Goal: Task Accomplishment & Management: Complete application form

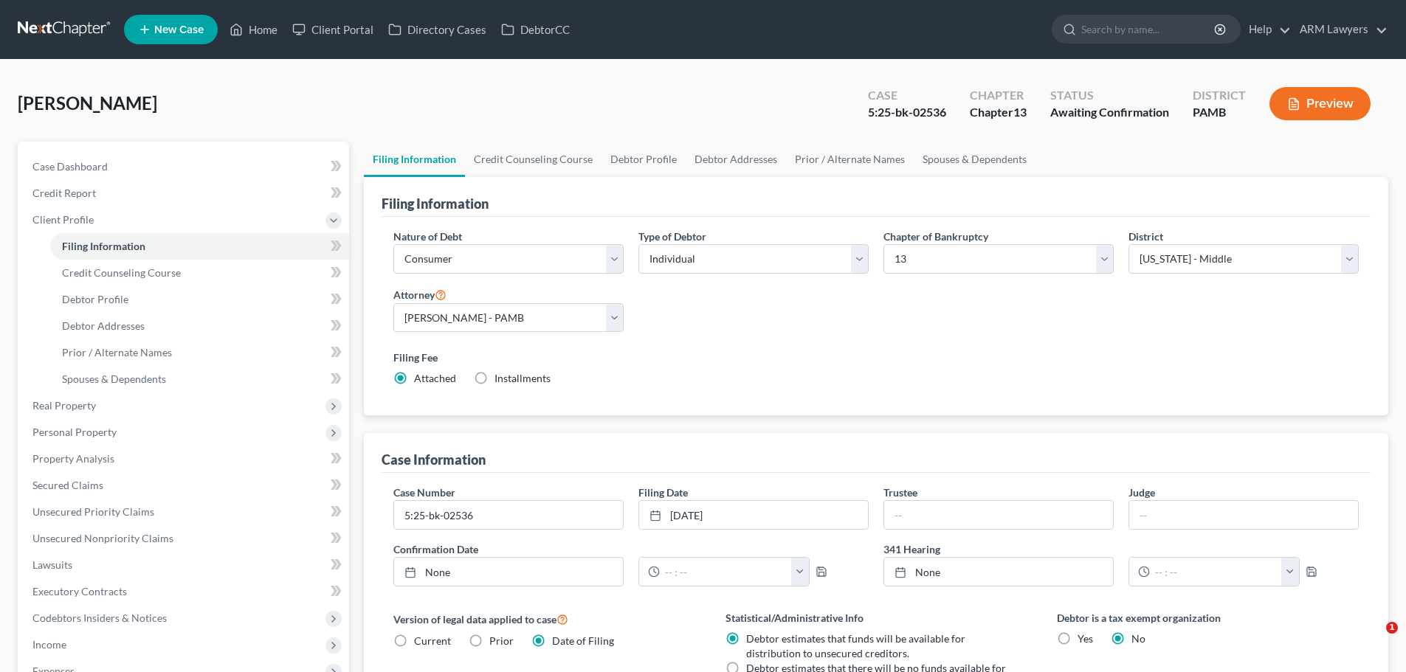
select select "1"
select select "0"
select select "3"
select select "68"
select select "0"
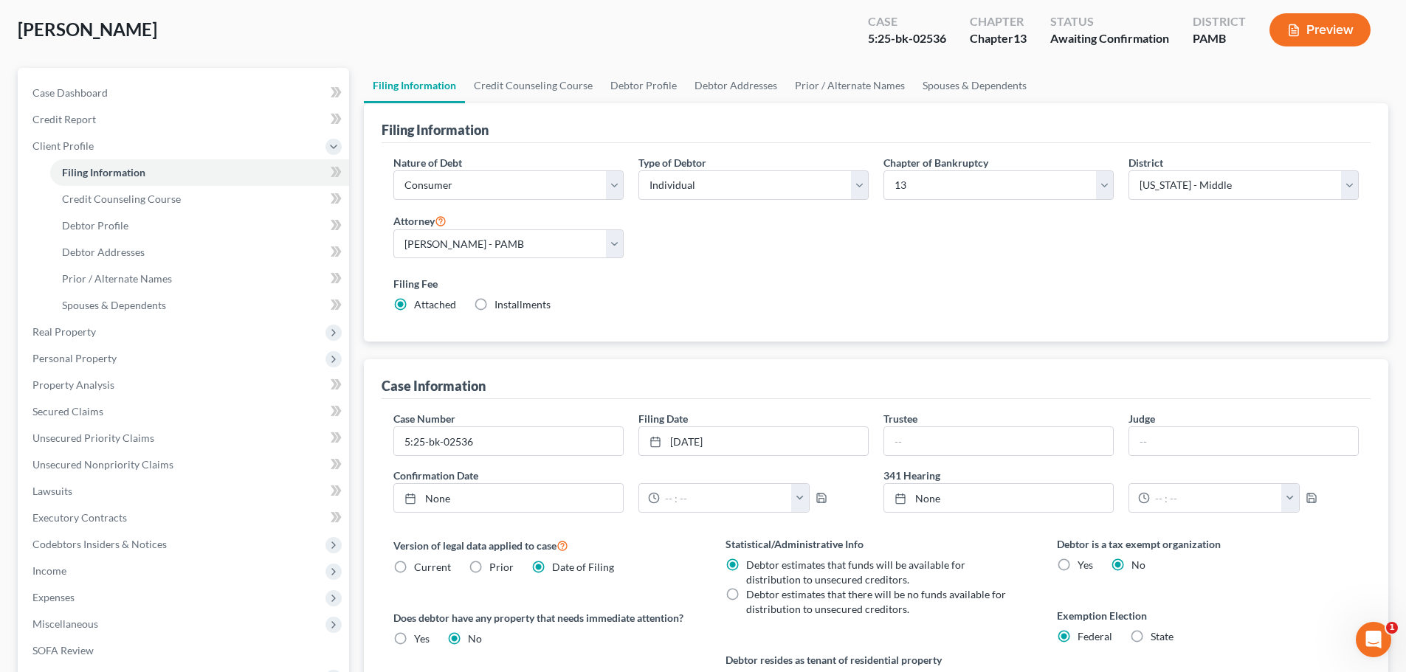
scroll to position [74, 0]
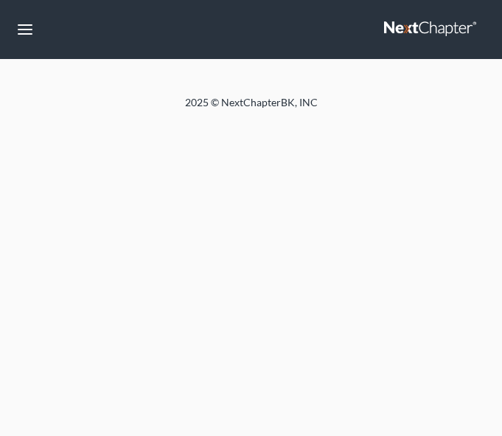
select select "1"
select select "0"
select select "3"
select select "68"
select select "0"
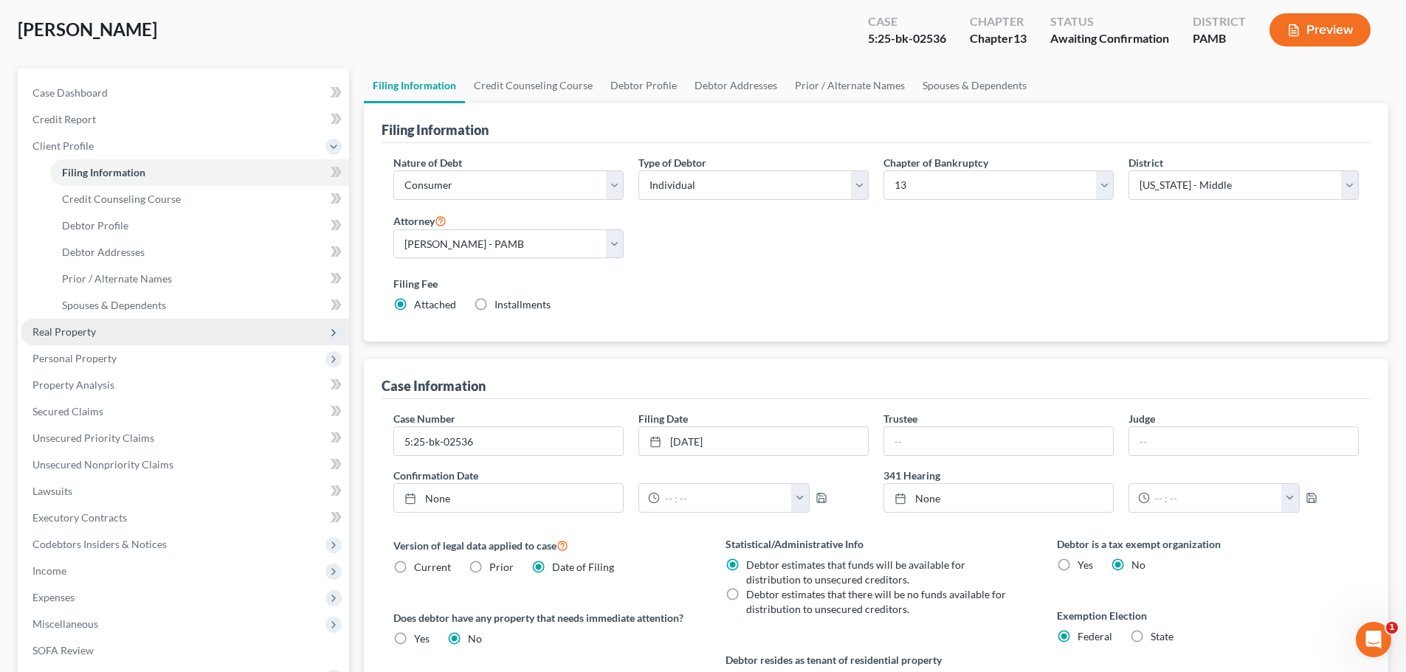
click at [67, 329] on span "Real Property" at bounding box center [63, 331] width 63 height 13
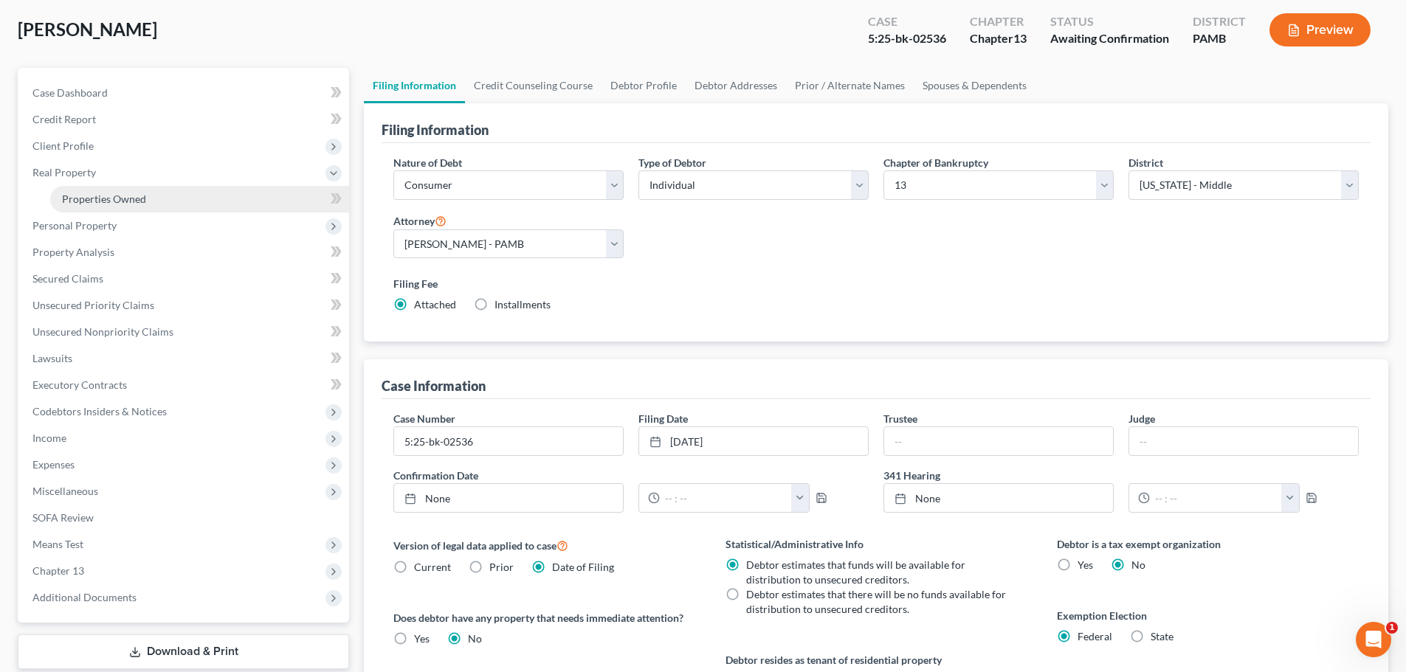
click at [97, 201] on span "Properties Owned" at bounding box center [104, 199] width 84 height 13
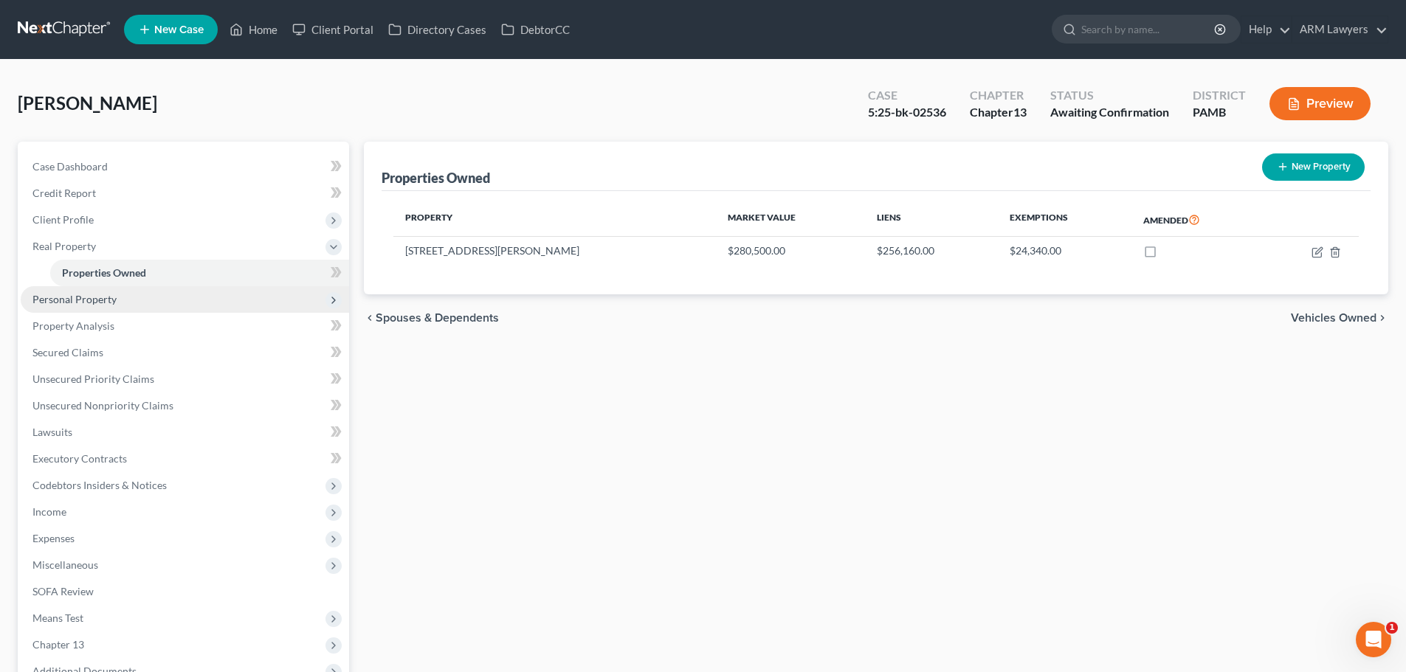
click at [97, 300] on span "Personal Property" at bounding box center [74, 299] width 84 height 13
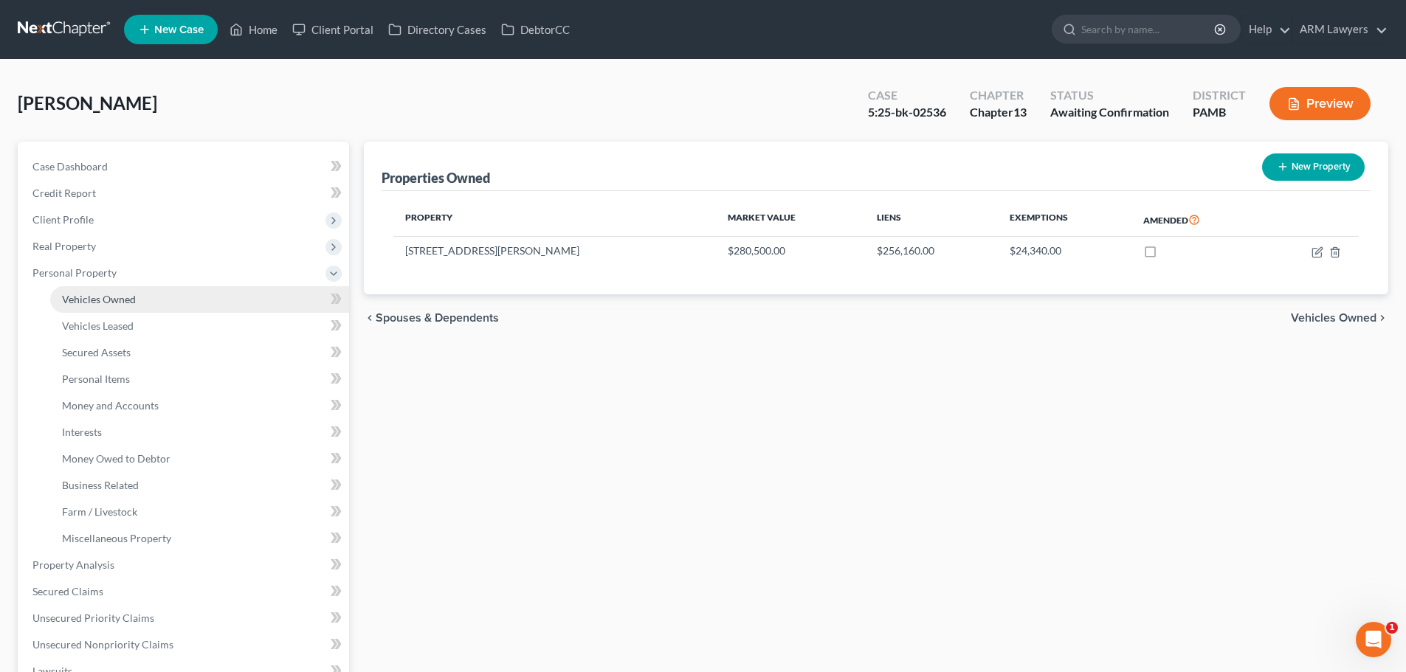
click at [97, 299] on span "Vehicles Owned" at bounding box center [99, 299] width 74 height 13
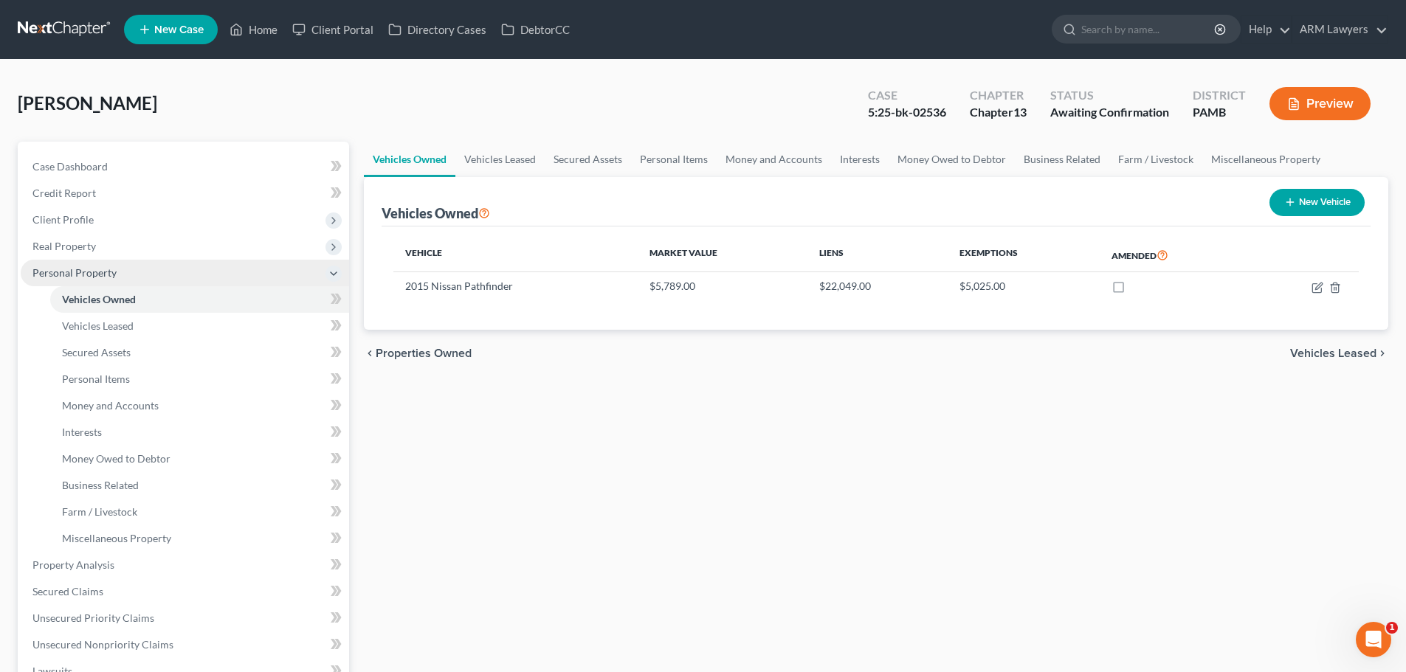
click at [93, 280] on span "Personal Property" at bounding box center [185, 273] width 328 height 27
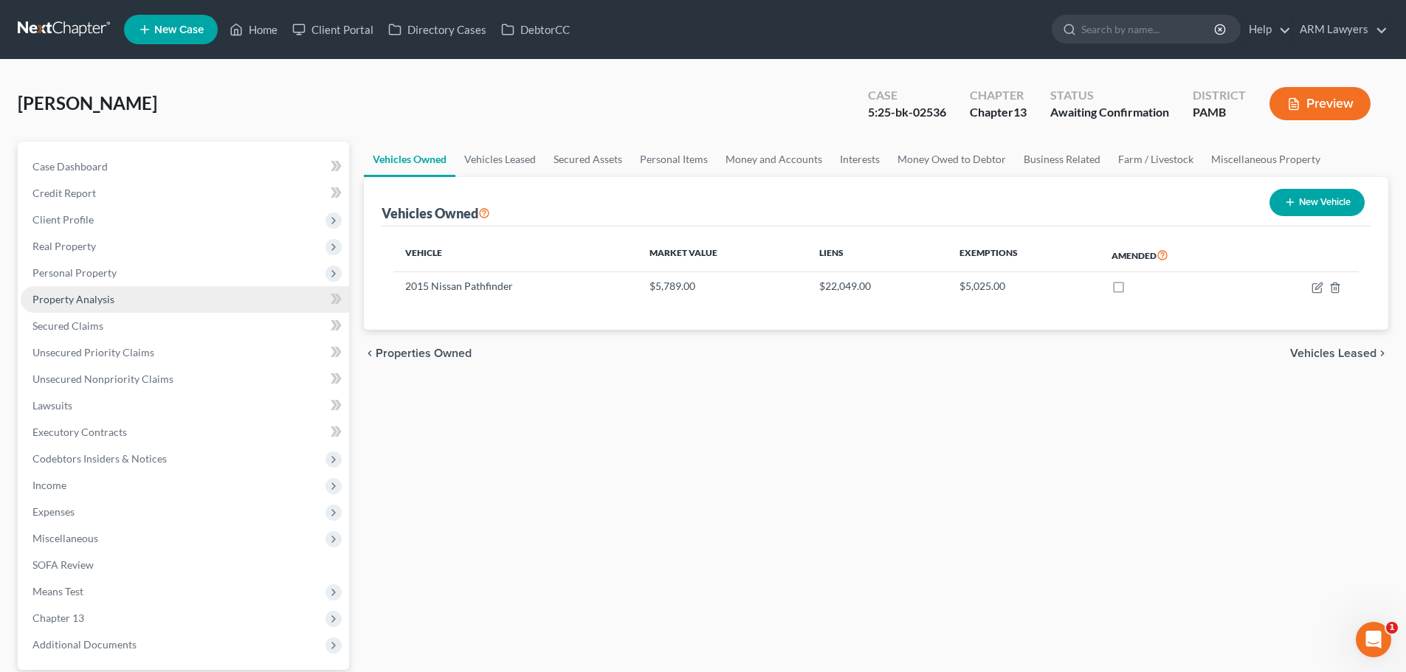
click at [97, 306] on link "Property Analysis" at bounding box center [185, 299] width 328 height 27
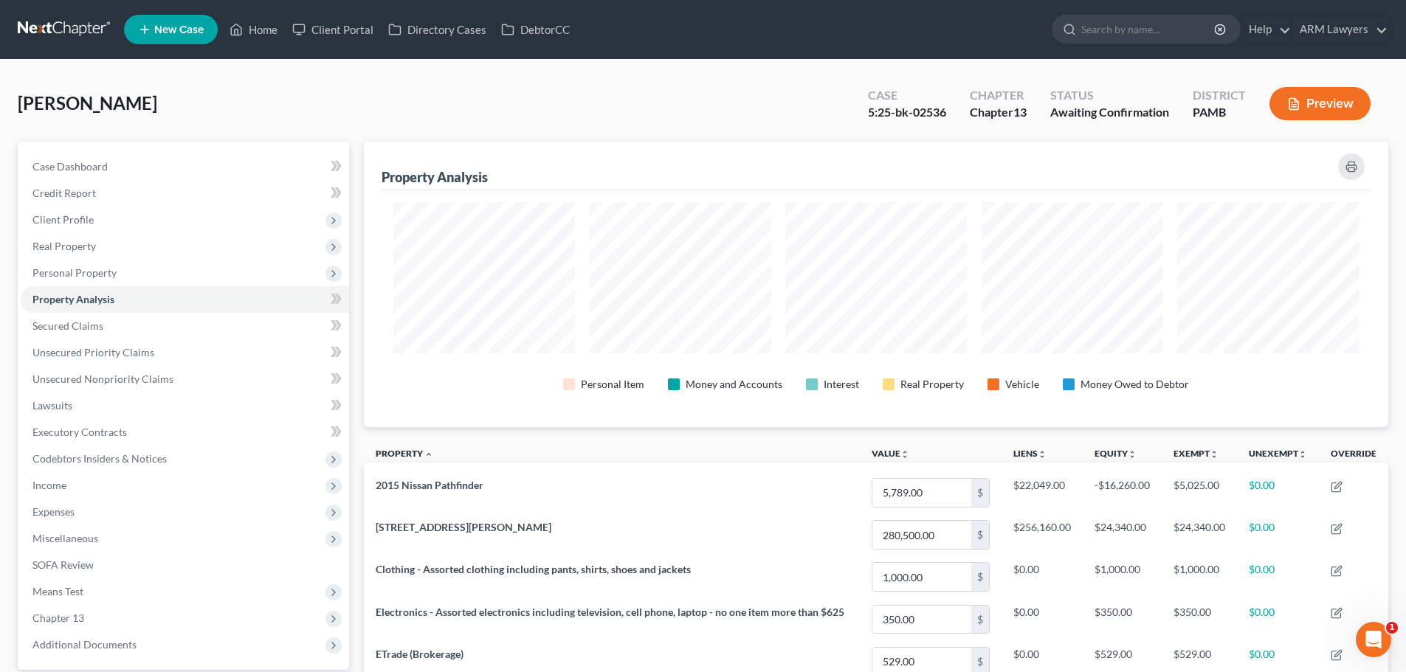
click at [57, 19] on link at bounding box center [65, 29] width 94 height 27
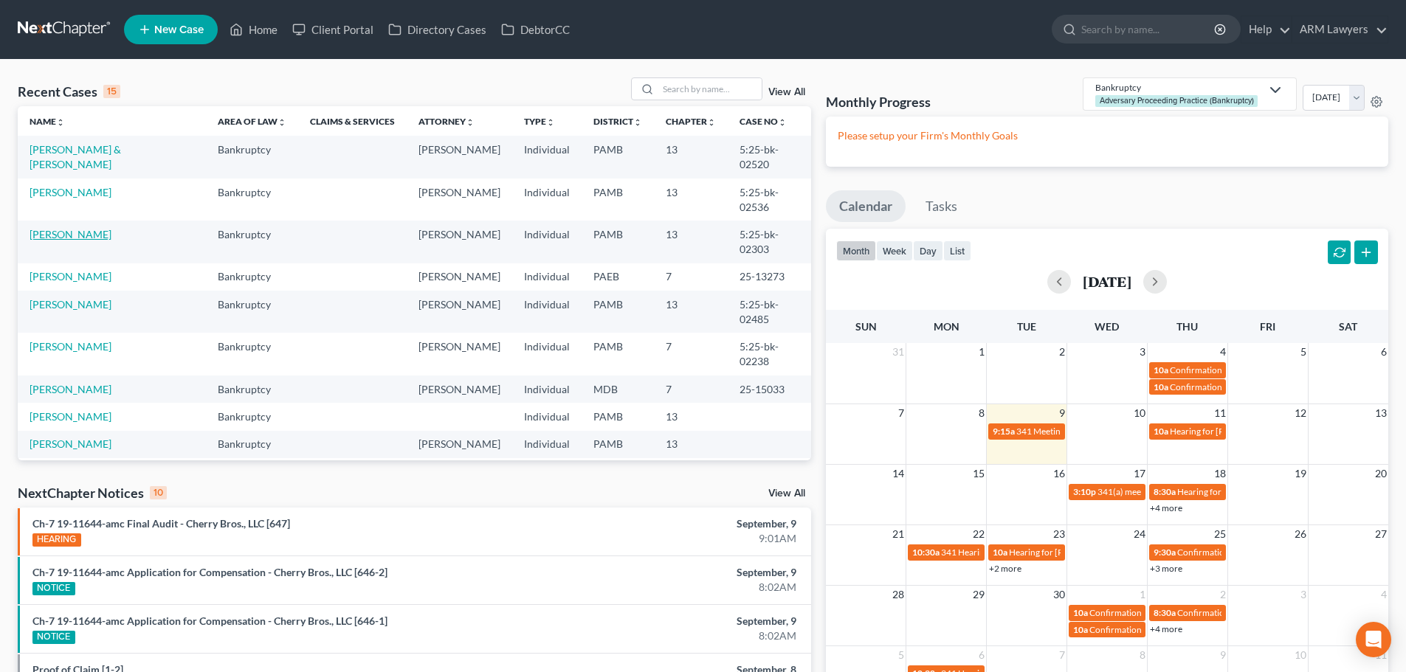
click at [66, 228] on link "[PERSON_NAME]" at bounding box center [71, 234] width 82 height 13
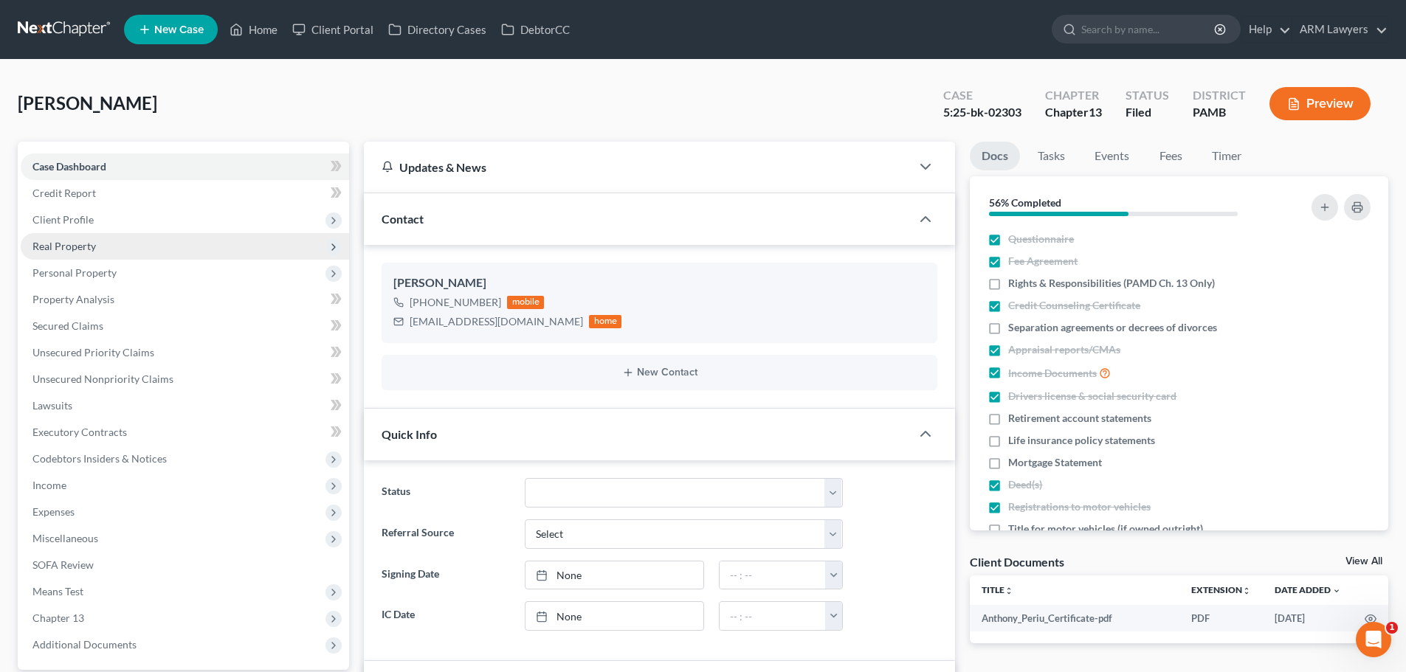
scroll to position [8, 0]
click at [73, 243] on span "Real Property" at bounding box center [63, 246] width 63 height 13
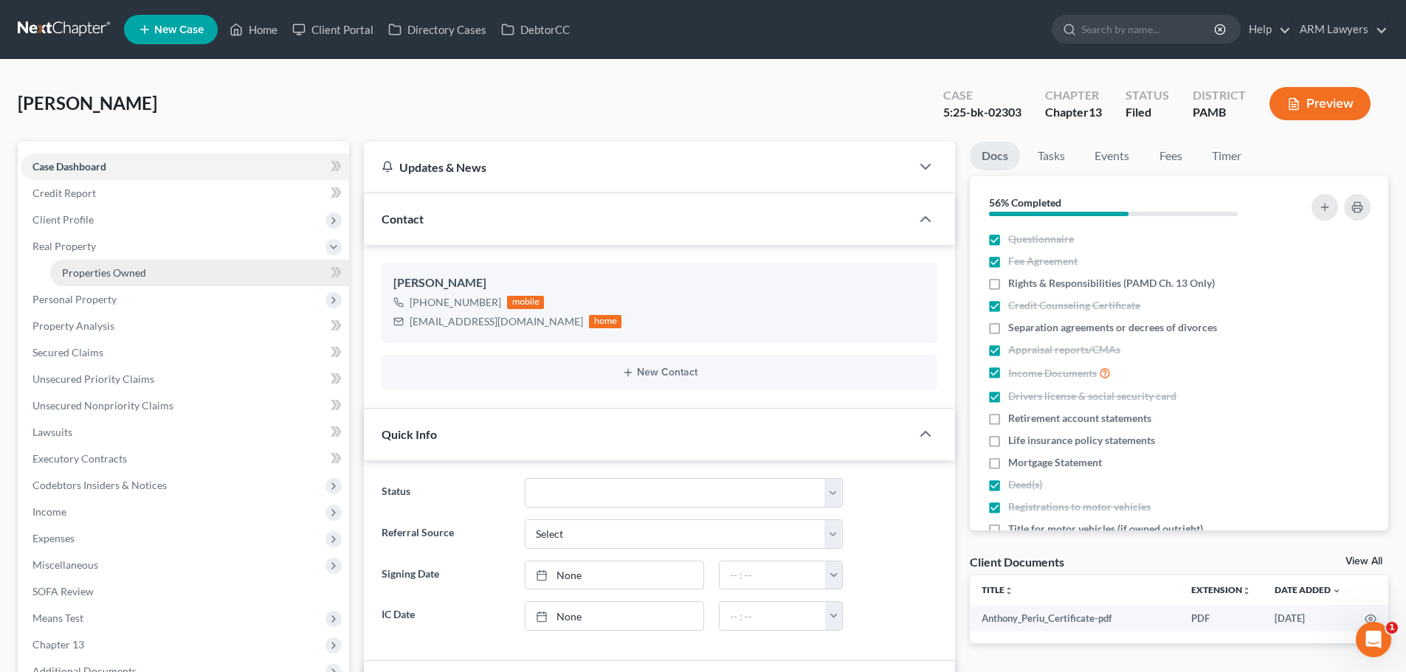
click at [80, 264] on link "Properties Owned" at bounding box center [199, 273] width 299 height 27
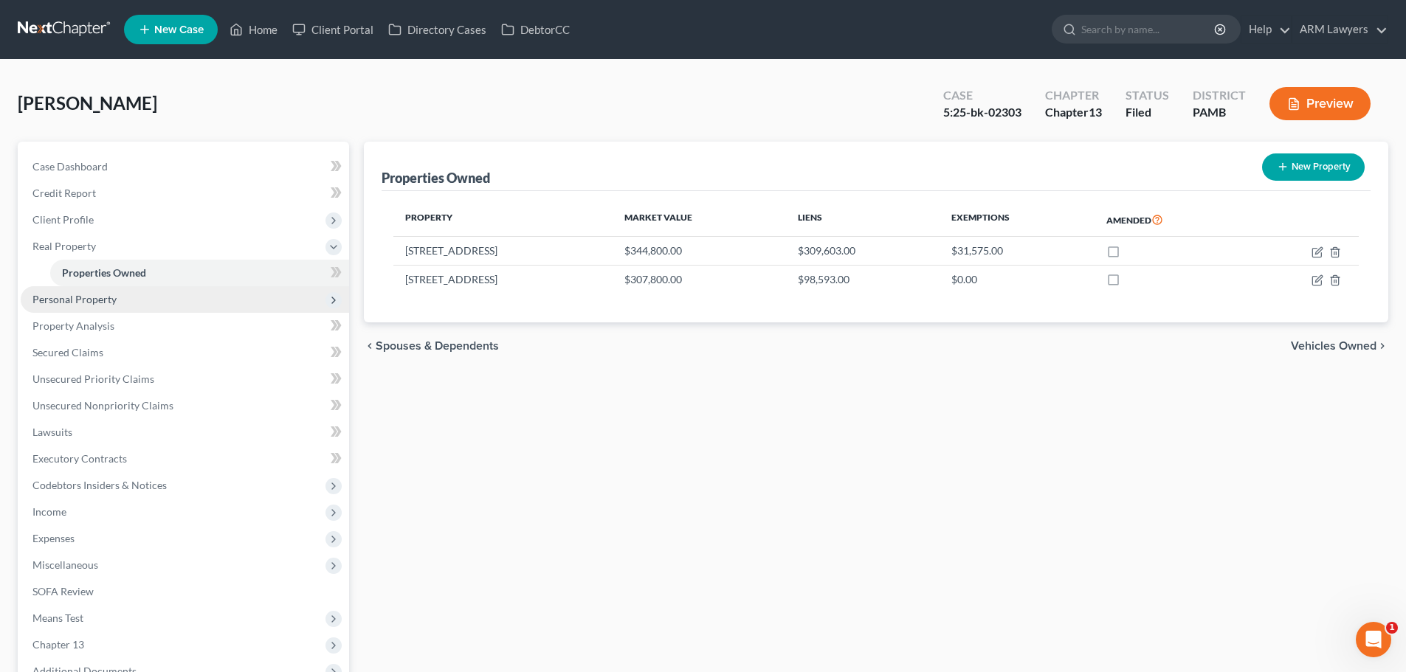
click at [115, 300] on span "Personal Property" at bounding box center [185, 299] width 328 height 27
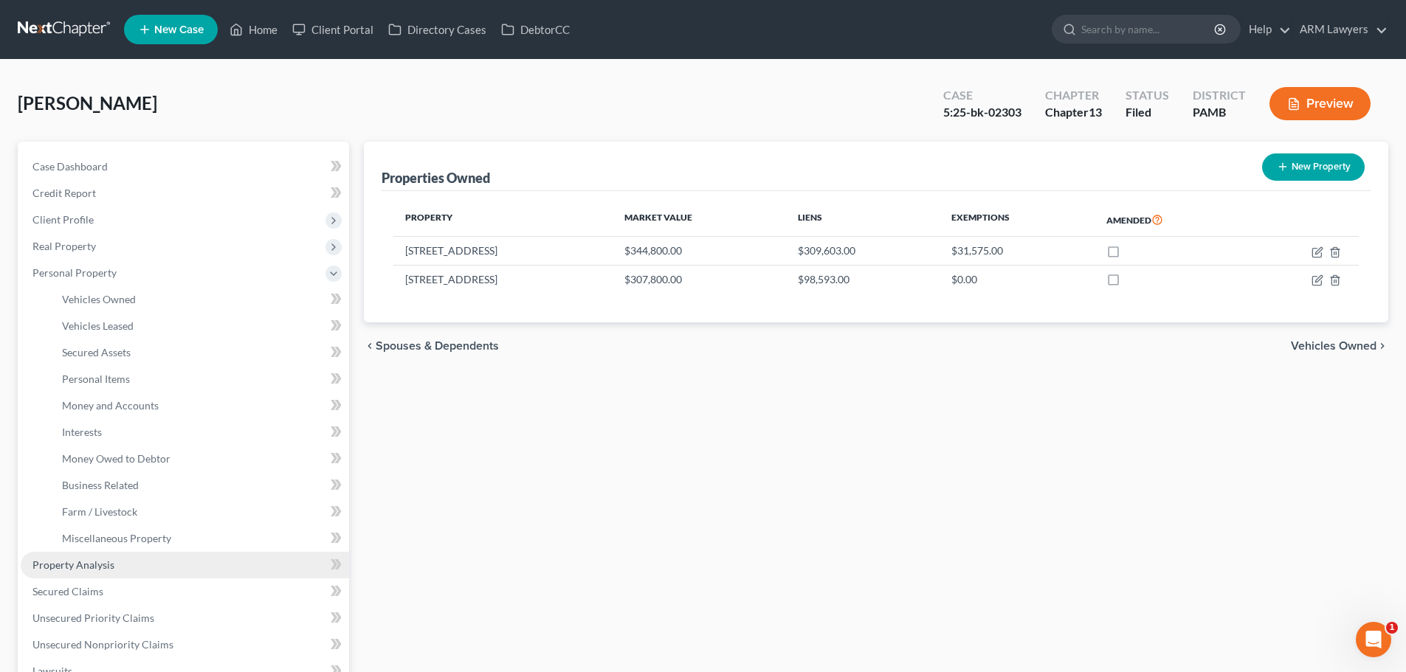
click at [89, 559] on span "Property Analysis" at bounding box center [73, 565] width 82 height 13
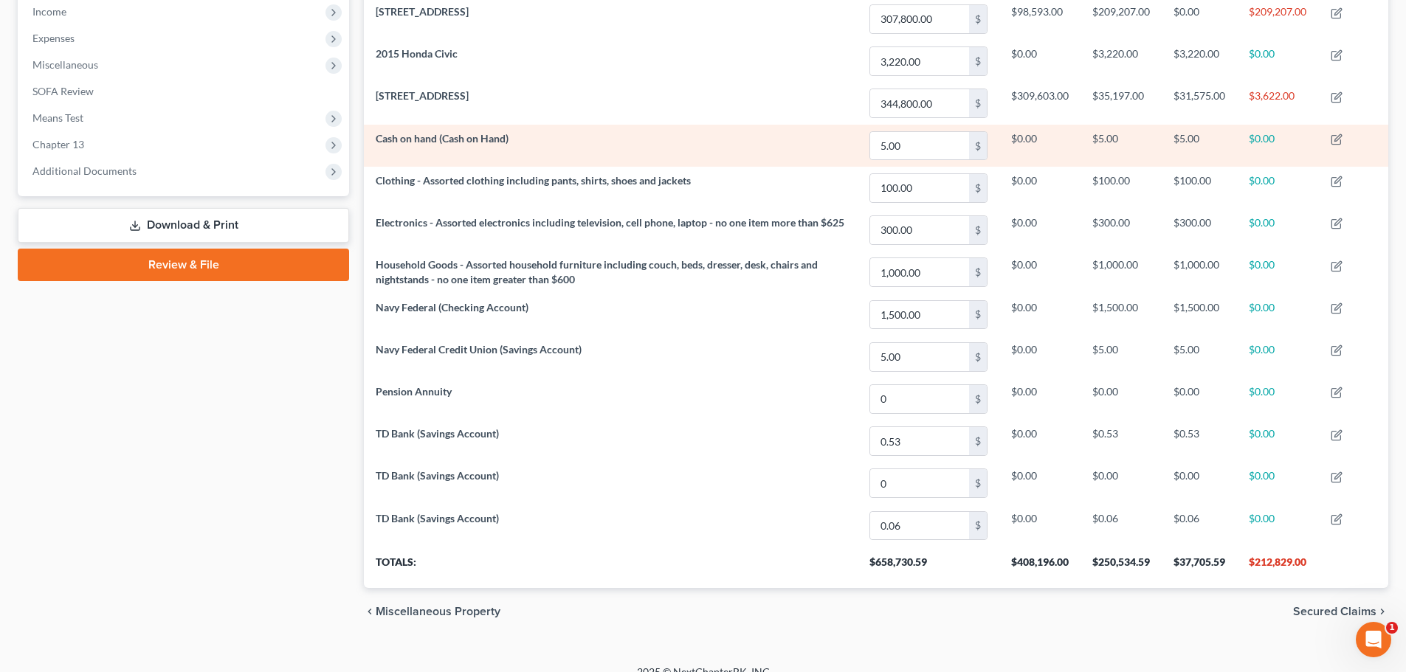
scroll to position [493, 0]
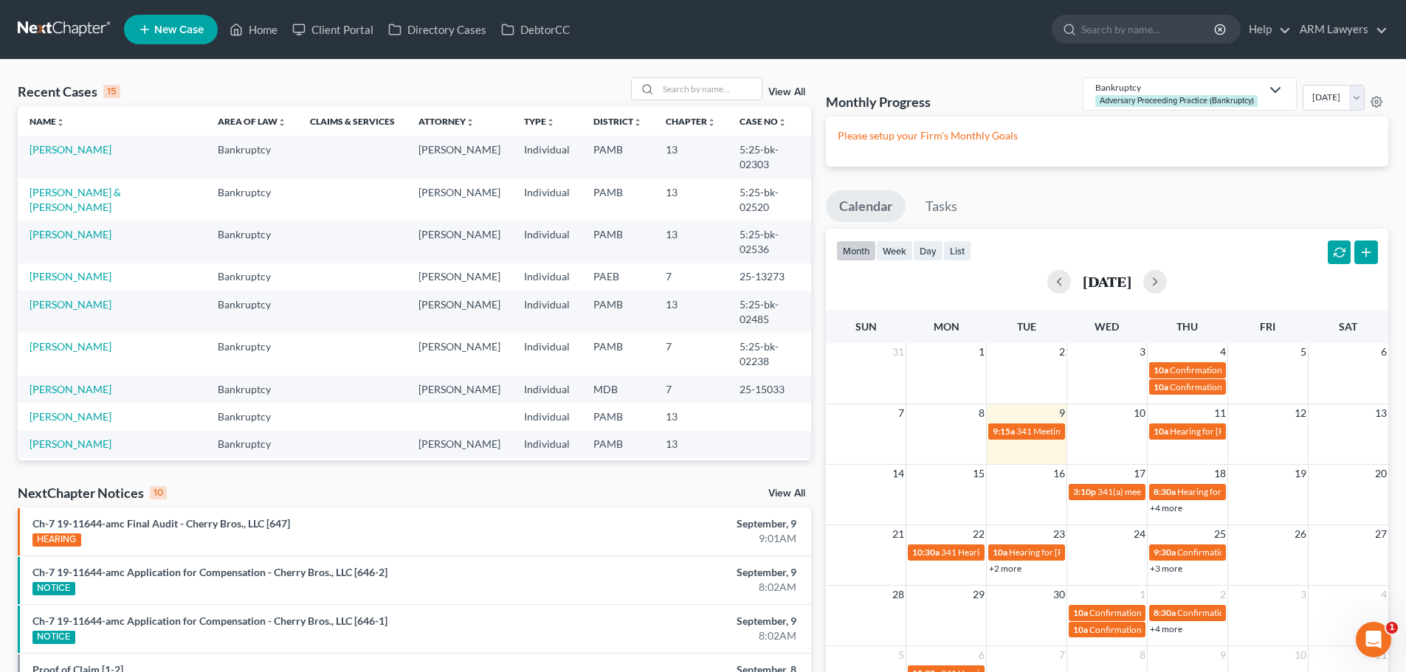
click at [772, 88] on link "View All" at bounding box center [786, 92] width 37 height 10
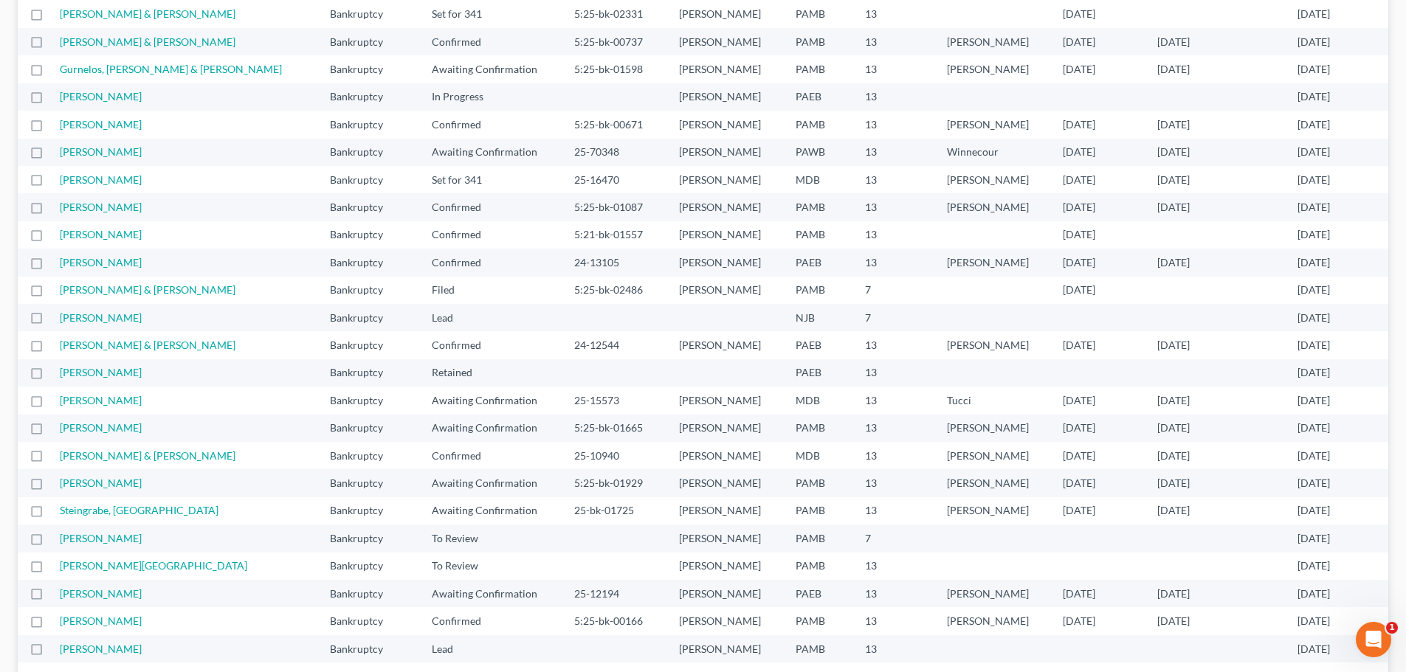
scroll to position [516, 0]
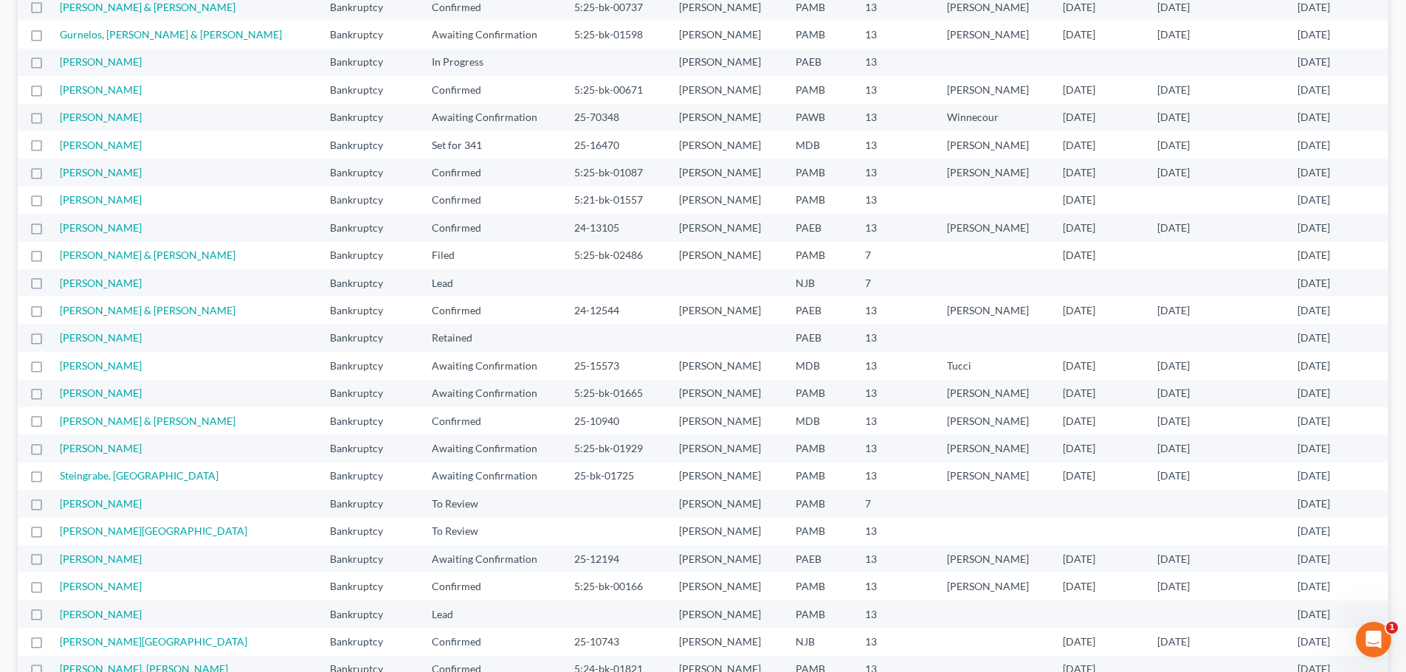
click at [118, 403] on td "Hahn, Annette" at bounding box center [189, 393] width 258 height 27
click at [116, 394] on link "Hahn, Annette" at bounding box center [101, 393] width 82 height 13
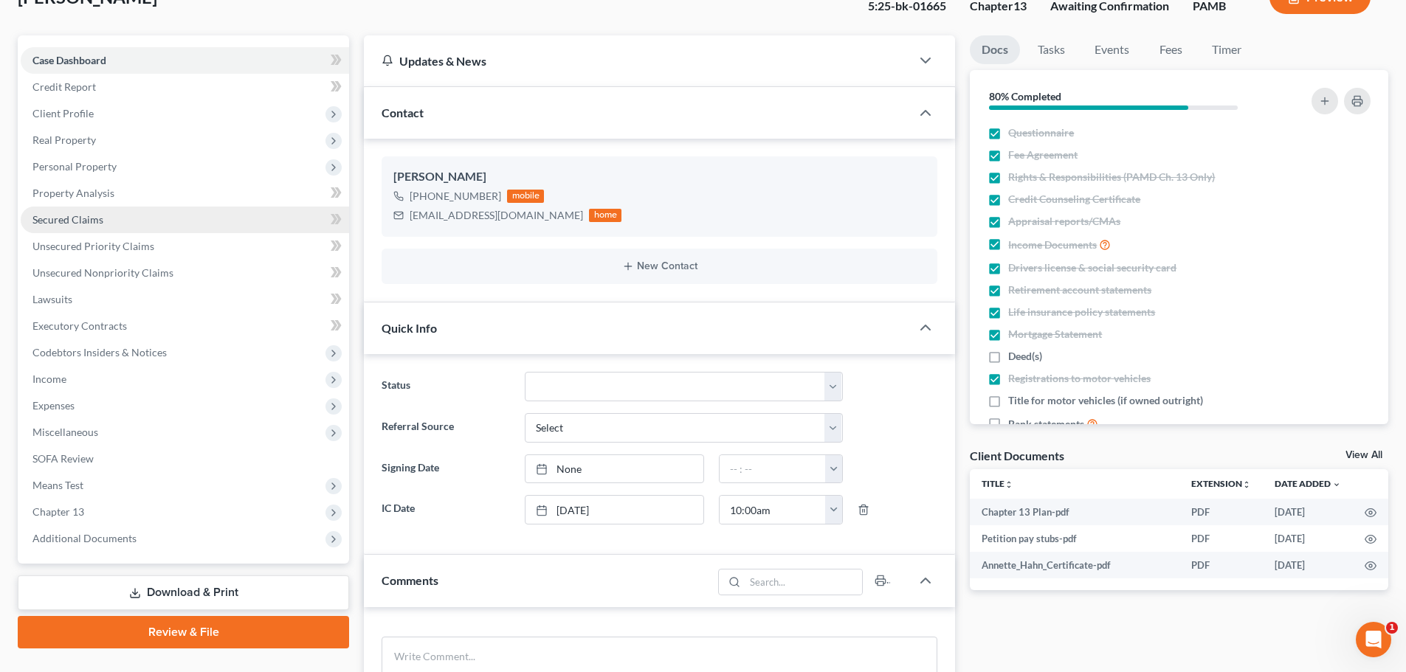
scroll to position [80, 0]
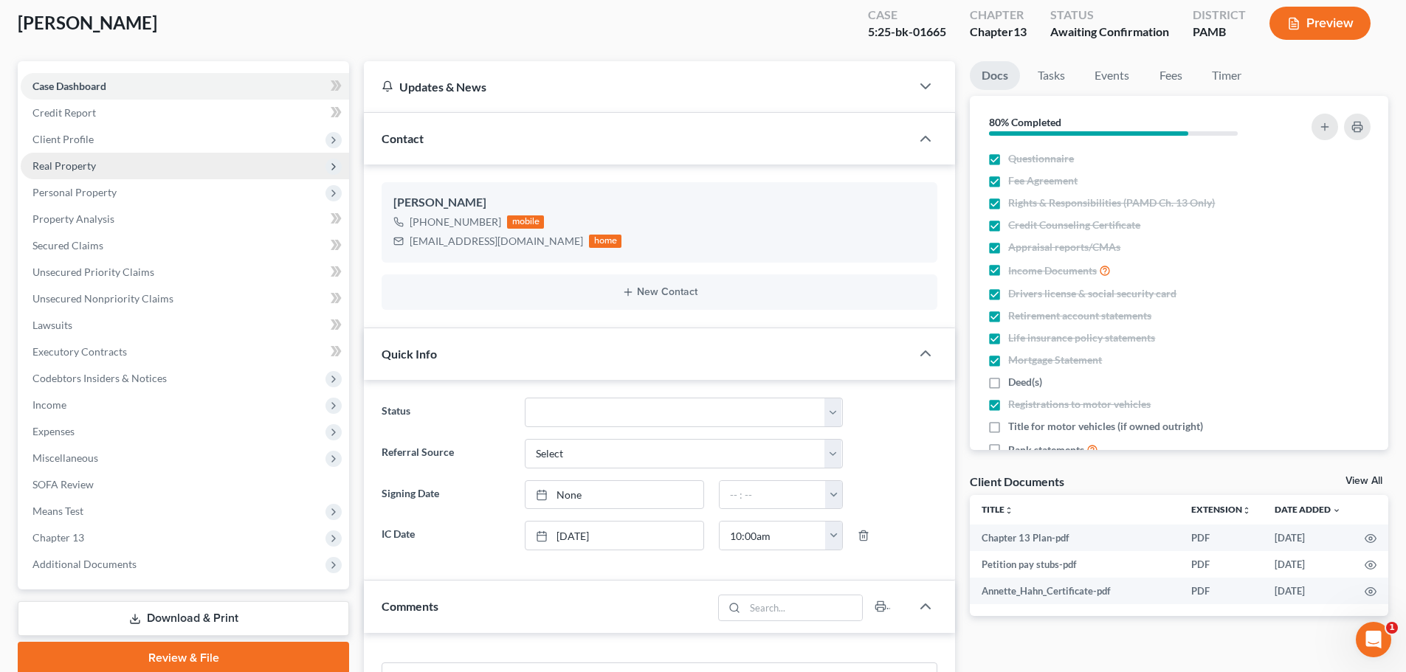
click at [89, 165] on span "Real Property" at bounding box center [63, 165] width 63 height 13
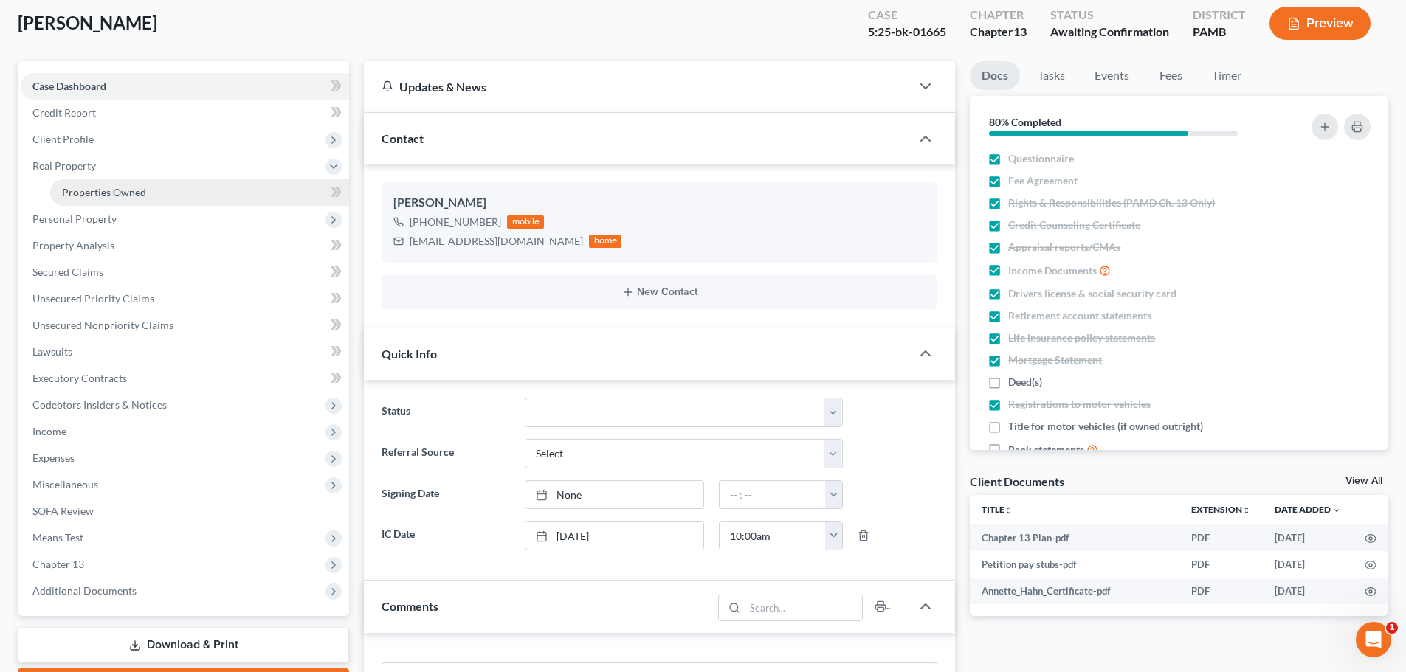
click at [114, 196] on span "Properties Owned" at bounding box center [104, 192] width 84 height 13
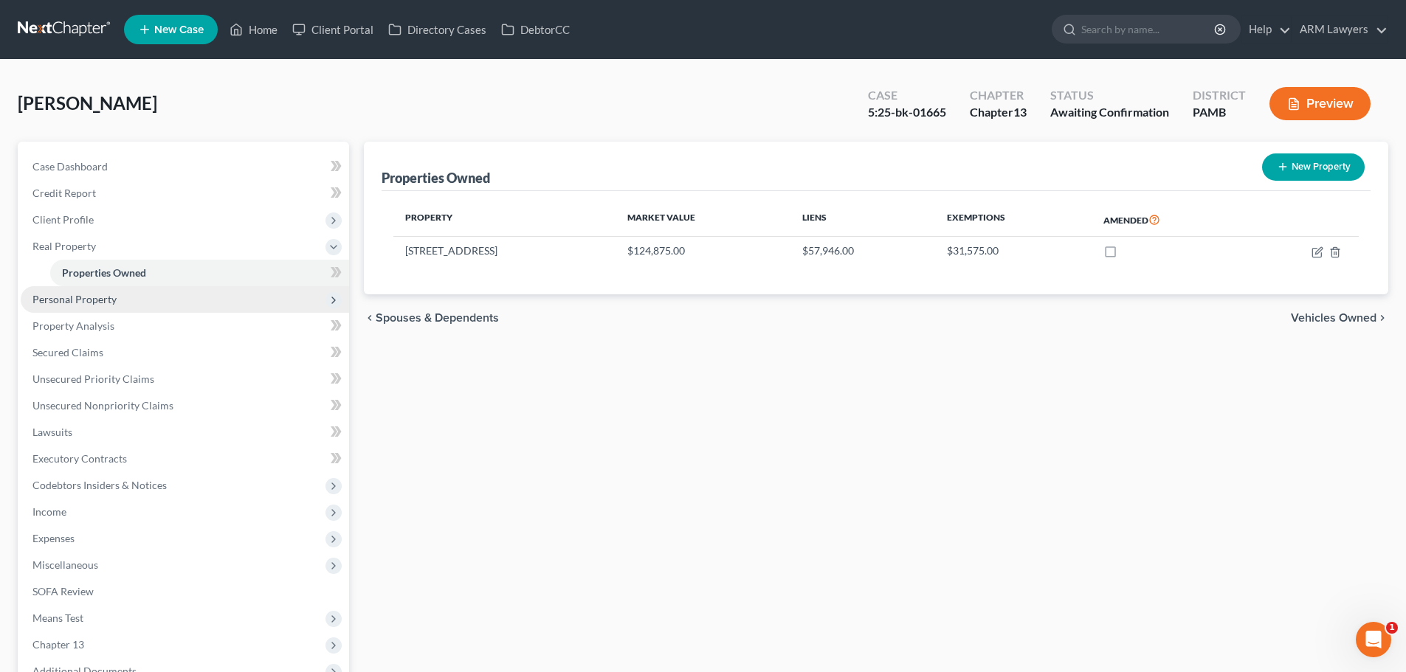
click at [102, 301] on span "Personal Property" at bounding box center [74, 299] width 84 height 13
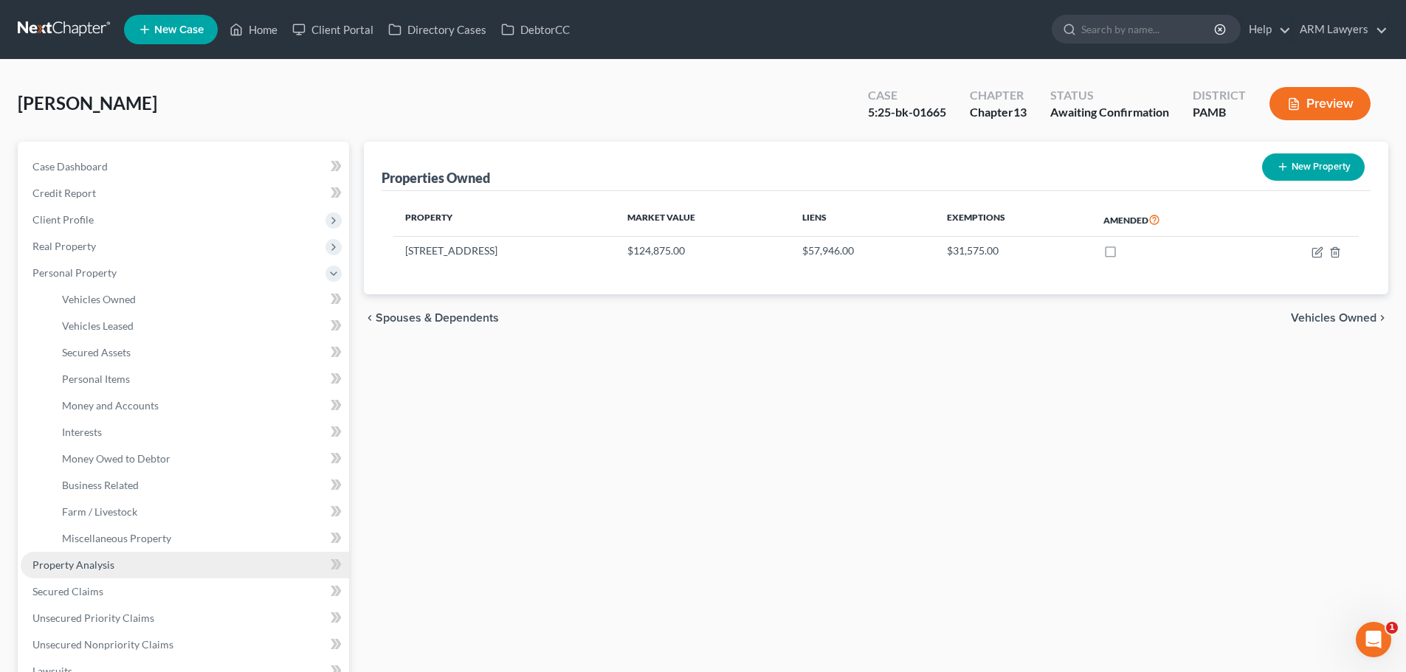
click at [66, 567] on span "Property Analysis" at bounding box center [73, 565] width 82 height 13
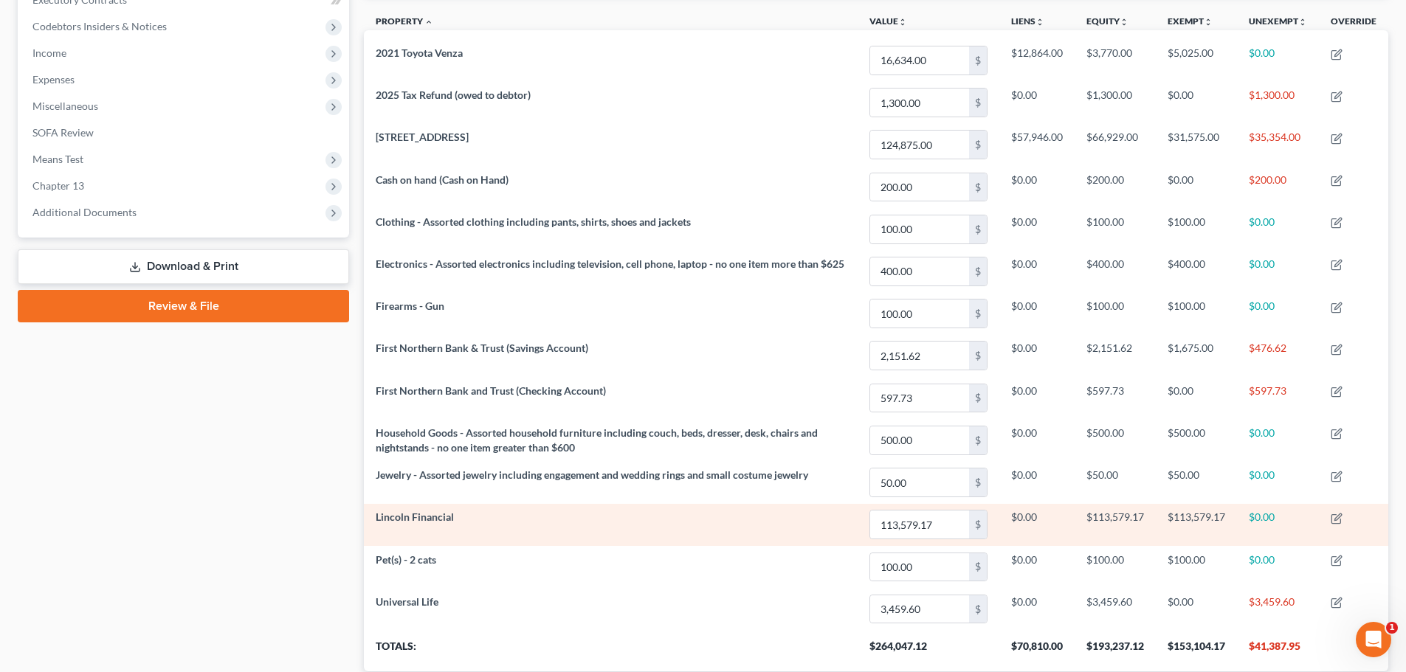
scroll to position [369, 0]
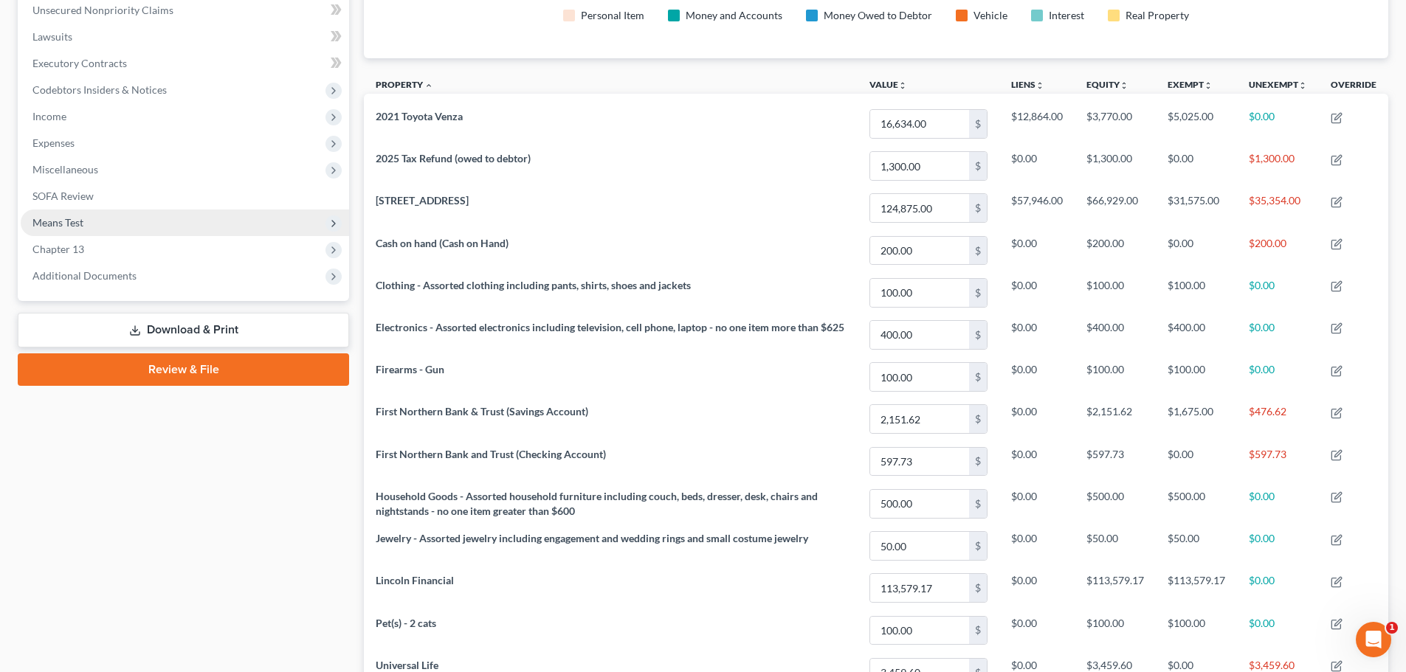
click at [165, 225] on span "Means Test" at bounding box center [185, 223] width 328 height 27
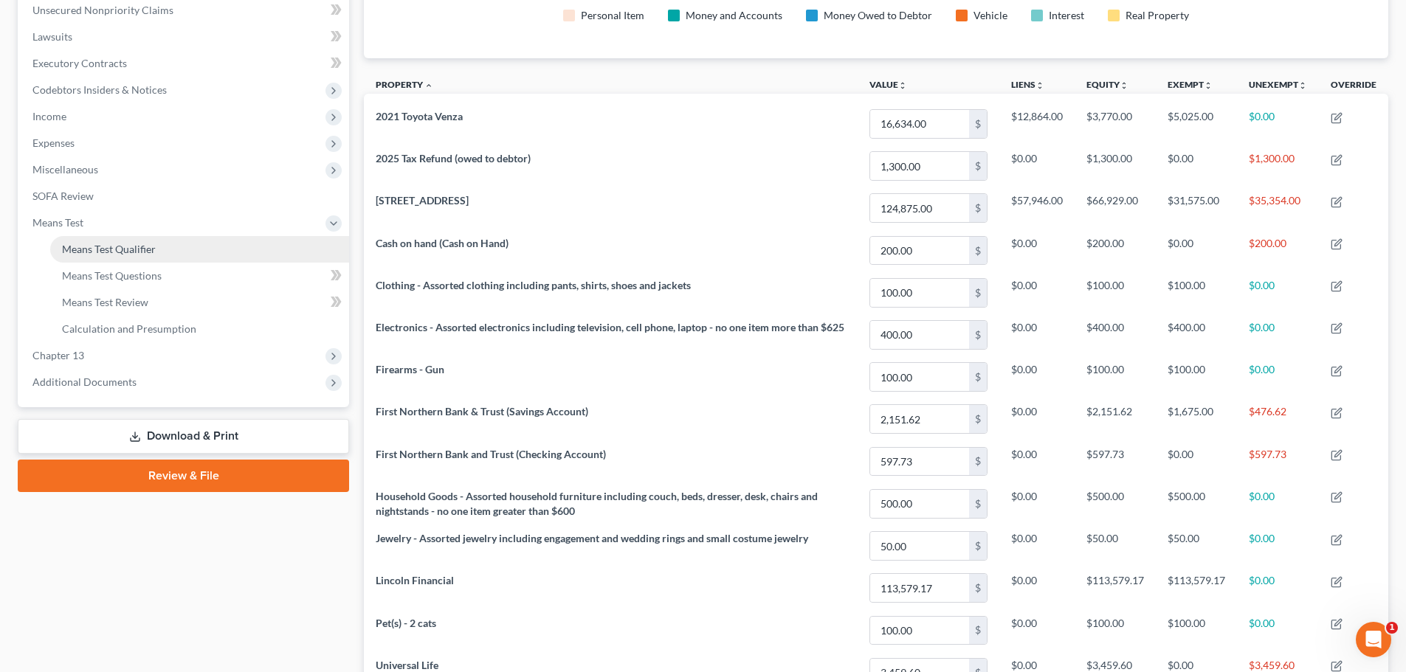
click at [128, 247] on span "Means Test Qualifier" at bounding box center [109, 249] width 94 height 13
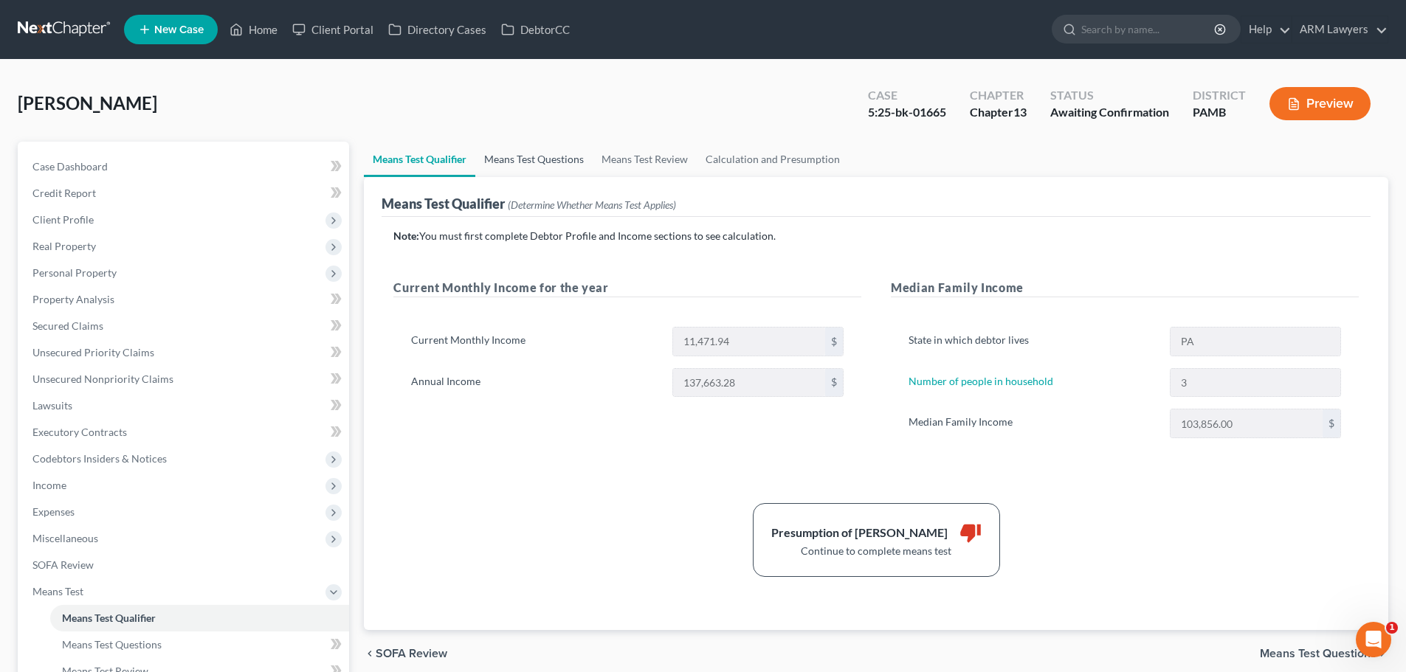
click at [525, 161] on link "Means Test Questions" at bounding box center [533, 159] width 117 height 35
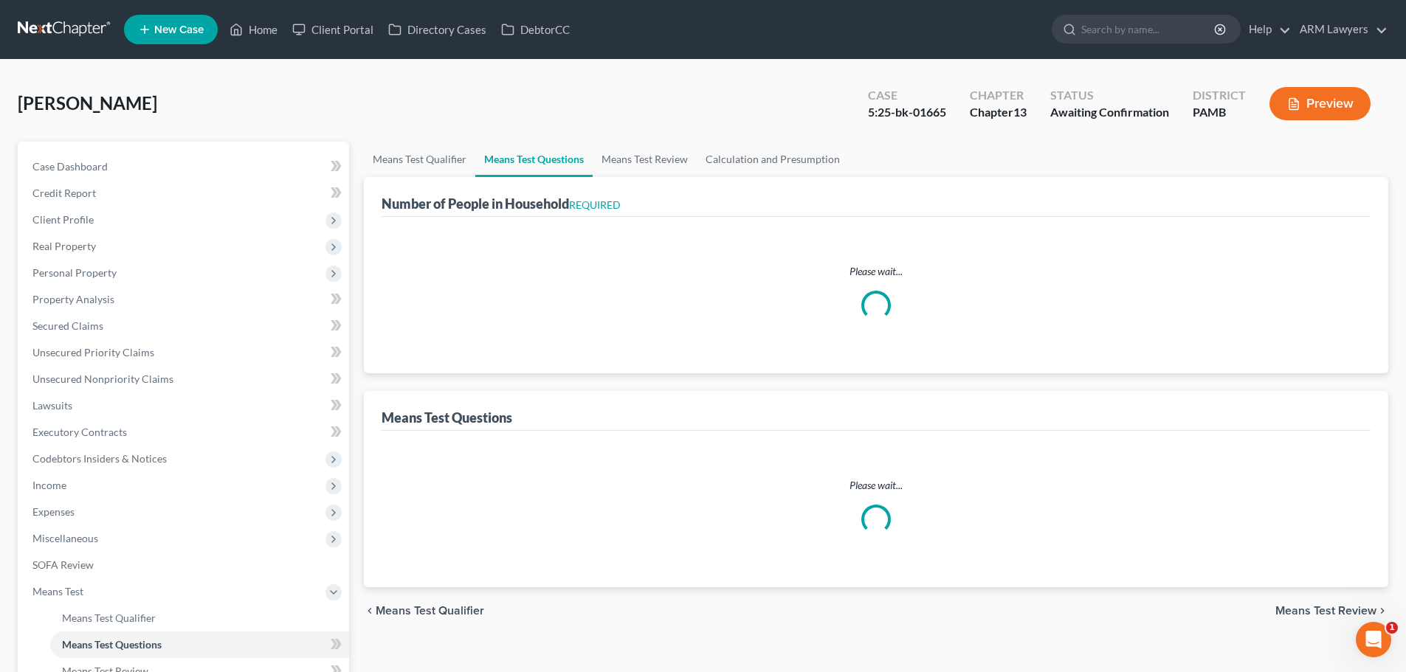
select select "0"
select select "60"
select select "1"
select select "60"
select select "1"
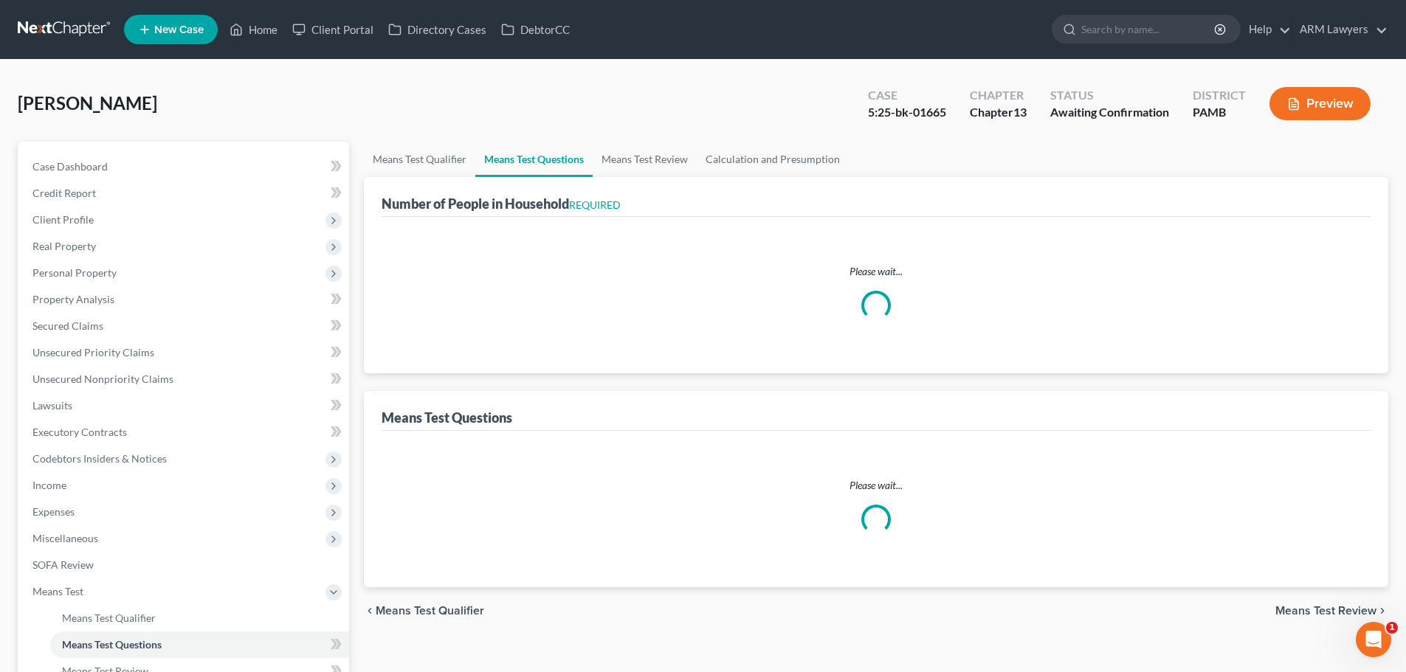
select select "60"
select select "2"
select select "1"
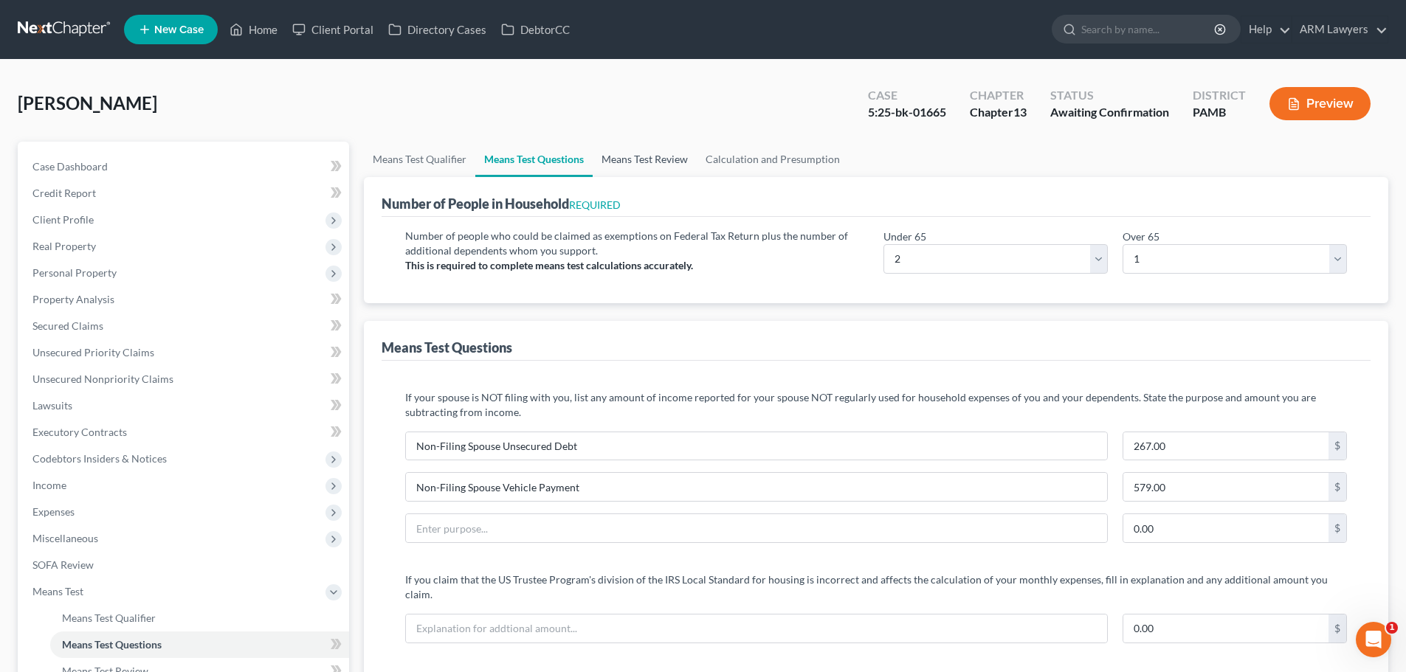
click at [657, 148] on link "Means Test Review" at bounding box center [644, 159] width 104 height 35
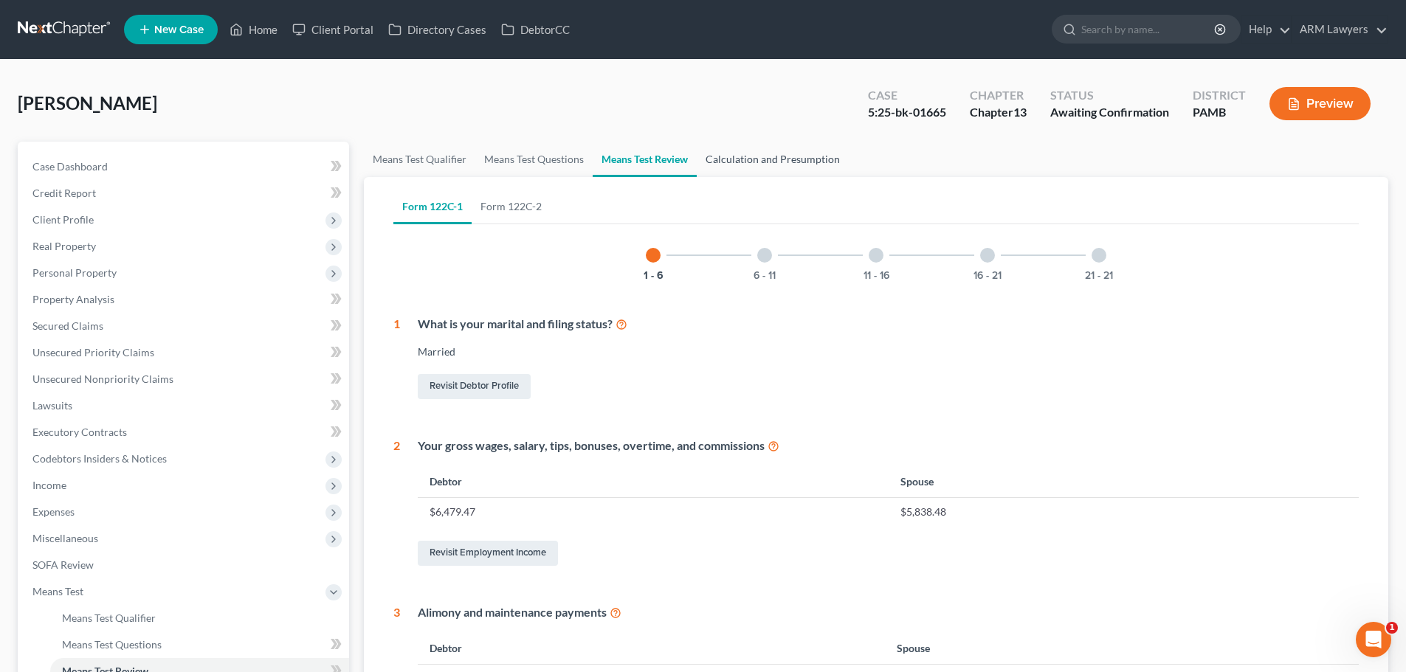
click at [738, 159] on link "Calculation and Presumption" at bounding box center [773, 159] width 152 height 35
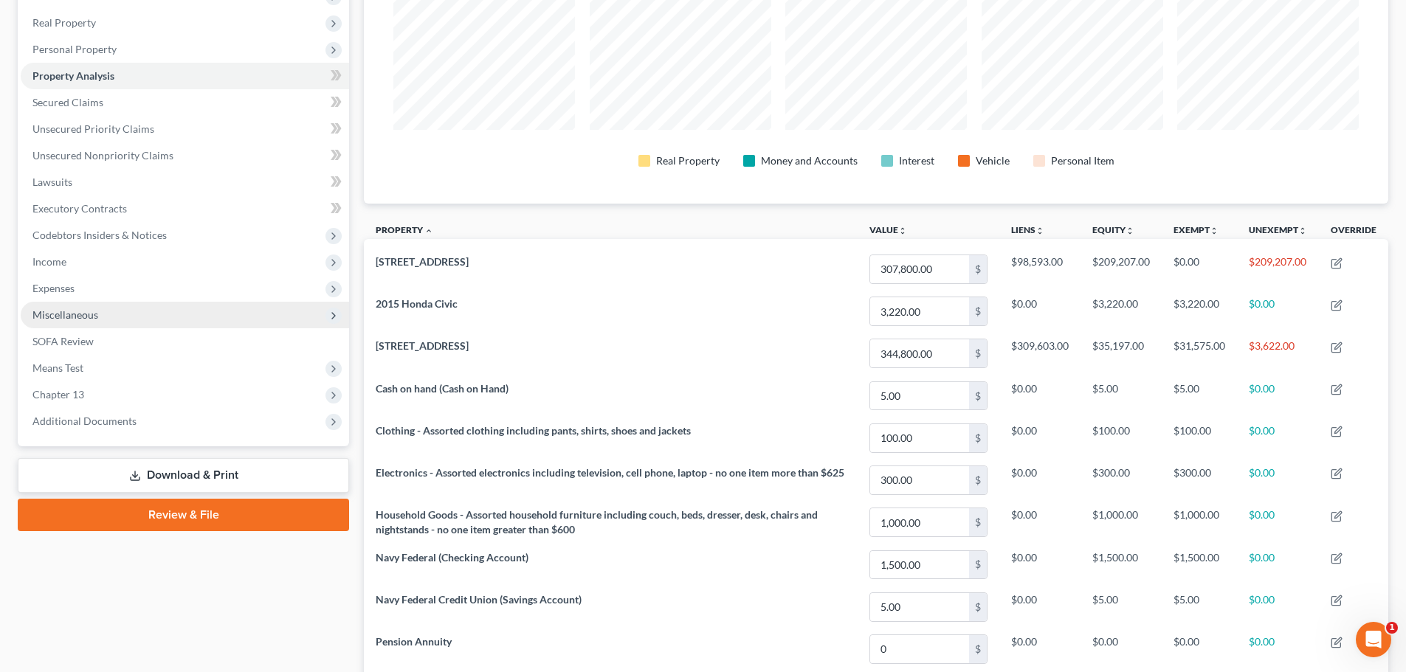
scroll to position [198, 0]
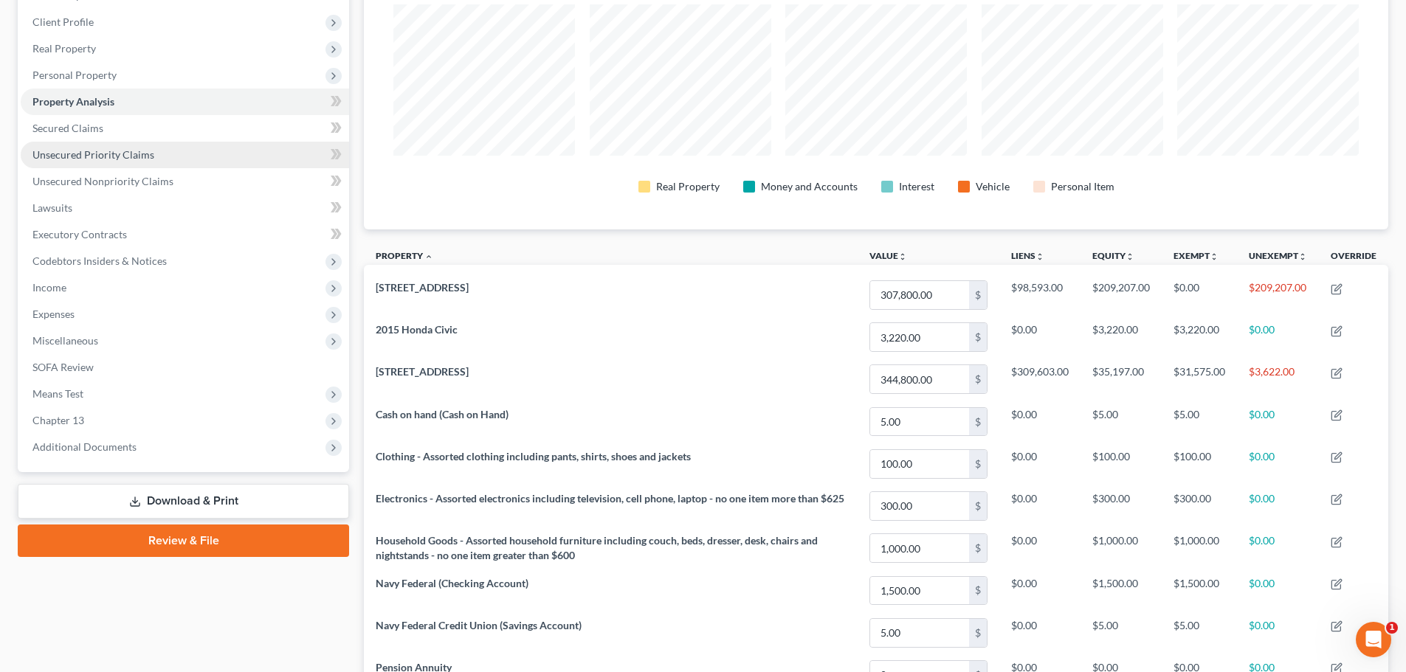
click at [111, 151] on span "Unsecured Priority Claims" at bounding box center [93, 154] width 122 height 13
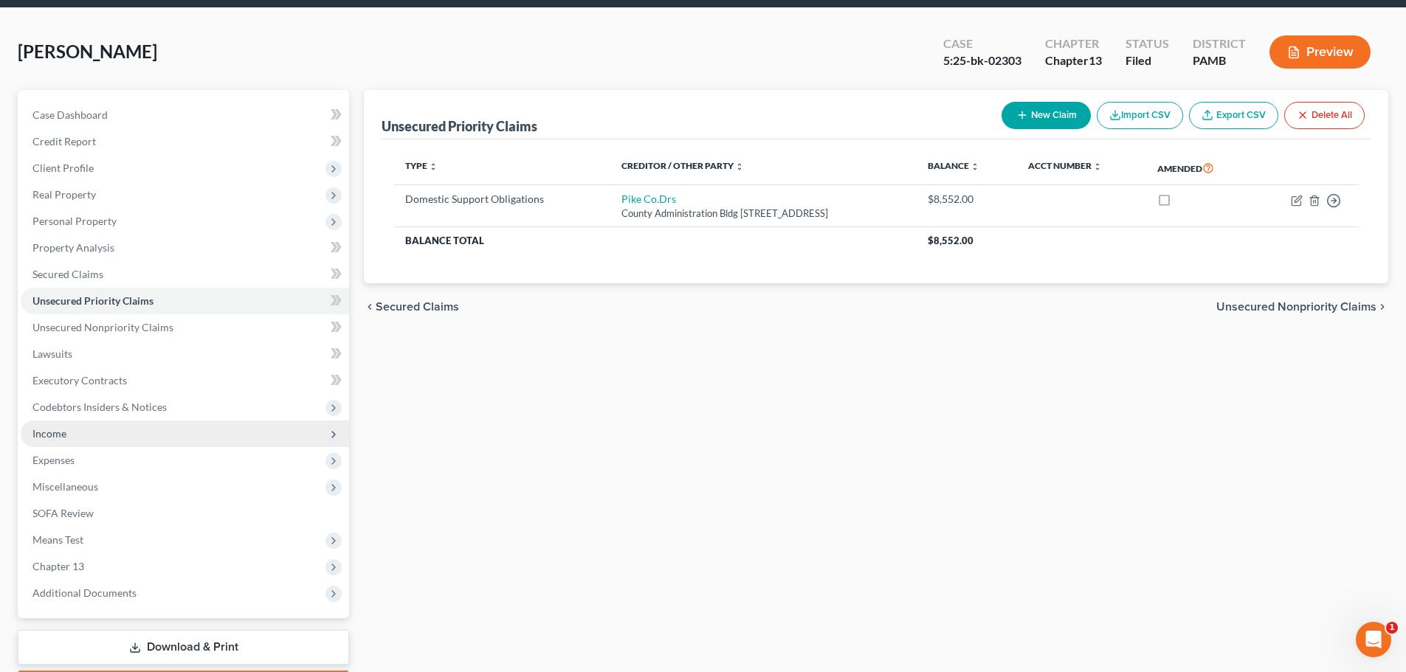
scroll to position [74, 0]
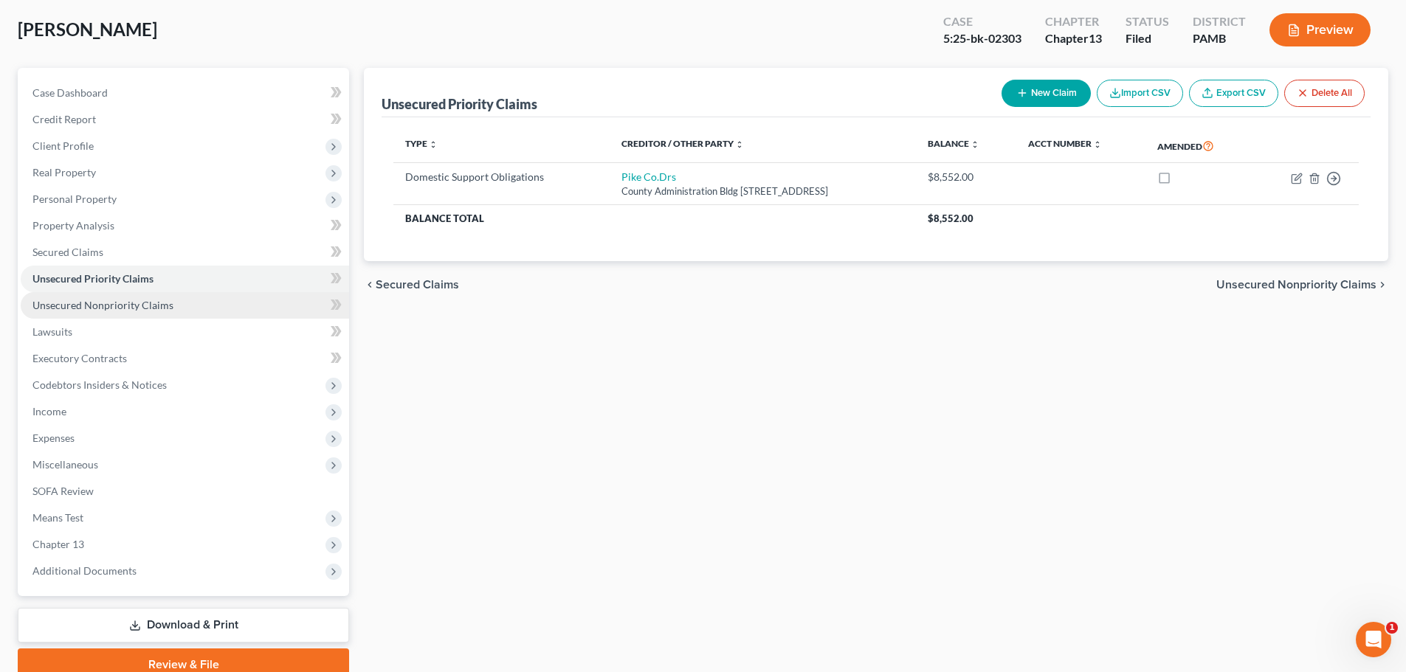
click at [122, 306] on span "Unsecured Nonpriority Claims" at bounding box center [102, 305] width 141 height 13
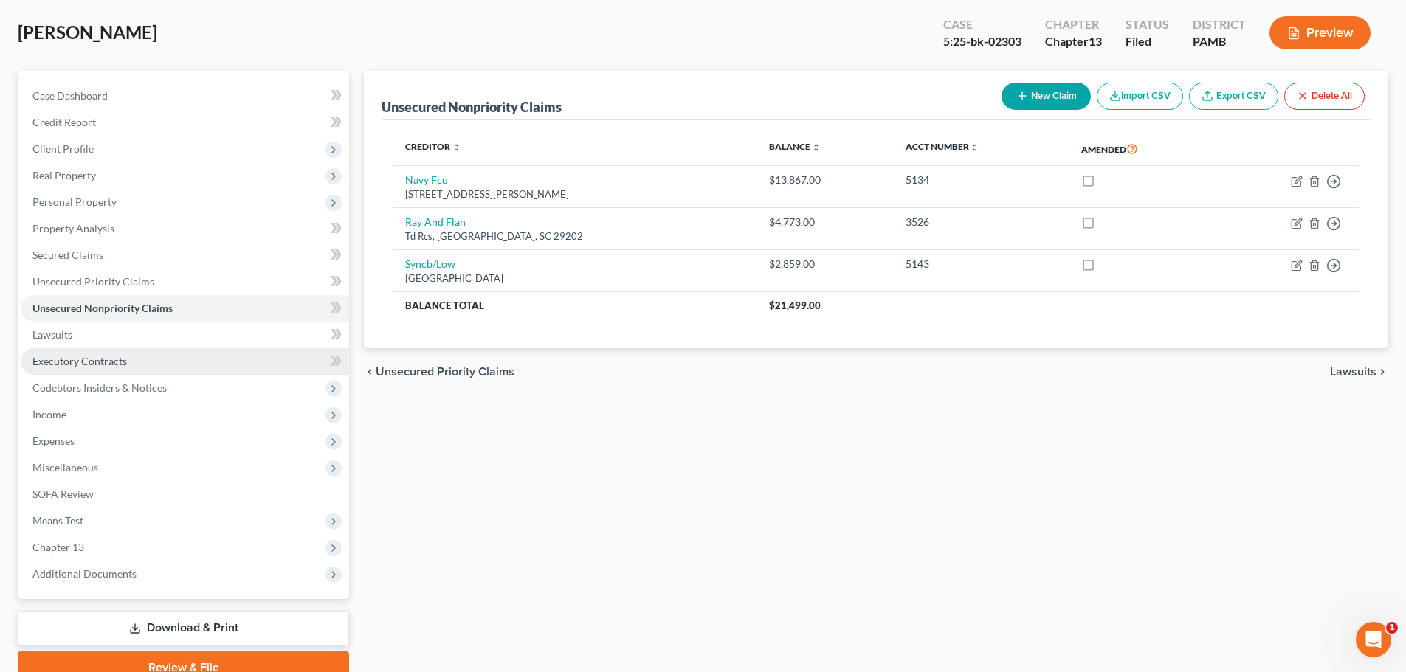
scroll to position [74, 0]
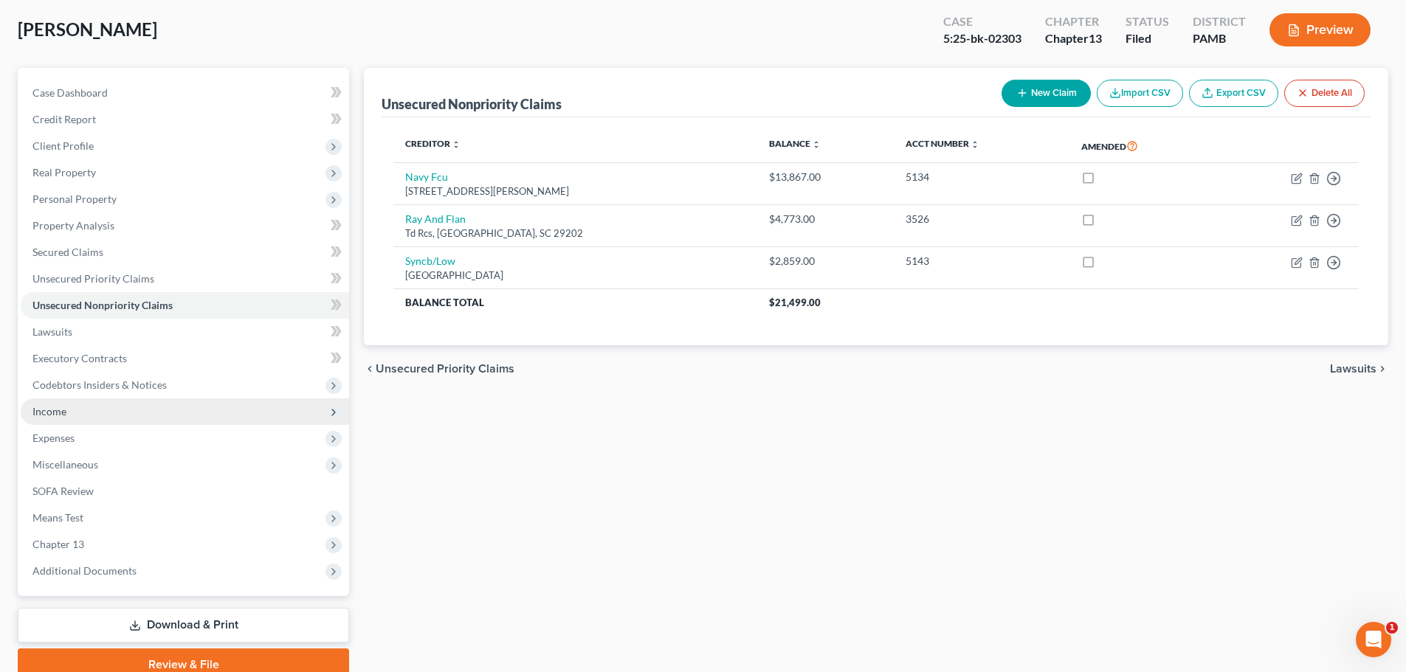
click at [85, 418] on span "Income" at bounding box center [185, 411] width 328 height 27
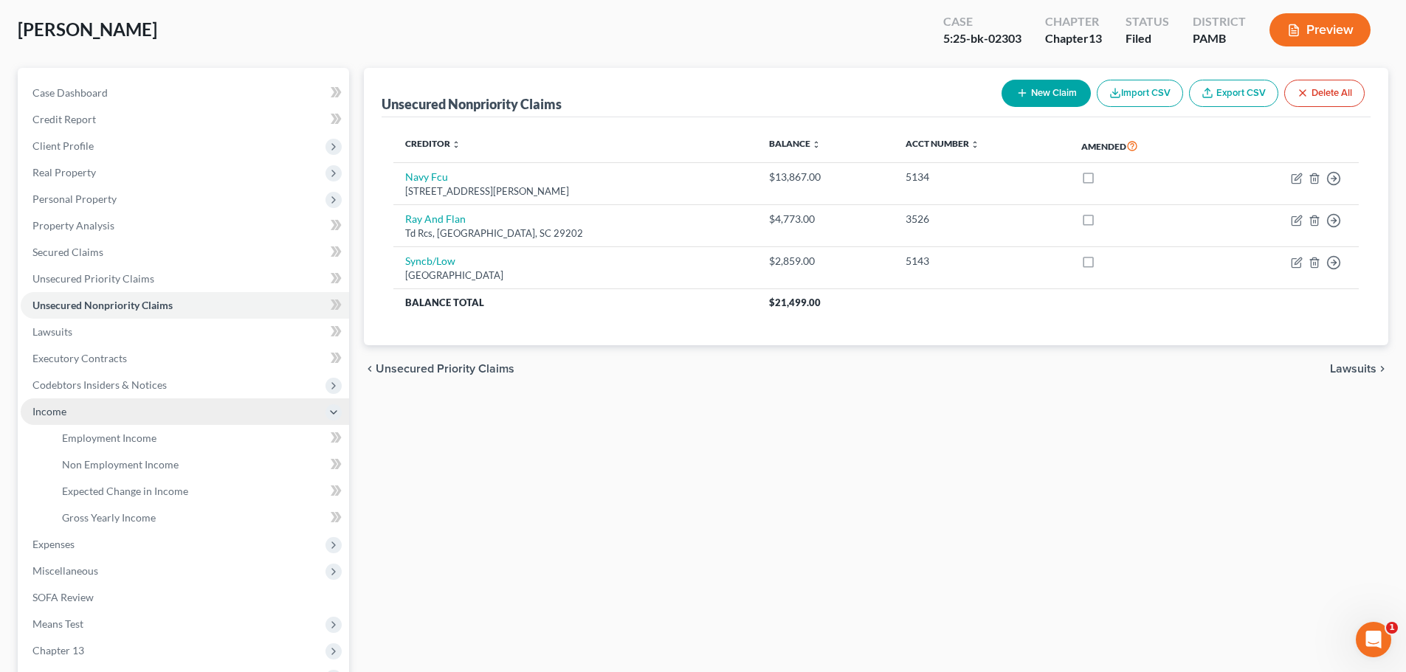
click at [82, 417] on span "Income" at bounding box center [185, 411] width 328 height 27
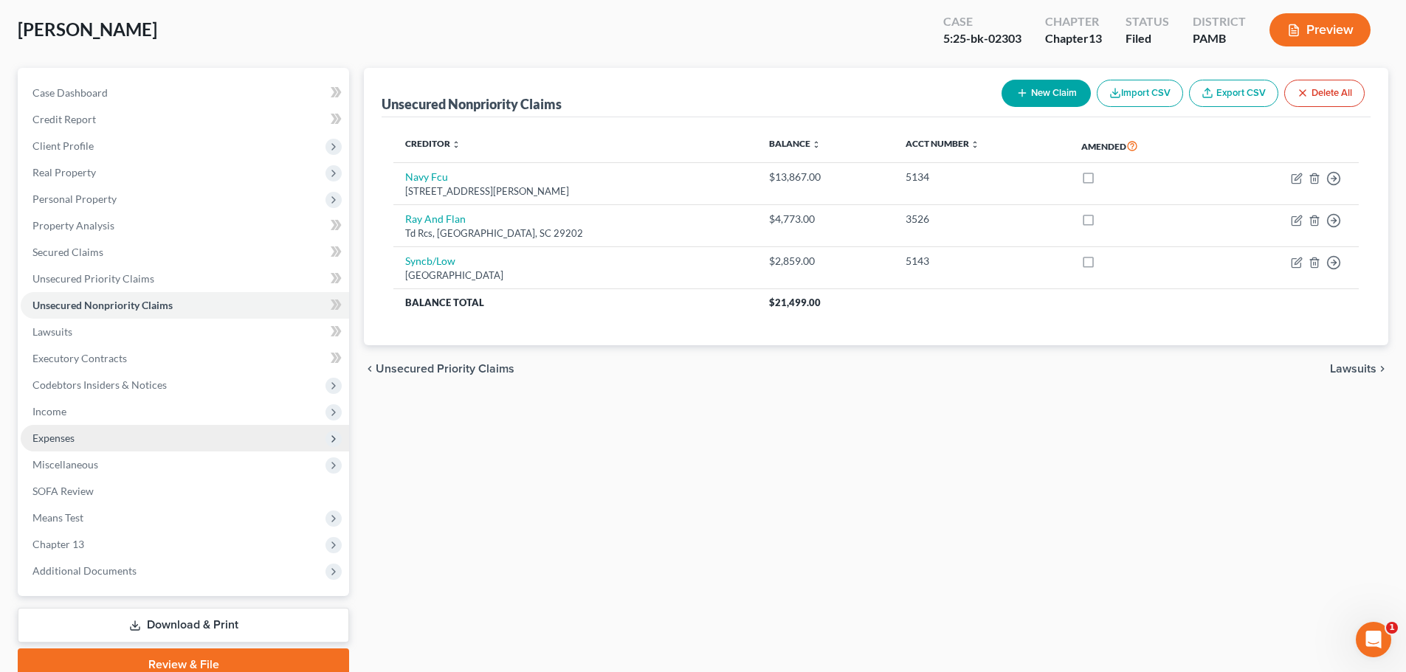
click at [83, 441] on span "Expenses" at bounding box center [185, 438] width 328 height 27
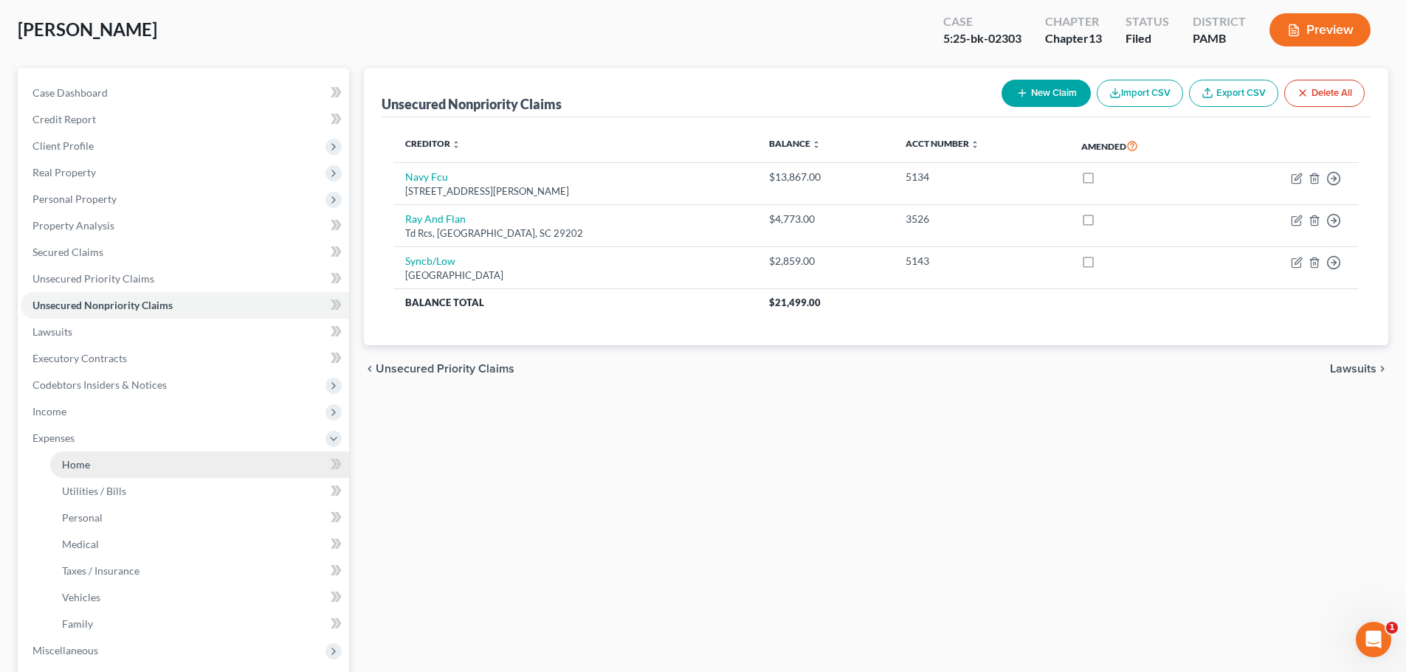
click at [152, 471] on link "Home" at bounding box center [199, 465] width 299 height 27
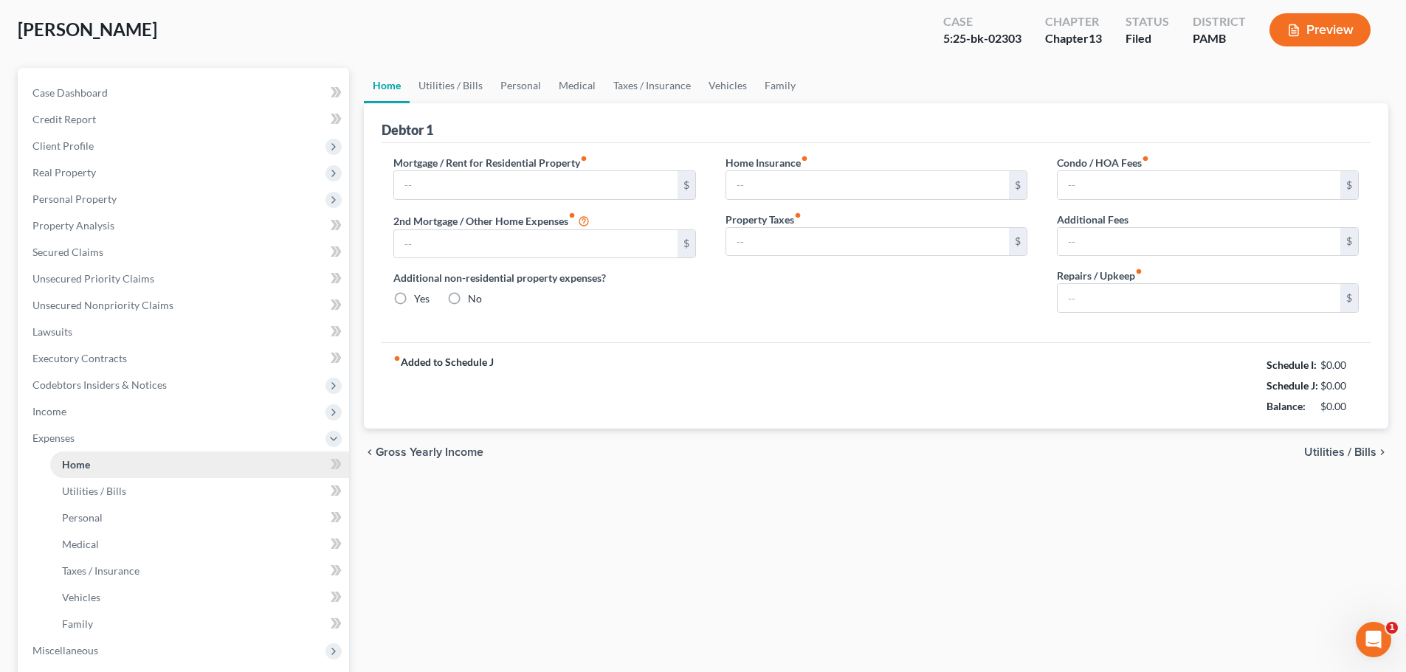
scroll to position [1, 0]
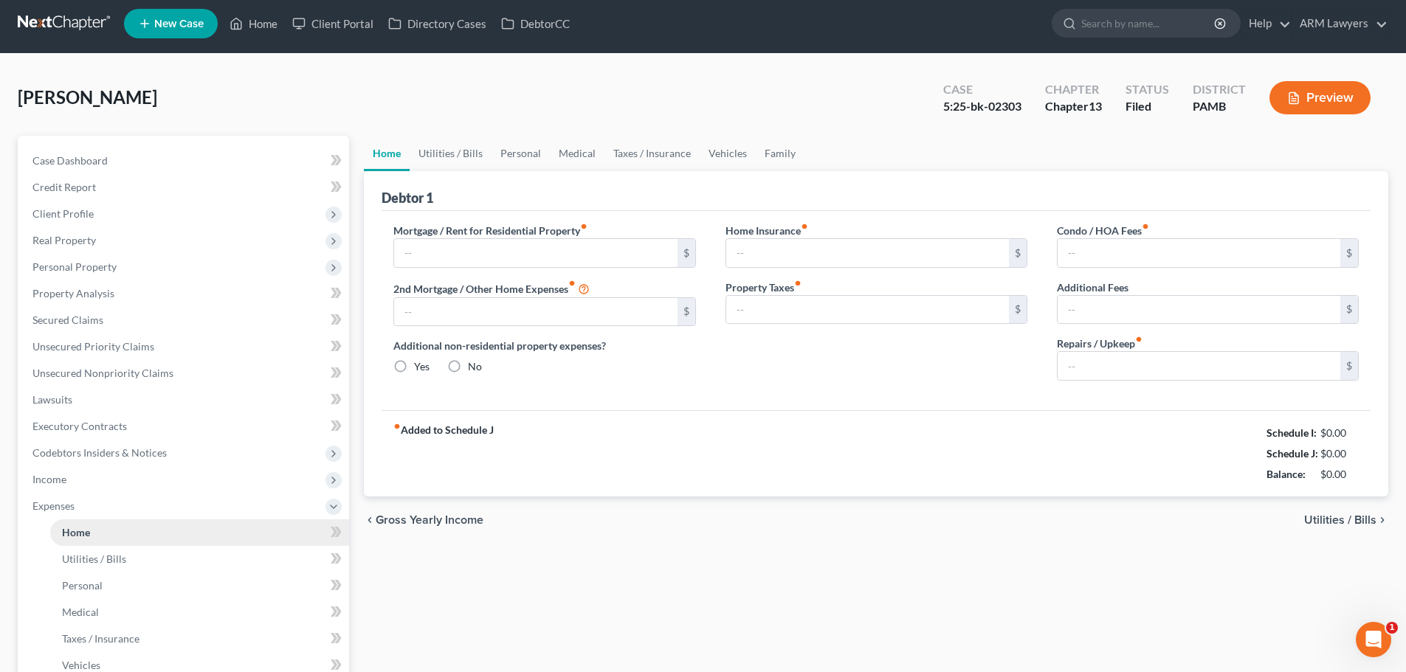
type input "0.00"
radio input "true"
type input "0.00"
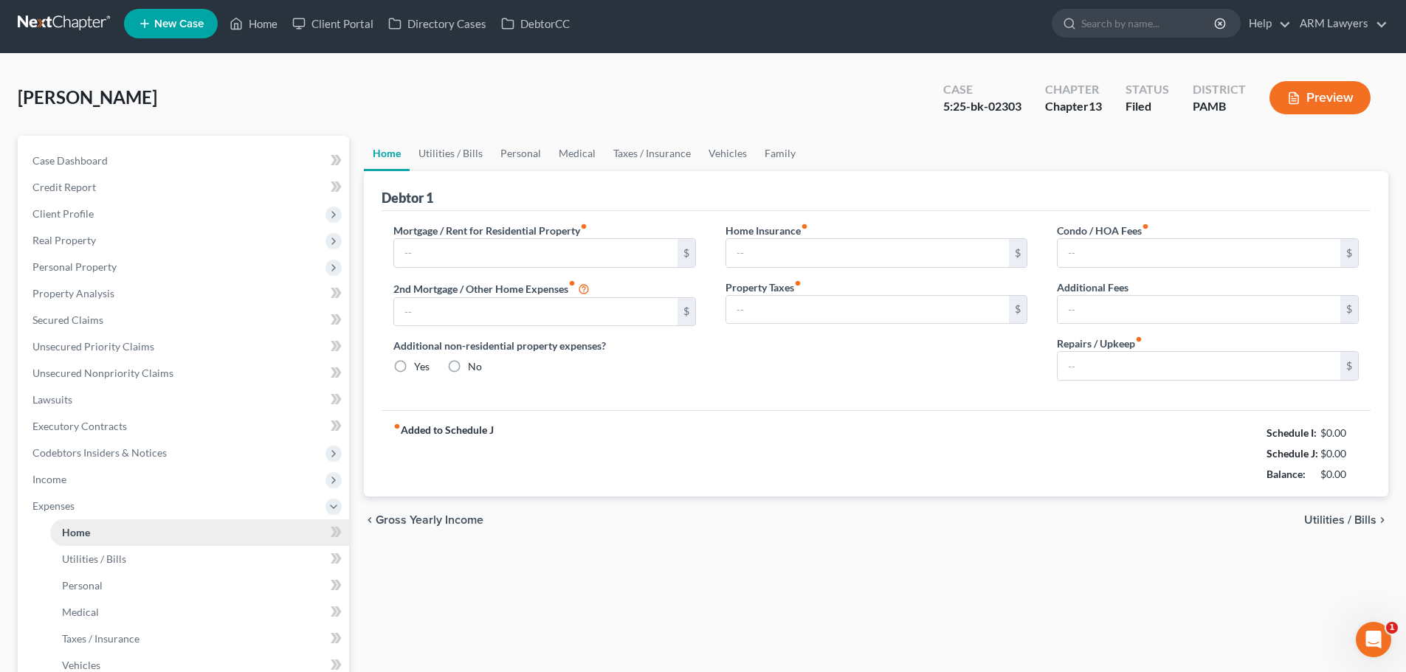
type input "0.00"
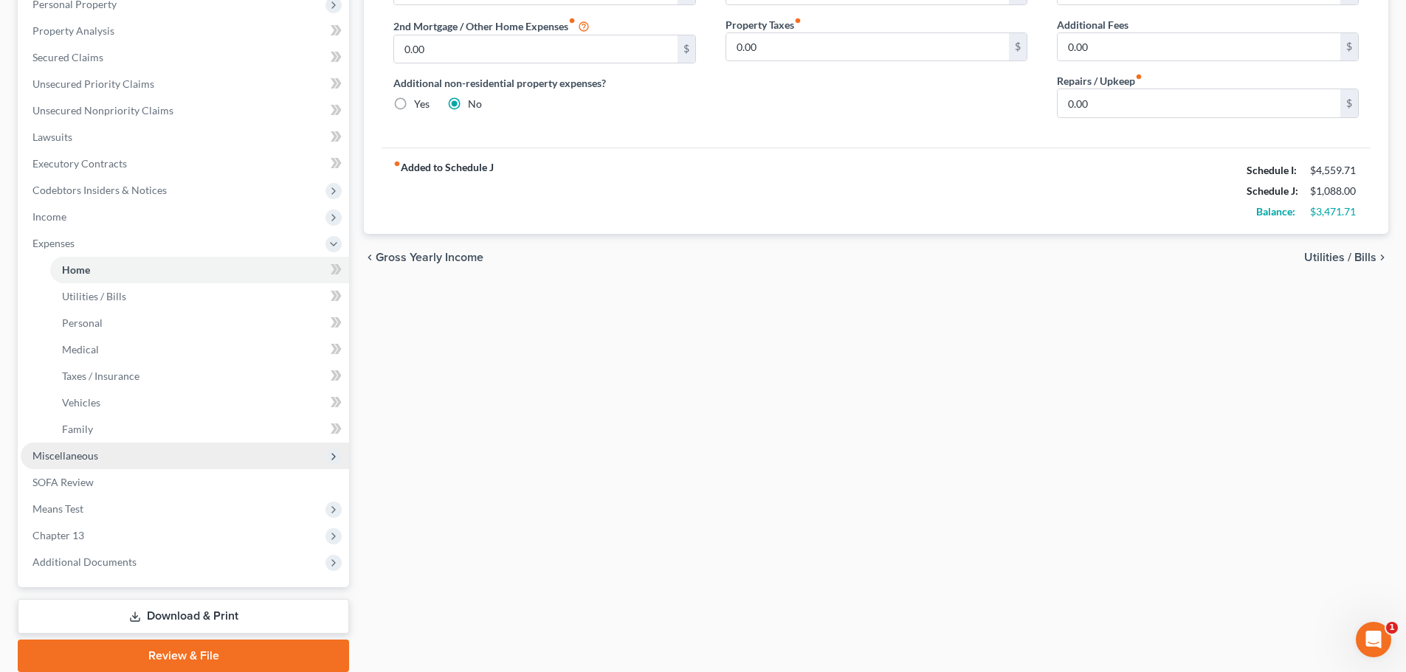
scroll to position [295, 0]
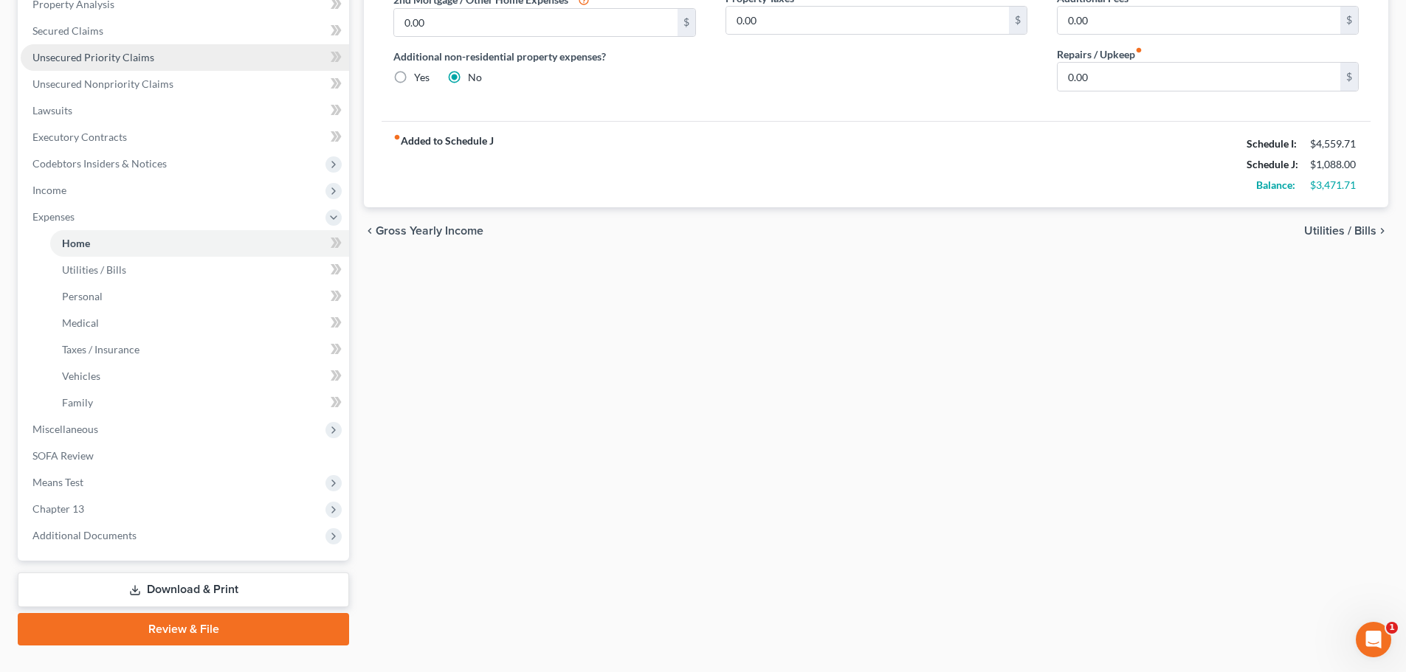
click at [138, 57] on span "Unsecured Priority Claims" at bounding box center [93, 57] width 122 height 13
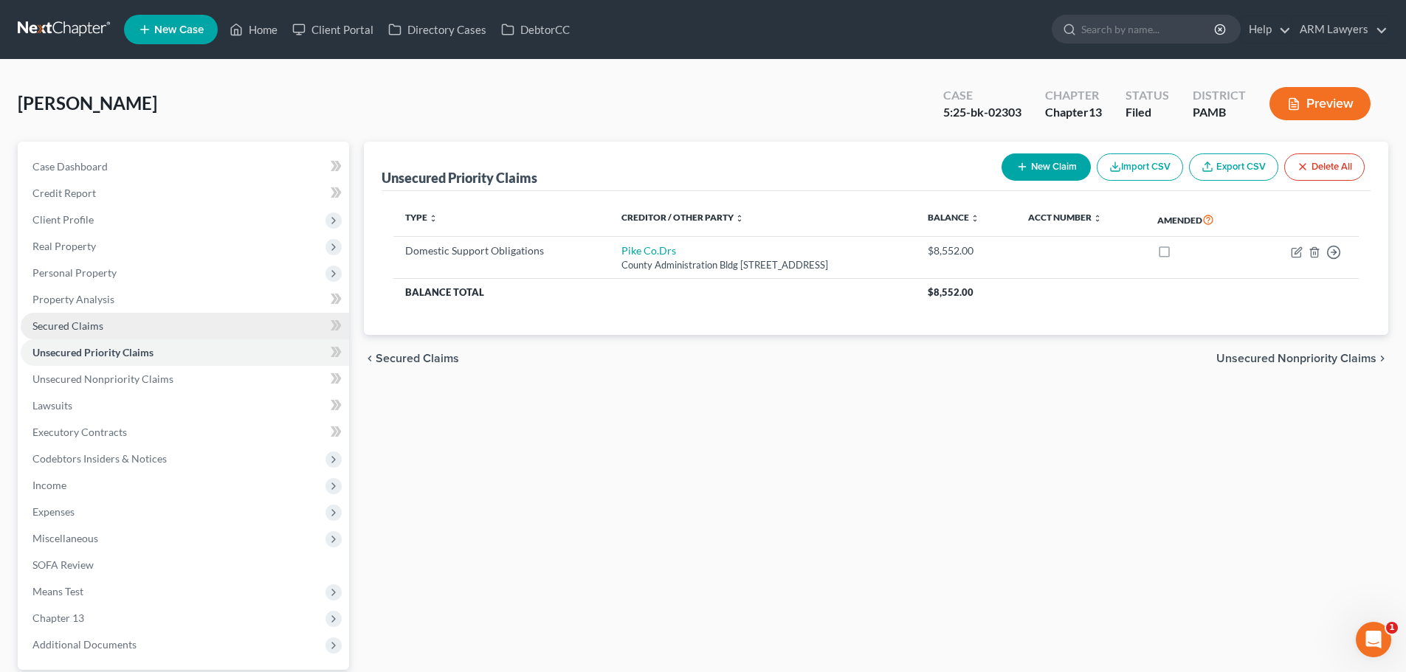
click at [90, 328] on span "Secured Claims" at bounding box center [67, 325] width 71 height 13
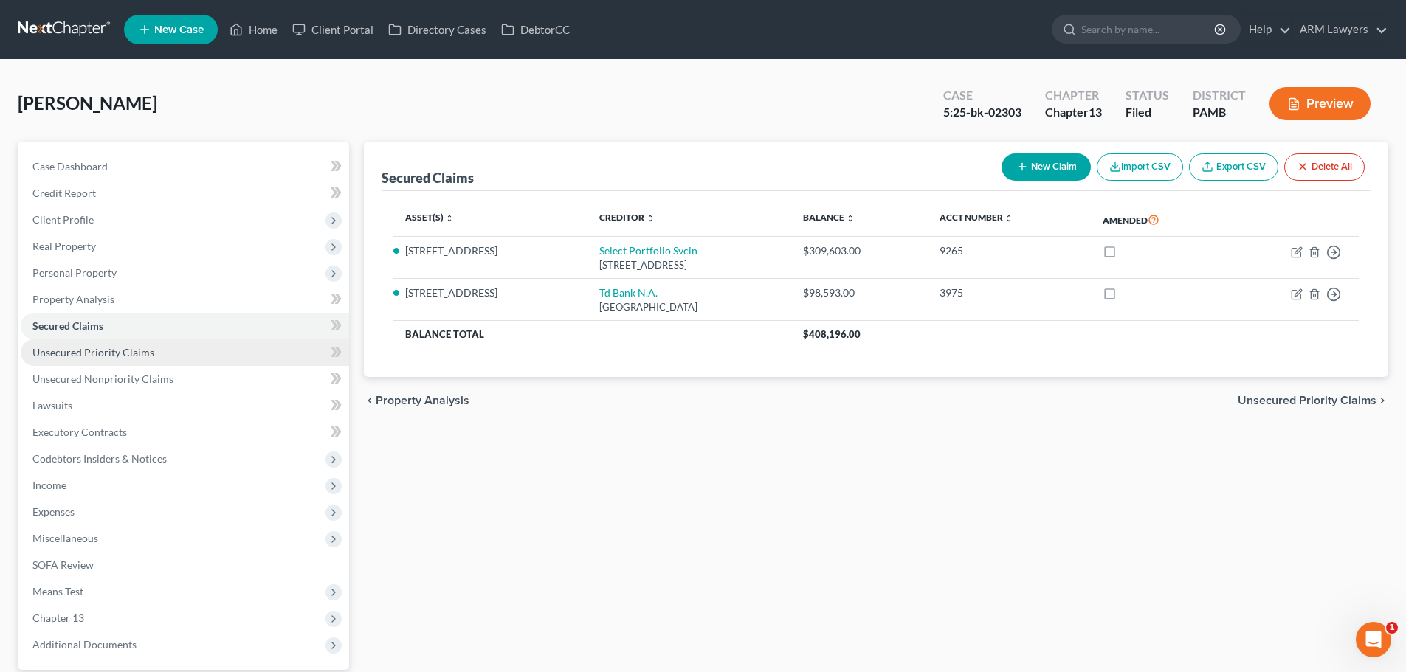
click at [106, 356] on span "Unsecured Priority Claims" at bounding box center [93, 352] width 122 height 13
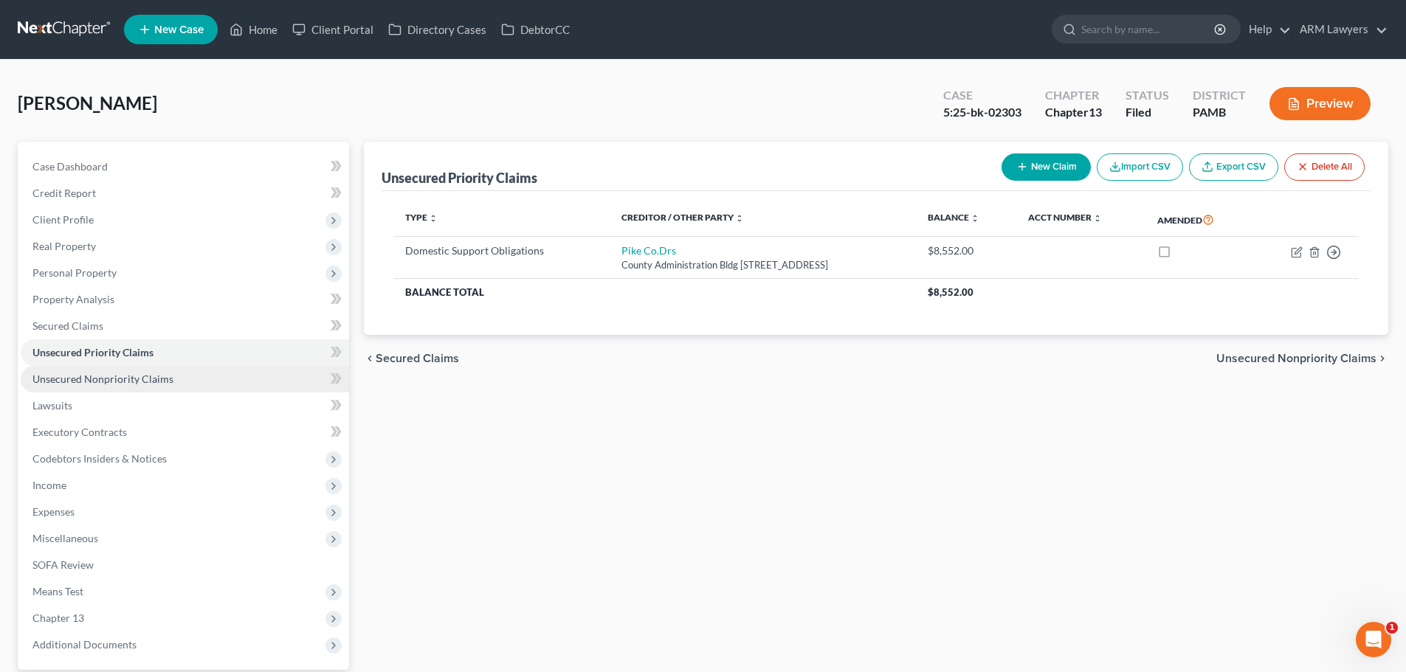
click at [114, 382] on span "Unsecured Nonpriority Claims" at bounding box center [102, 379] width 141 height 13
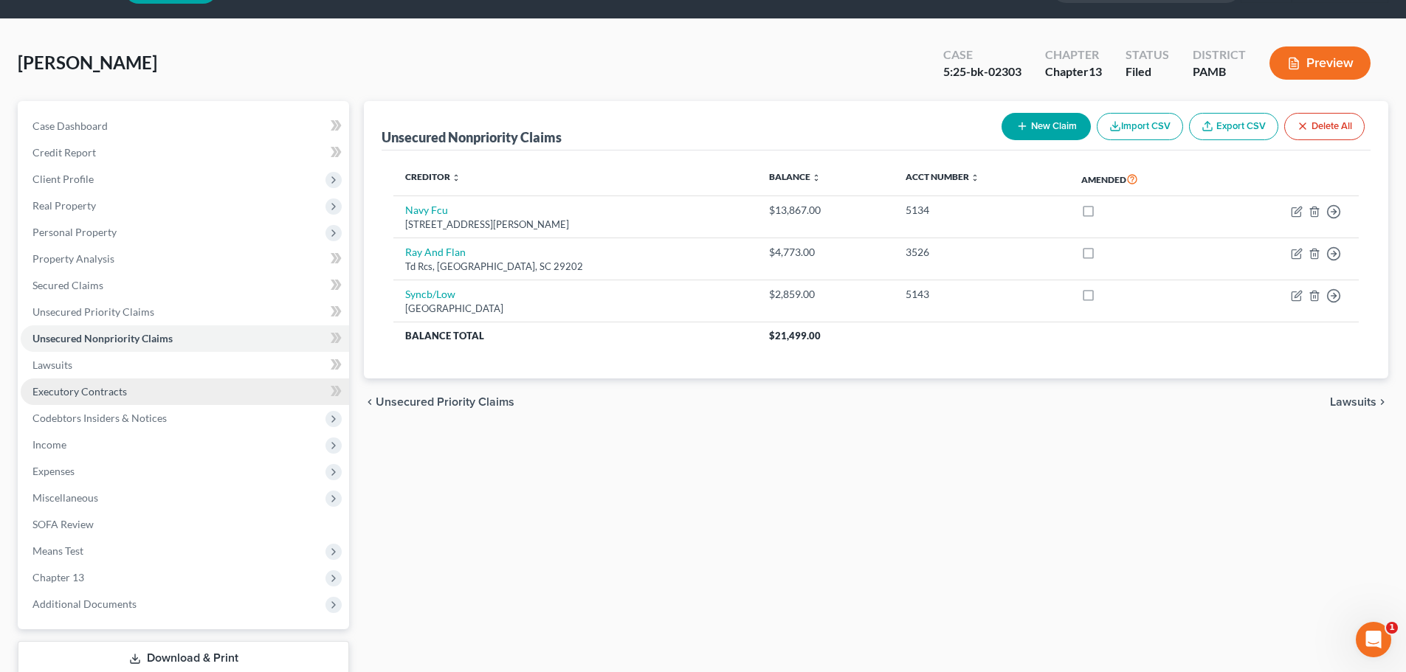
scroll to position [74, 0]
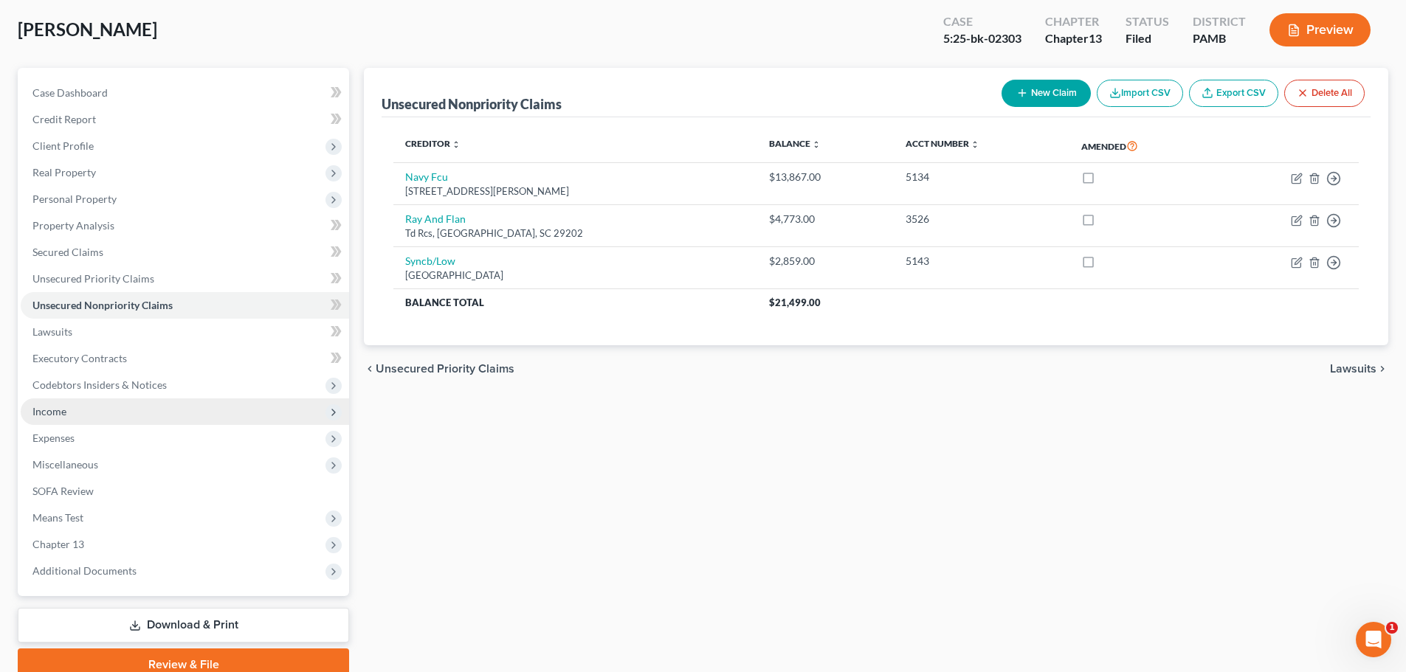
click at [100, 421] on span "Income" at bounding box center [185, 411] width 328 height 27
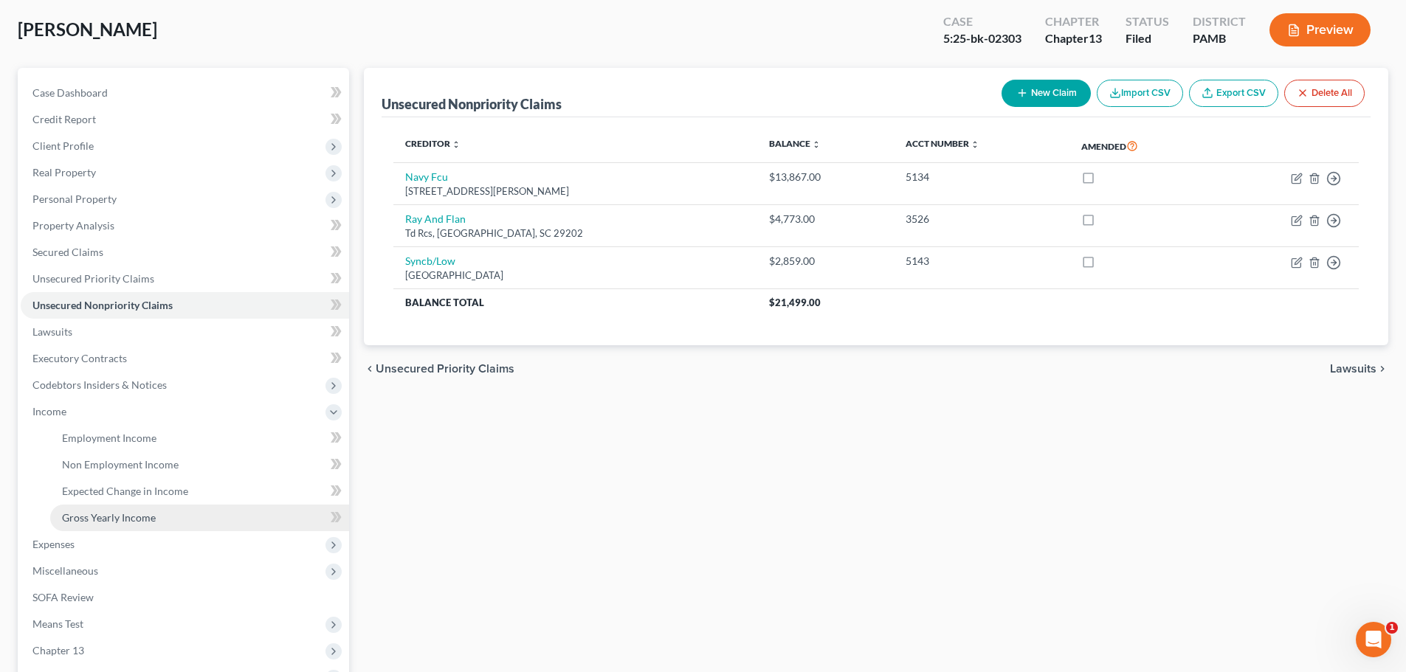
drag, startPoint x: 125, startPoint y: 540, endPoint x: 88, endPoint y: 517, distance: 44.0
click at [92, 522] on ul "Case Dashboard Payments Invoices Payments Payments Credit Report Client Profile" at bounding box center [185, 385] width 328 height 611
click at [104, 550] on span "Expenses" at bounding box center [185, 544] width 328 height 27
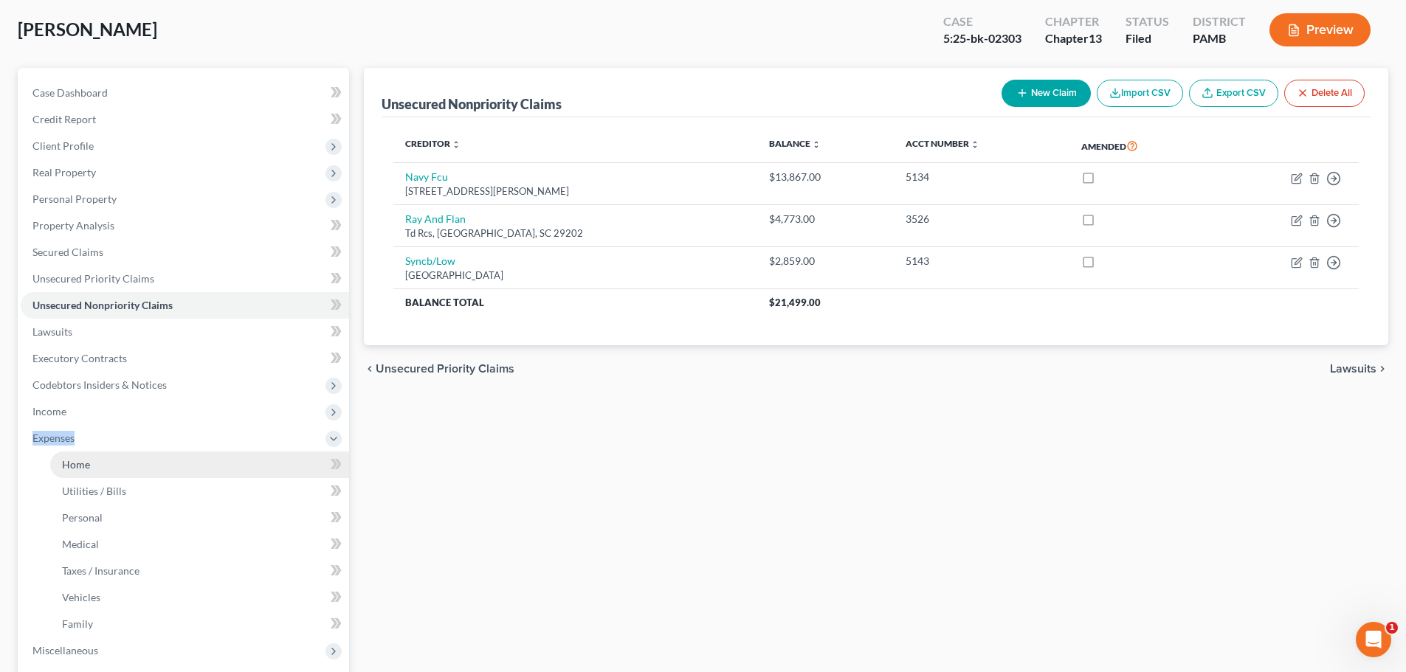
click at [94, 475] on link "Home" at bounding box center [199, 465] width 299 height 27
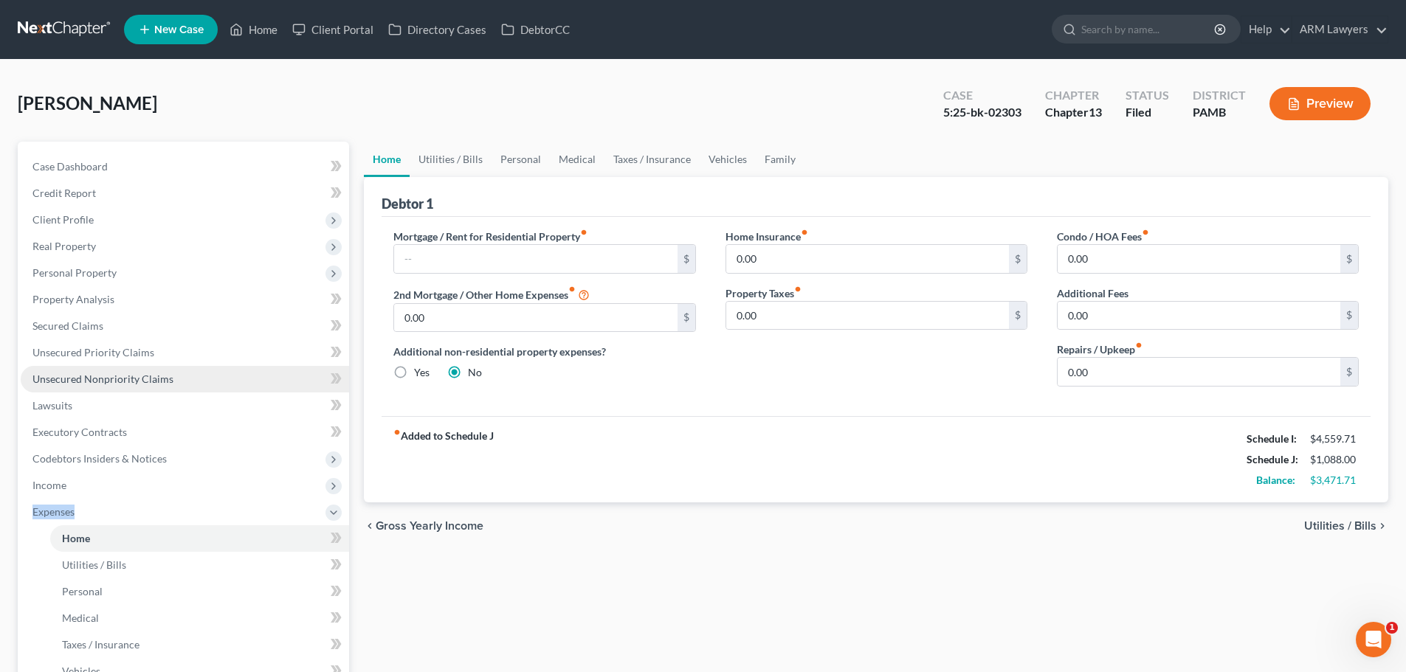
click at [190, 379] on link "Unsecured Nonpriority Claims" at bounding box center [185, 379] width 328 height 27
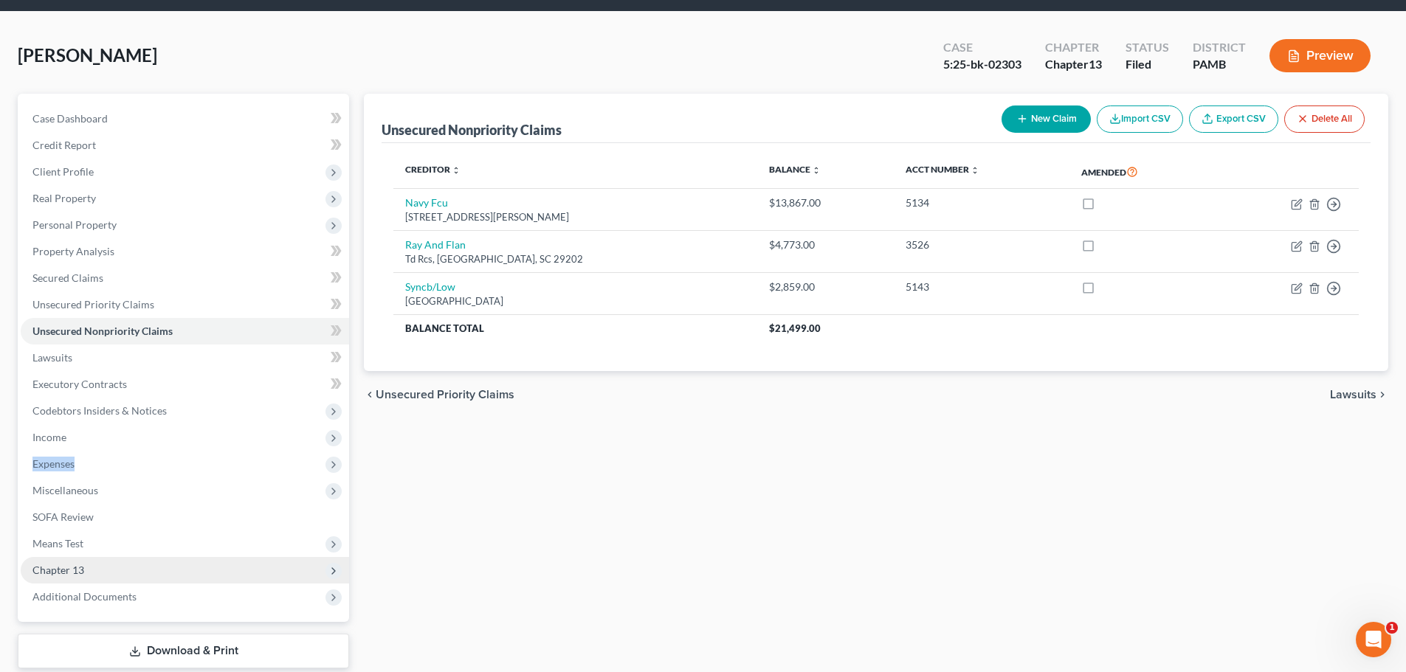
scroll to position [74, 0]
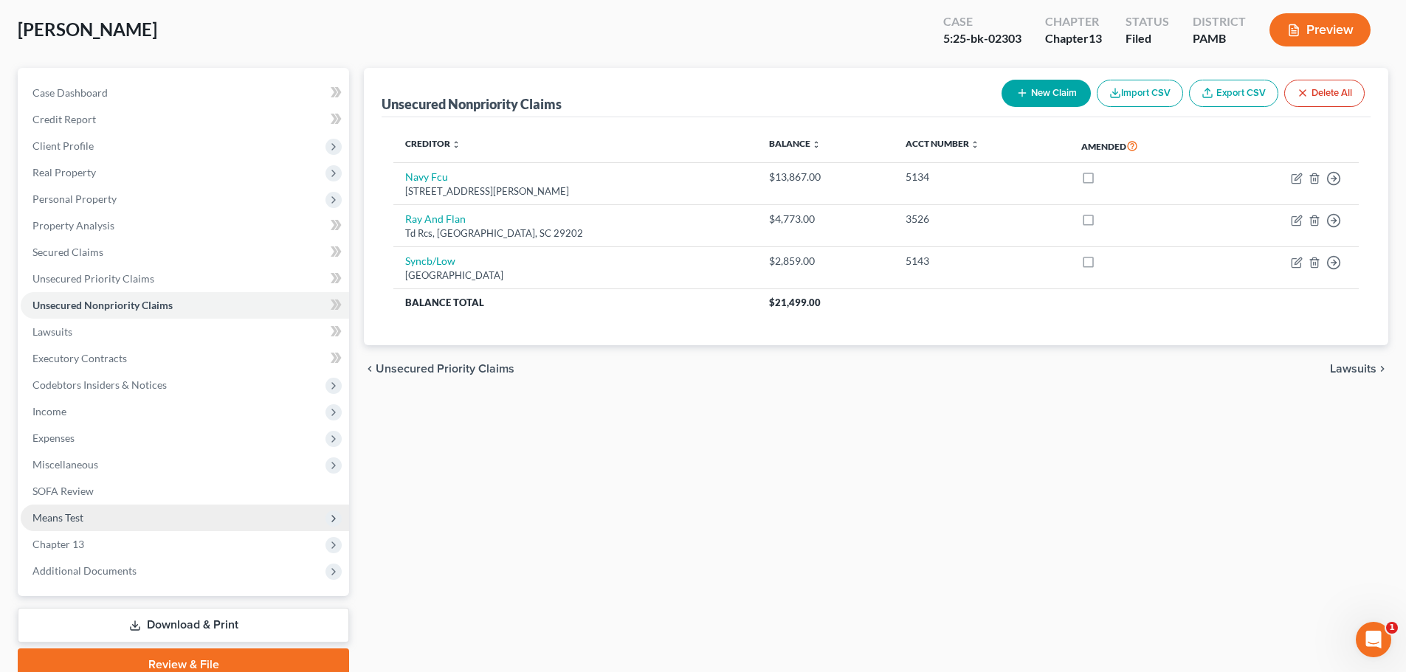
click at [72, 517] on span "Means Test" at bounding box center [57, 517] width 51 height 13
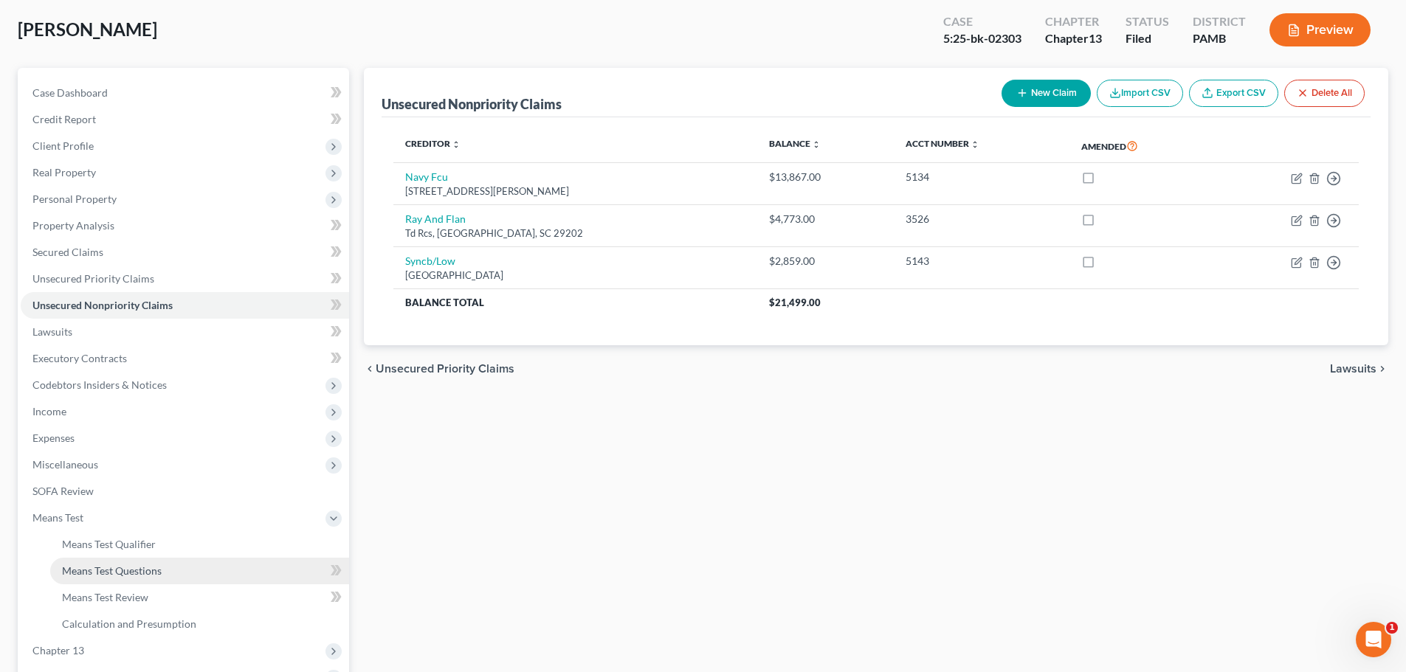
click at [112, 573] on span "Means Test Questions" at bounding box center [112, 570] width 100 height 13
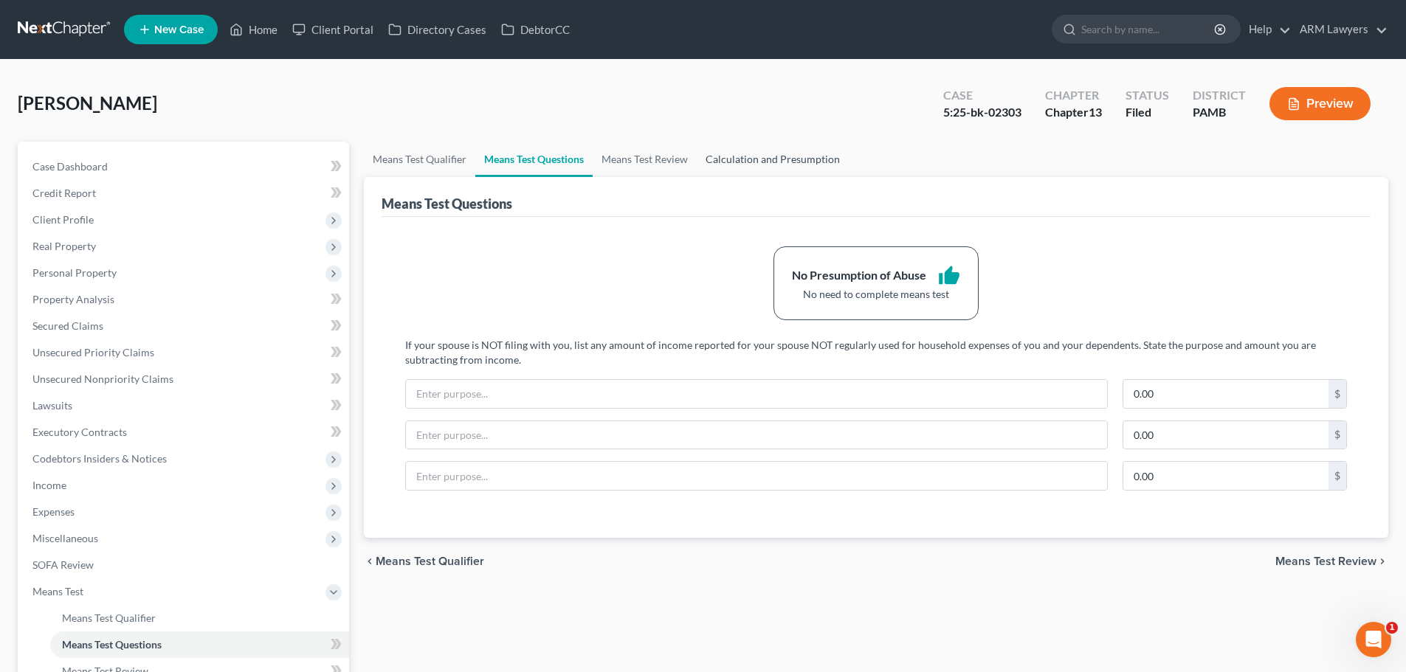
click at [738, 153] on link "Calculation and Presumption" at bounding box center [773, 159] width 152 height 35
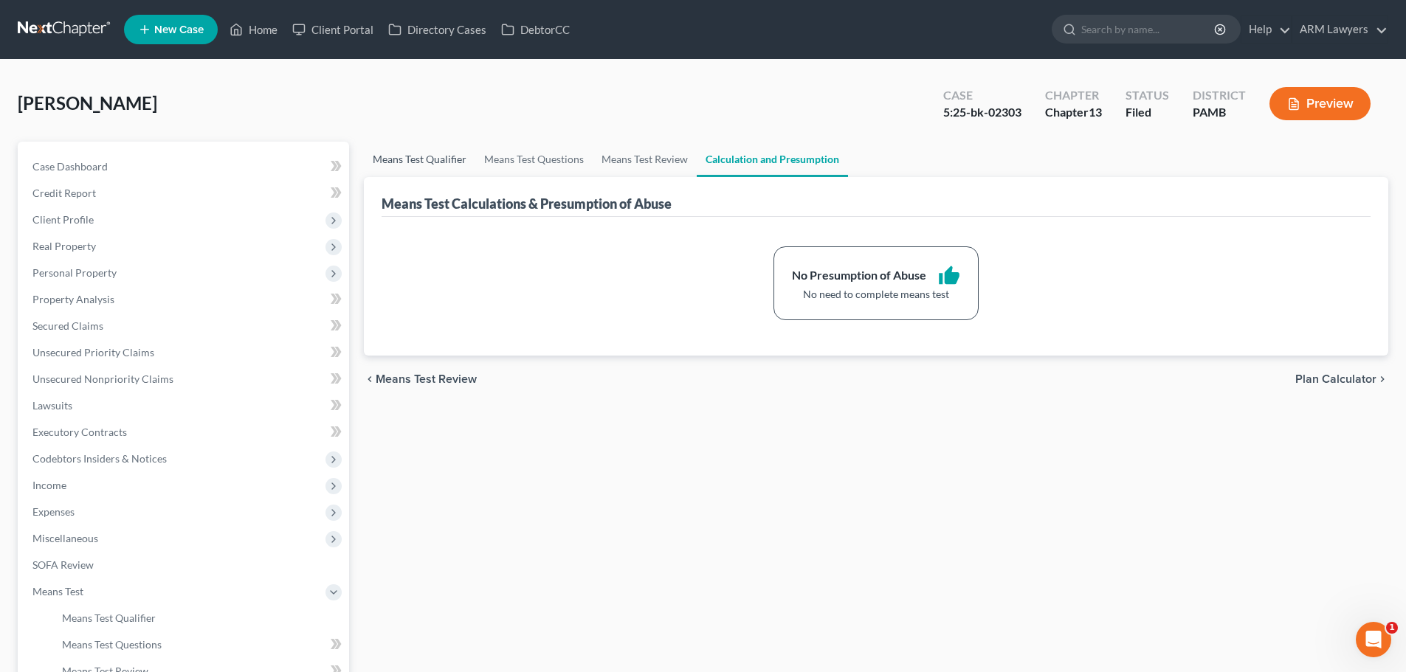
click at [407, 156] on link "Means Test Qualifier" at bounding box center [419, 159] width 111 height 35
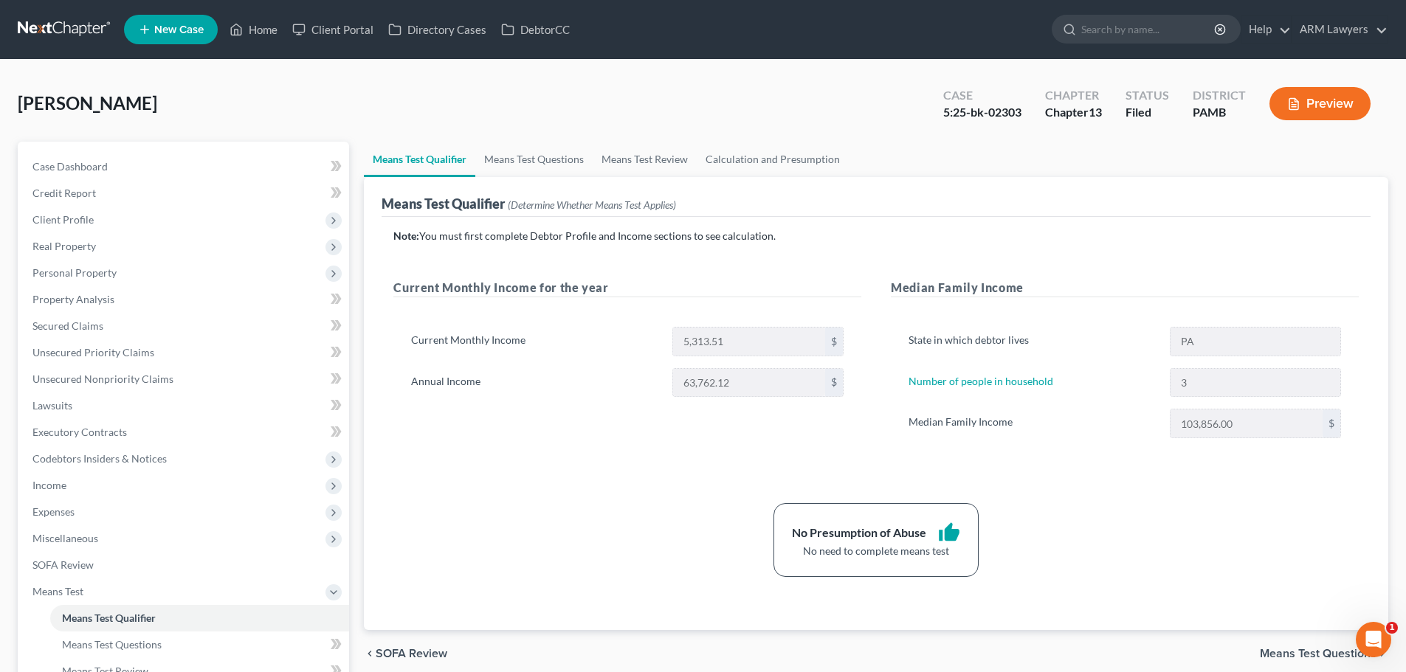
click at [61, 29] on link at bounding box center [65, 29] width 94 height 27
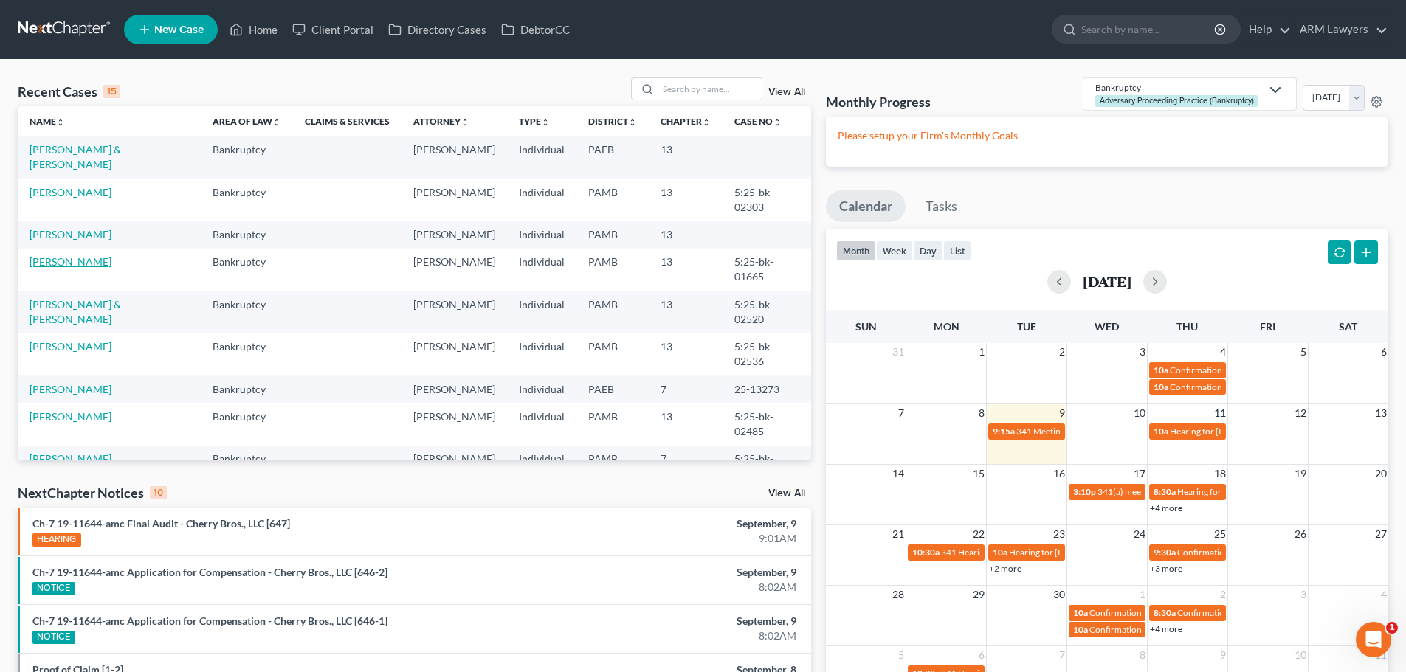
click at [56, 255] on link "[PERSON_NAME]" at bounding box center [71, 261] width 82 height 13
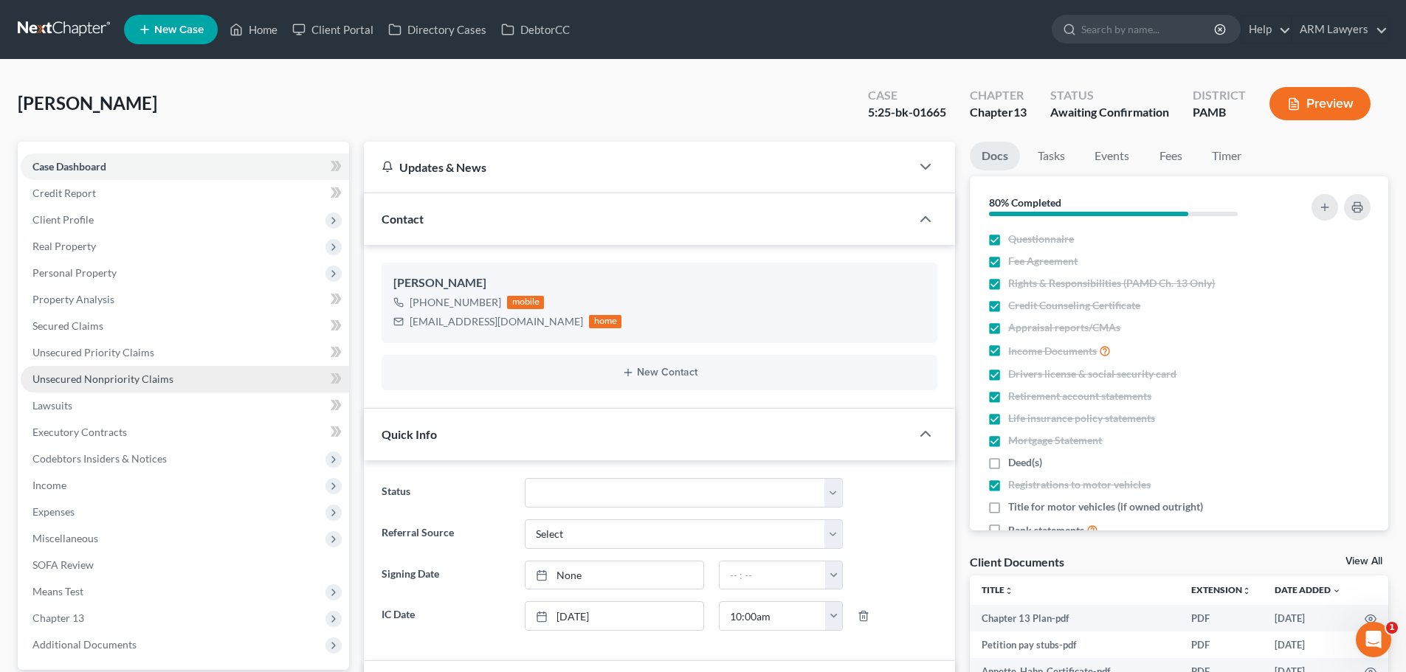
click at [84, 376] on span "Unsecured Nonpriority Claims" at bounding box center [102, 379] width 141 height 13
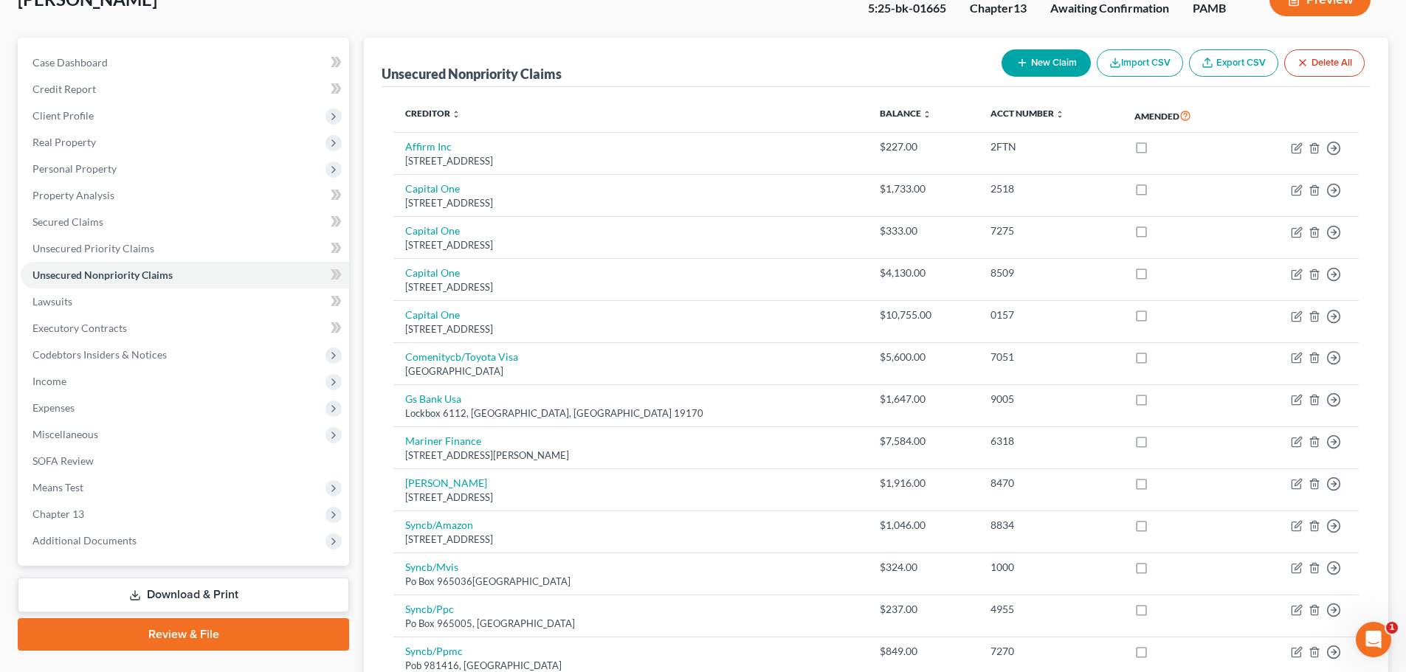
scroll to position [70, 0]
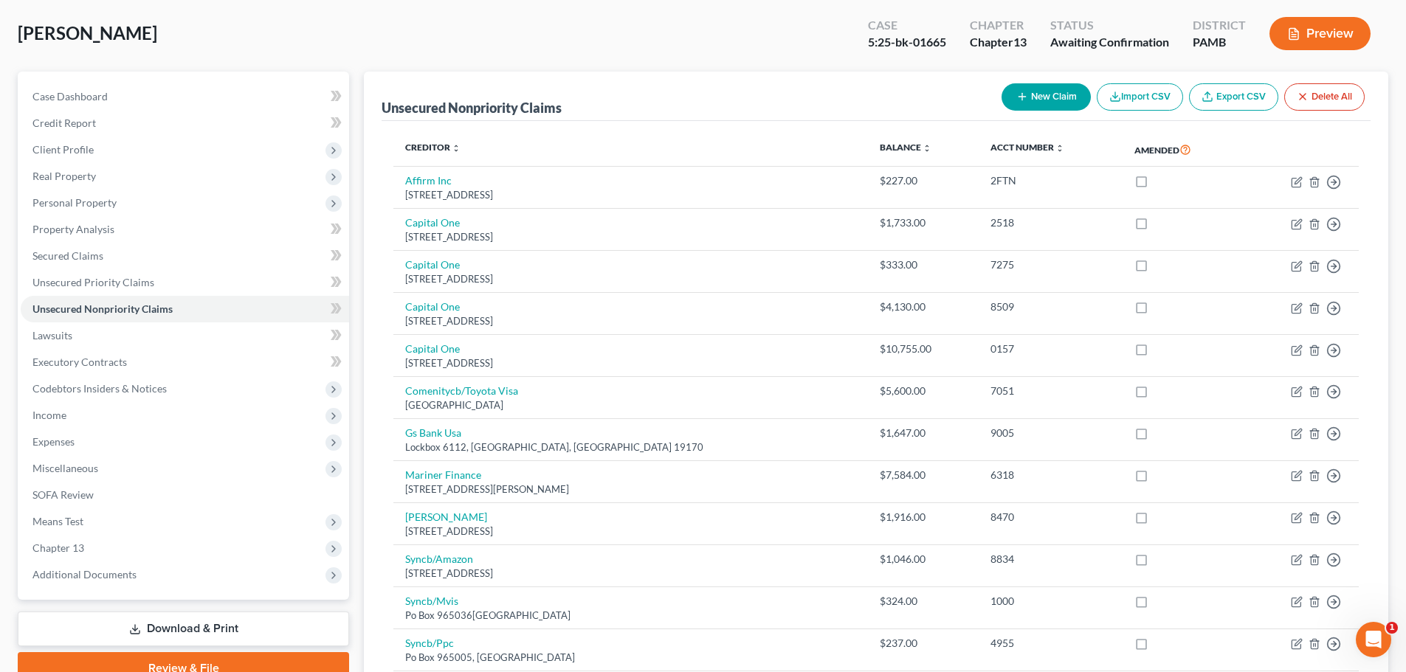
click at [74, 34] on span "[PERSON_NAME]" at bounding box center [87, 32] width 139 height 21
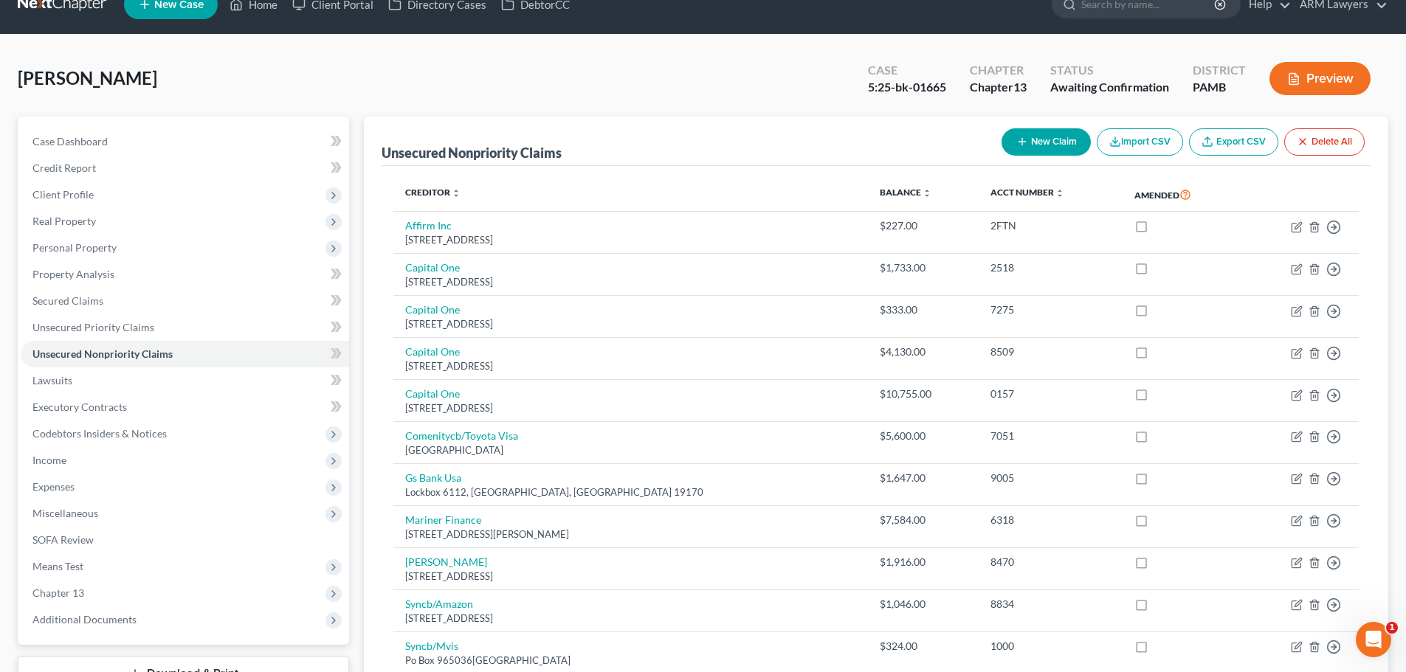
scroll to position [0, 0]
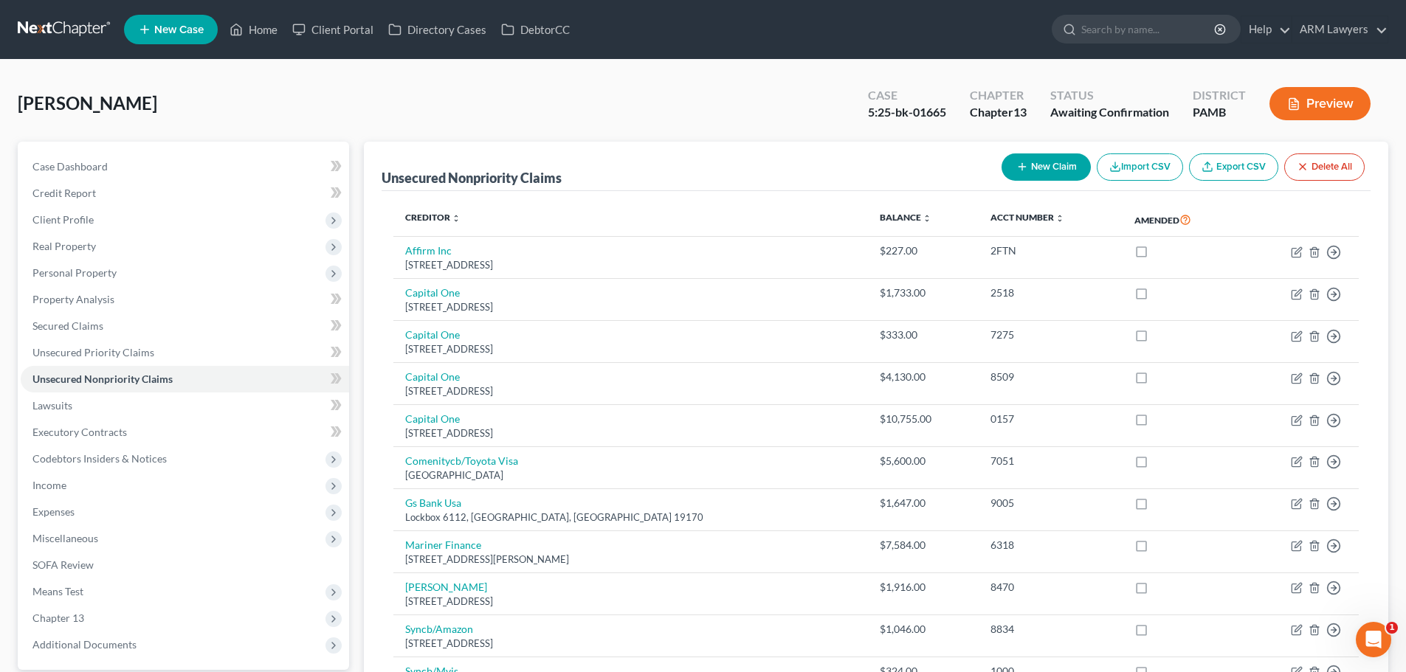
click at [70, 30] on link at bounding box center [65, 29] width 94 height 27
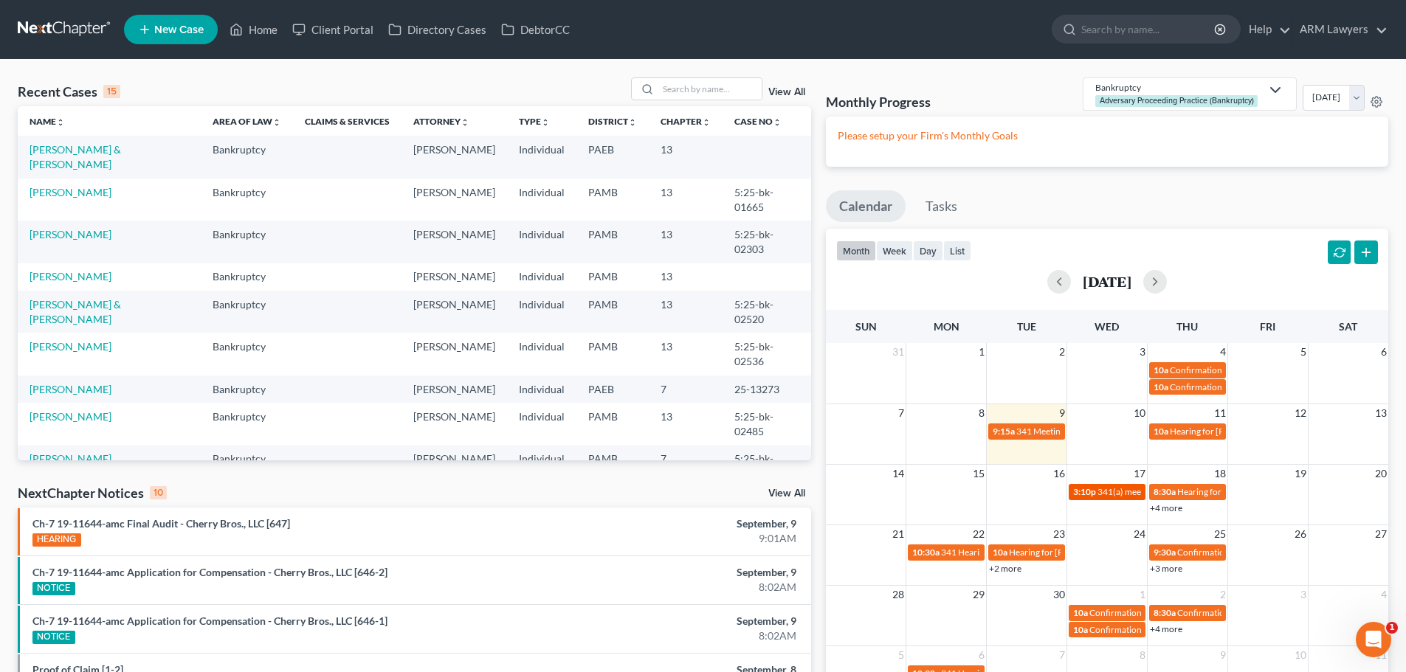
click at [1113, 494] on span "341(a) meeting for [PERSON_NAME]" at bounding box center [1168, 491] width 142 height 11
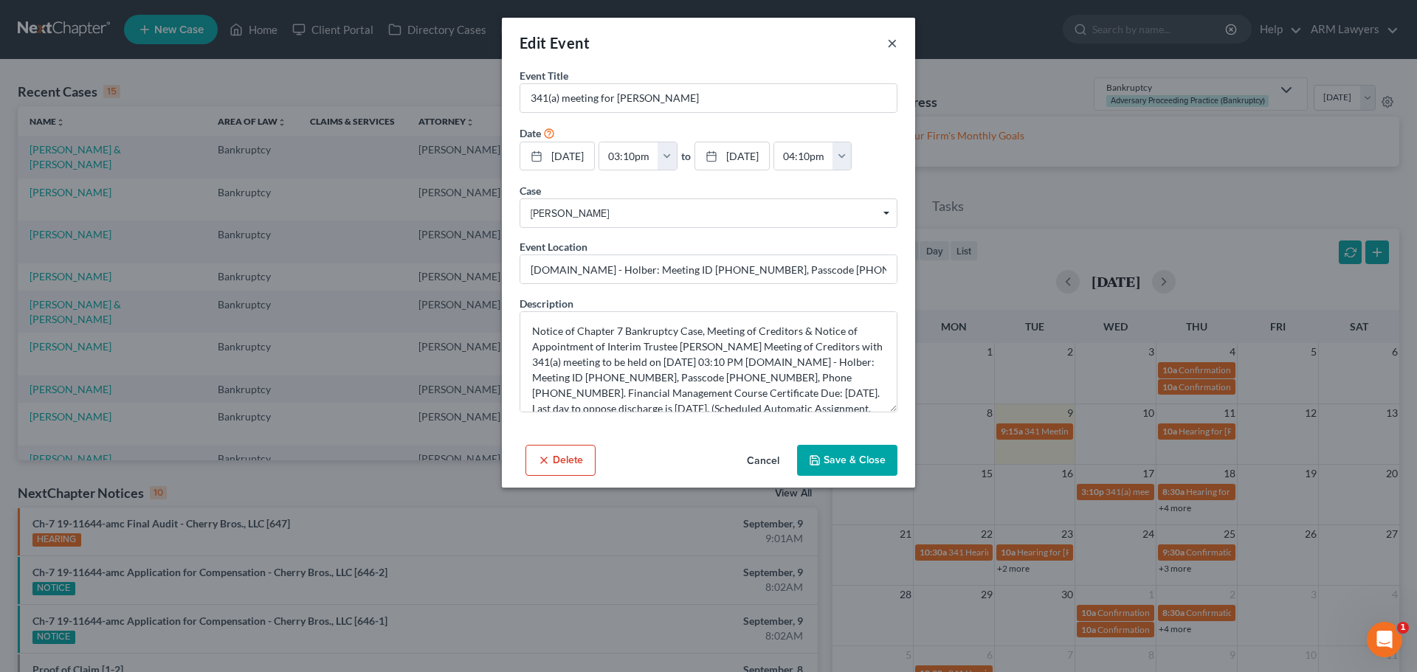
drag, startPoint x: 896, startPoint y: 45, endPoint x: 894, endPoint y: 32, distance: 12.7
click at [896, 42] on button "×" at bounding box center [892, 43] width 10 height 18
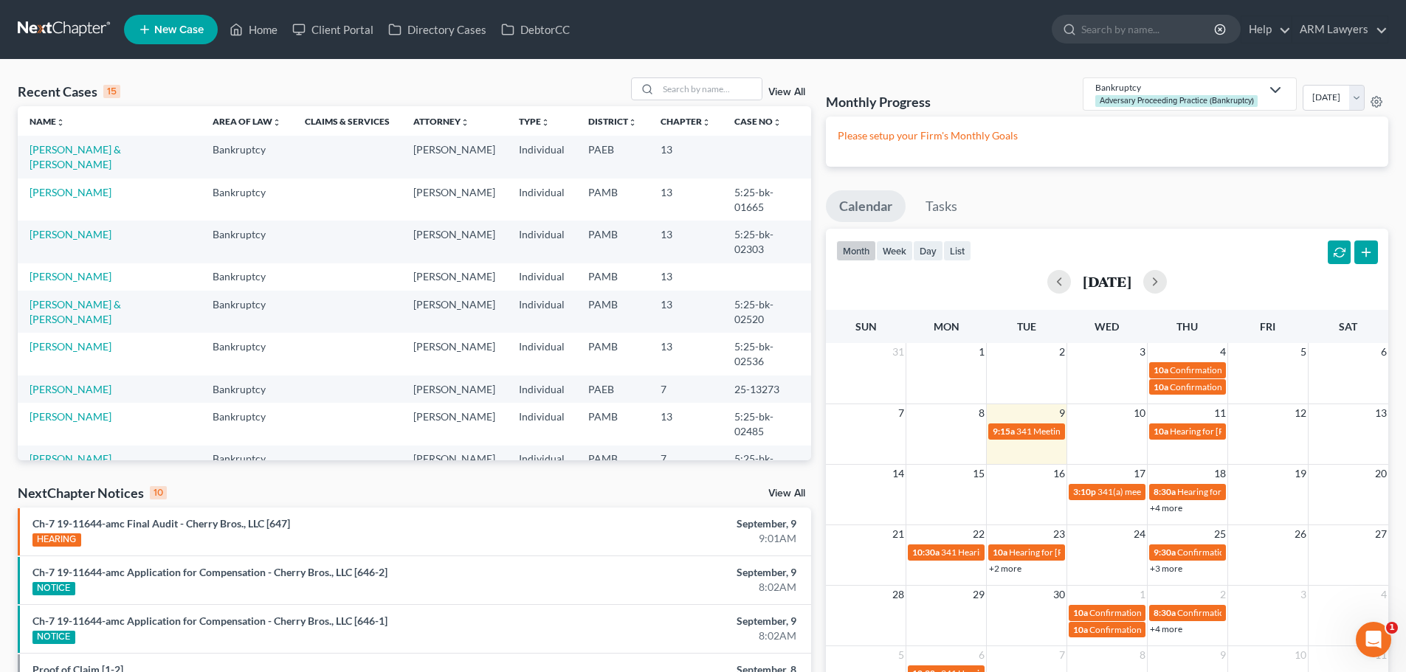
click at [777, 91] on link "View All" at bounding box center [786, 92] width 37 height 10
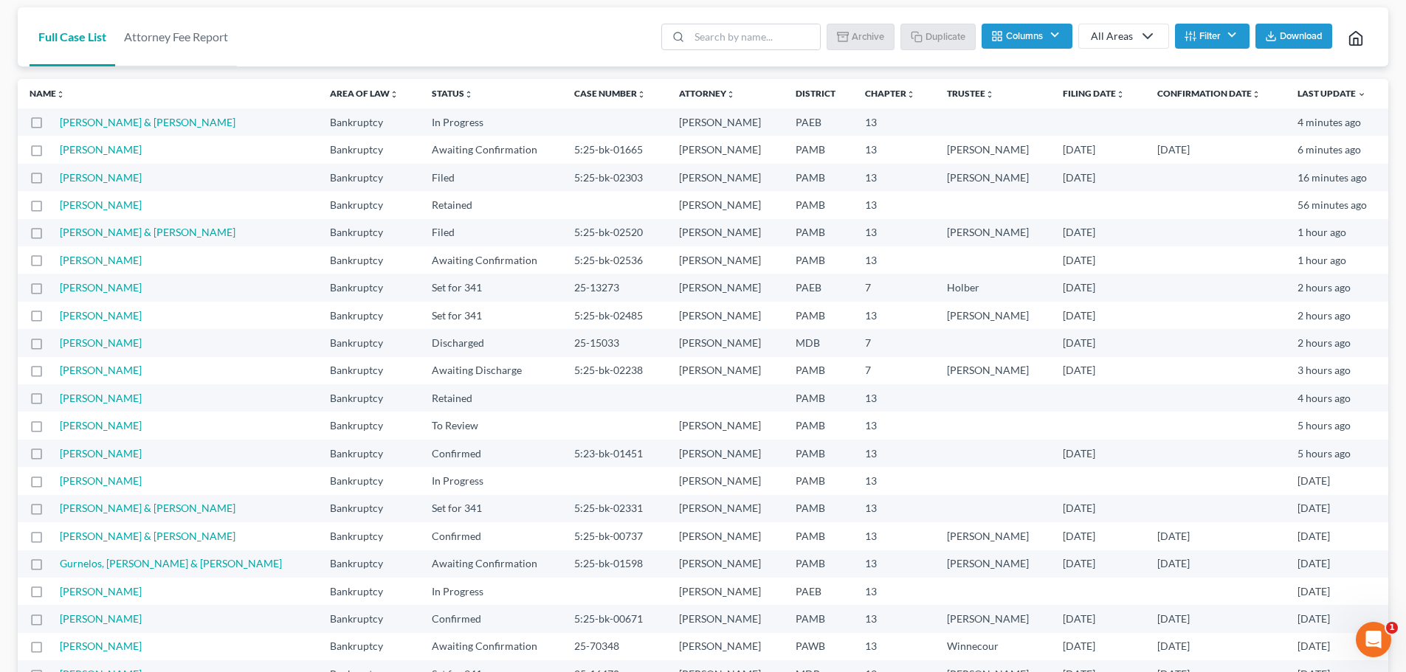
scroll to position [74, 0]
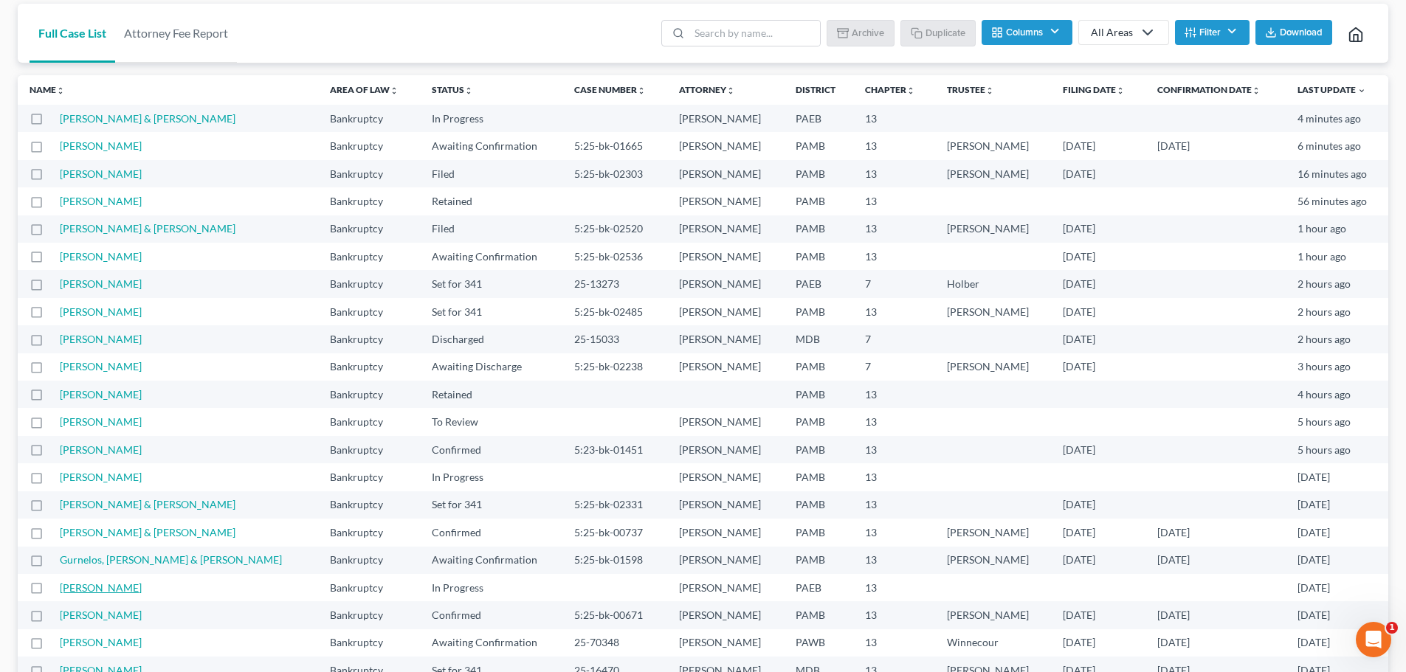
click at [142, 585] on link "[PERSON_NAME]" at bounding box center [101, 587] width 82 height 13
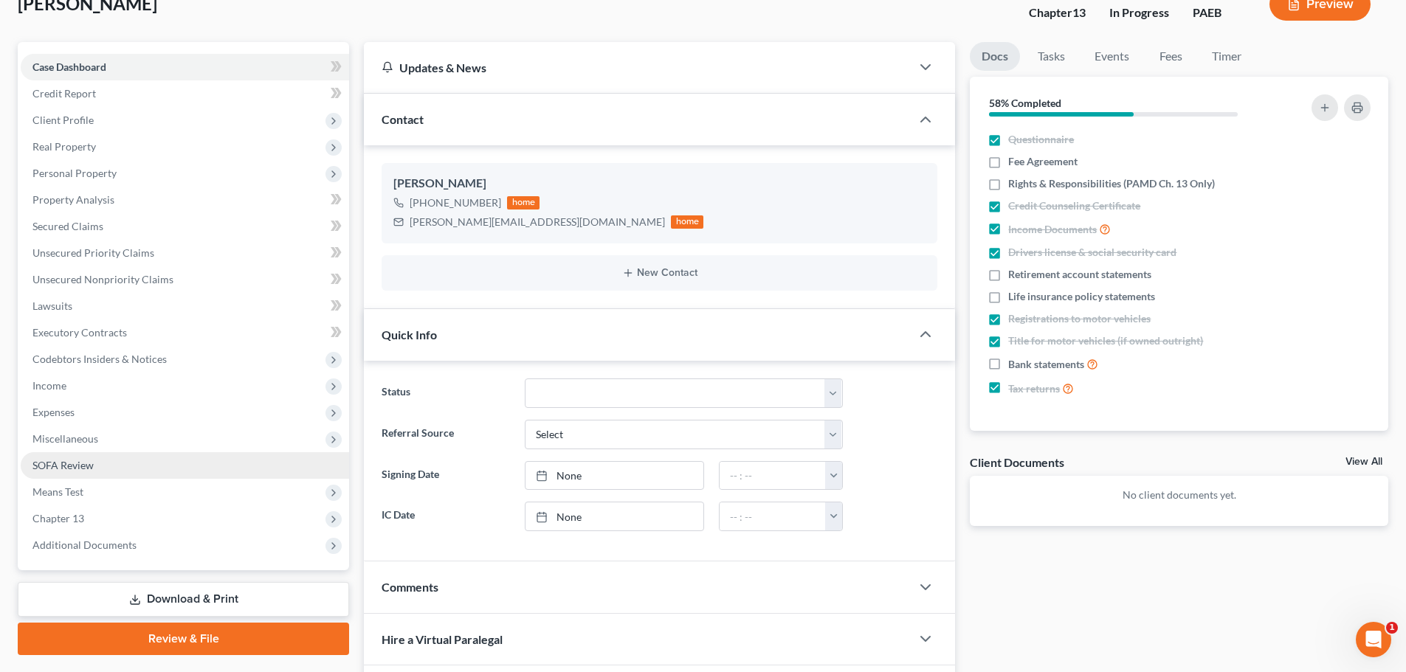
scroll to position [74, 0]
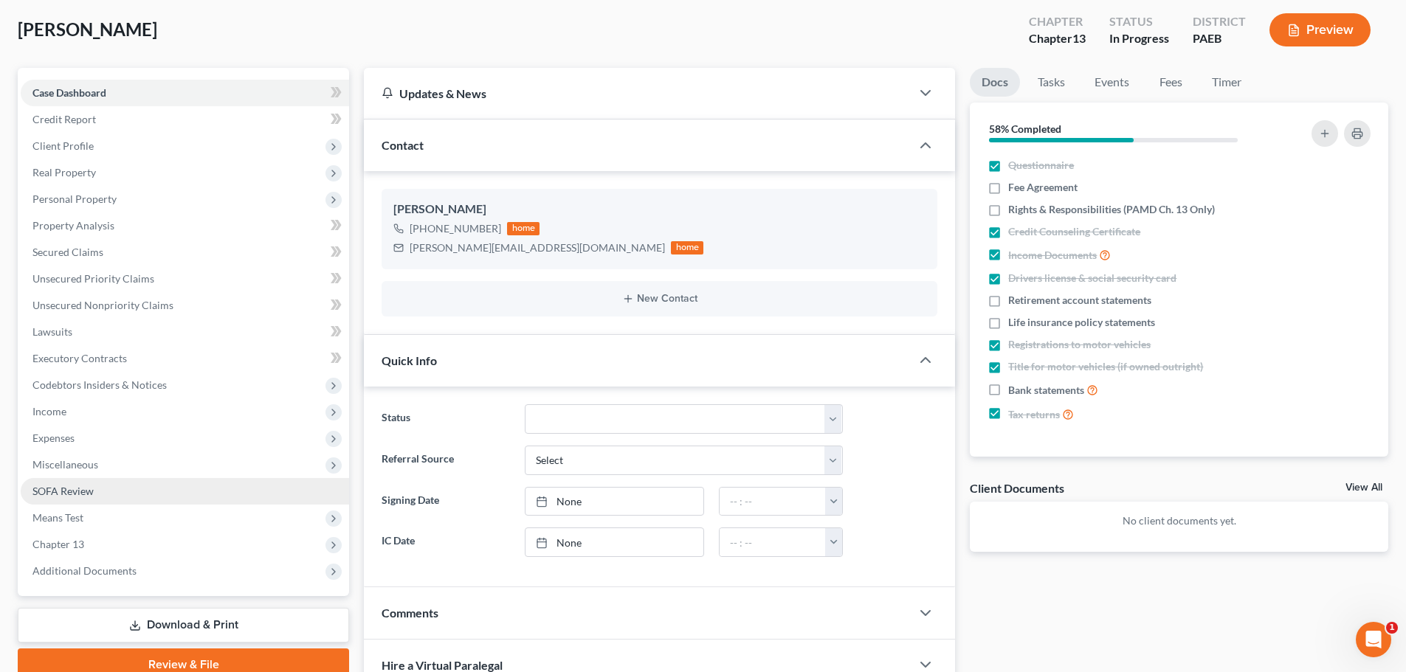
click at [92, 478] on link "SOFA Review" at bounding box center [185, 491] width 328 height 27
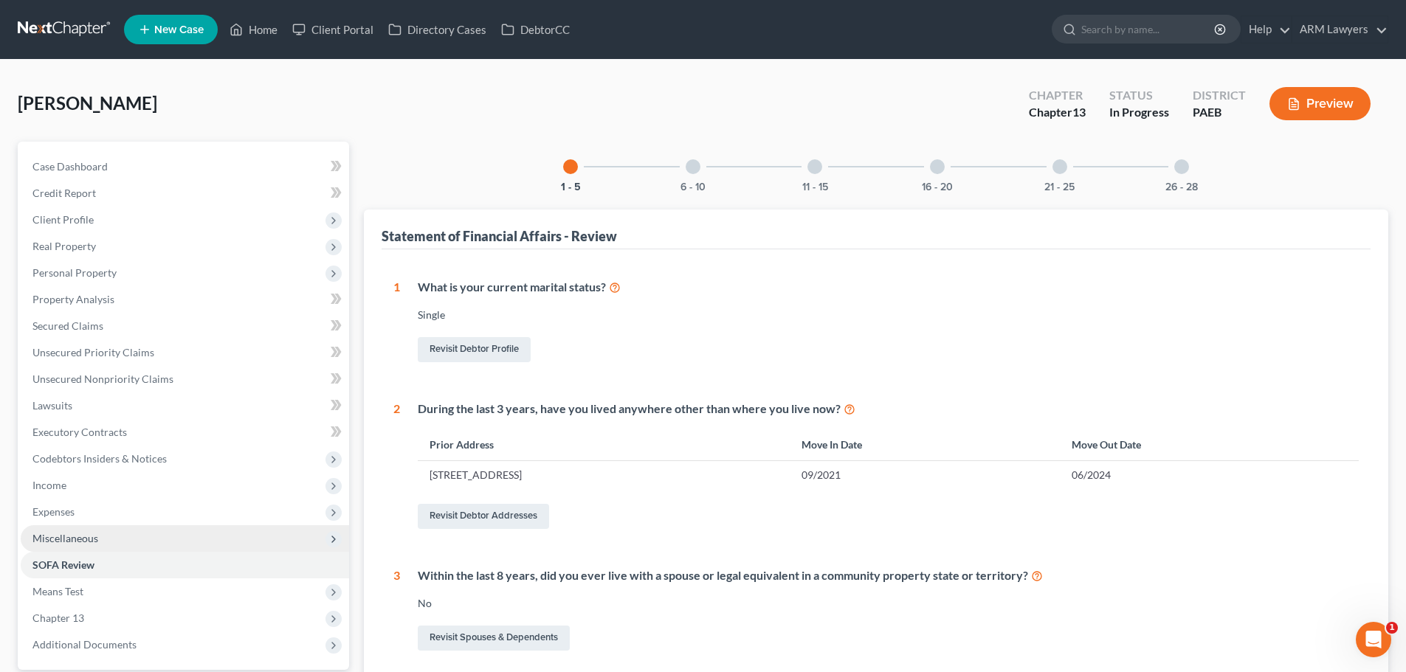
click at [91, 542] on span "Miscellaneous" at bounding box center [65, 538] width 66 height 13
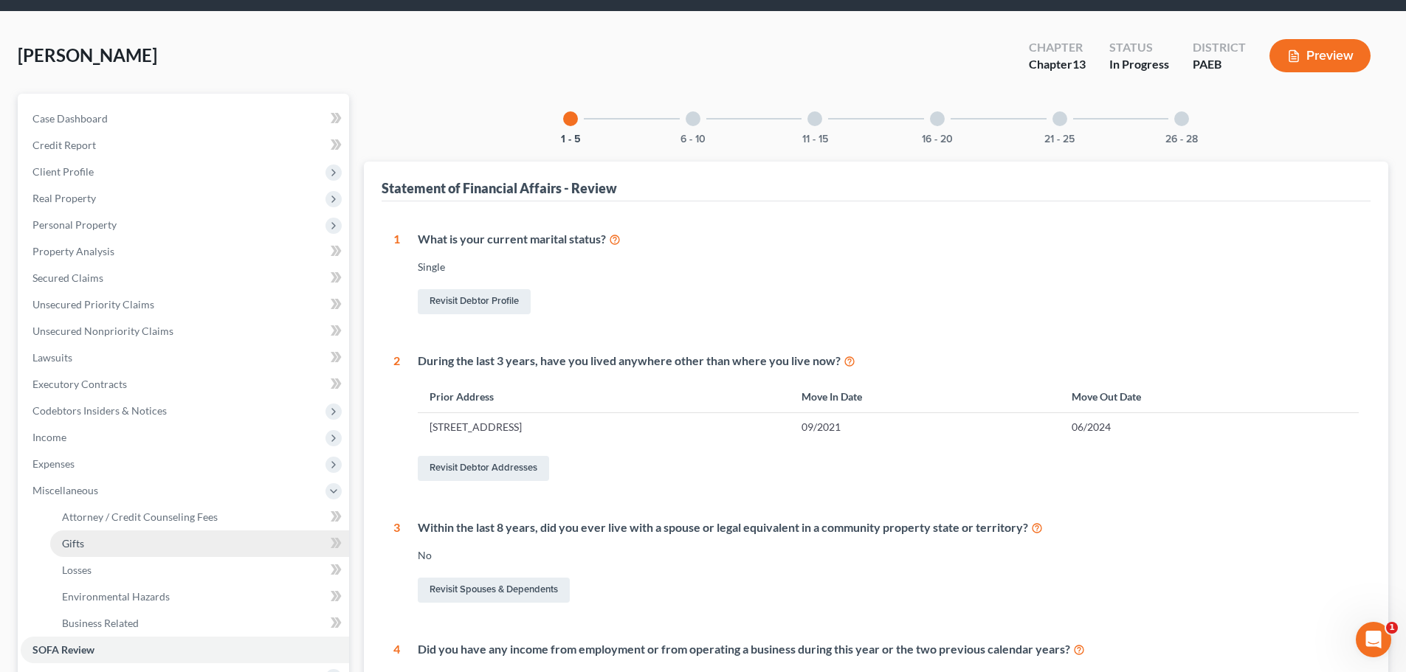
scroll to position [74, 0]
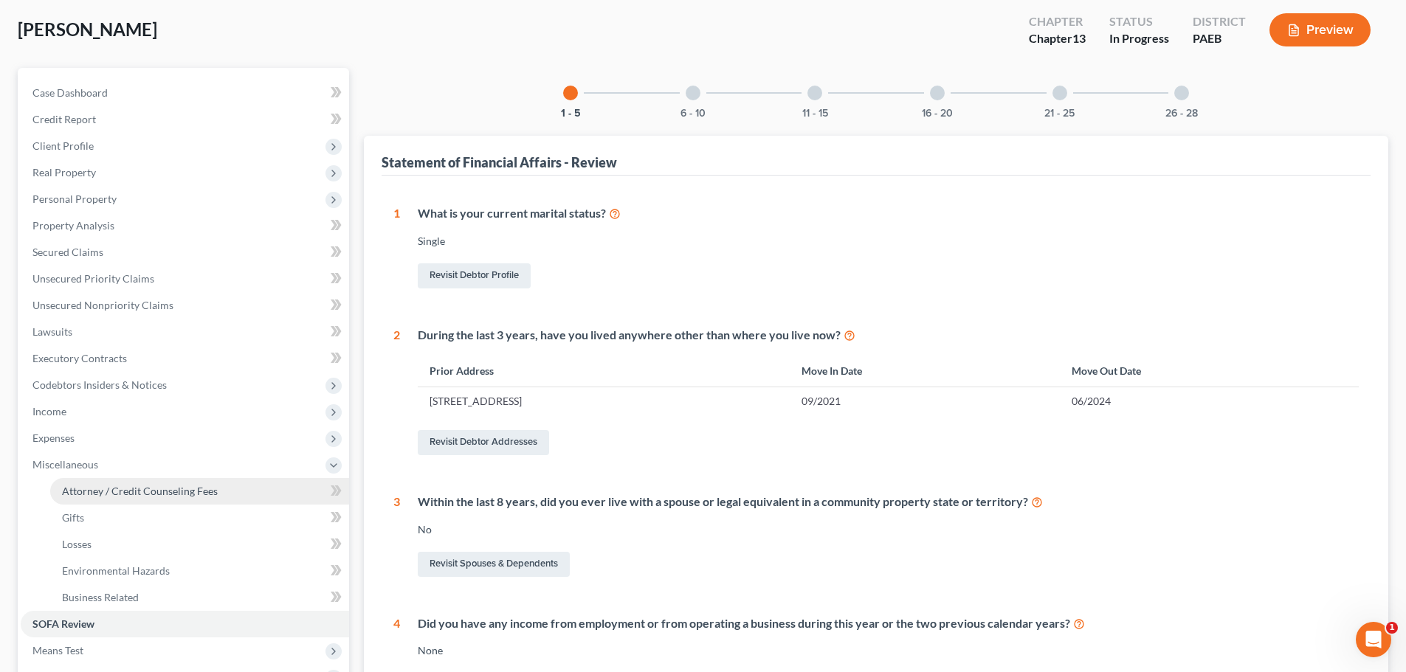
click at [147, 497] on link "Attorney / Credit Counseling Fees" at bounding box center [199, 491] width 299 height 27
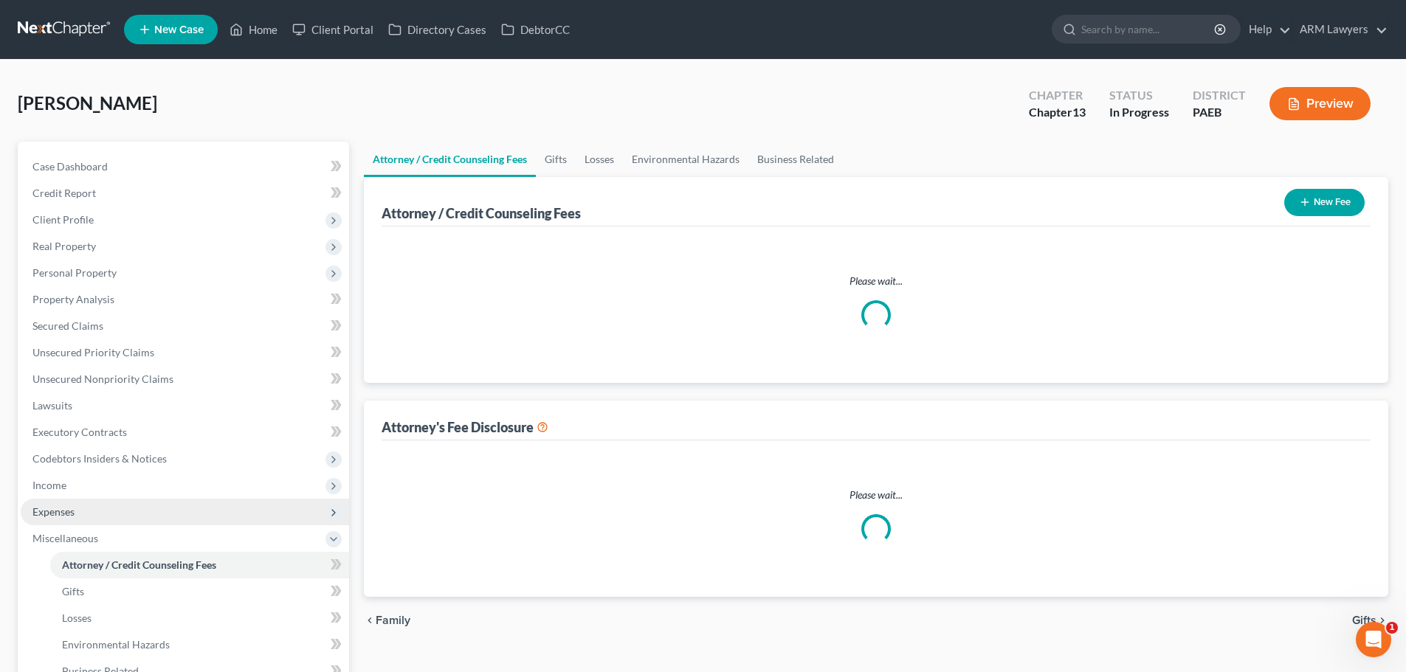
select select "0"
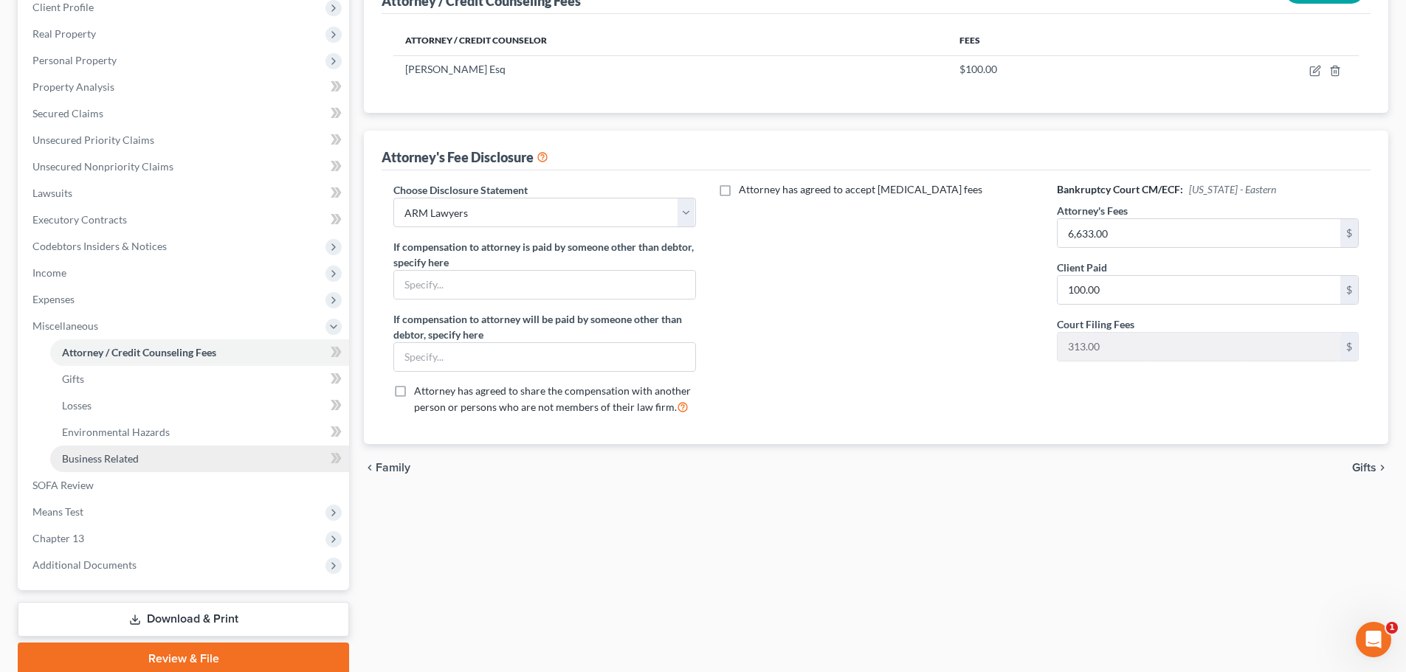
scroll to position [221, 0]
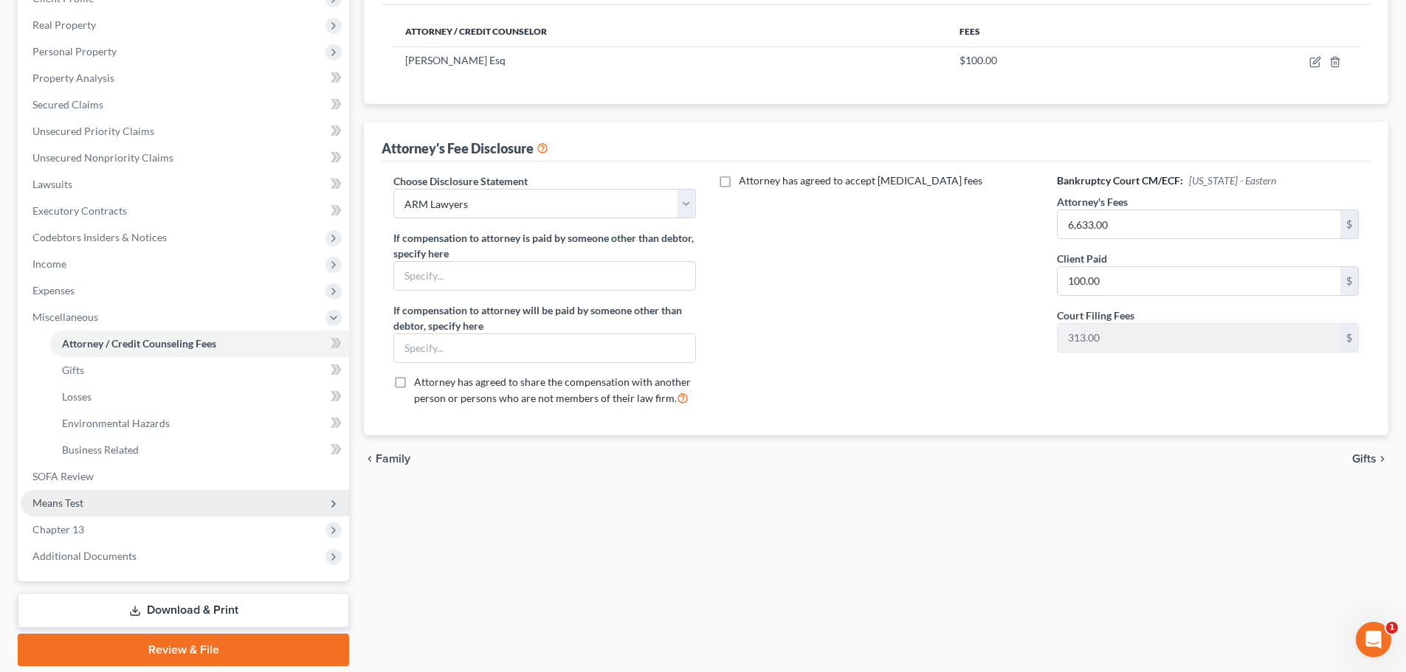
click at [80, 502] on span "Means Test" at bounding box center [57, 503] width 51 height 13
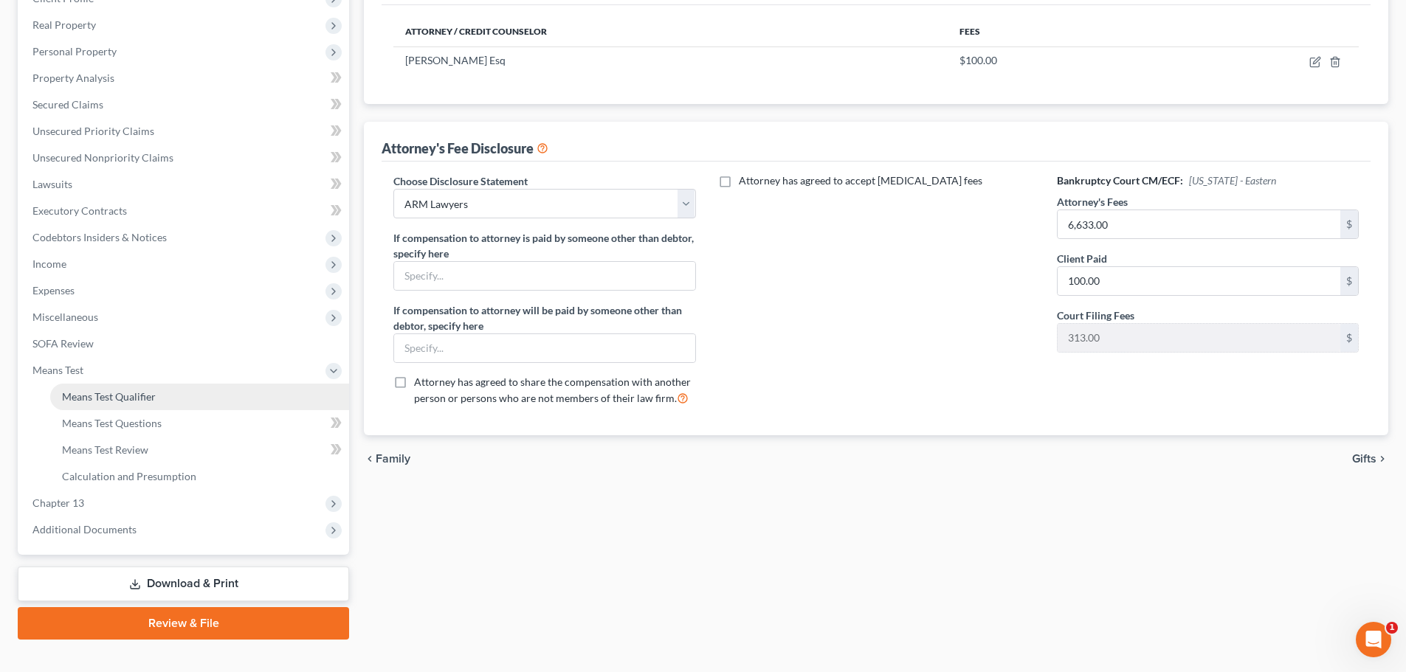
click at [106, 402] on span "Means Test Qualifier" at bounding box center [109, 396] width 94 height 13
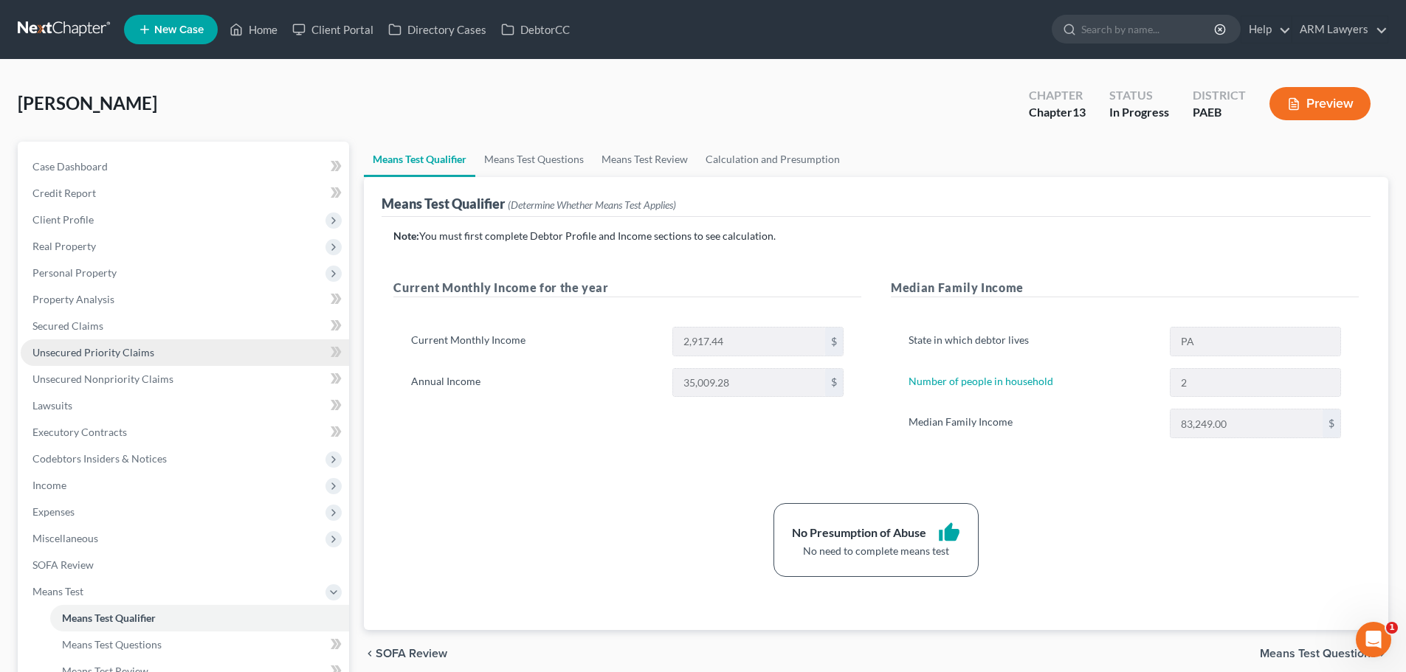
click at [76, 348] on span "Unsecured Priority Claims" at bounding box center [93, 352] width 122 height 13
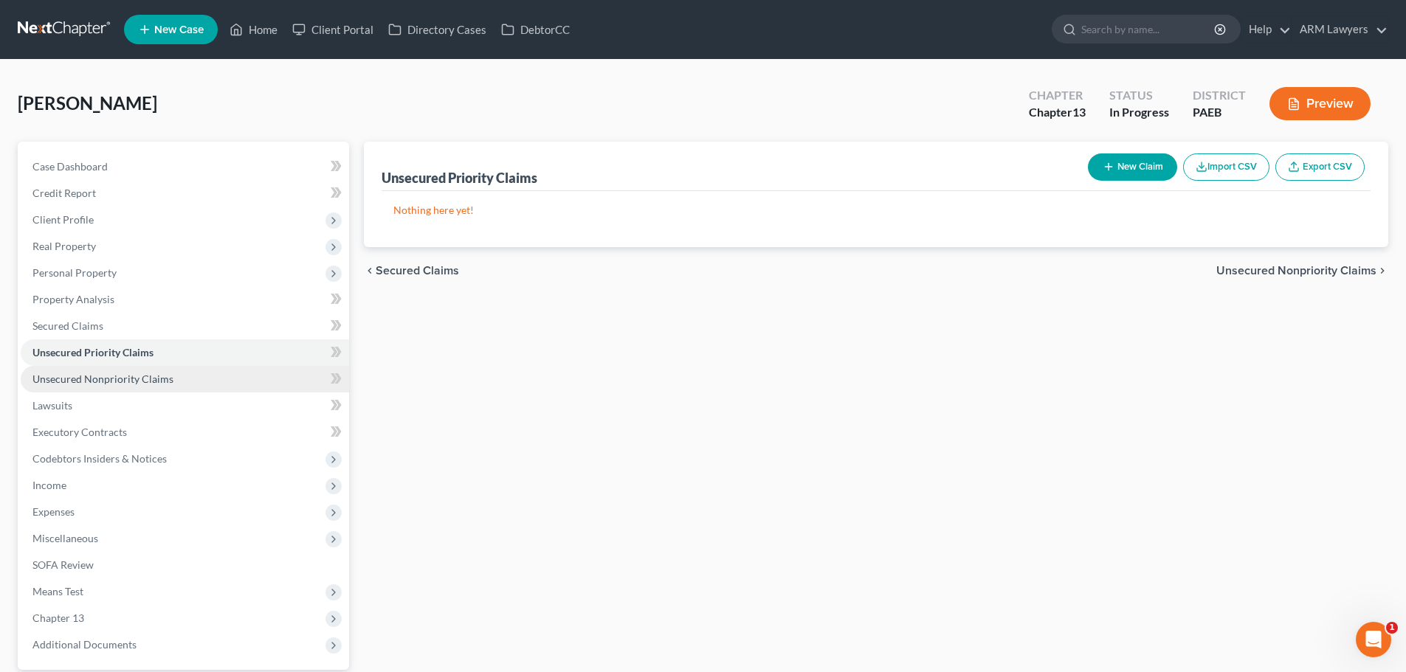
click at [91, 374] on span "Unsecured Nonpriority Claims" at bounding box center [102, 379] width 141 height 13
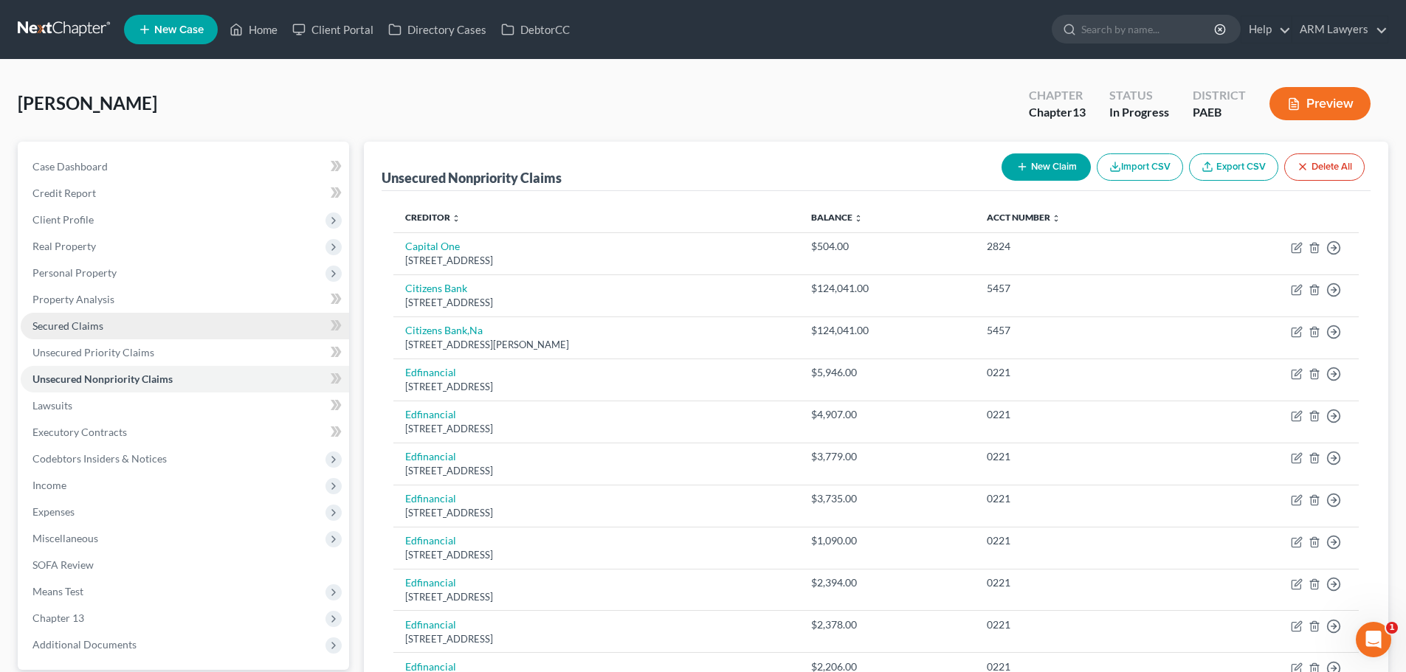
click at [66, 321] on span "Secured Claims" at bounding box center [67, 325] width 71 height 13
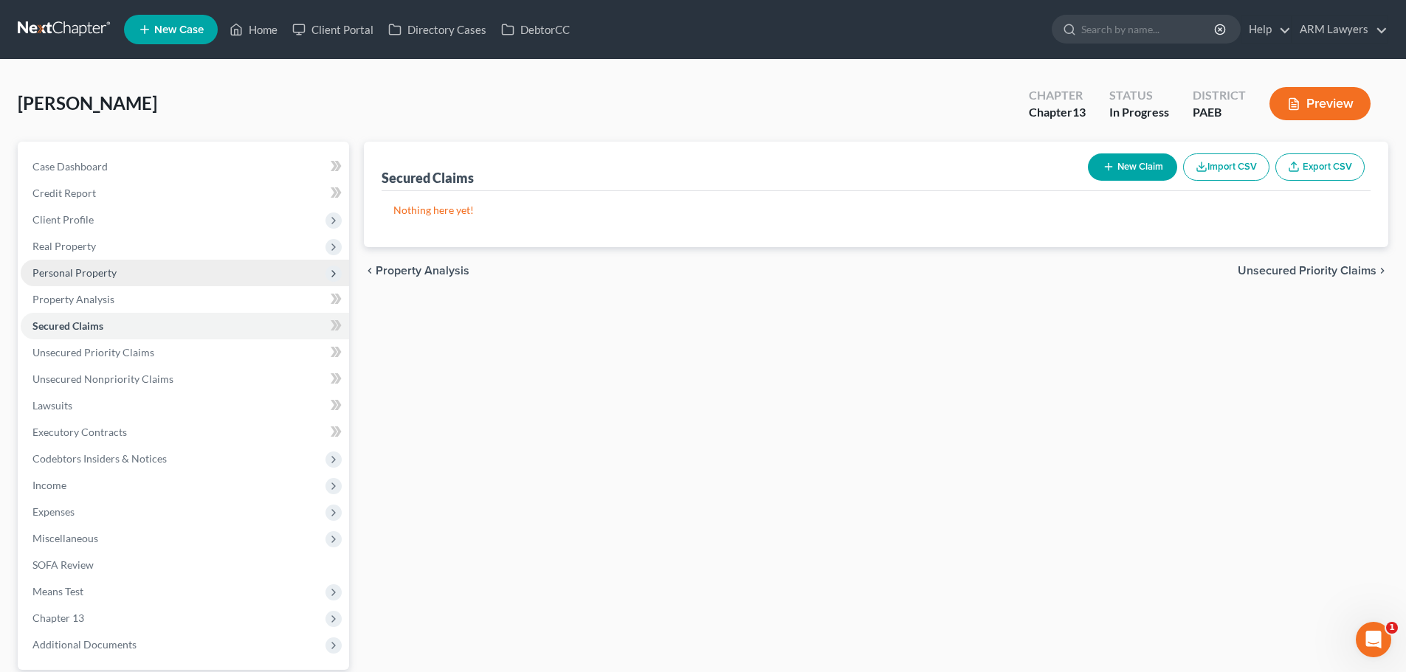
click at [66, 271] on span "Personal Property" at bounding box center [74, 272] width 84 height 13
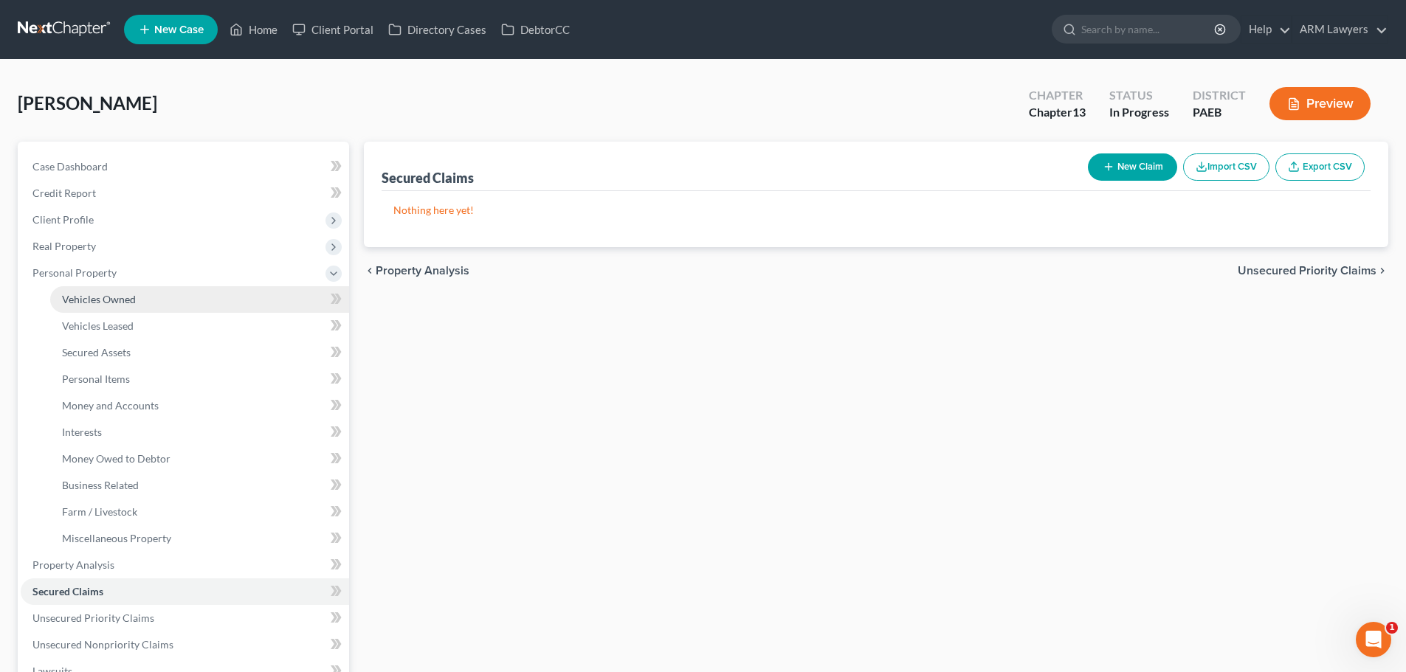
click at [78, 299] on span "Vehicles Owned" at bounding box center [99, 299] width 74 height 13
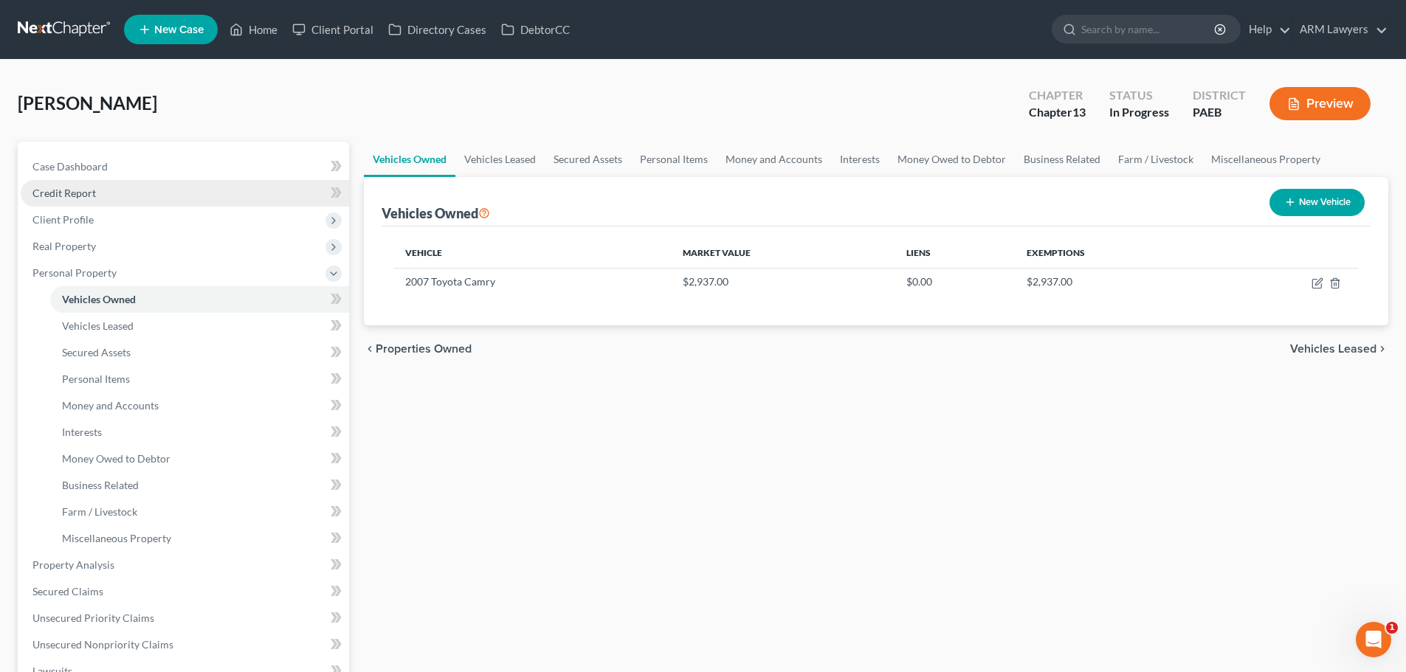
click at [78, 195] on span "Credit Report" at bounding box center [63, 193] width 63 height 13
click at [93, 172] on span "Case Dashboard" at bounding box center [69, 166] width 75 height 13
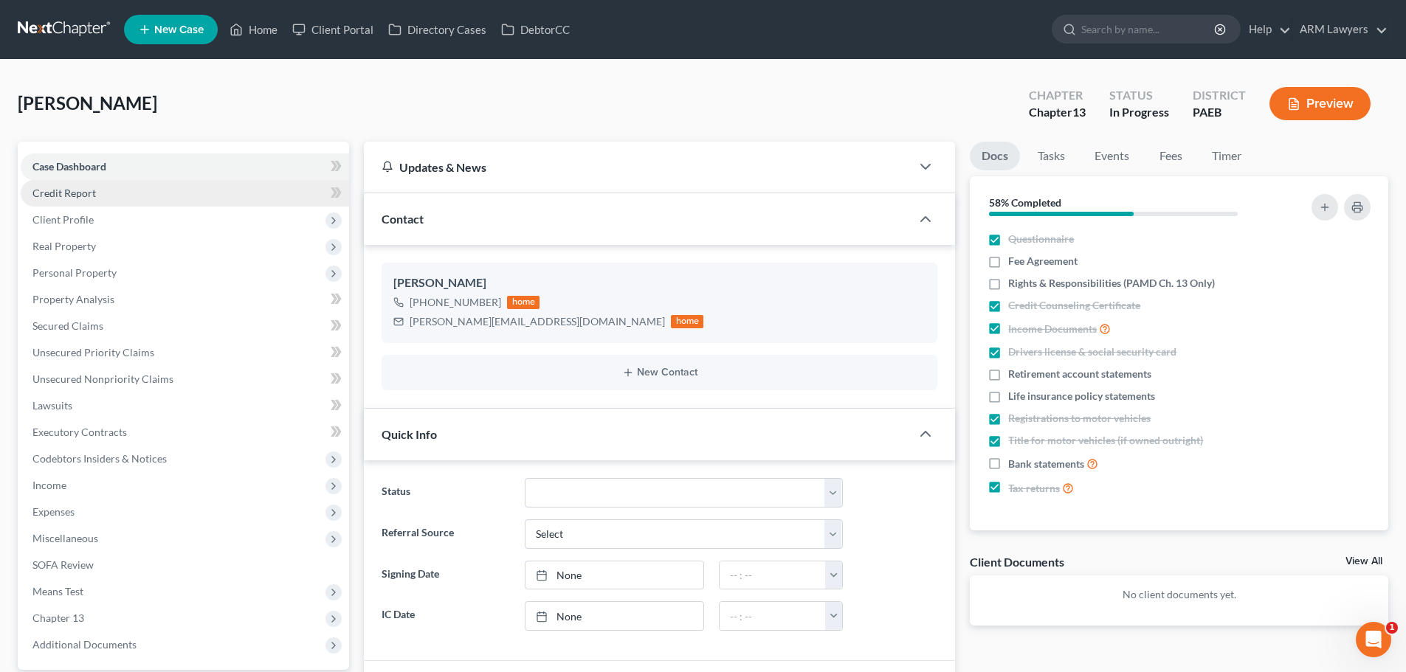
click at [97, 192] on link "Credit Report" at bounding box center [185, 193] width 328 height 27
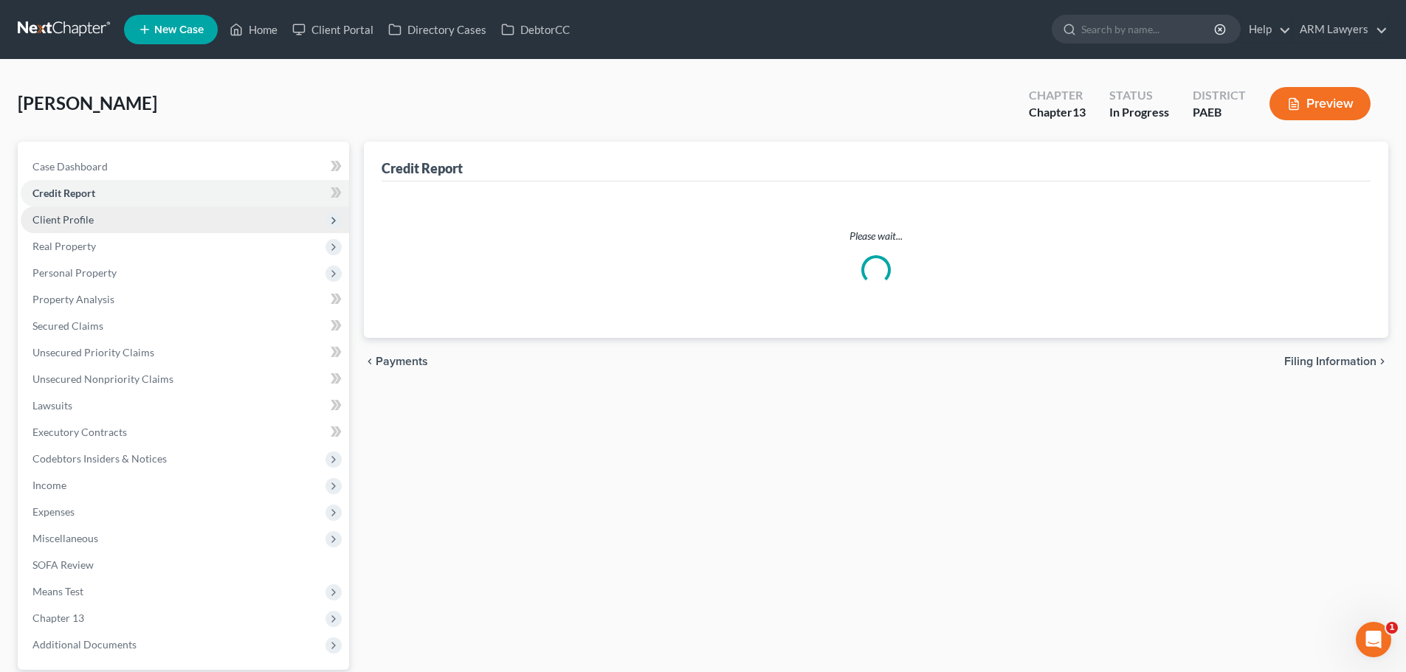
click at [101, 219] on span "Client Profile" at bounding box center [185, 220] width 328 height 27
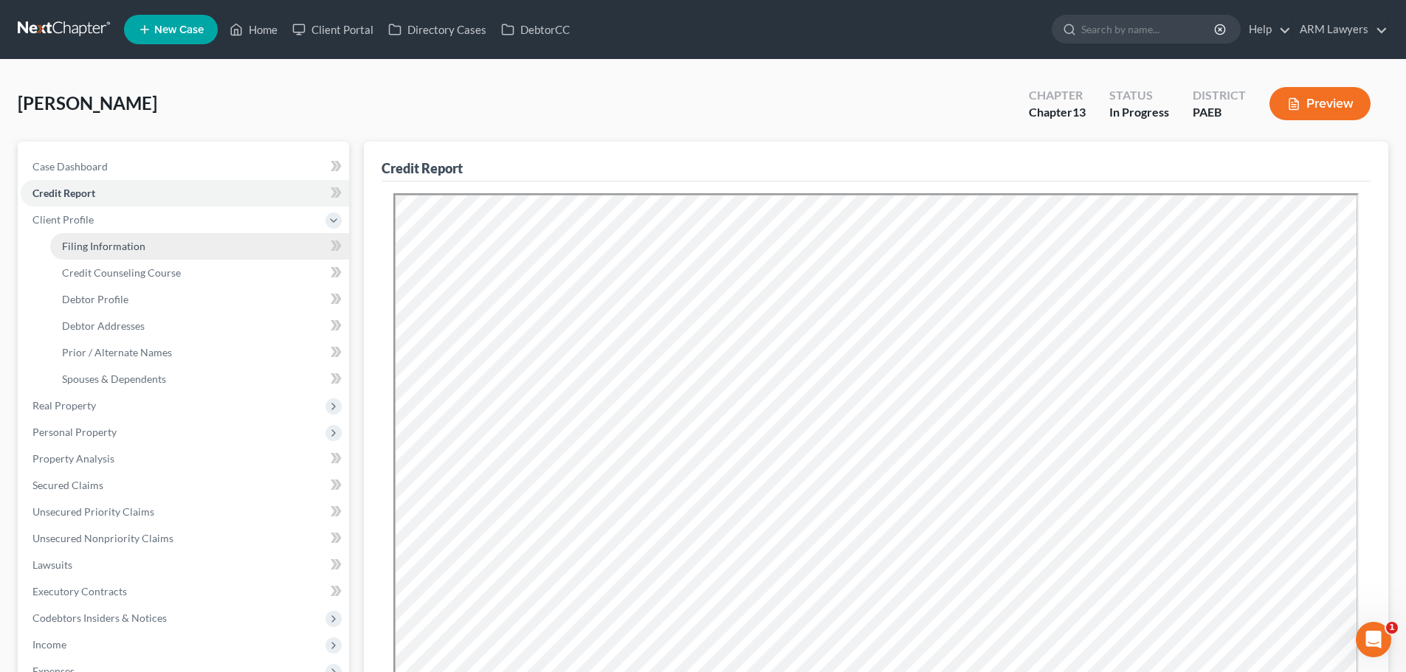
click at [100, 241] on span "Filing Information" at bounding box center [103, 246] width 83 height 13
select select "1"
select select "0"
select select "3"
select select "67"
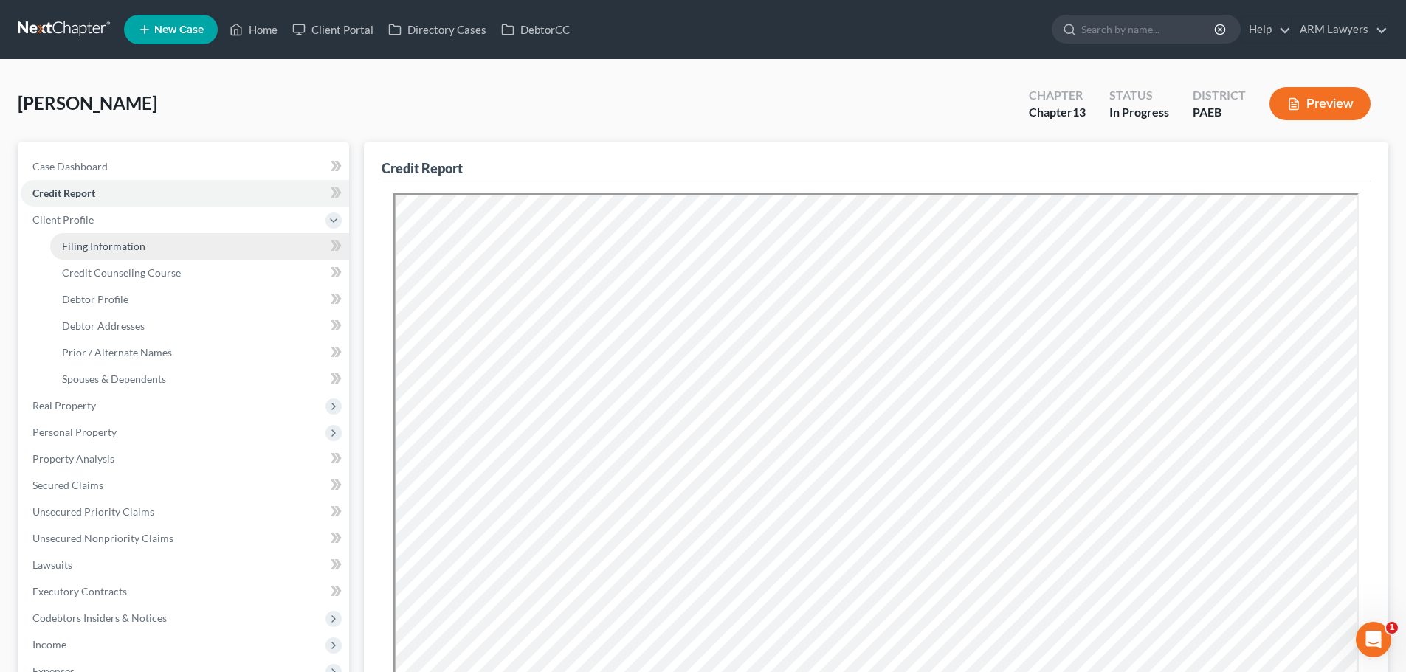
select select "9"
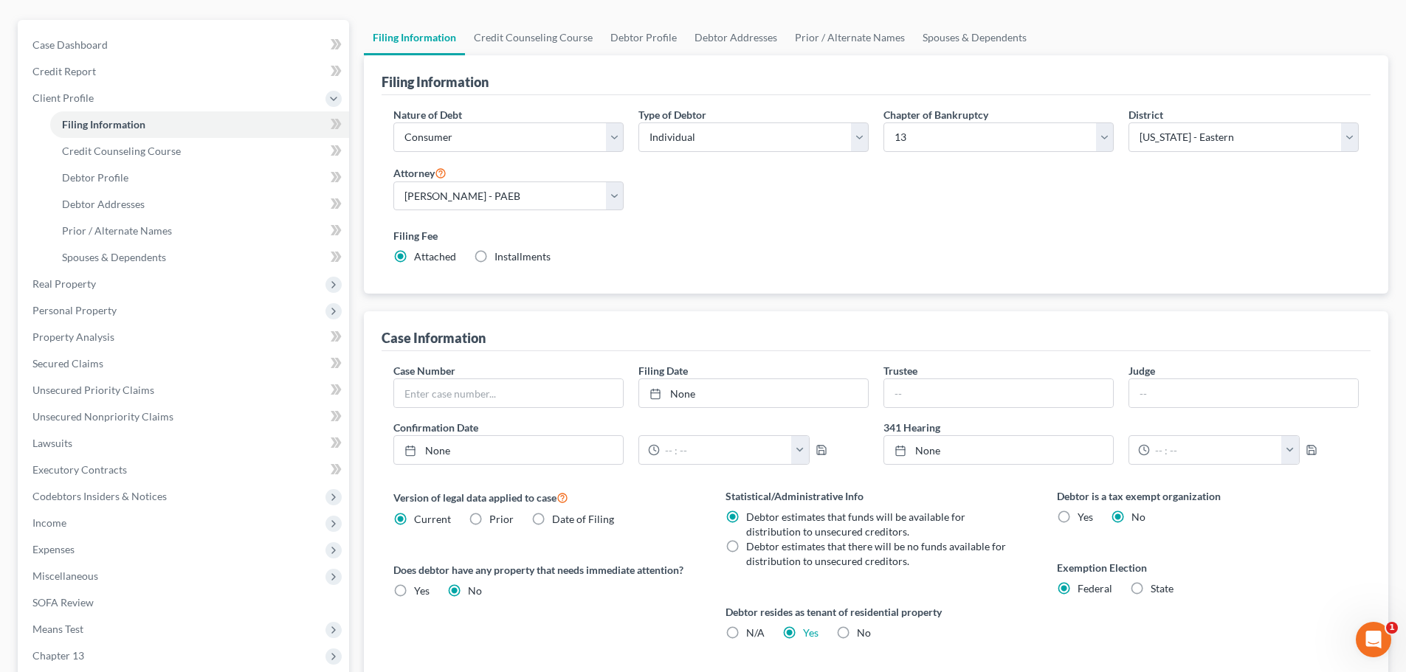
scroll to position [148, 0]
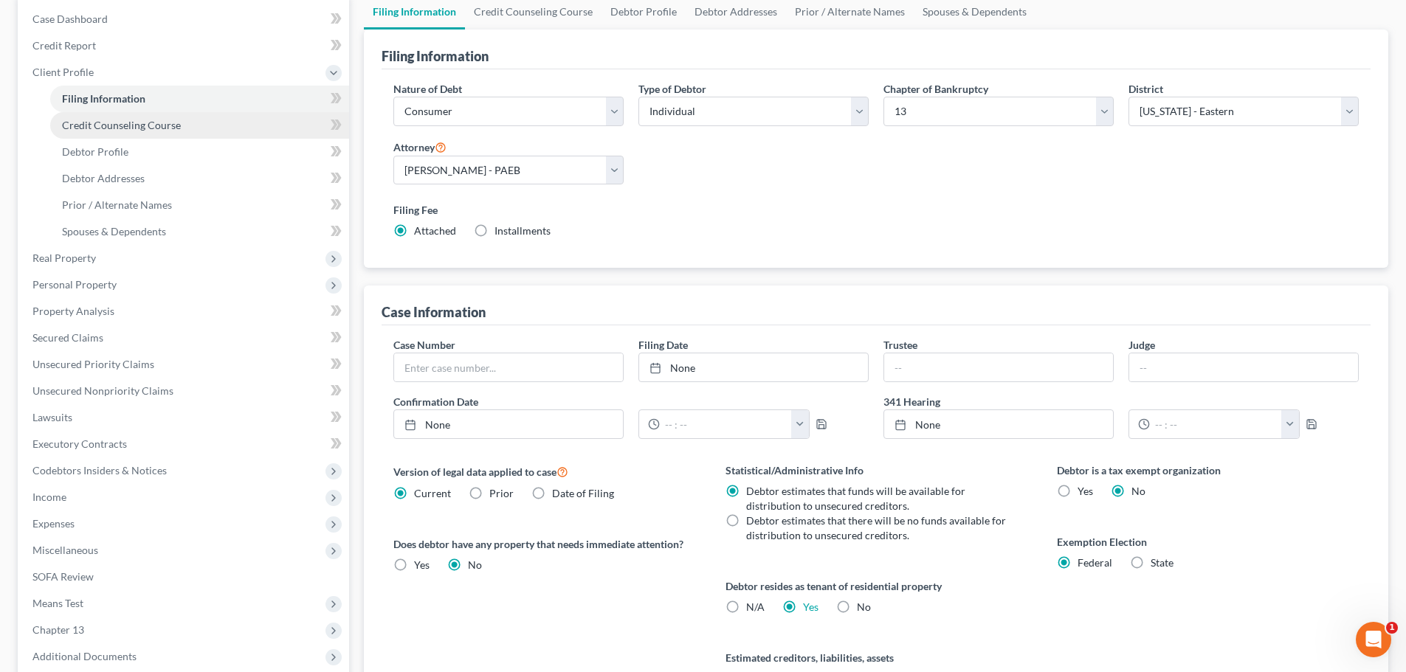
click at [202, 131] on link "Credit Counseling Course" at bounding box center [199, 125] width 299 height 27
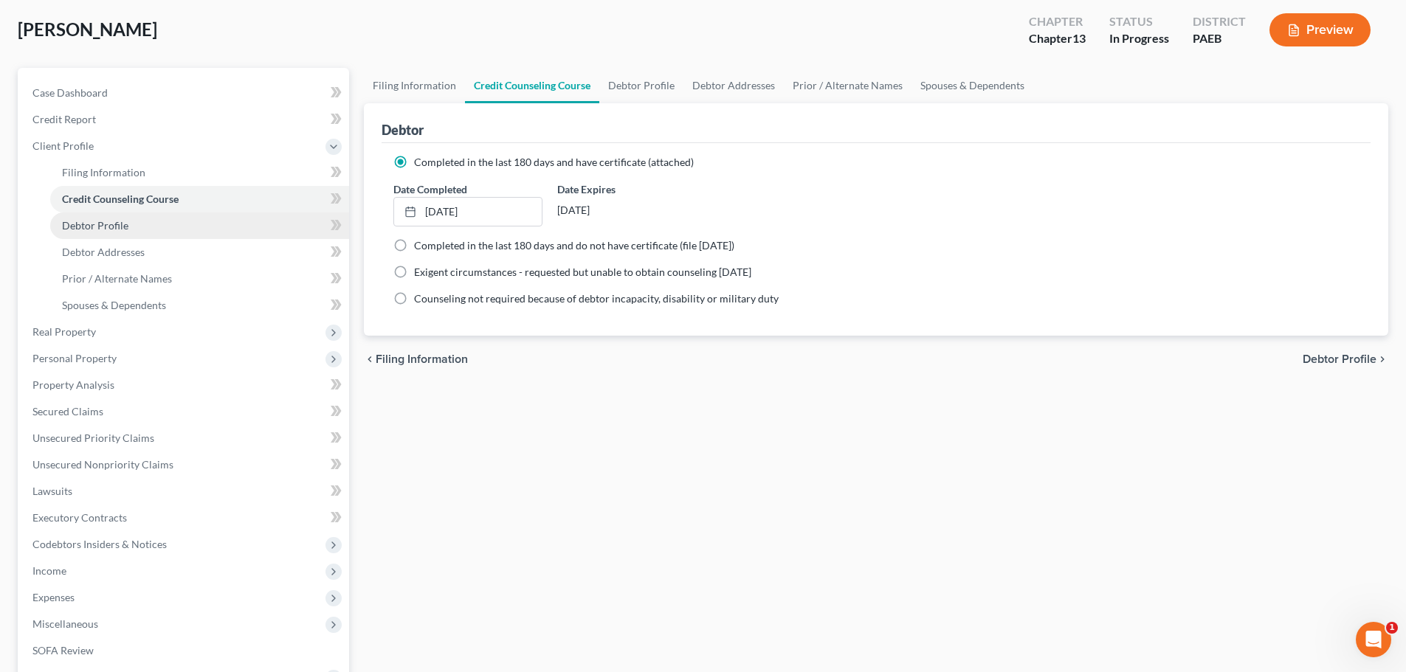
click at [139, 237] on link "Debtor Profile" at bounding box center [199, 225] width 299 height 27
select select "0"
select select "1"
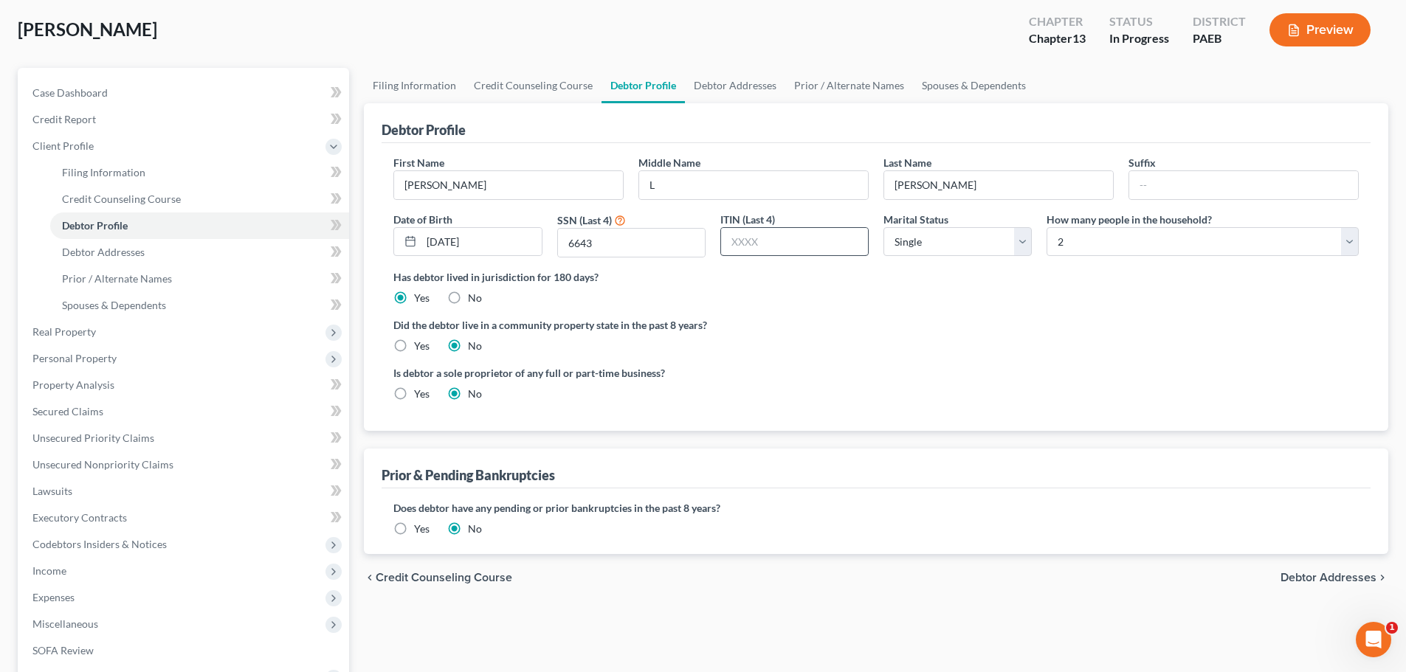
scroll to position [148, 0]
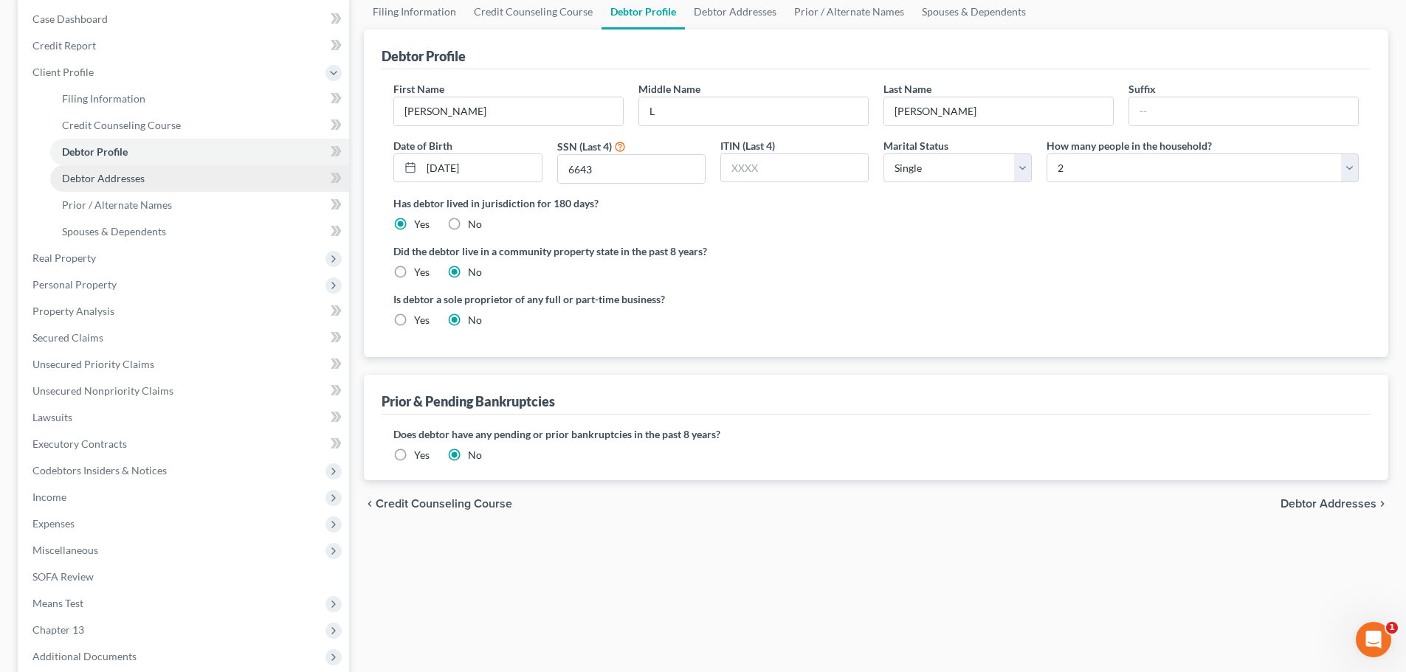
click at [112, 176] on span "Debtor Addresses" at bounding box center [103, 178] width 83 height 13
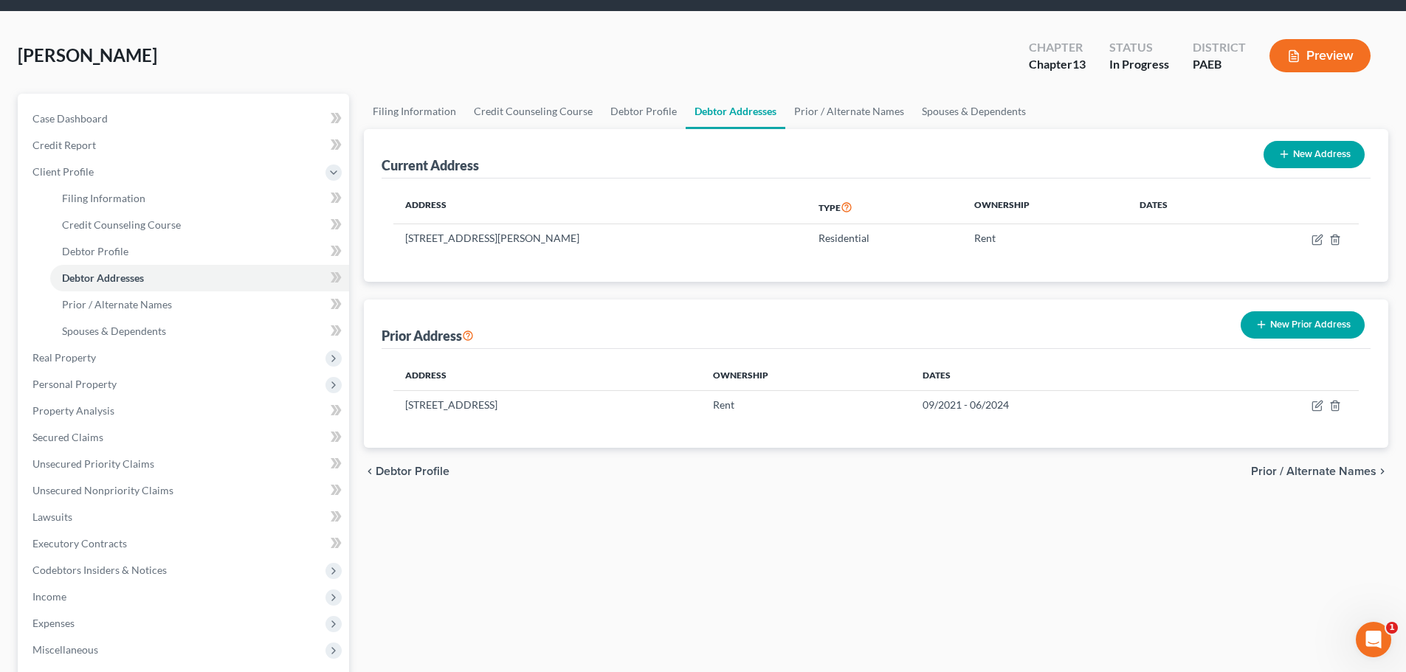
scroll to position [74, 0]
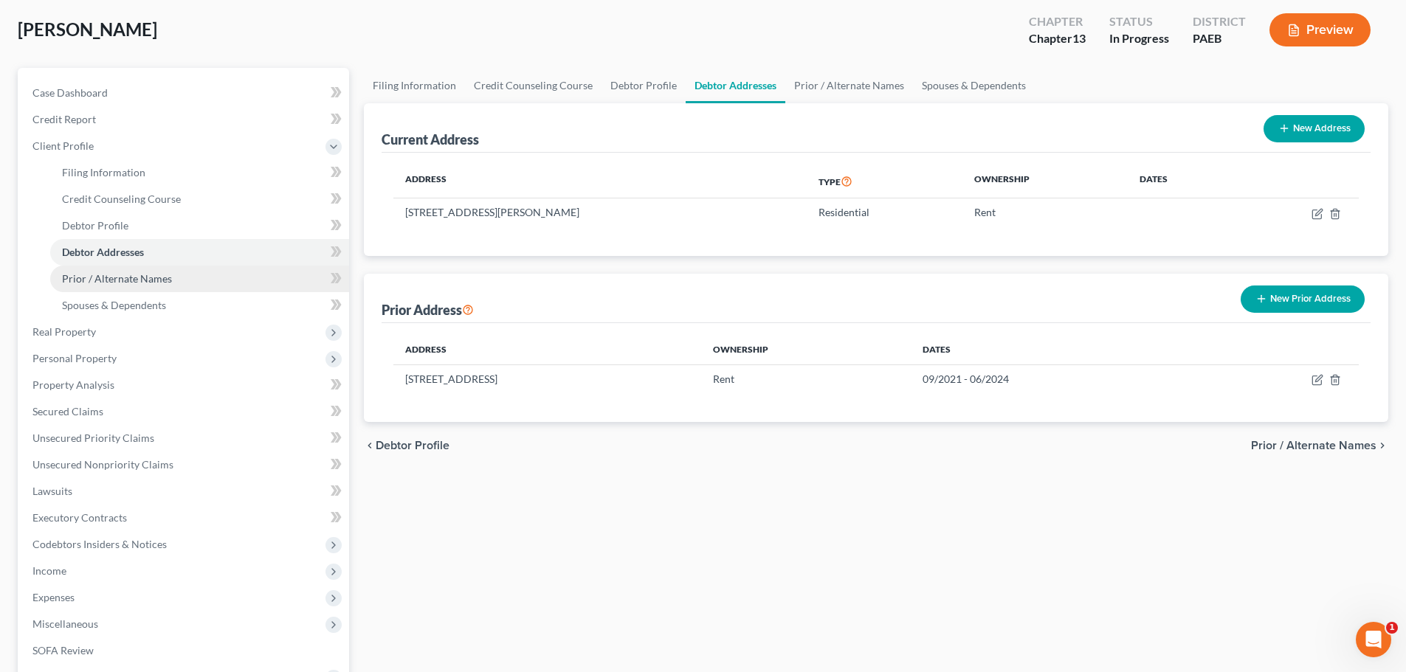
click at [133, 280] on span "Prior / Alternate Names" at bounding box center [117, 278] width 110 height 13
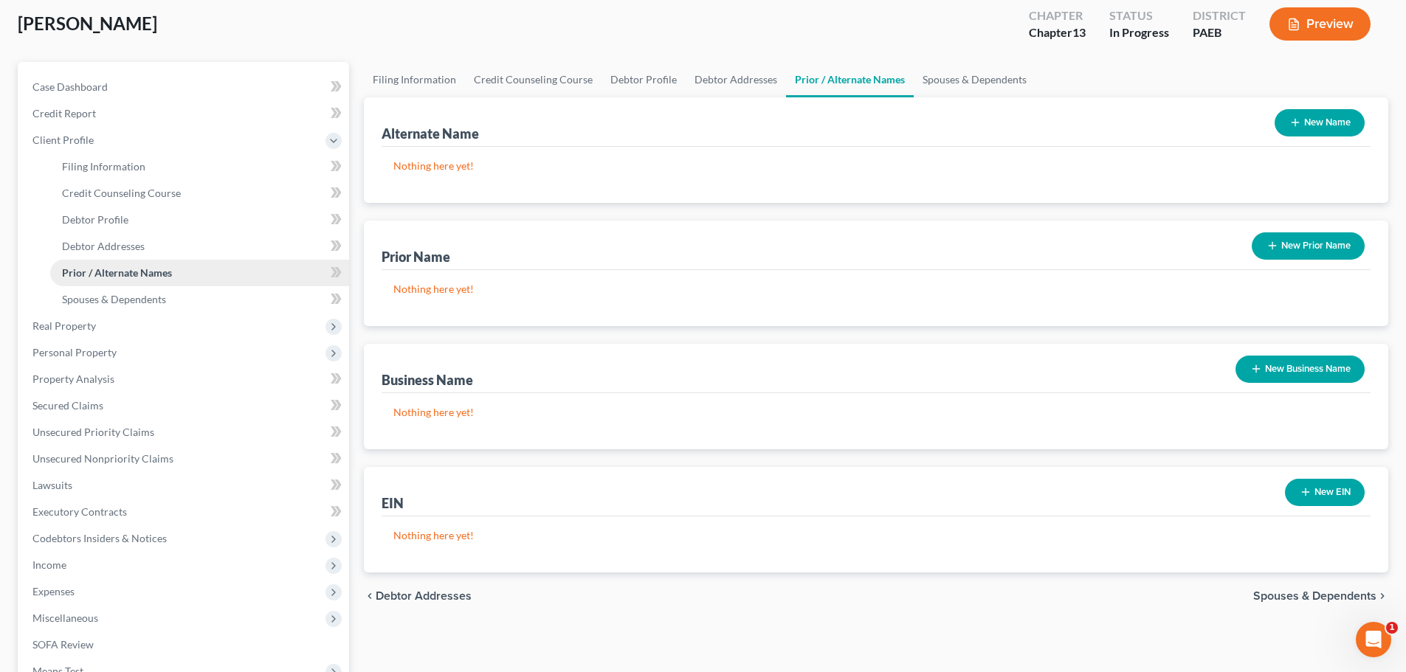
scroll to position [148, 0]
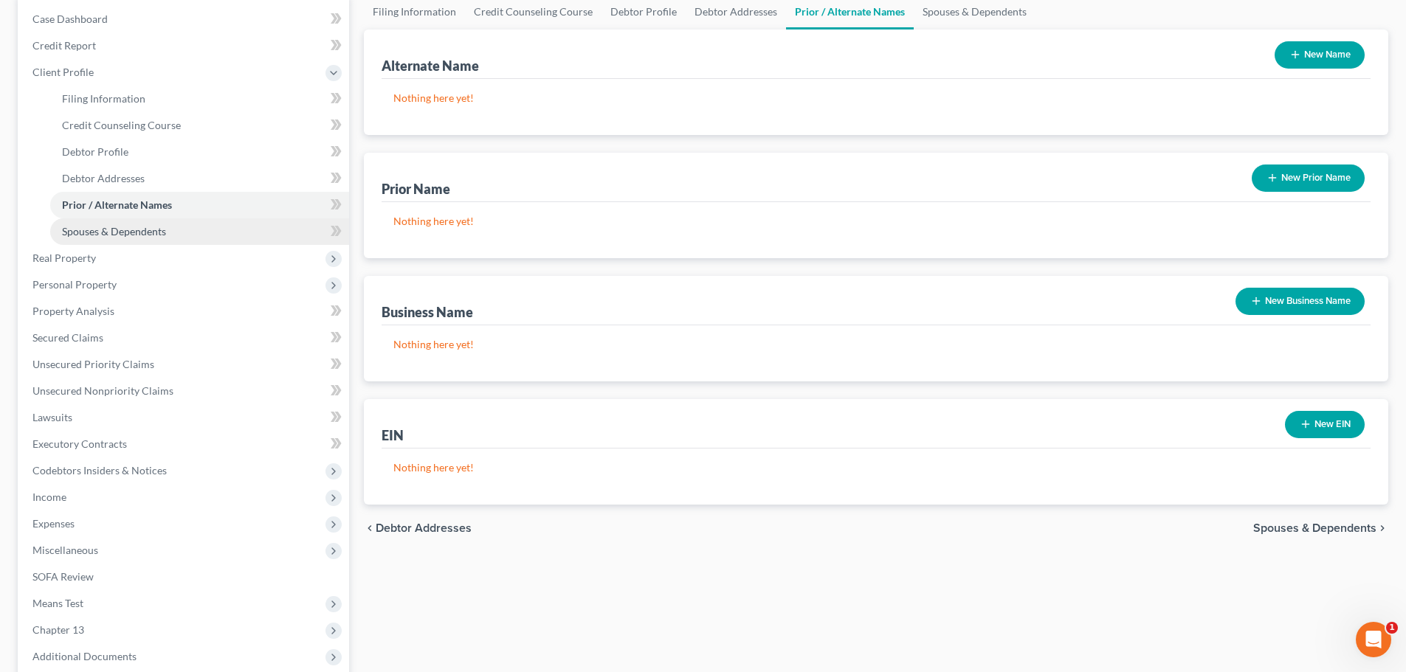
click at [96, 226] on span "Spouses & Dependents" at bounding box center [114, 231] width 104 height 13
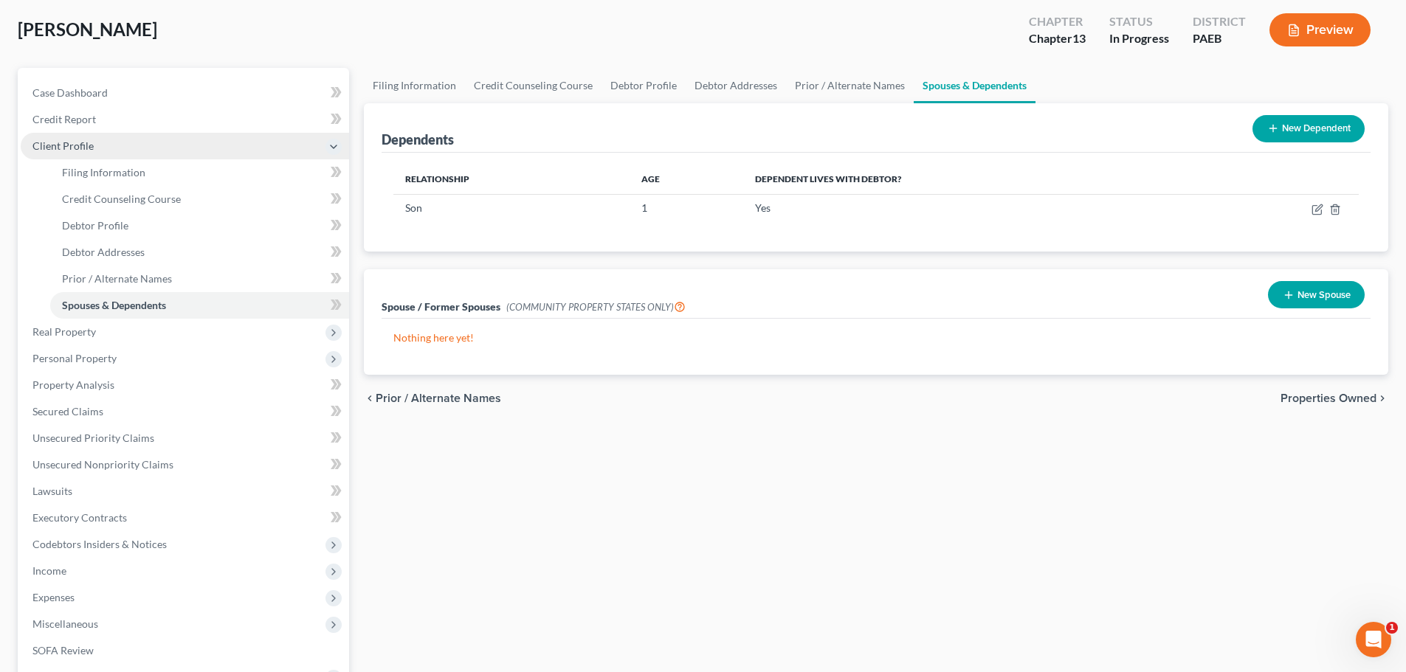
scroll to position [148, 0]
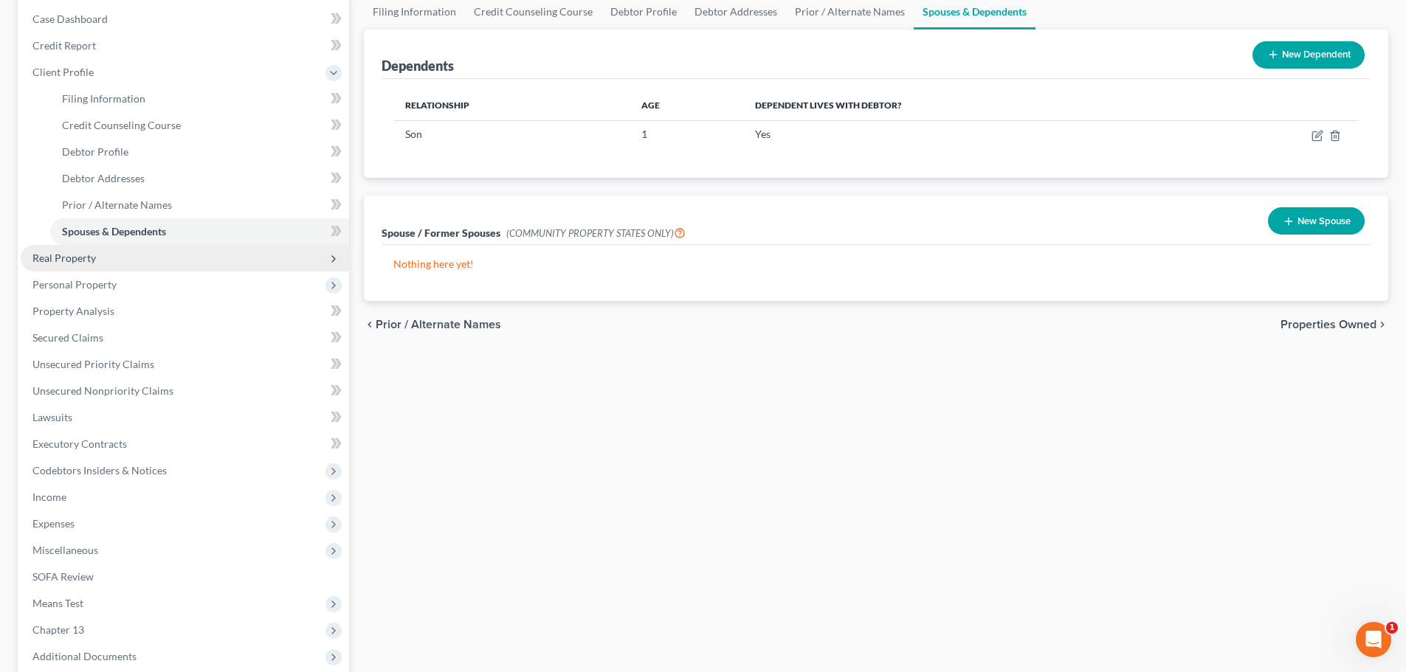
click at [103, 256] on span "Real Property" at bounding box center [185, 258] width 328 height 27
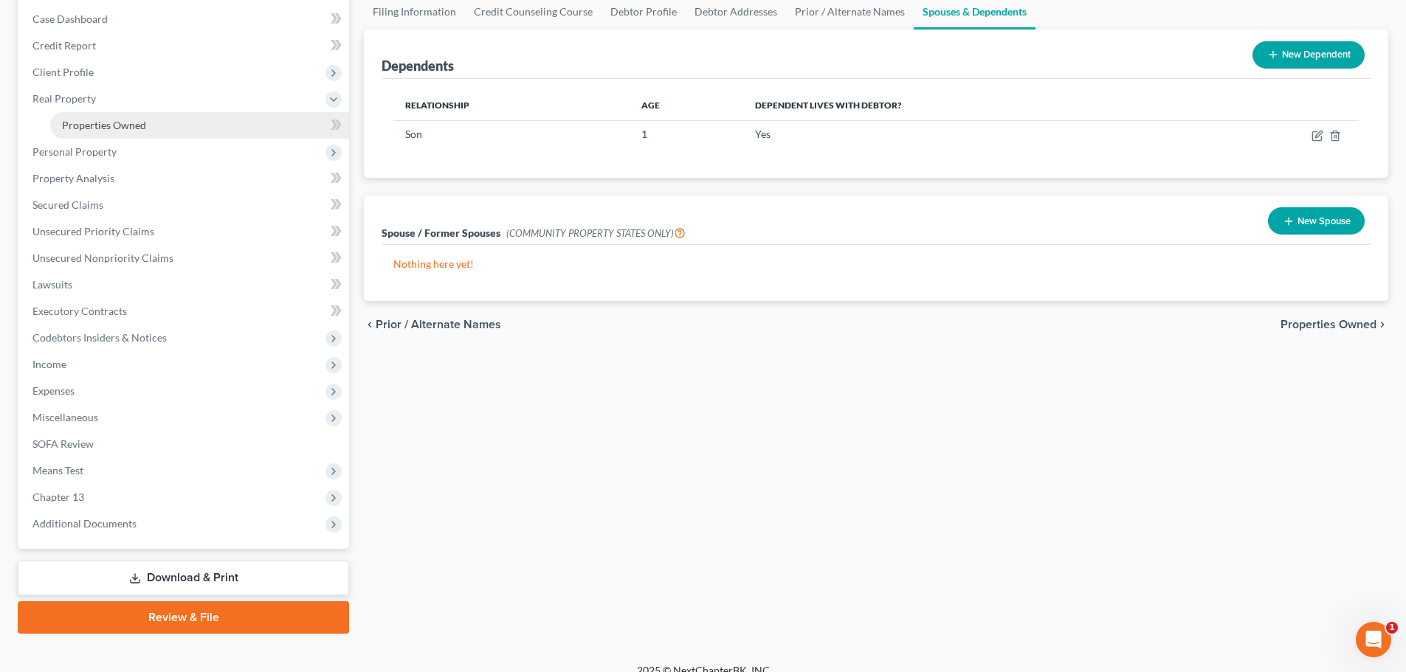
click at [108, 132] on link "Properties Owned" at bounding box center [199, 125] width 299 height 27
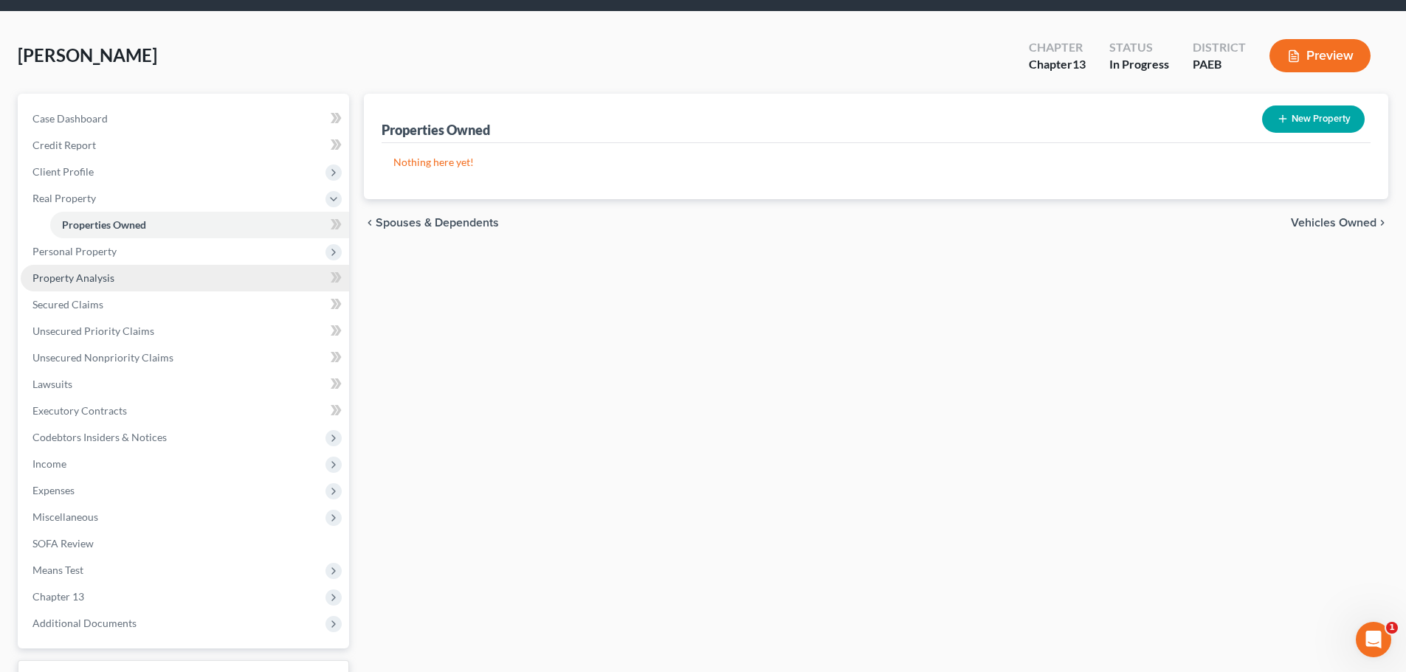
scroll to position [74, 0]
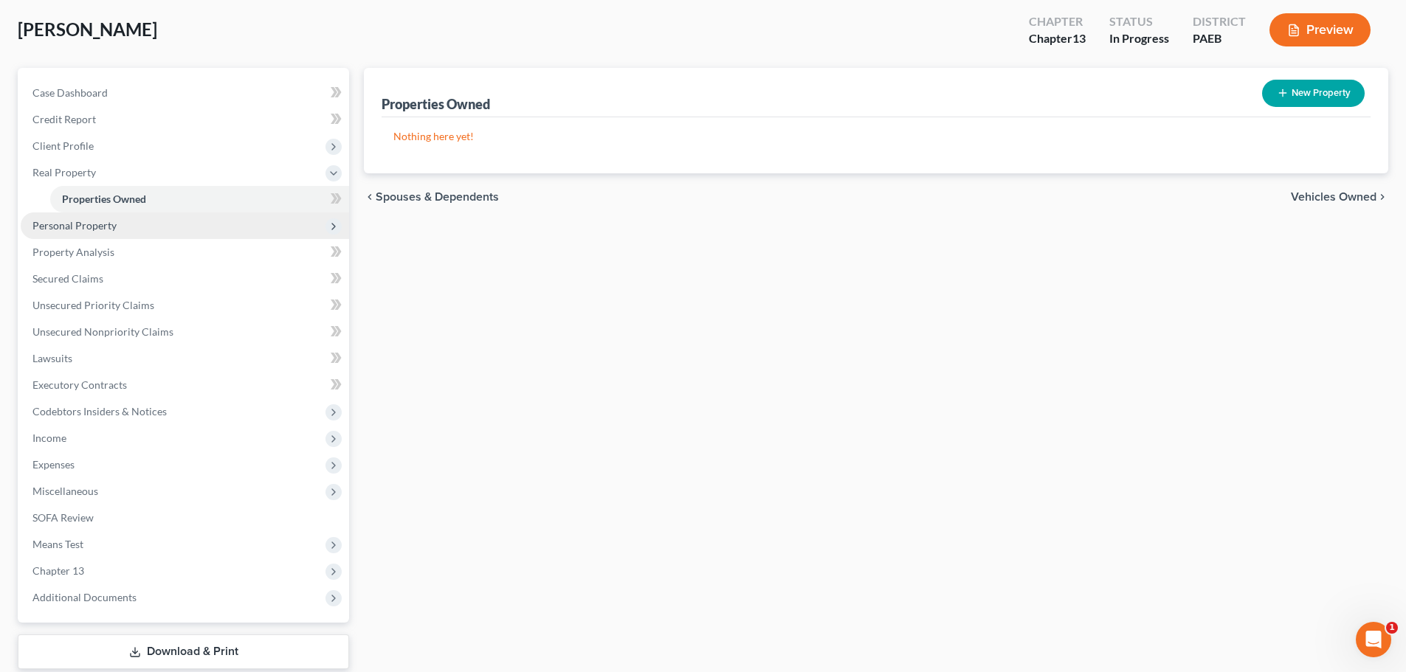
click at [82, 221] on span "Personal Property" at bounding box center [74, 225] width 84 height 13
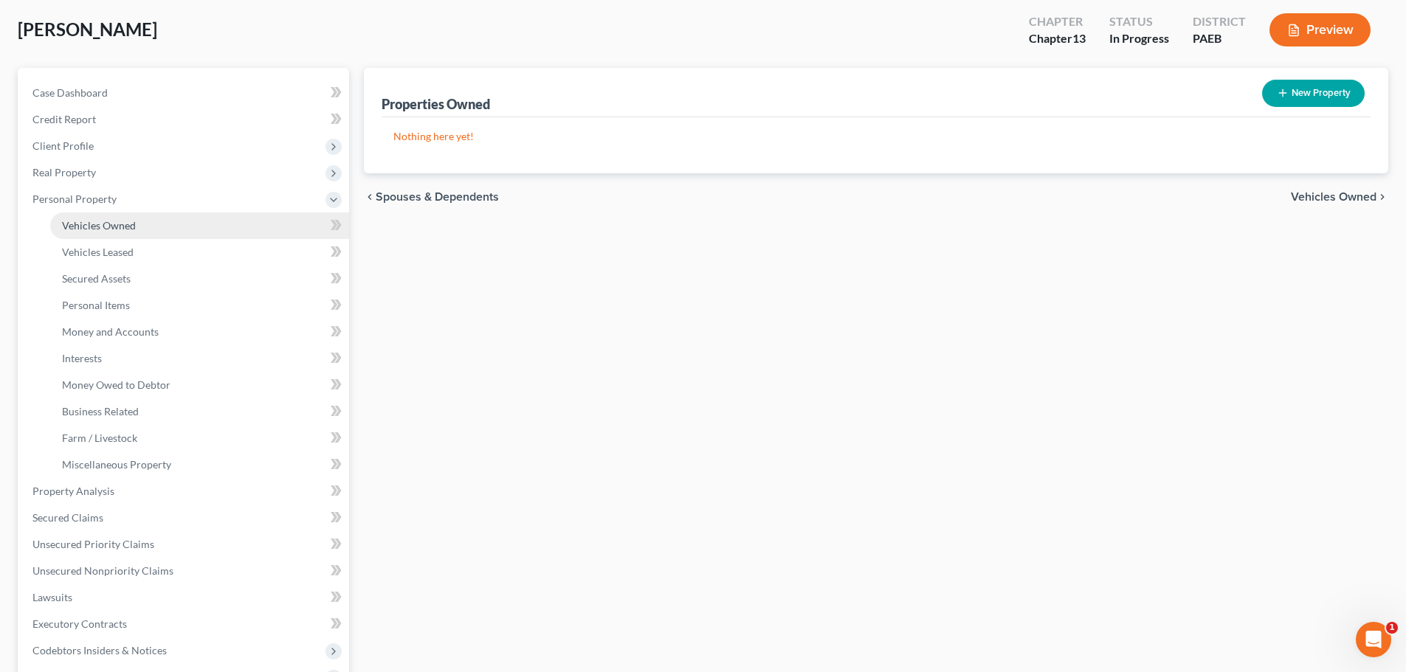
click at [88, 227] on span "Vehicles Owned" at bounding box center [99, 225] width 74 height 13
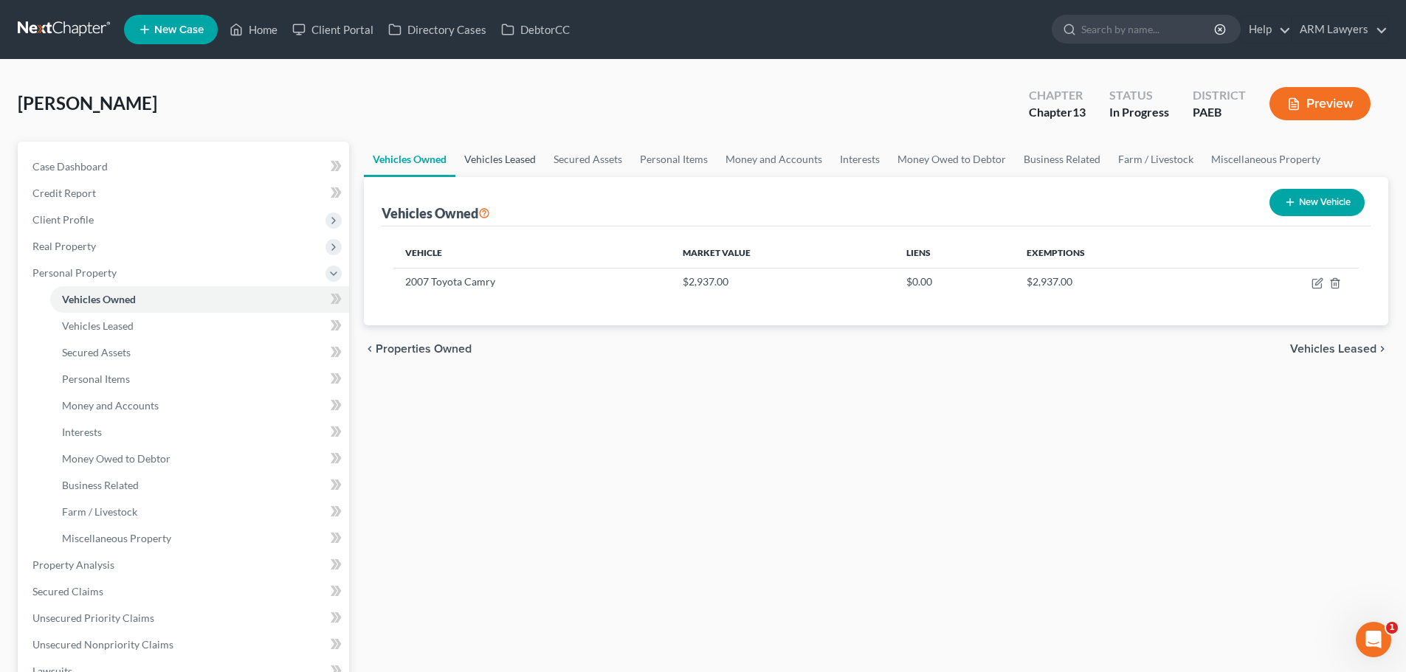
click at [511, 156] on link "Vehicles Leased" at bounding box center [499, 159] width 89 height 35
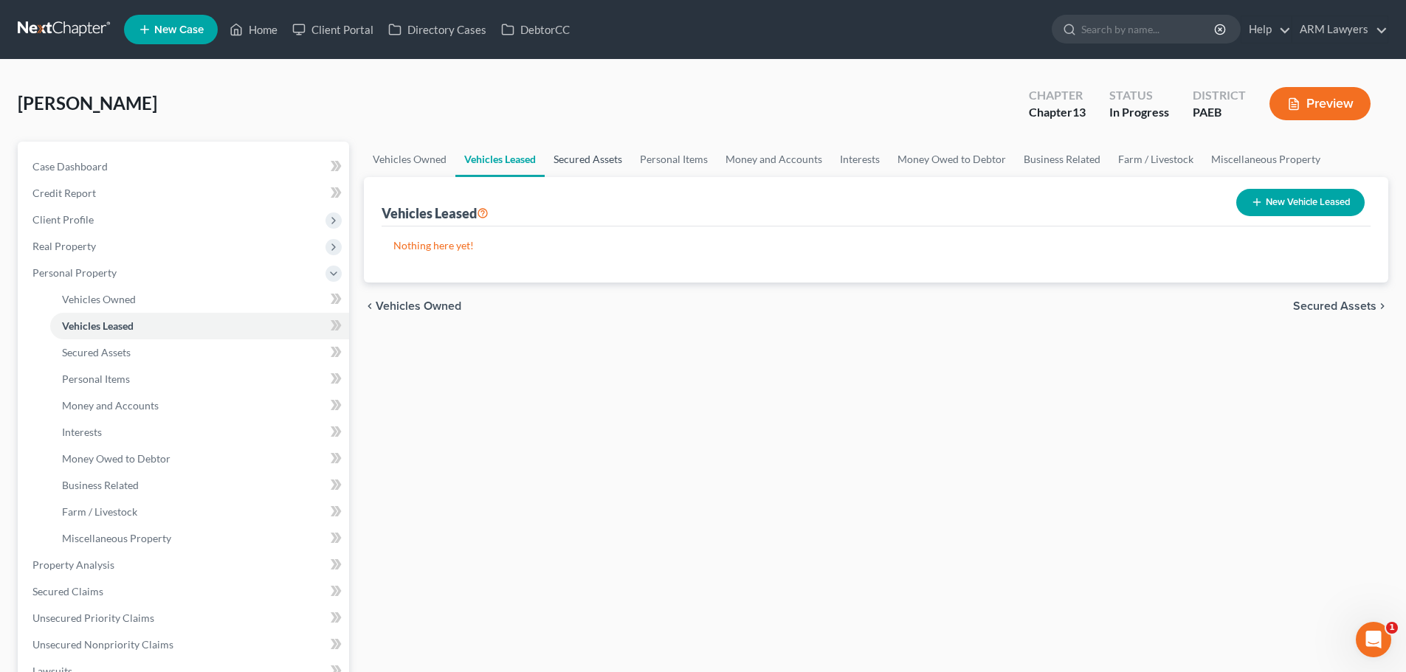
click at [609, 164] on link "Secured Assets" at bounding box center [588, 159] width 86 height 35
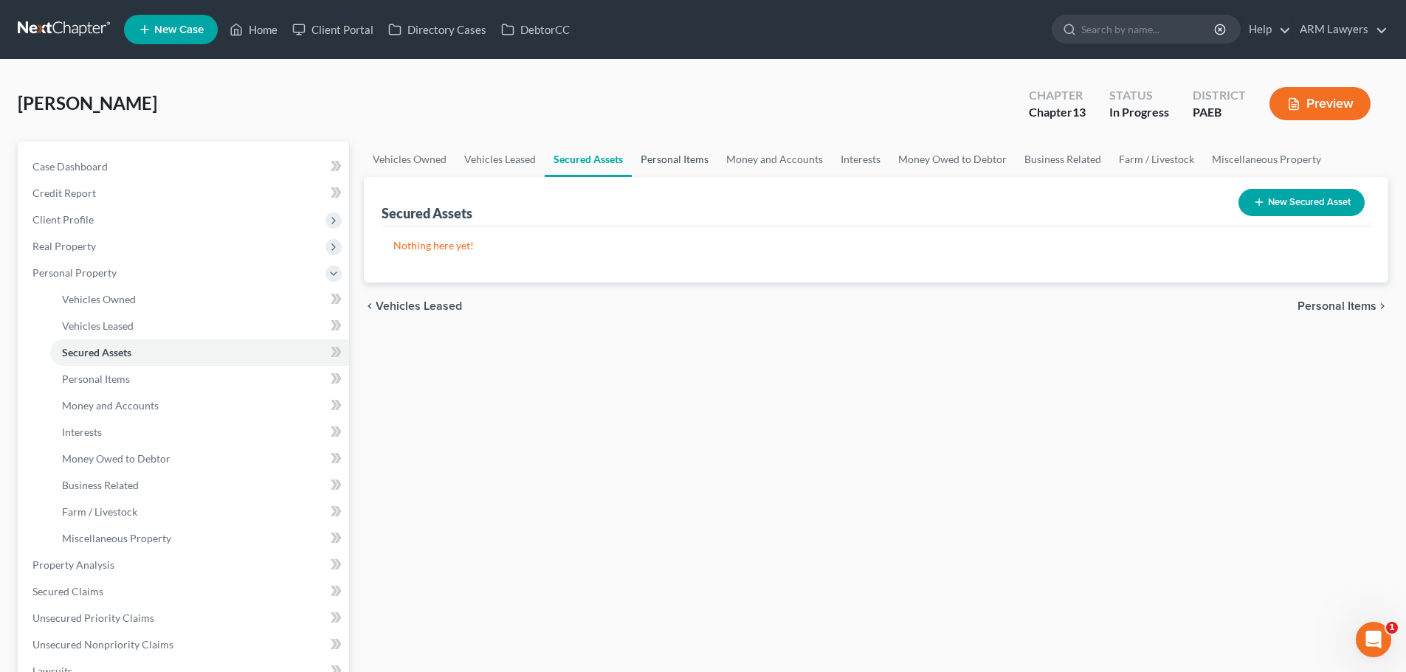
click at [679, 162] on link "Personal Items" at bounding box center [675, 159] width 86 height 35
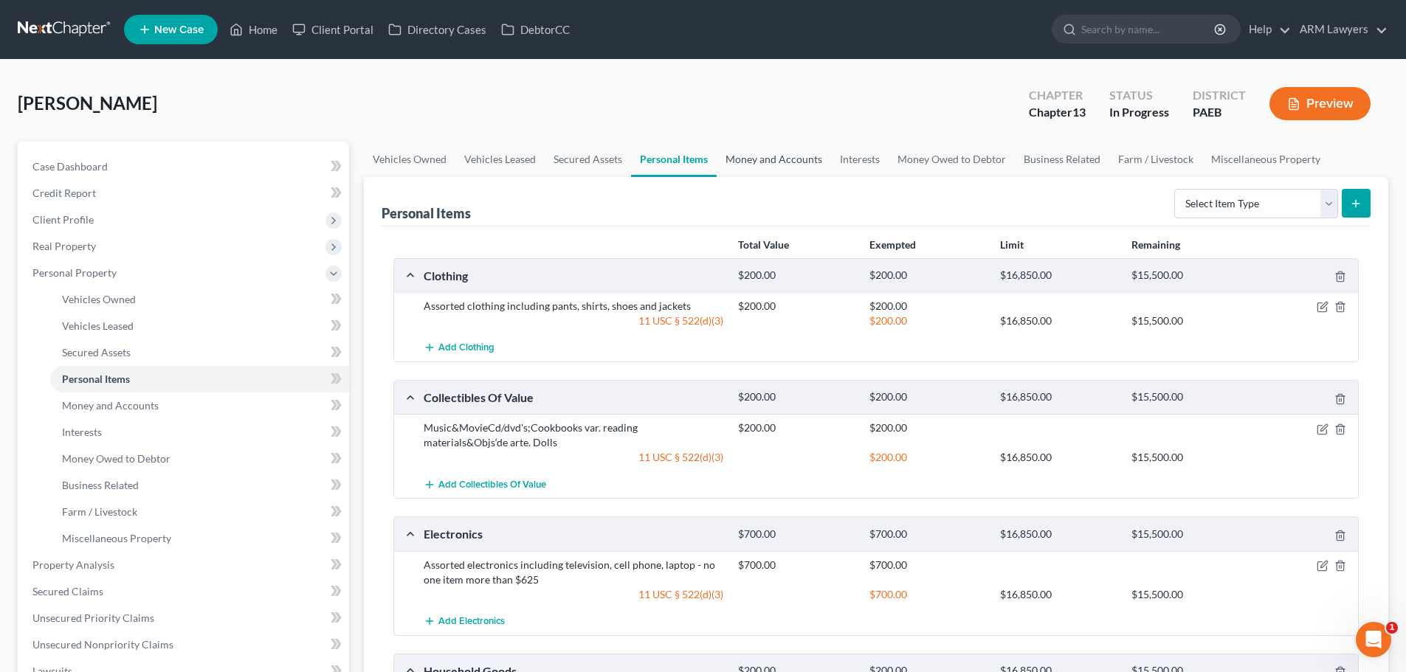
click at [751, 153] on link "Money and Accounts" at bounding box center [773, 159] width 114 height 35
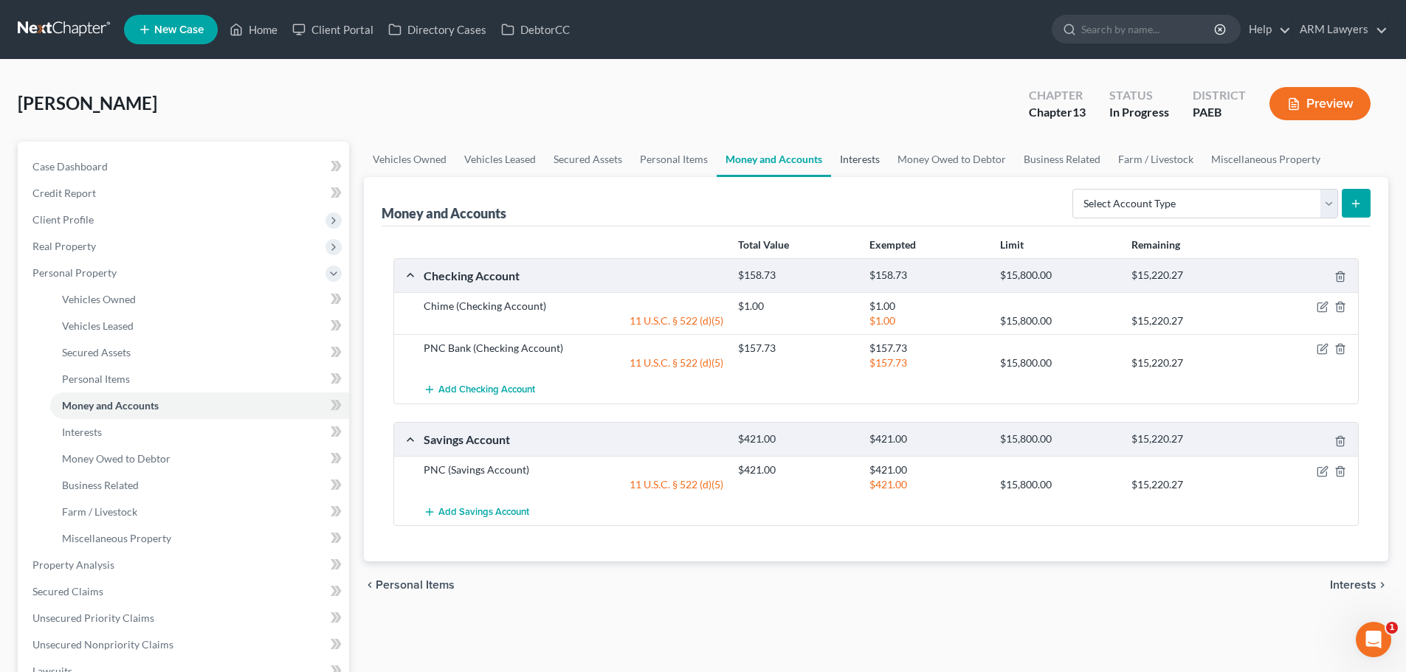
click at [868, 158] on link "Interests" at bounding box center [860, 159] width 58 height 35
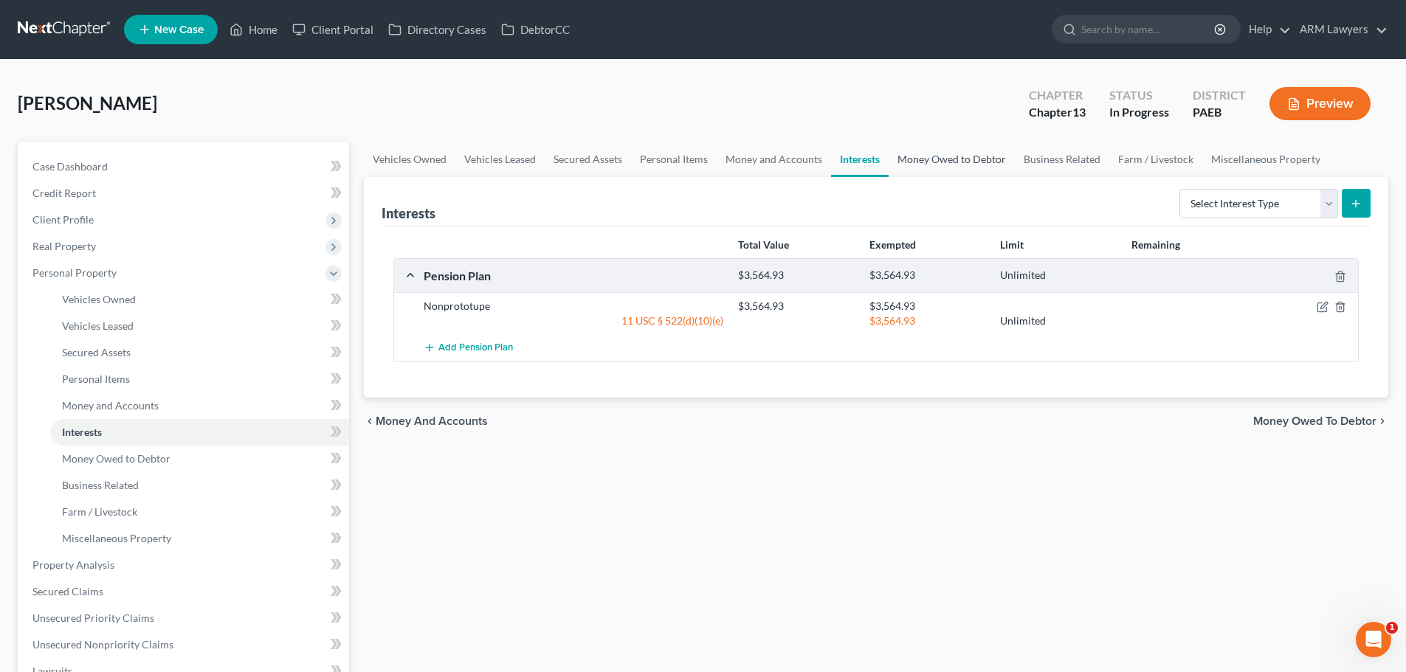
click at [943, 164] on link "Money Owed to Debtor" at bounding box center [951, 159] width 126 height 35
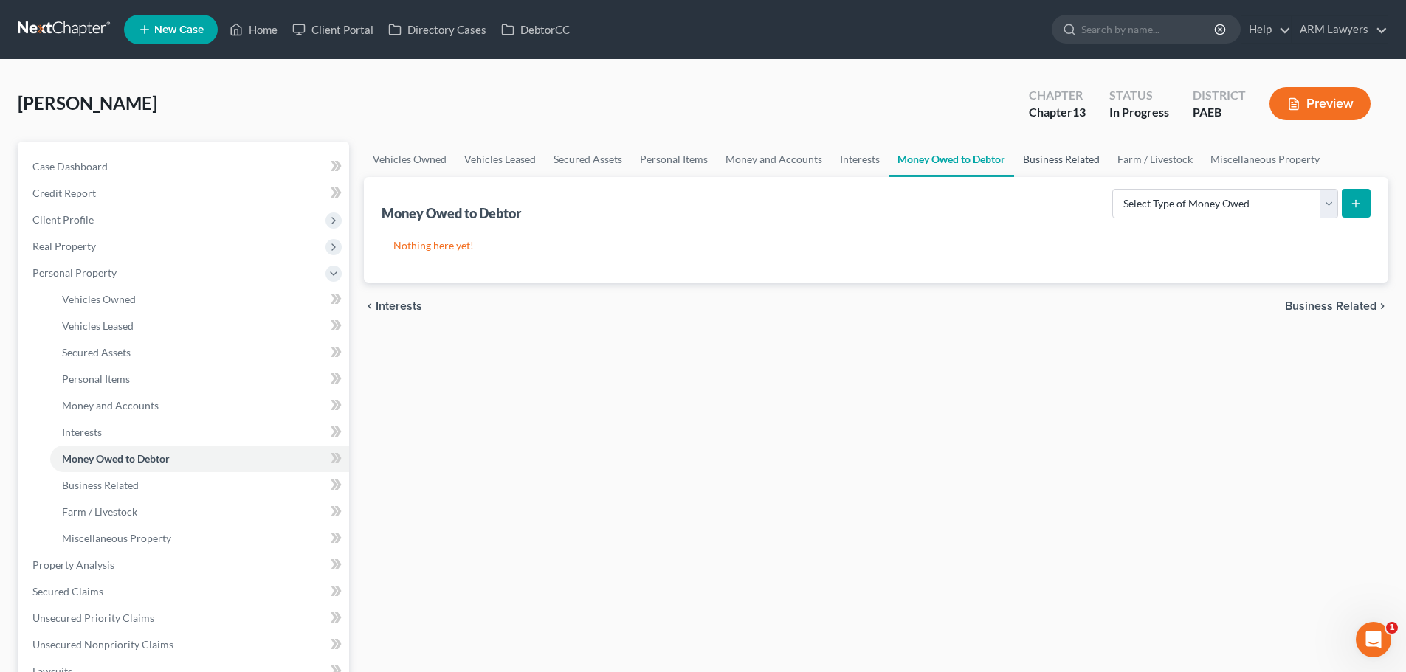
click at [1031, 158] on link "Business Related" at bounding box center [1061, 159] width 94 height 35
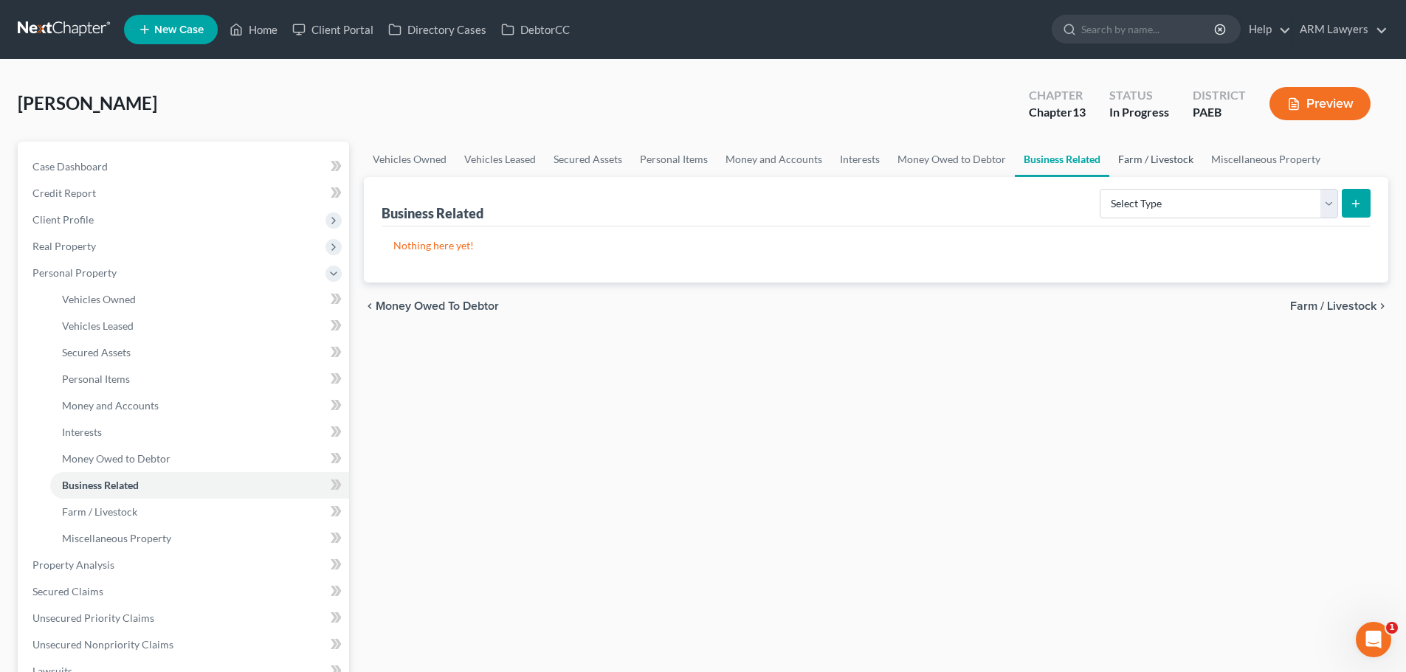
click at [1136, 164] on link "Farm / Livestock" at bounding box center [1155, 159] width 93 height 35
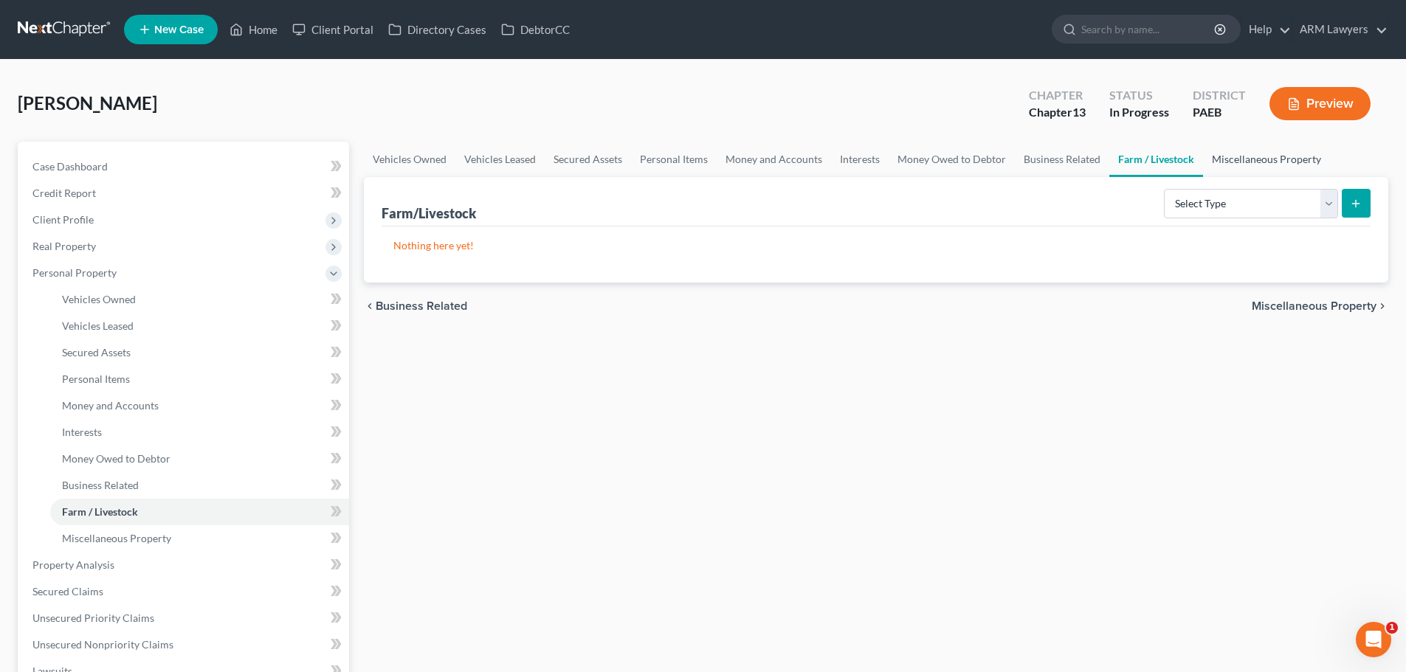
click at [1255, 159] on link "Miscellaneous Property" at bounding box center [1266, 159] width 127 height 35
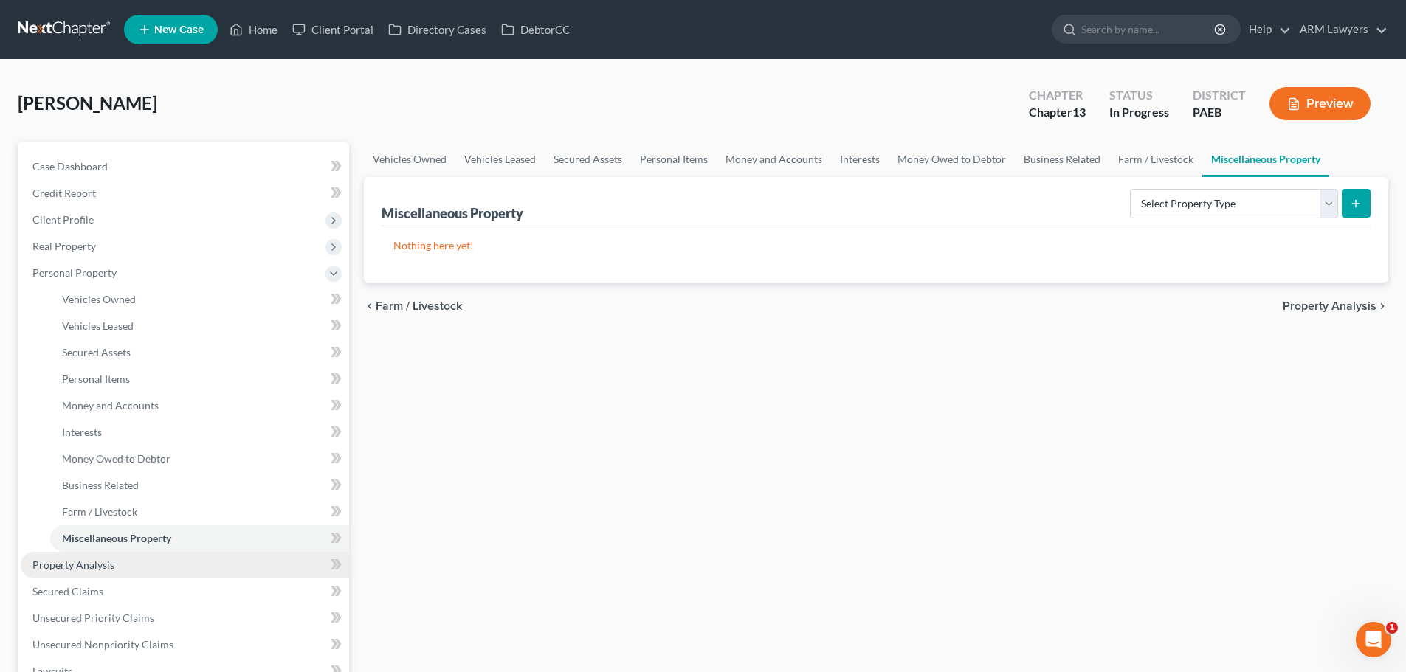
click at [109, 557] on link "Property Analysis" at bounding box center [185, 565] width 328 height 27
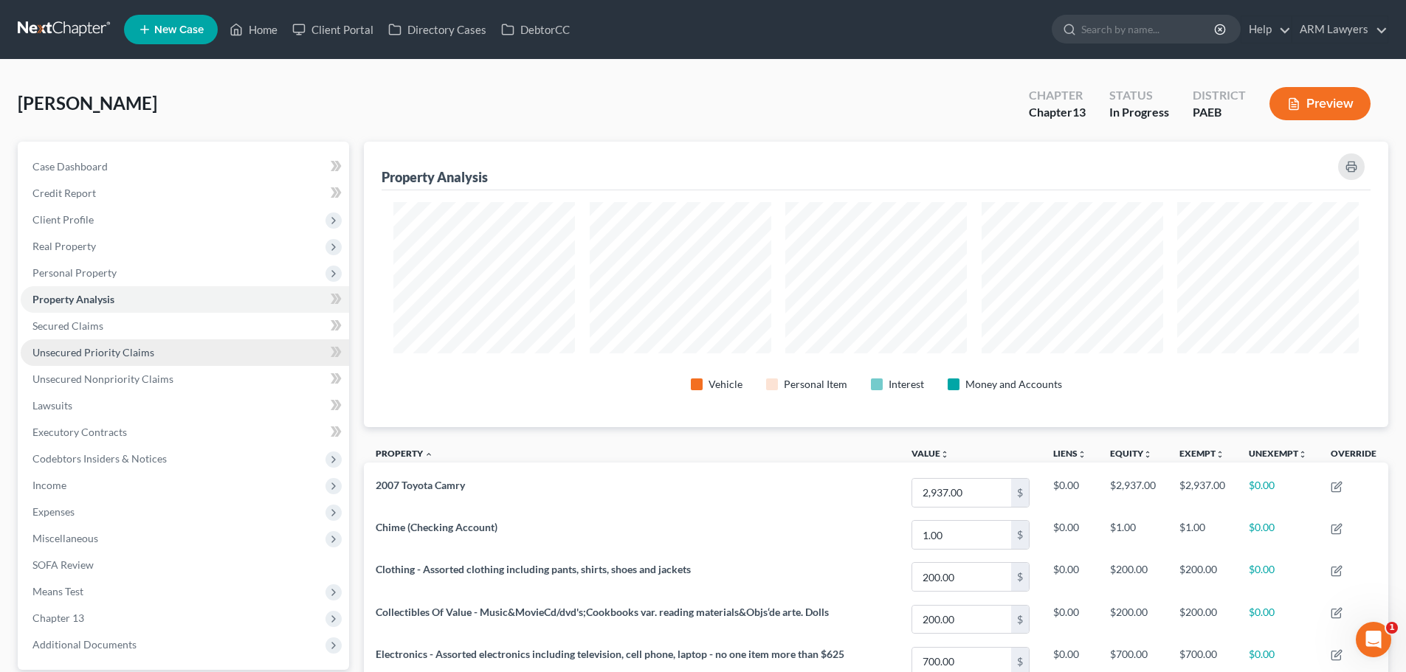
scroll to position [286, 1024]
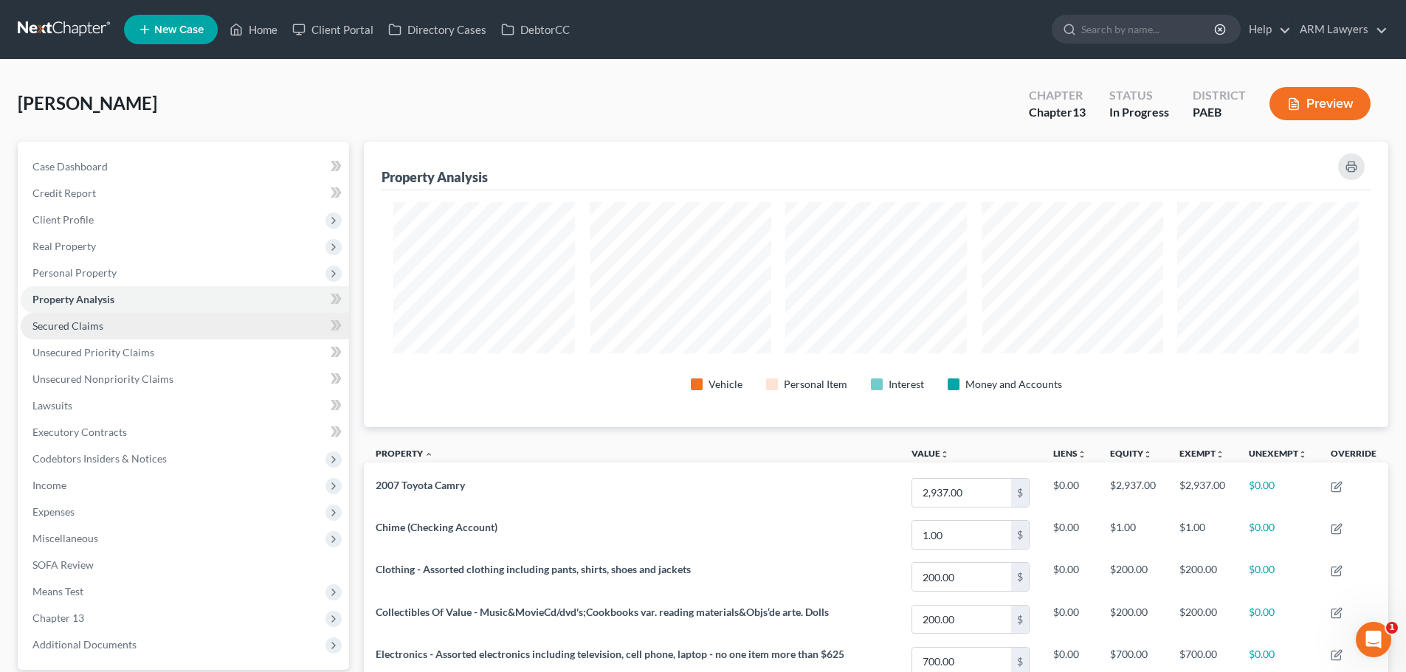
click at [153, 331] on link "Secured Claims" at bounding box center [185, 326] width 328 height 27
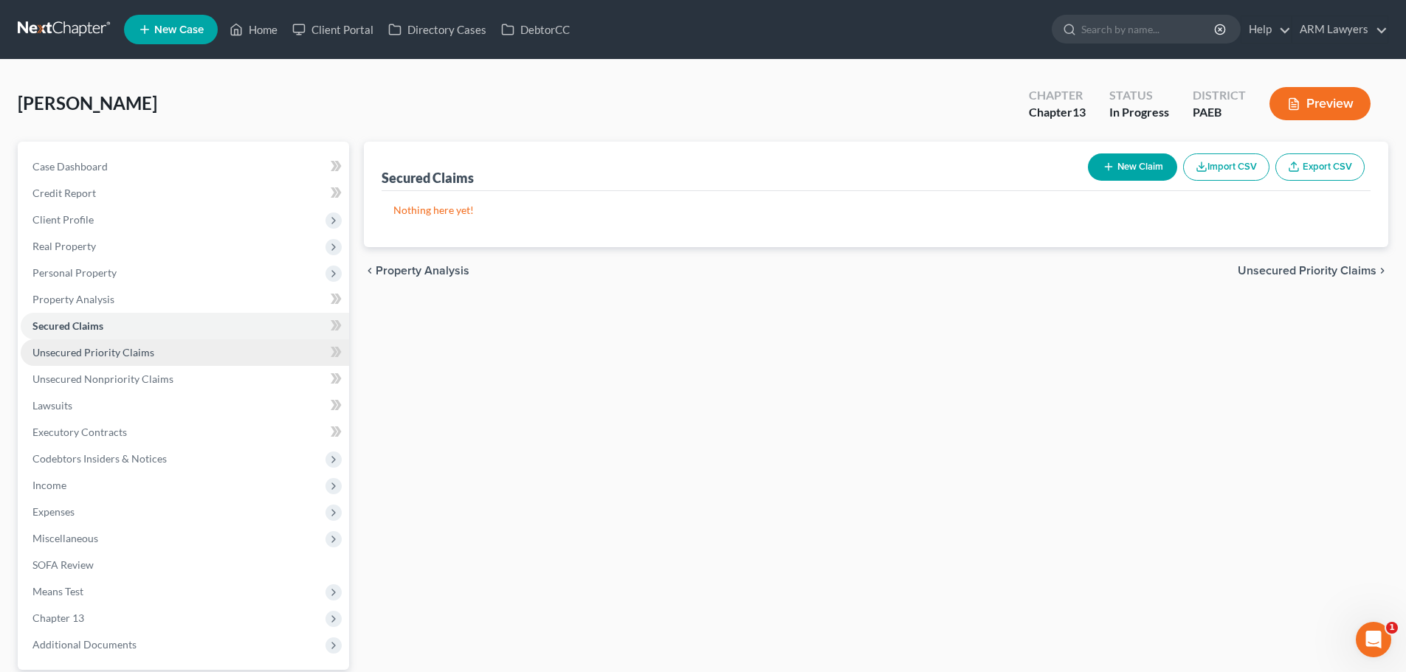
click at [158, 343] on link "Unsecured Priority Claims" at bounding box center [185, 352] width 328 height 27
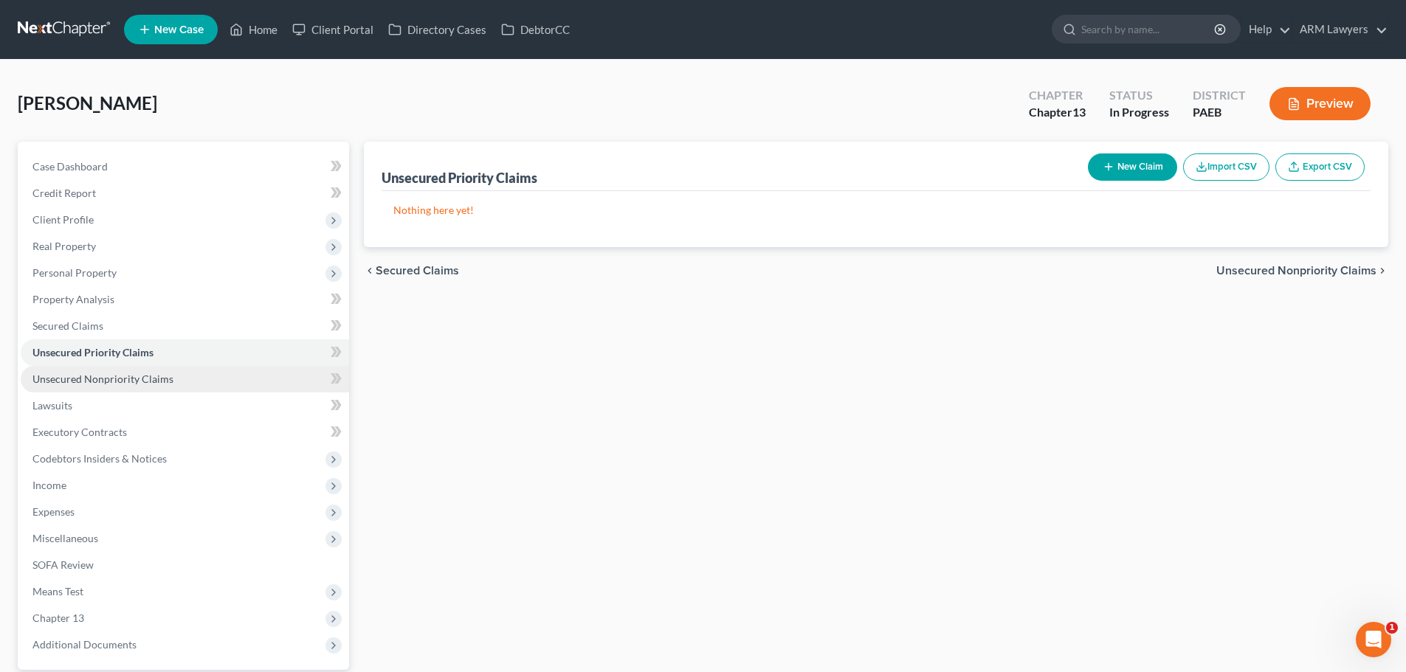
click at [160, 369] on link "Unsecured Nonpriority Claims" at bounding box center [185, 379] width 328 height 27
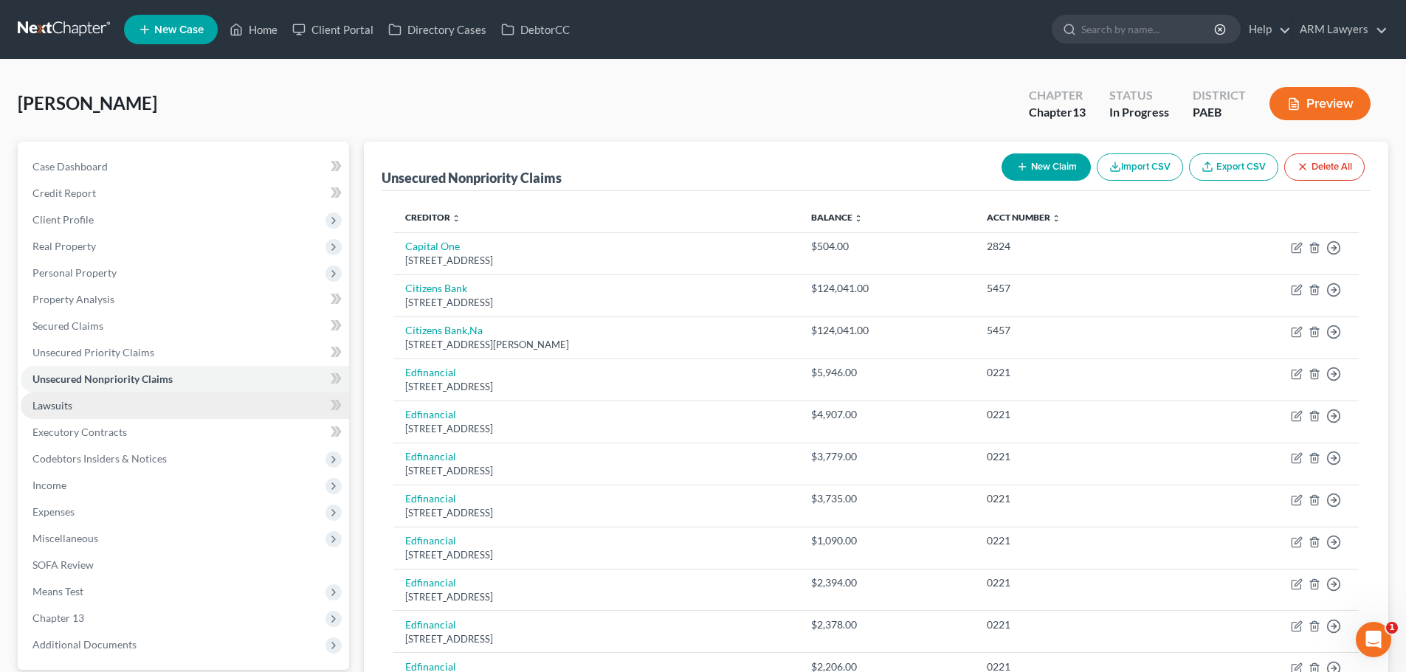
click at [155, 404] on link "Lawsuits" at bounding box center [185, 406] width 328 height 27
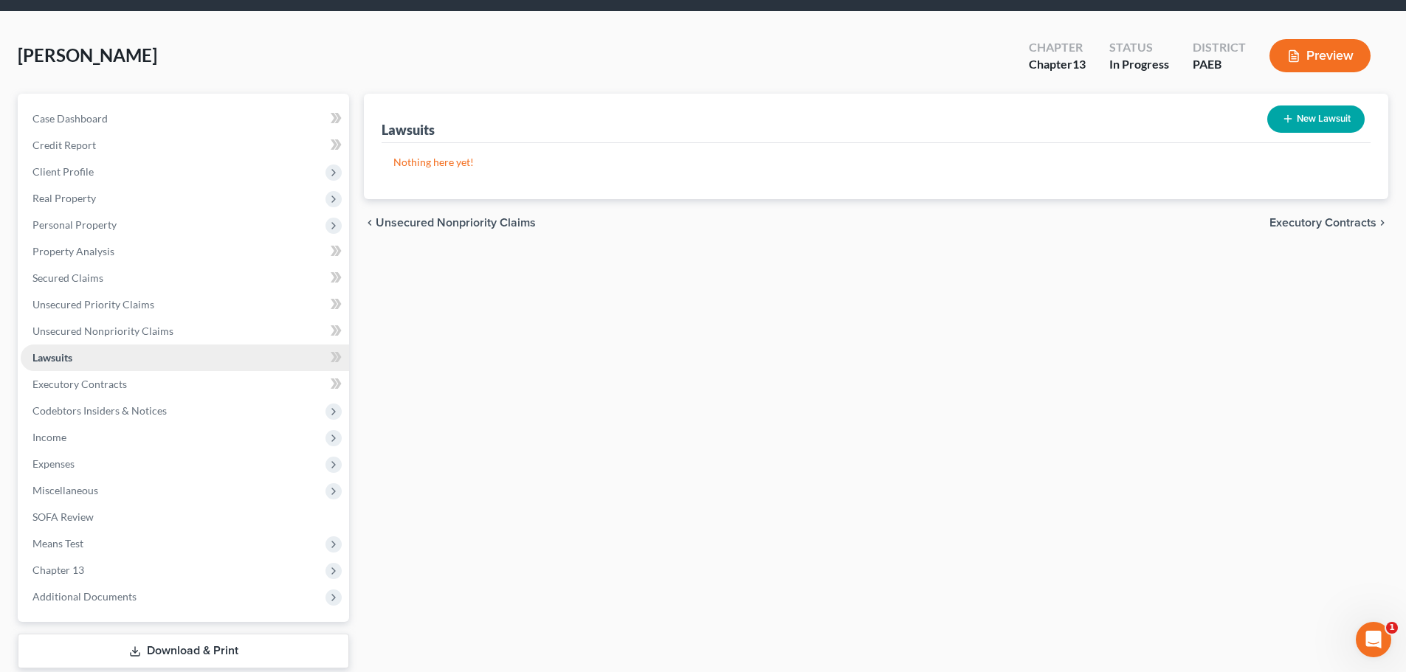
scroll to position [74, 0]
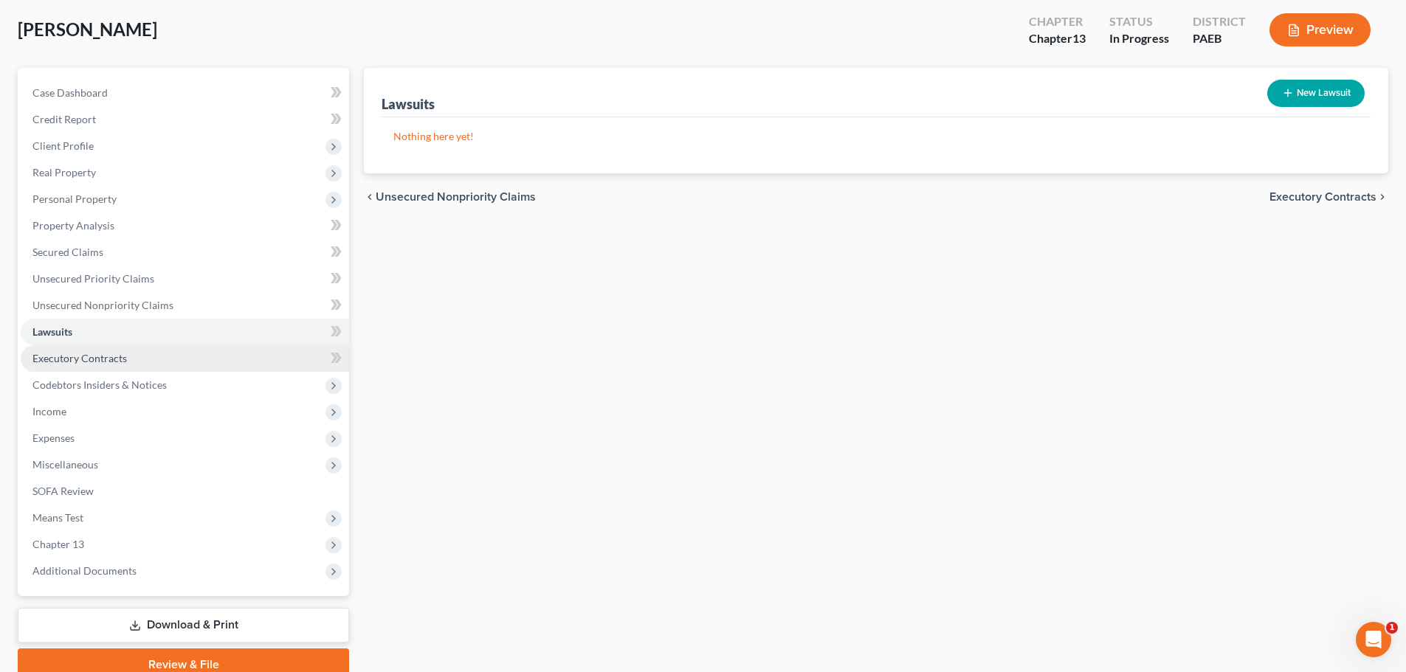
click at [160, 359] on link "Executory Contracts" at bounding box center [185, 358] width 328 height 27
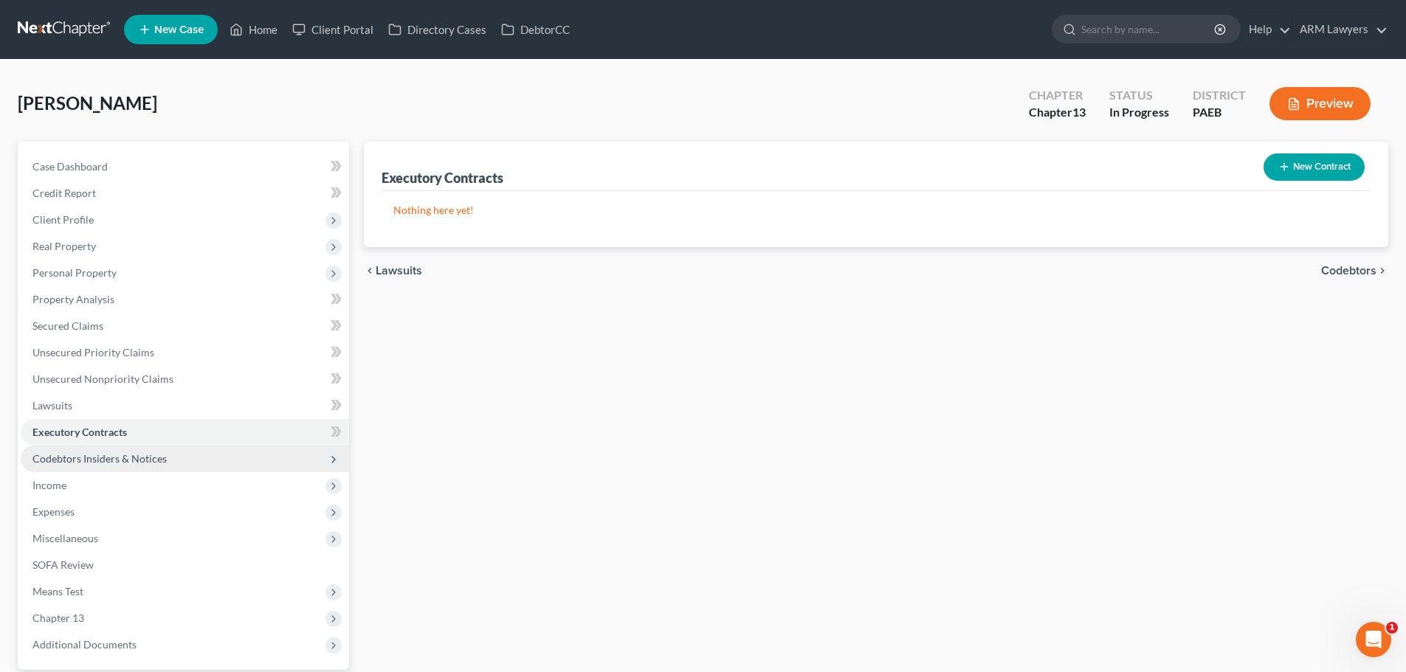
click at [148, 455] on span "Codebtors Insiders & Notices" at bounding box center [99, 458] width 134 height 13
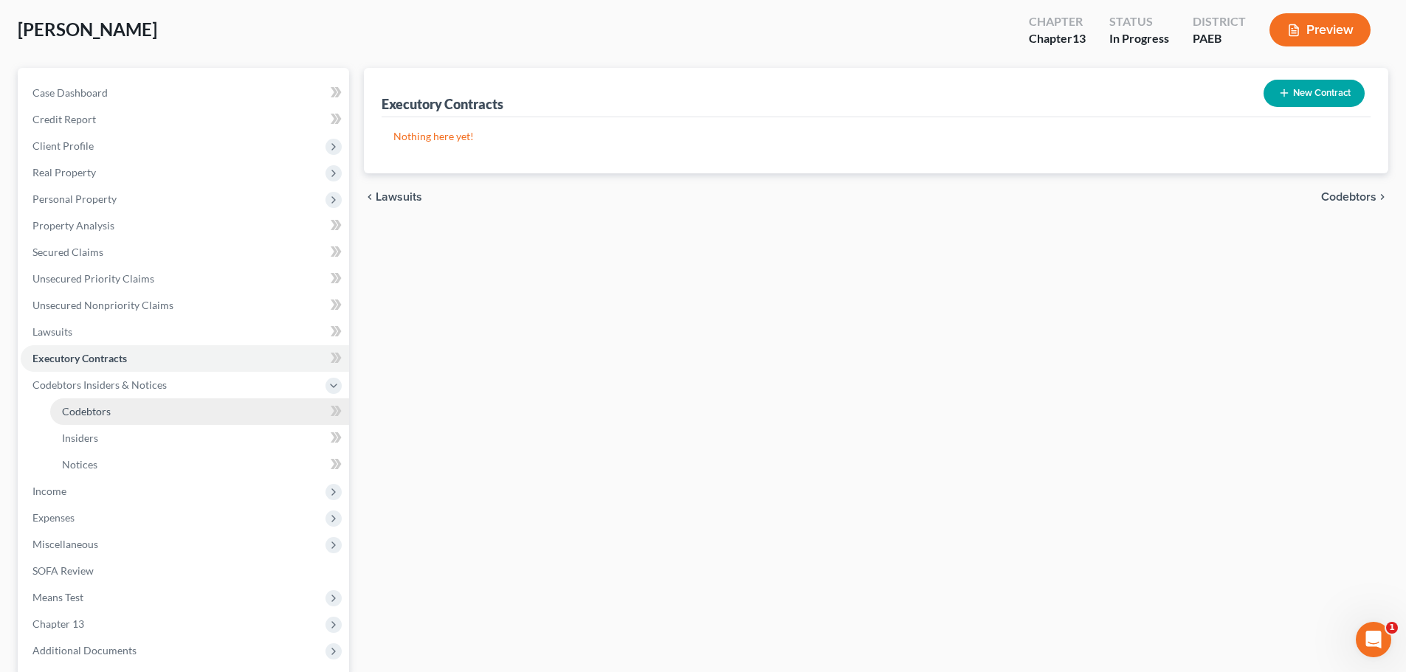
click at [142, 409] on link "Codebtors" at bounding box center [199, 411] width 299 height 27
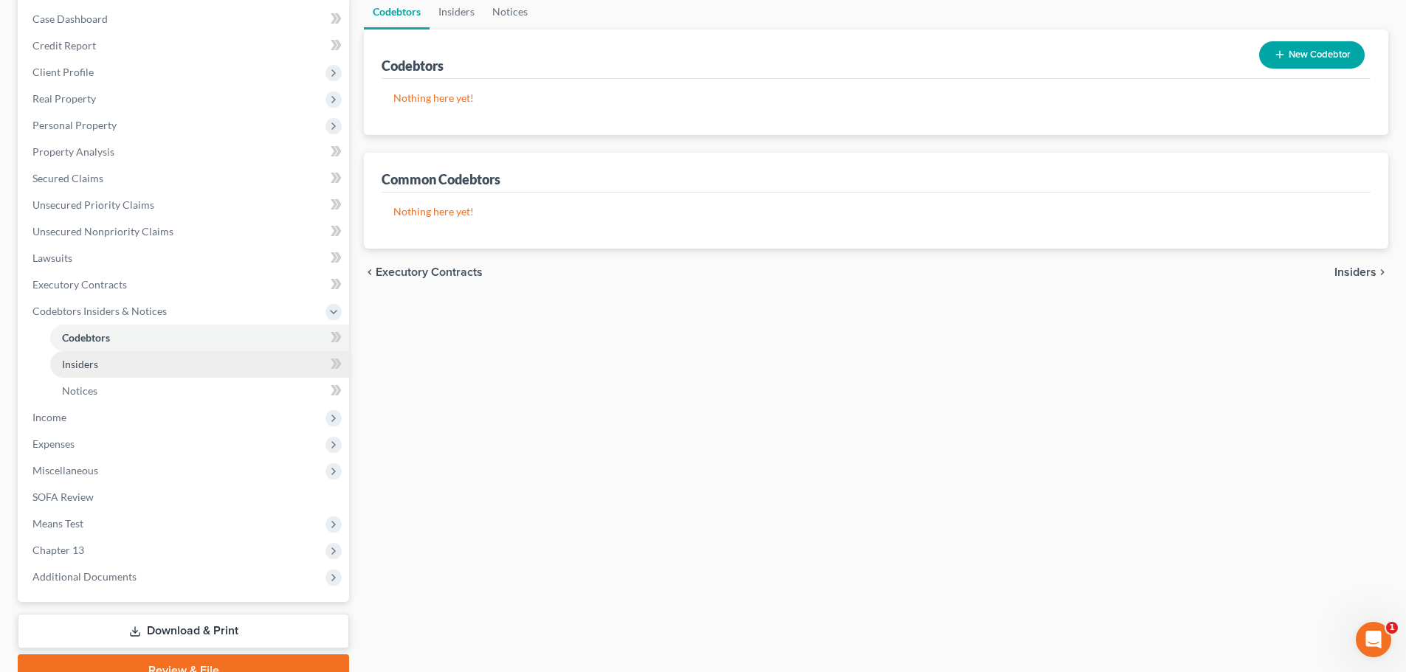
click at [139, 370] on link "Insiders" at bounding box center [199, 364] width 299 height 27
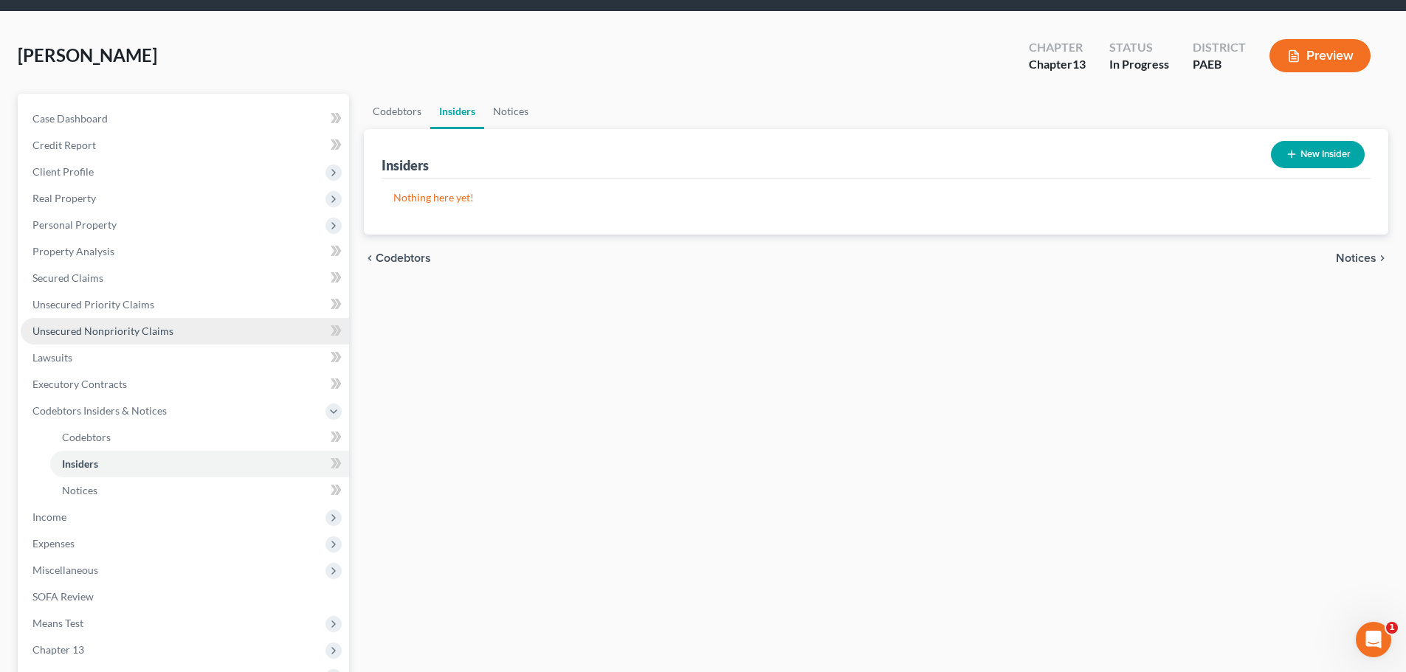
scroll to position [74, 0]
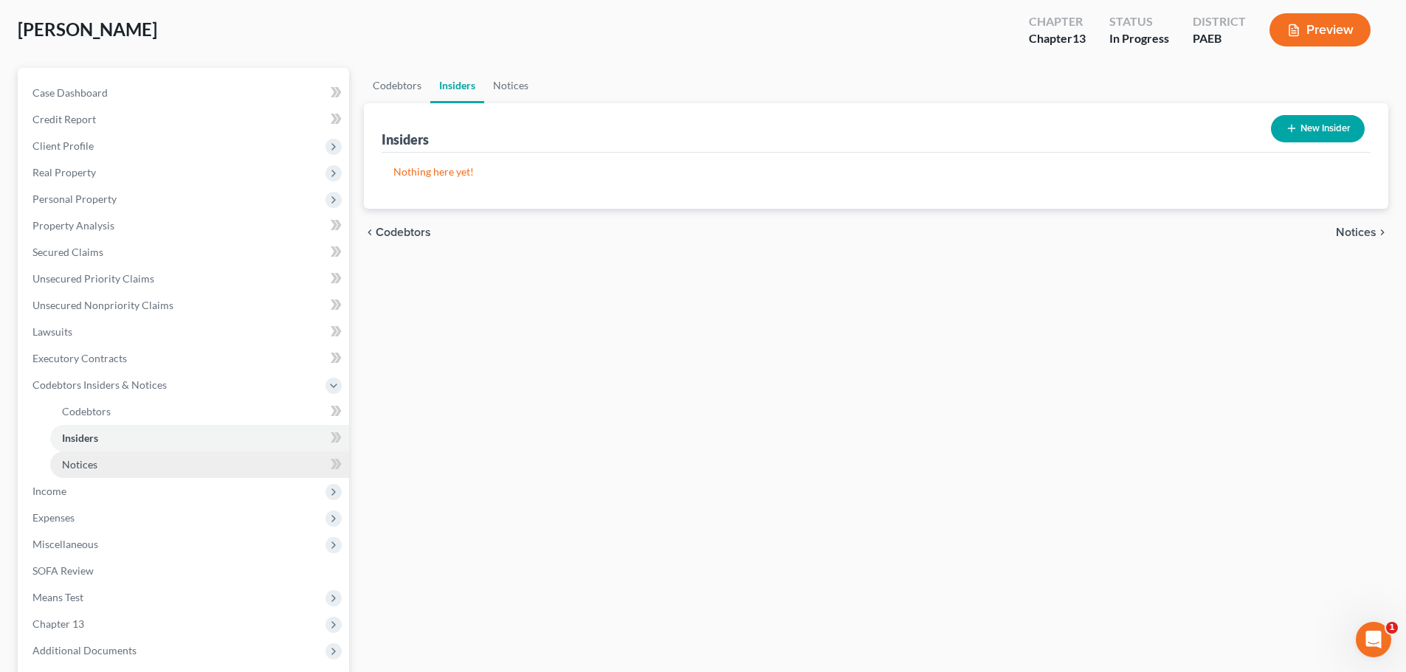
click at [118, 459] on link "Notices" at bounding box center [199, 465] width 299 height 27
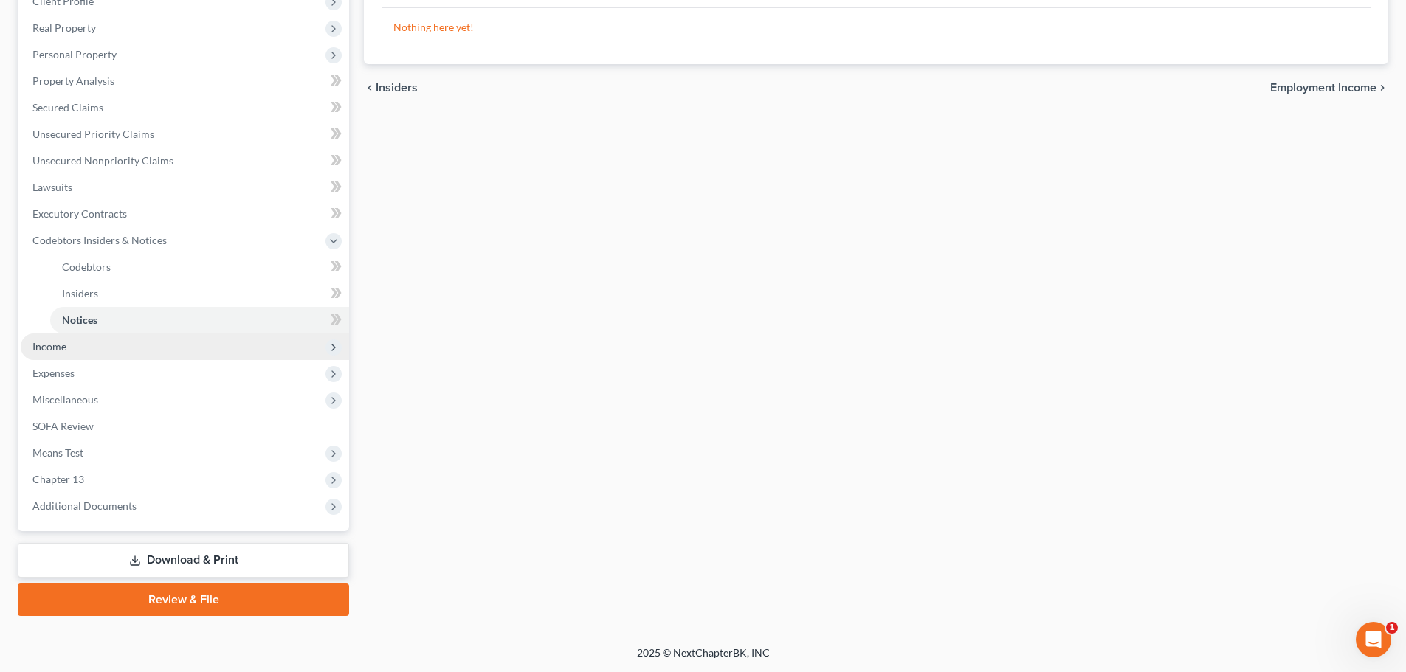
click at [92, 346] on span "Income" at bounding box center [185, 347] width 328 height 27
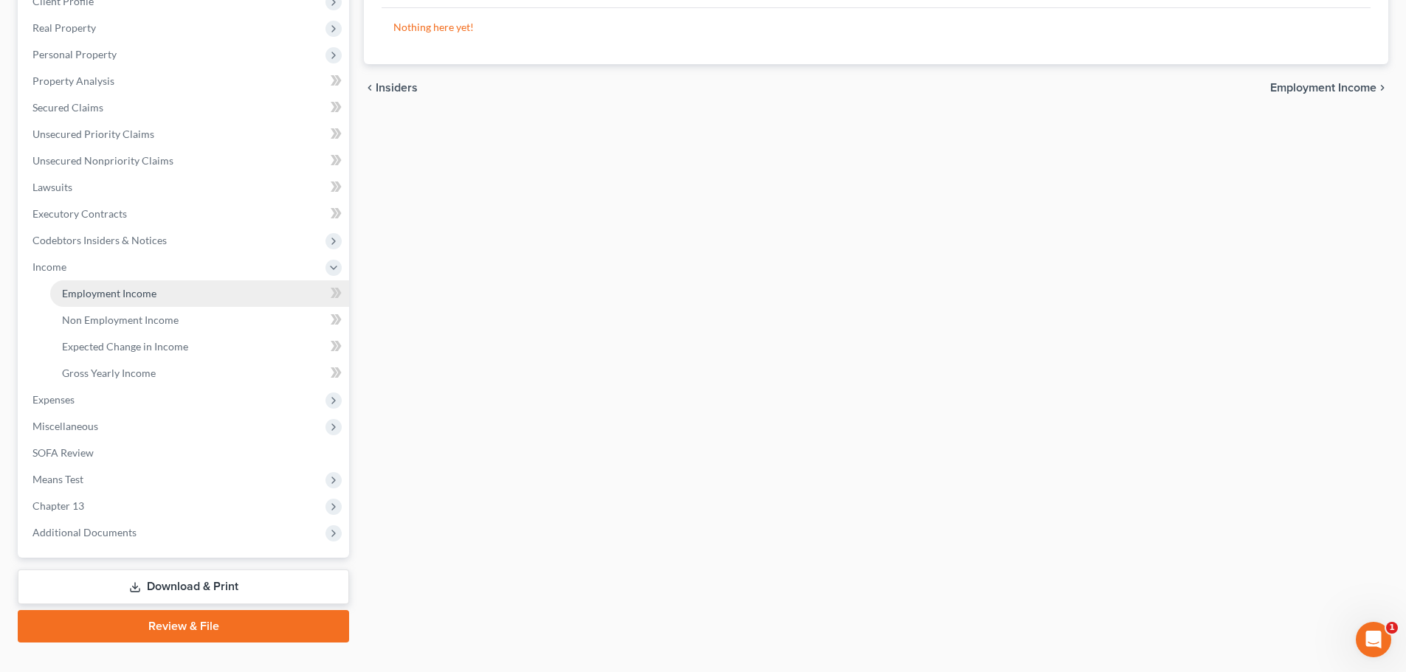
click at [108, 299] on span "Employment Income" at bounding box center [109, 293] width 94 height 13
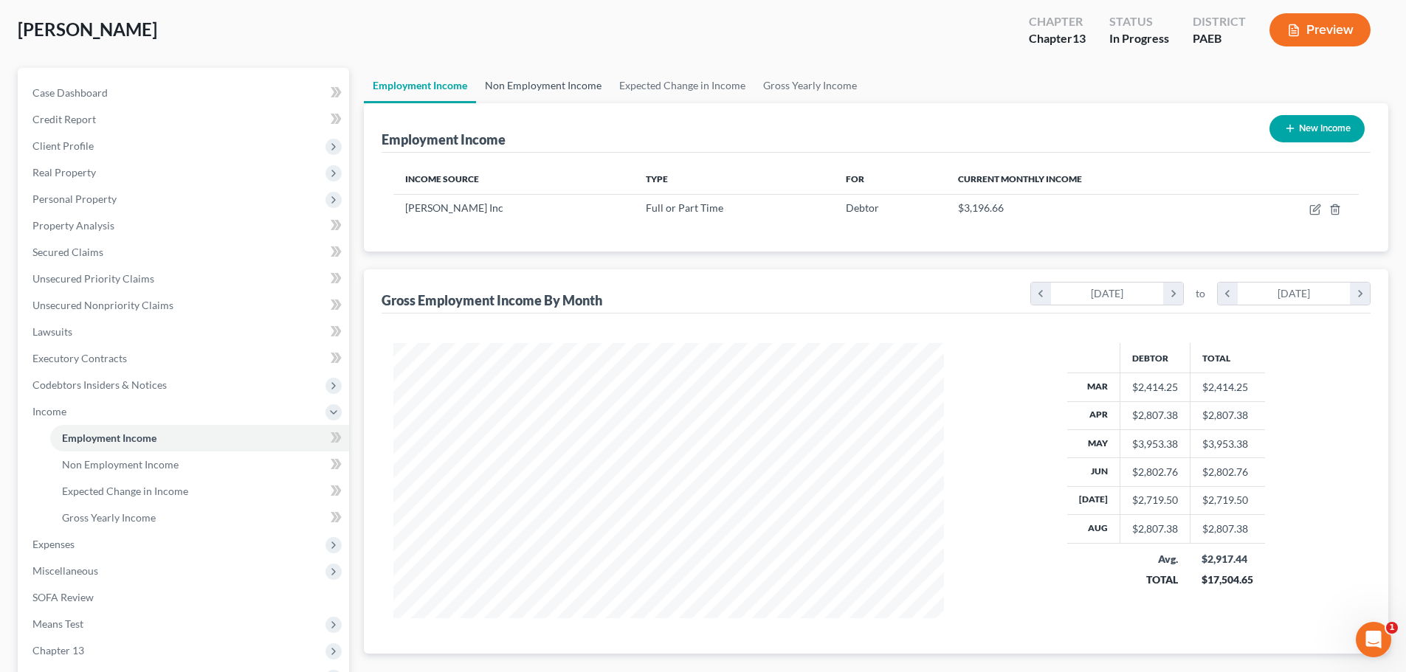
click at [548, 88] on link "Non Employment Income" at bounding box center [543, 85] width 134 height 35
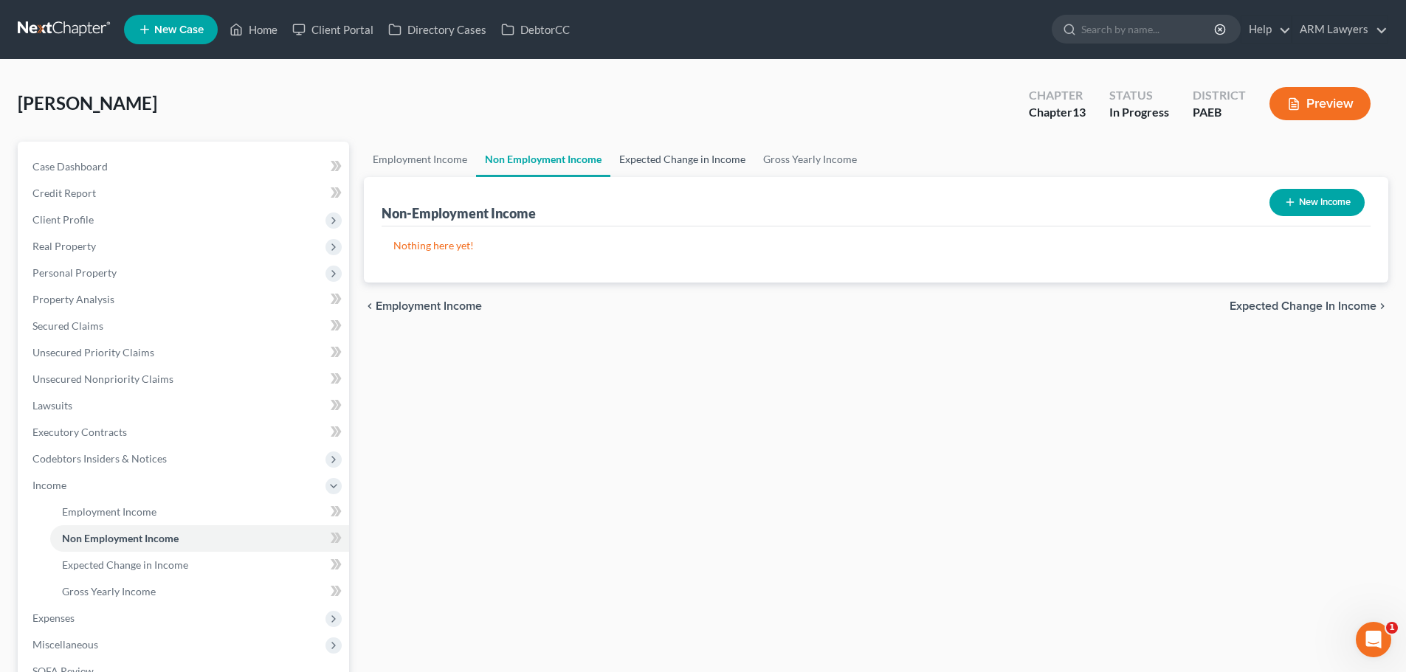
click at [691, 156] on link "Expected Change in Income" at bounding box center [682, 159] width 144 height 35
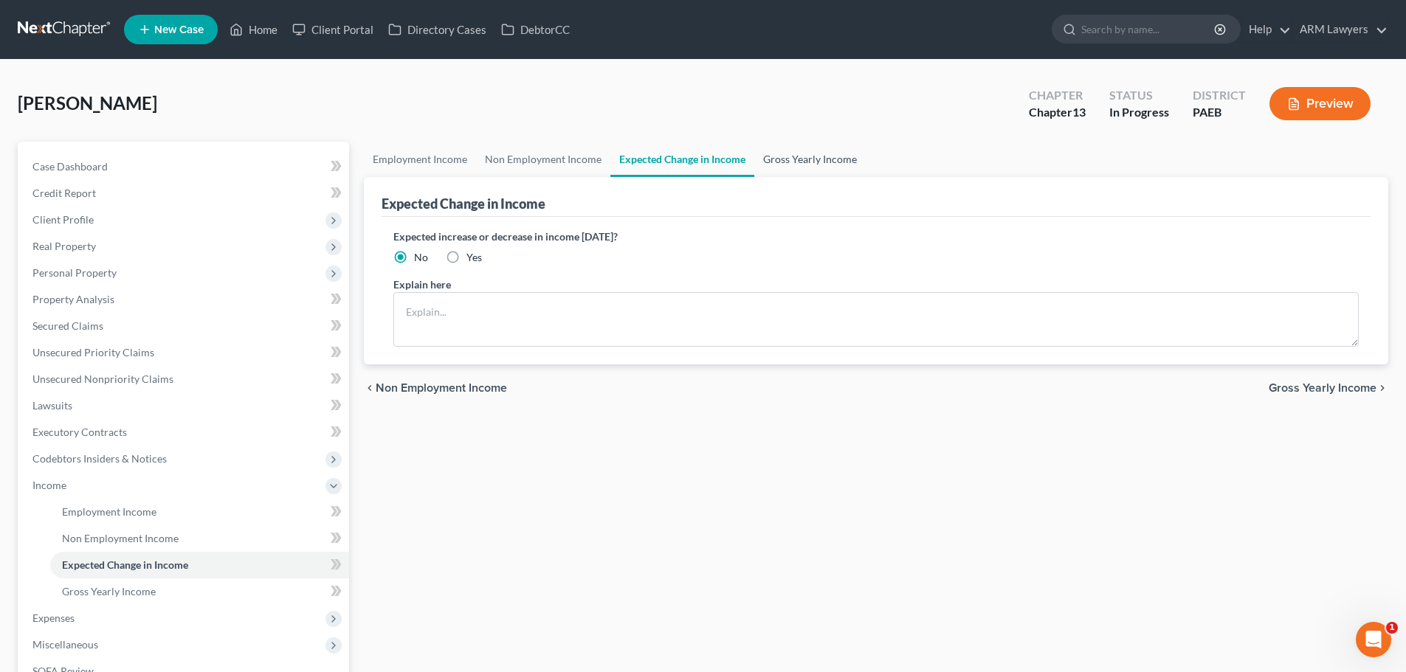
click at [788, 161] on link "Gross Yearly Income" at bounding box center [809, 159] width 111 height 35
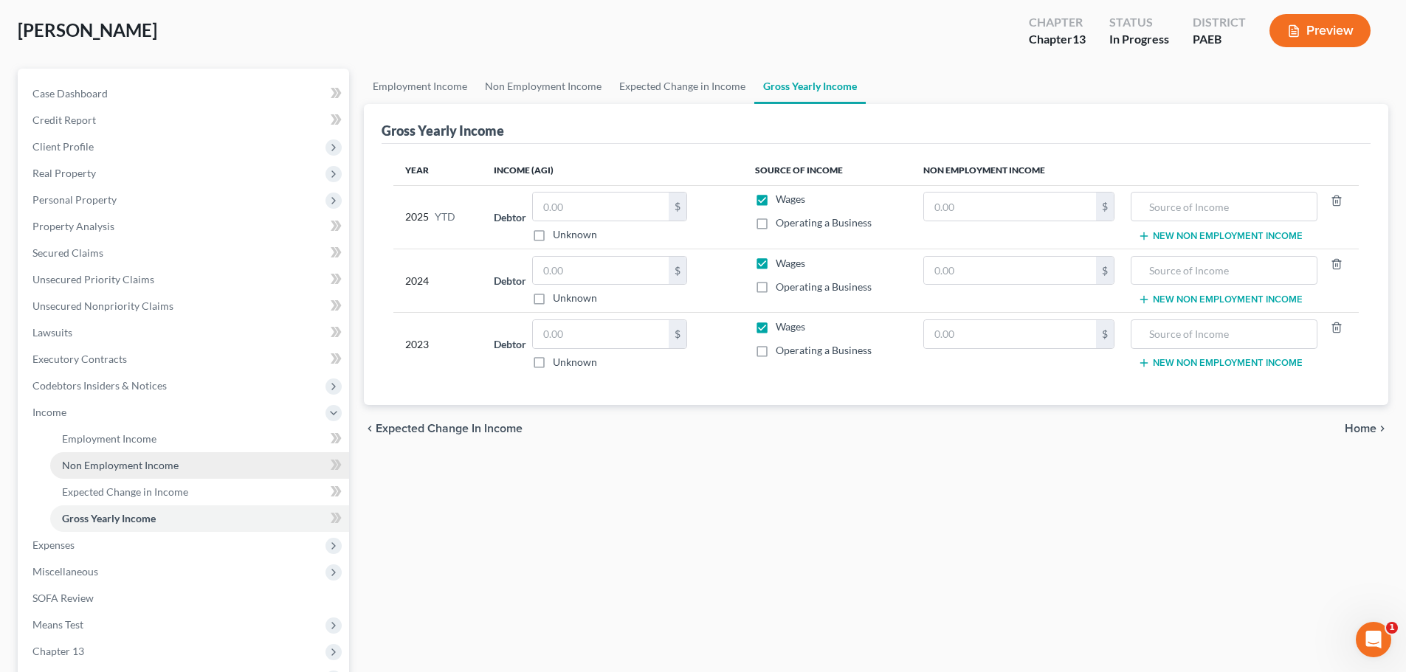
scroll to position [74, 0]
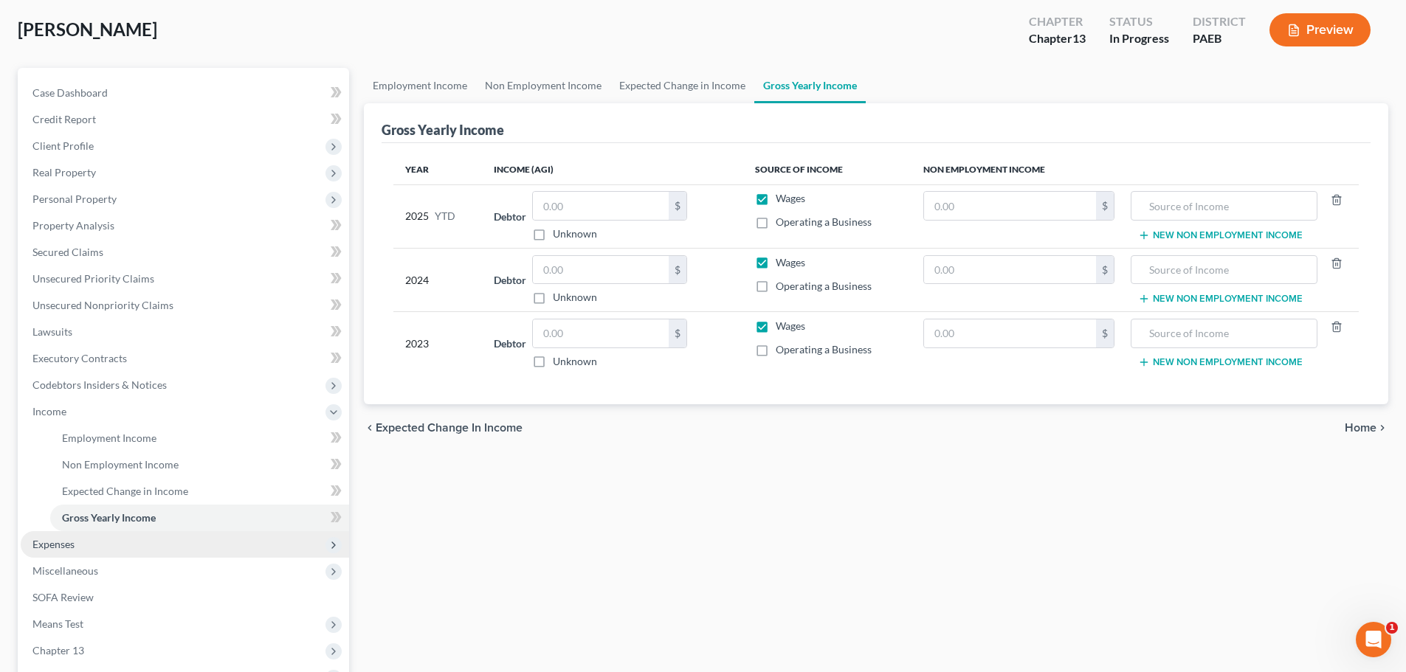
click at [84, 547] on span "Expenses" at bounding box center [185, 544] width 328 height 27
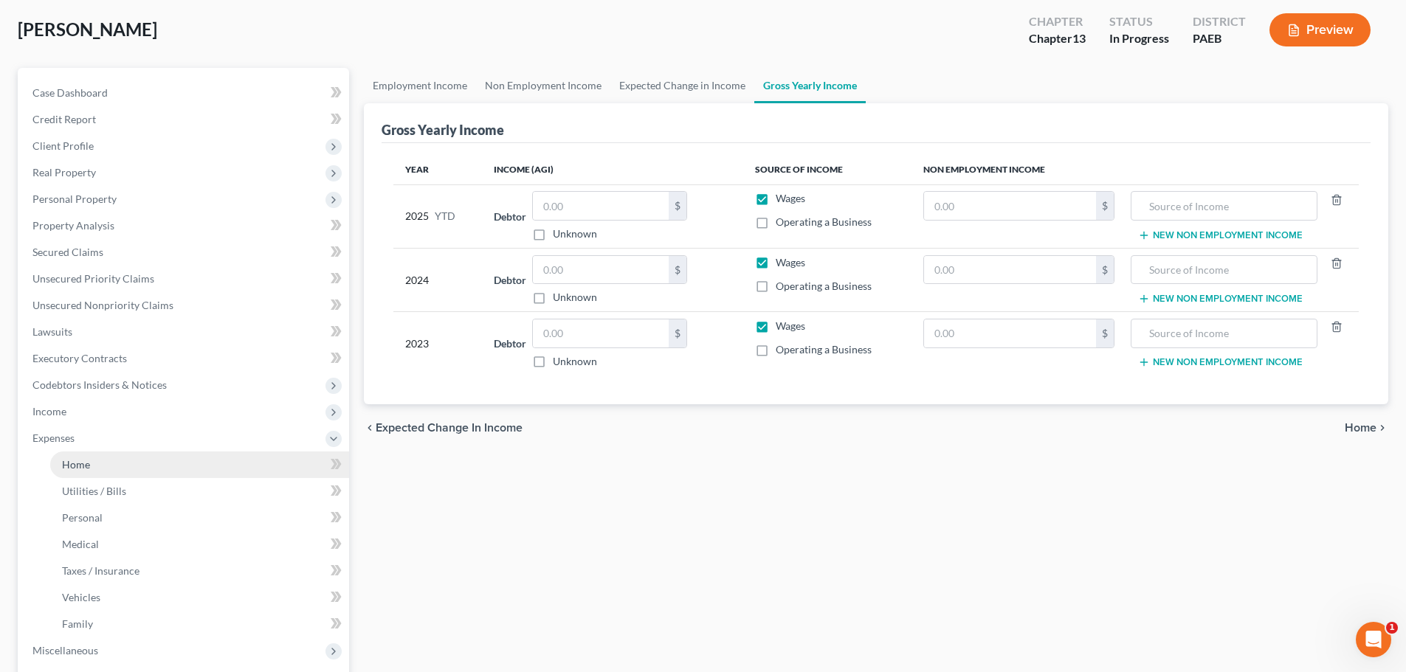
click at [97, 469] on link "Home" at bounding box center [199, 465] width 299 height 27
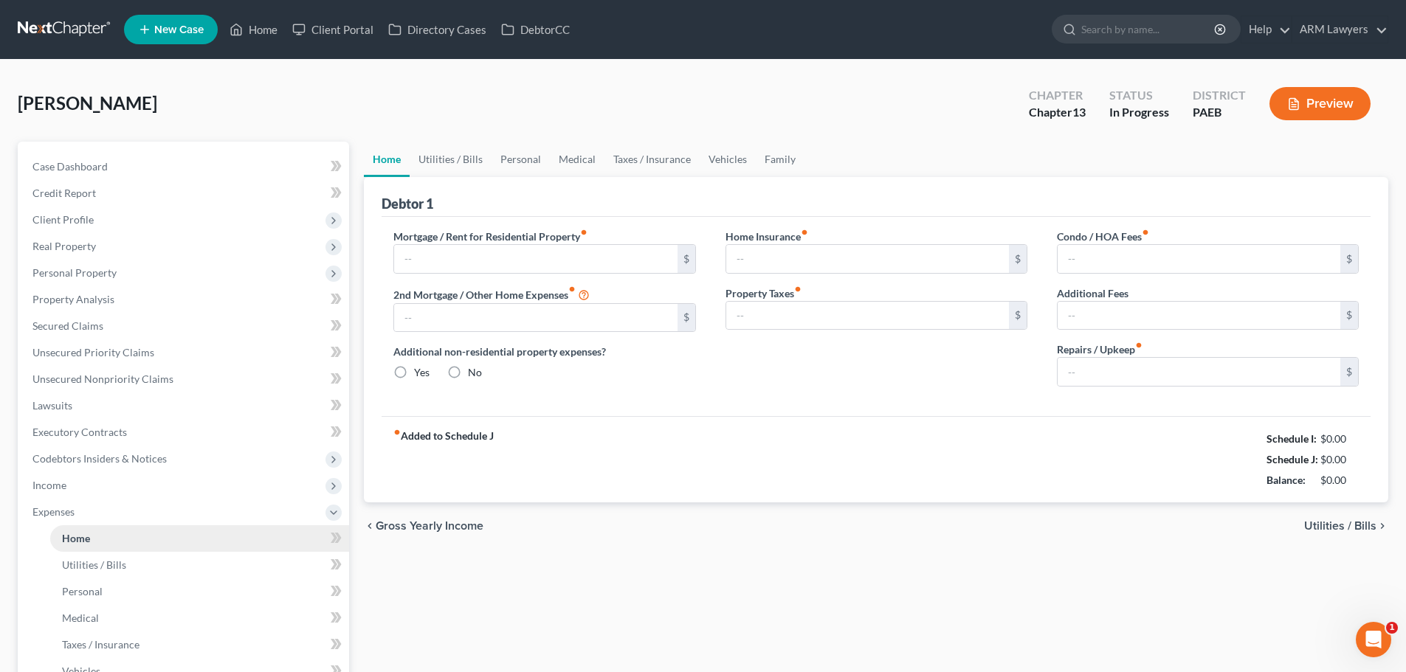
type input "800.00"
type input "0.00"
radio input "true"
type input "0.00"
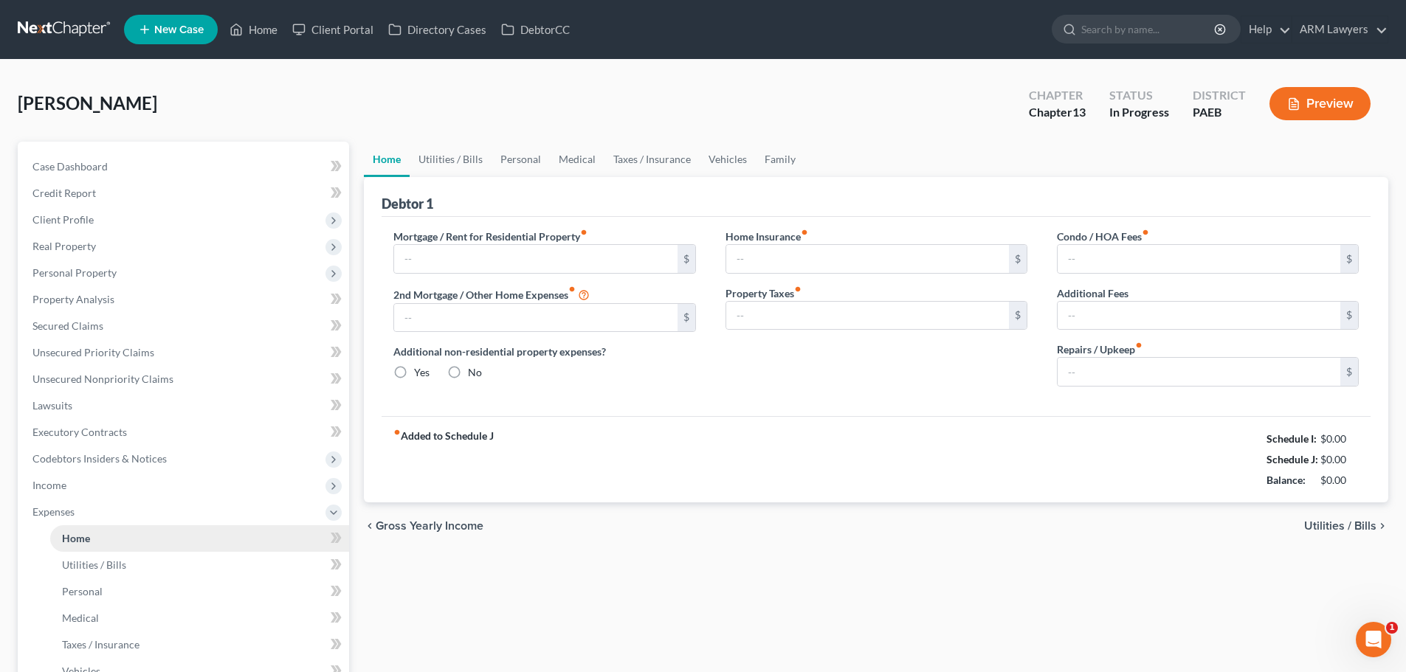
type input "0.00"
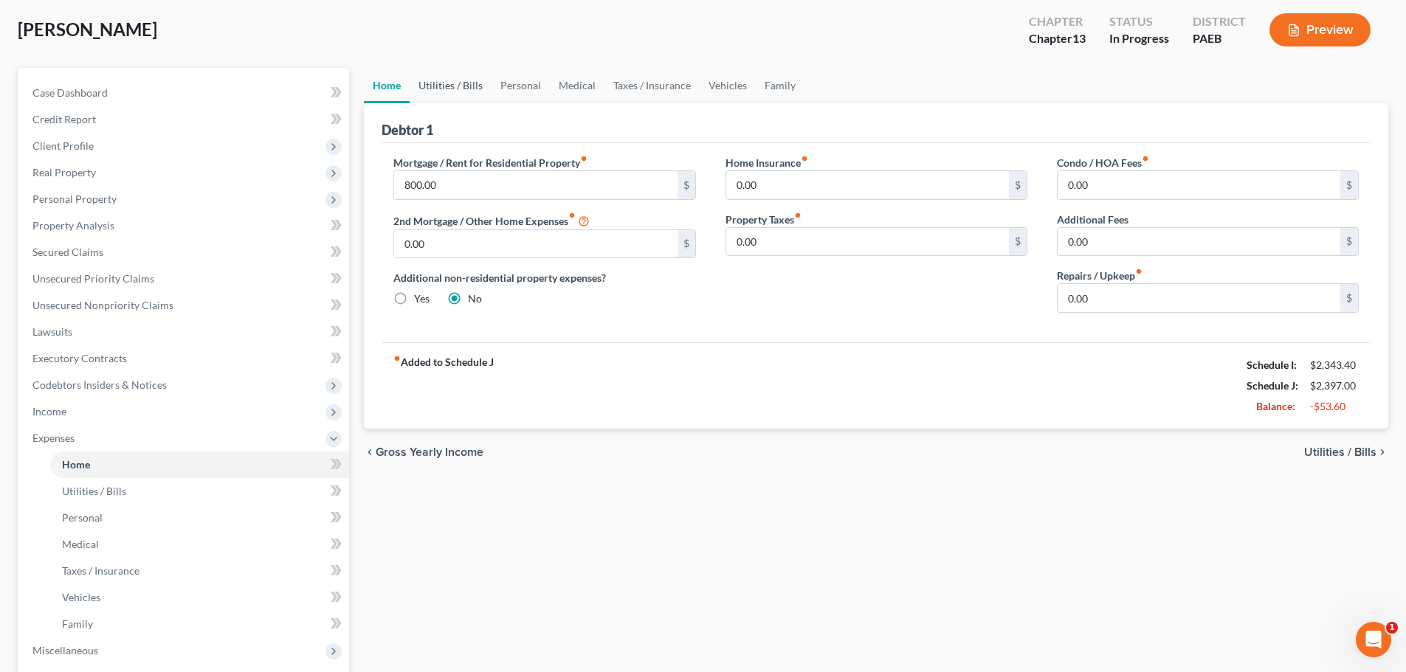
click at [466, 83] on link "Utilities / Bills" at bounding box center [450, 85] width 82 height 35
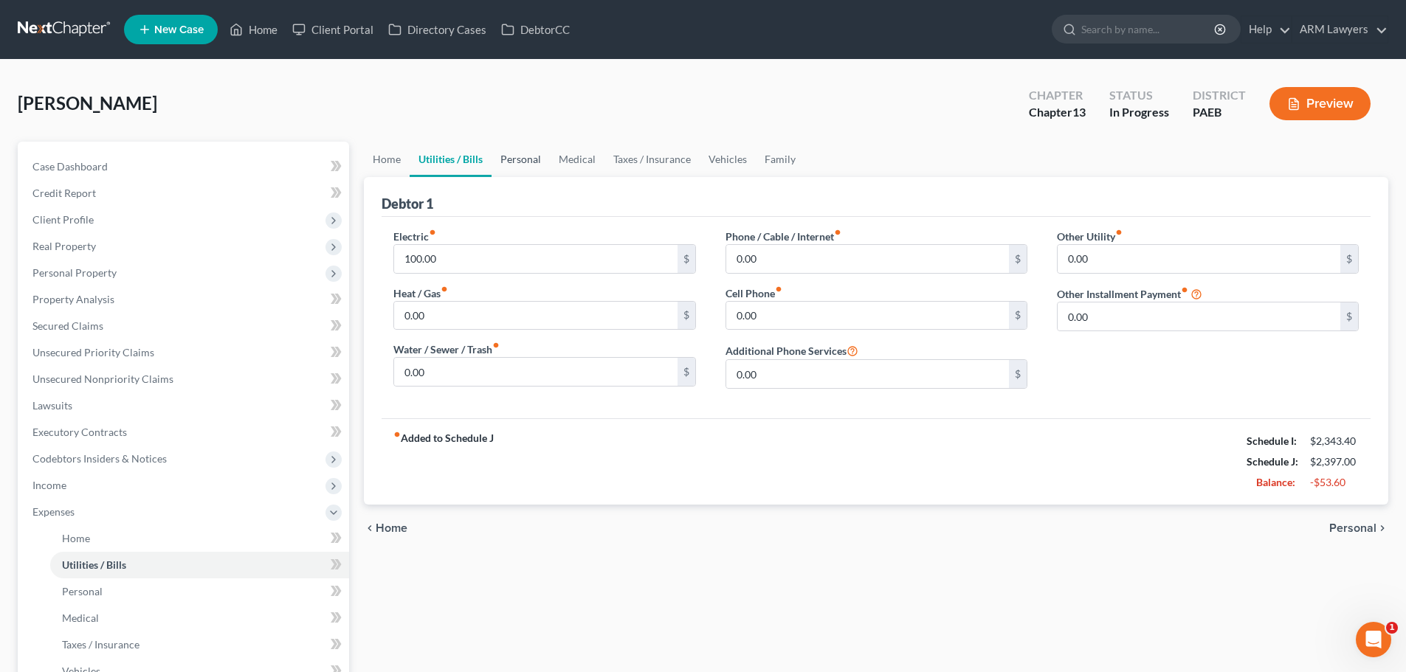
click at [521, 163] on link "Personal" at bounding box center [520, 159] width 58 height 35
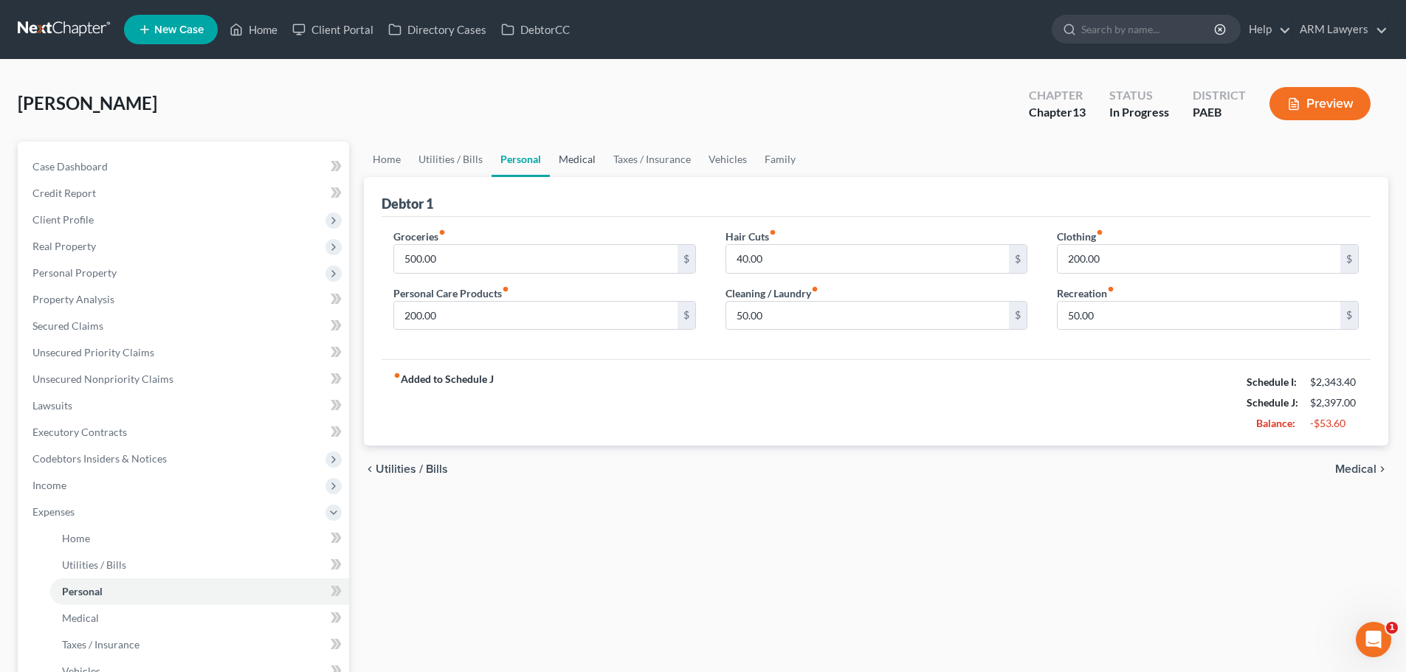
click at [581, 162] on link "Medical" at bounding box center [577, 159] width 55 height 35
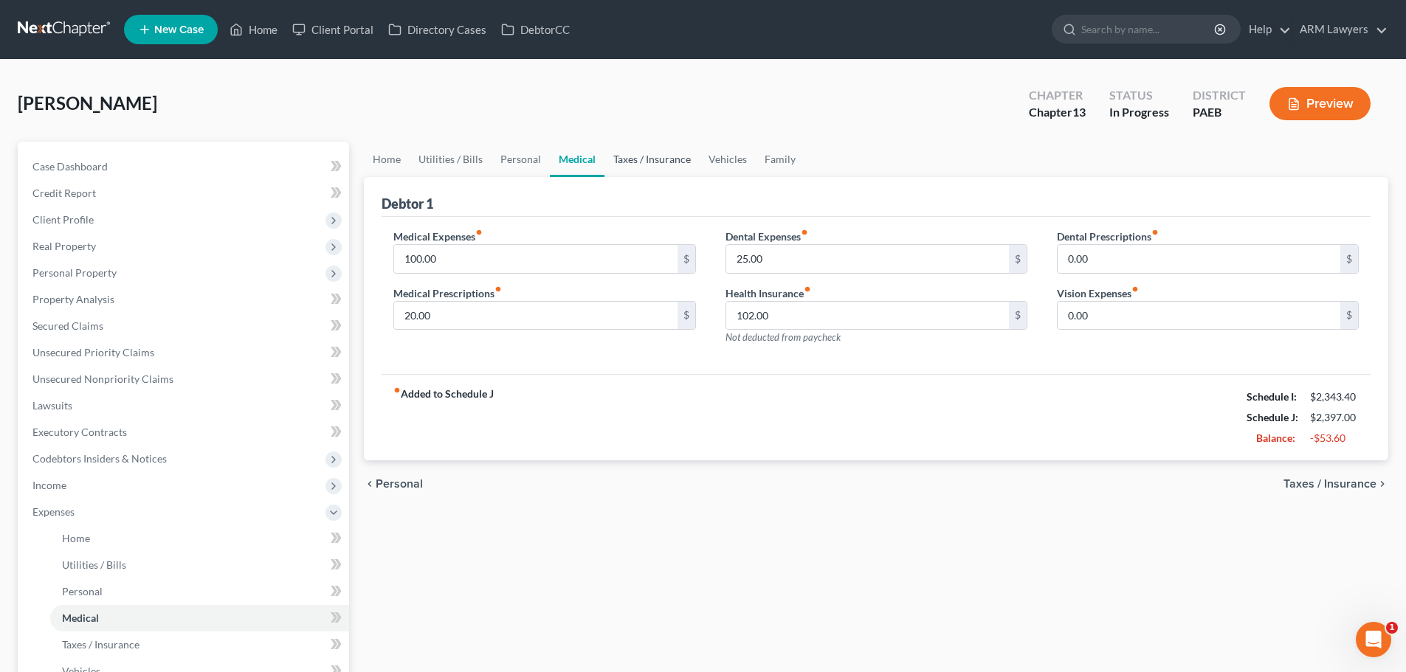
click at [627, 153] on link "Taxes / Insurance" at bounding box center [651, 159] width 95 height 35
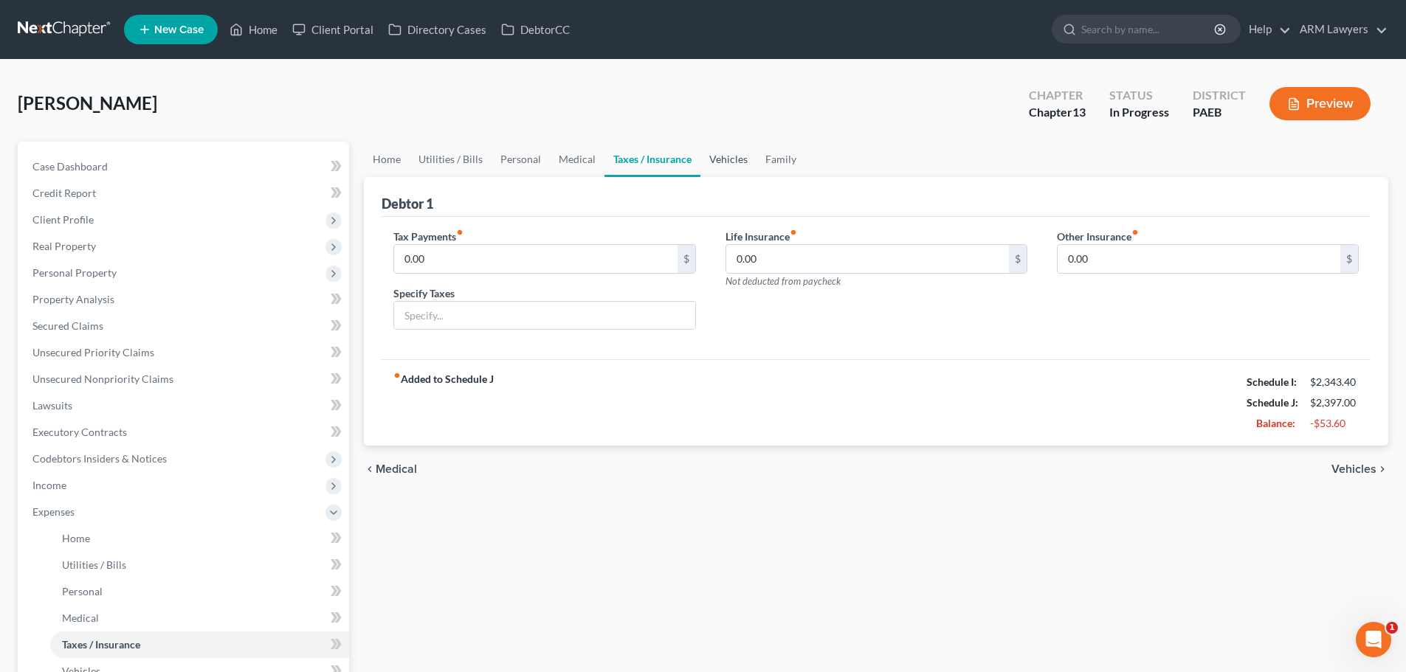
click at [716, 156] on link "Vehicles" at bounding box center [728, 159] width 56 height 35
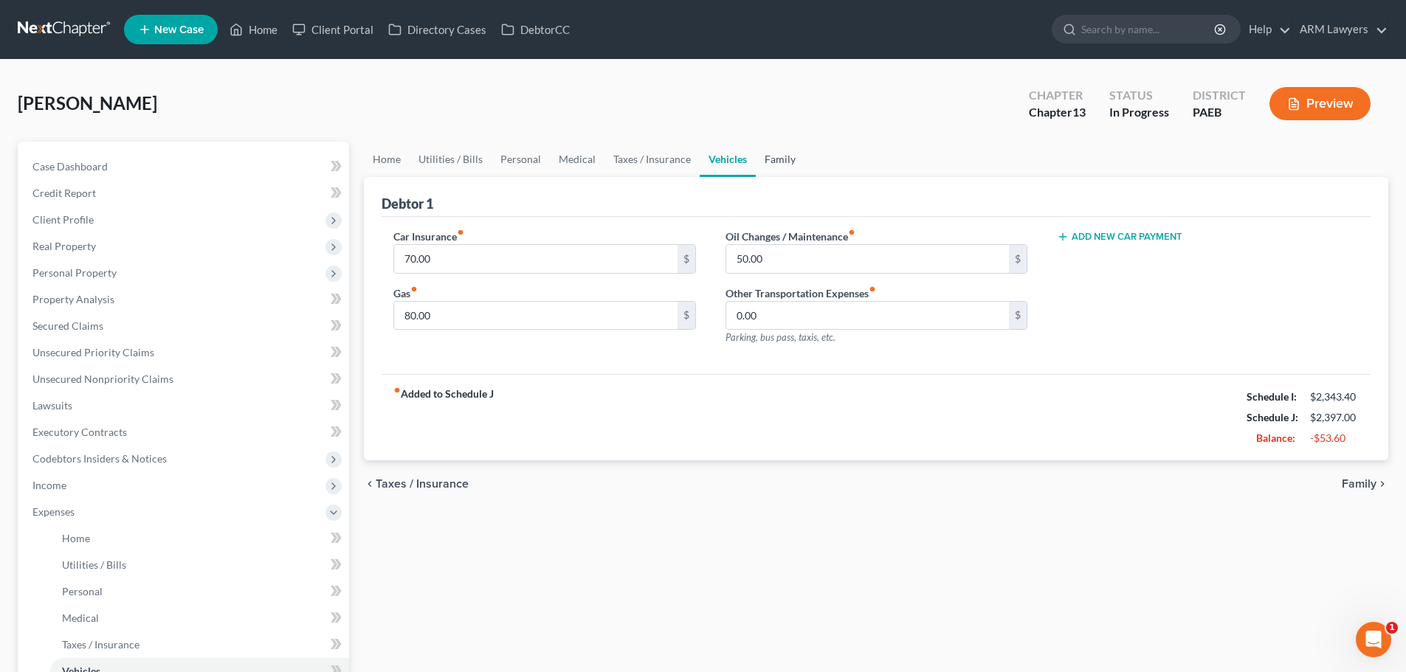
click at [776, 159] on link "Family" at bounding box center [780, 159] width 49 height 35
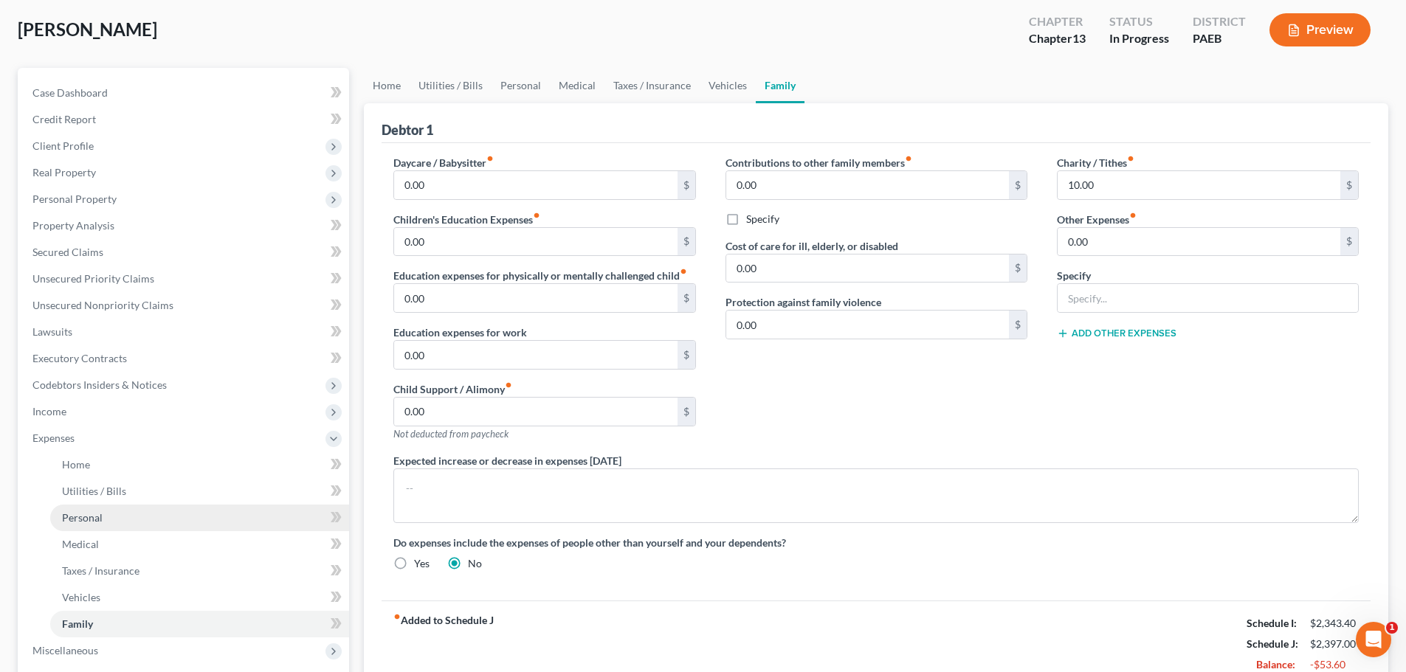
scroll to position [148, 0]
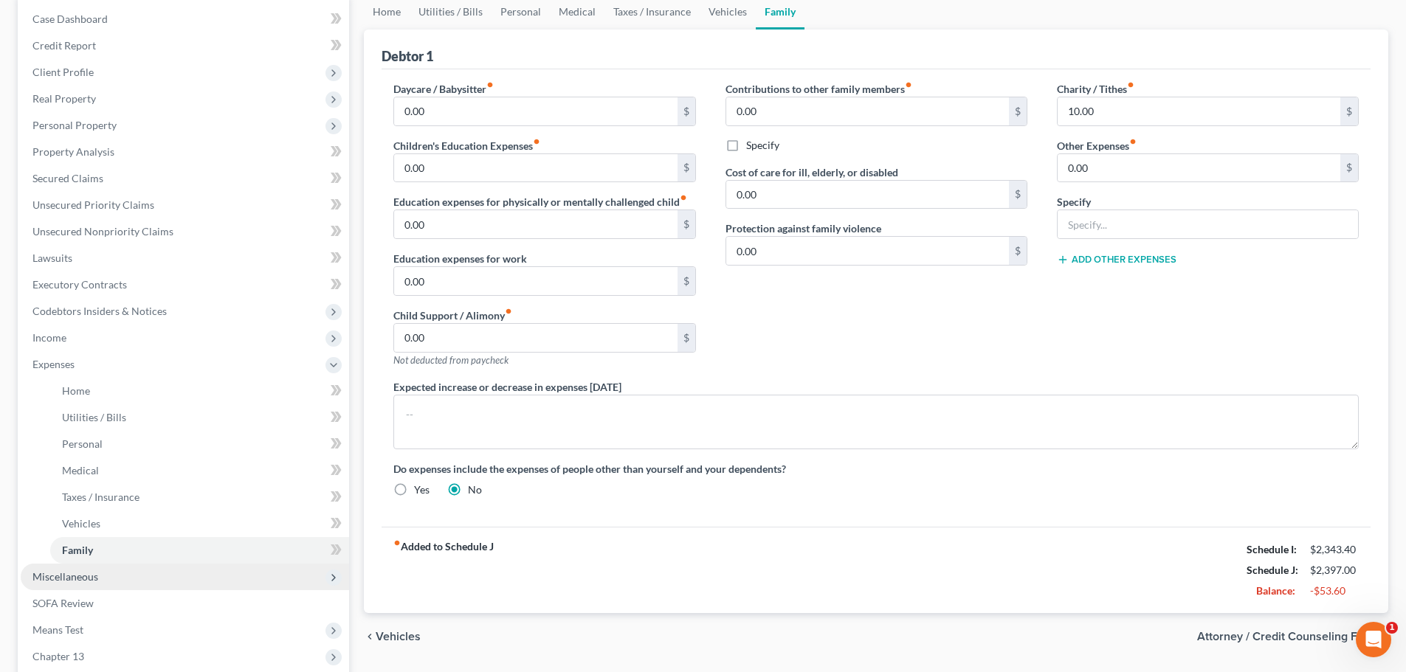
click at [107, 578] on span "Miscellaneous" at bounding box center [185, 577] width 328 height 27
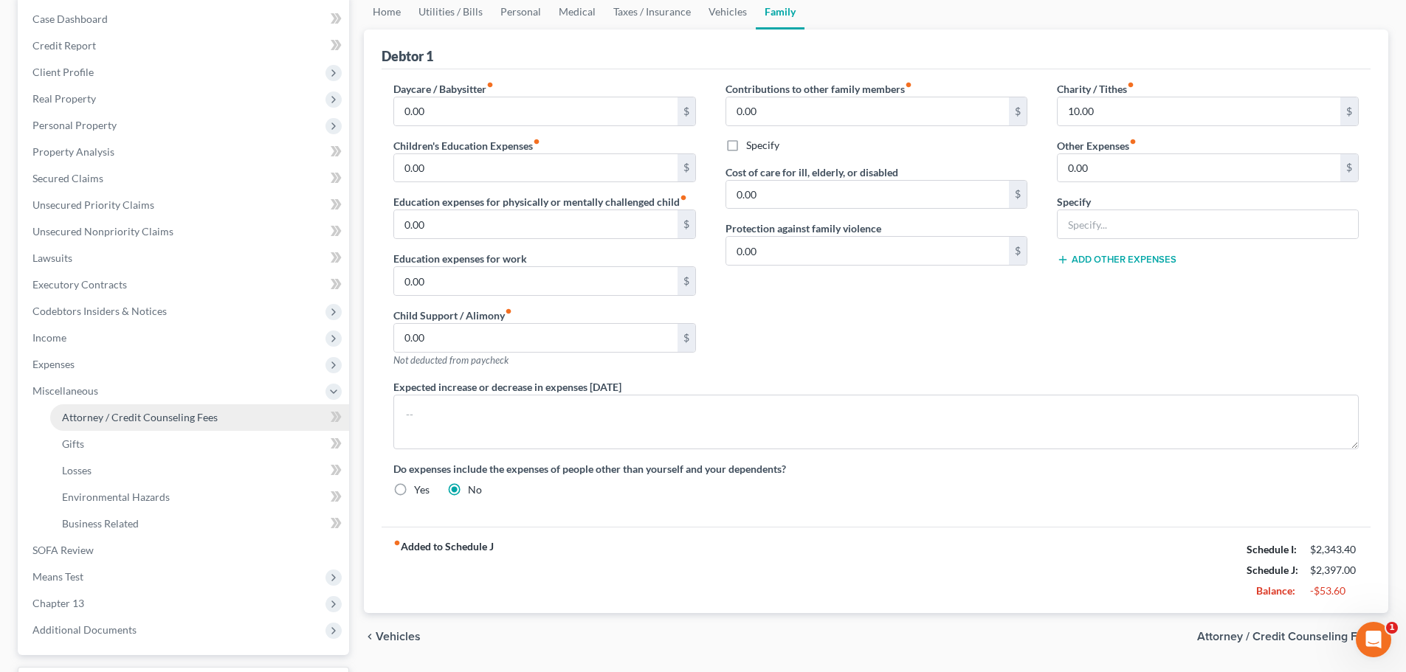
click at [136, 415] on span "Attorney / Credit Counseling Fees" at bounding box center [140, 417] width 156 height 13
select select "0"
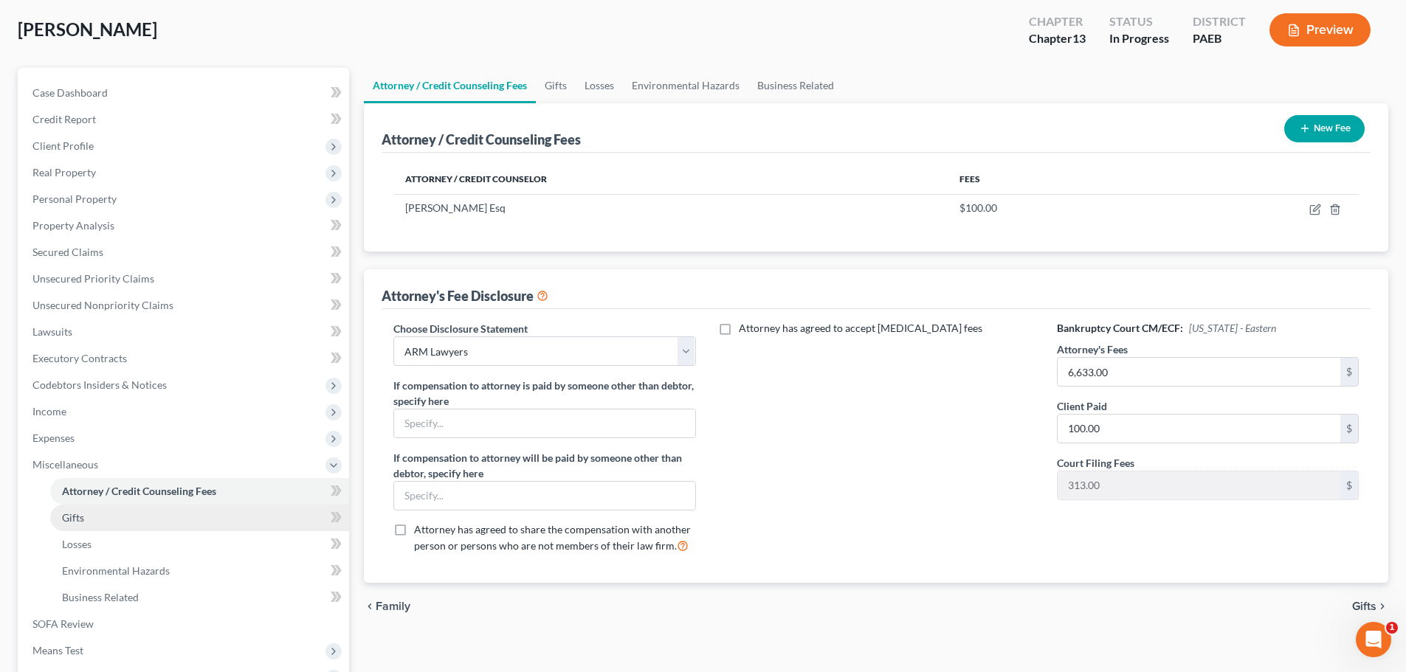
click at [147, 512] on link "Gifts" at bounding box center [199, 518] width 299 height 27
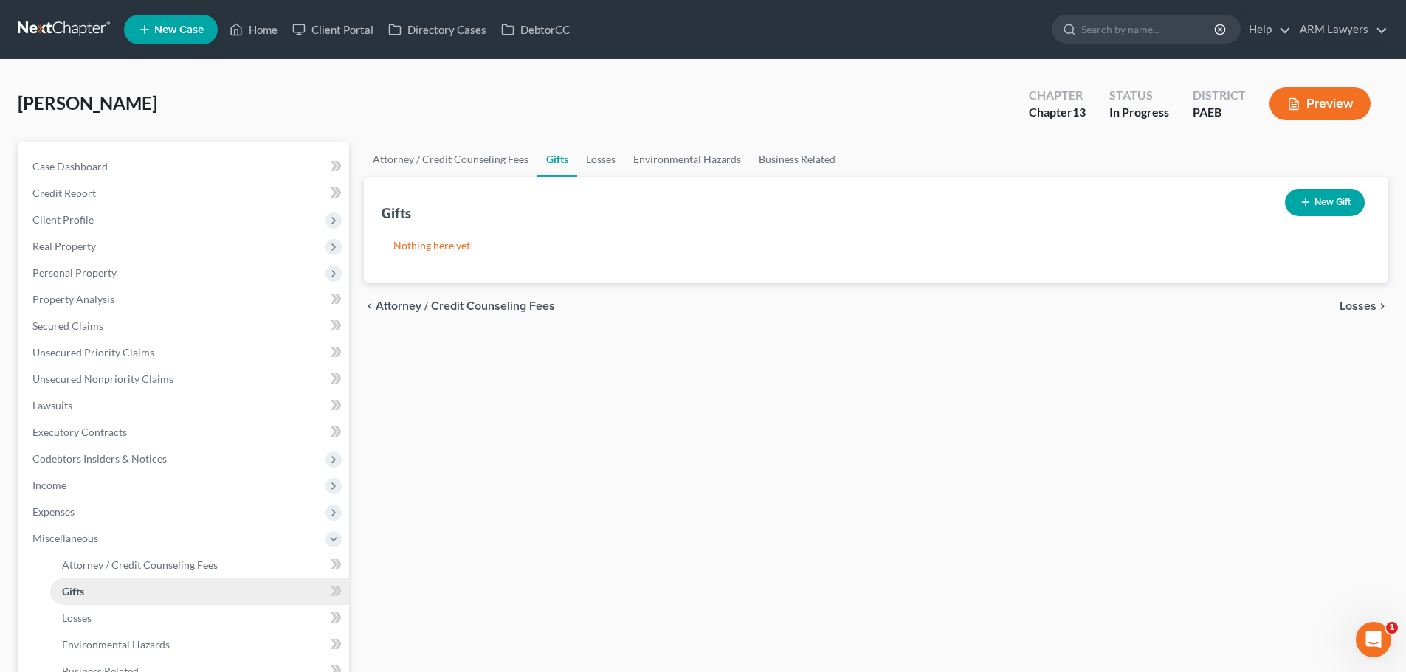
scroll to position [74, 0]
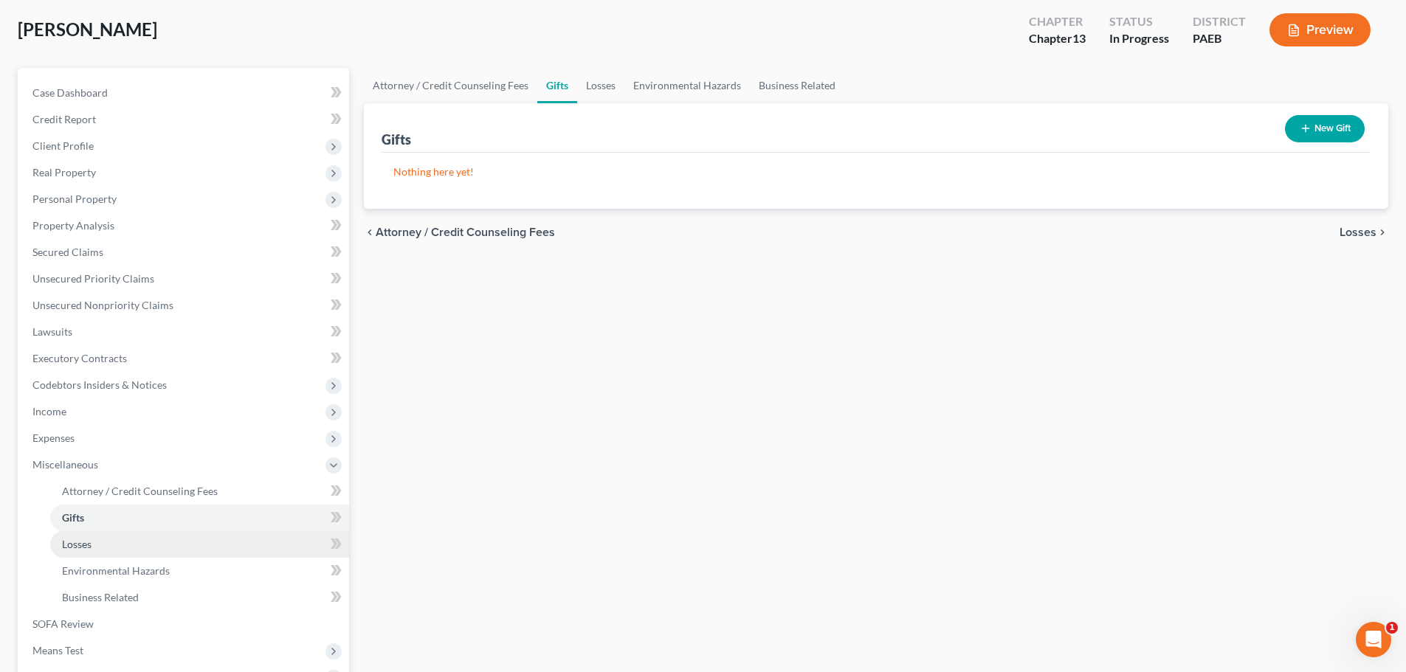
click at [127, 535] on link "Losses" at bounding box center [199, 544] width 299 height 27
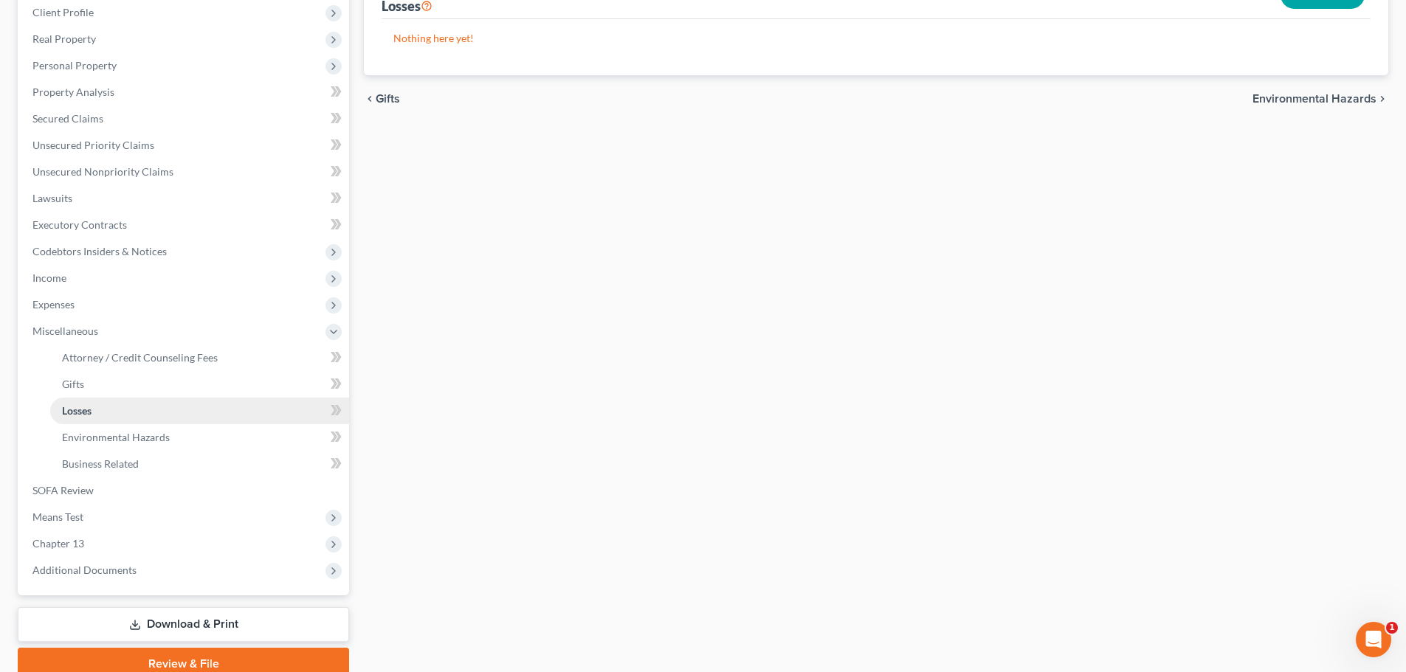
scroll to position [221, 0]
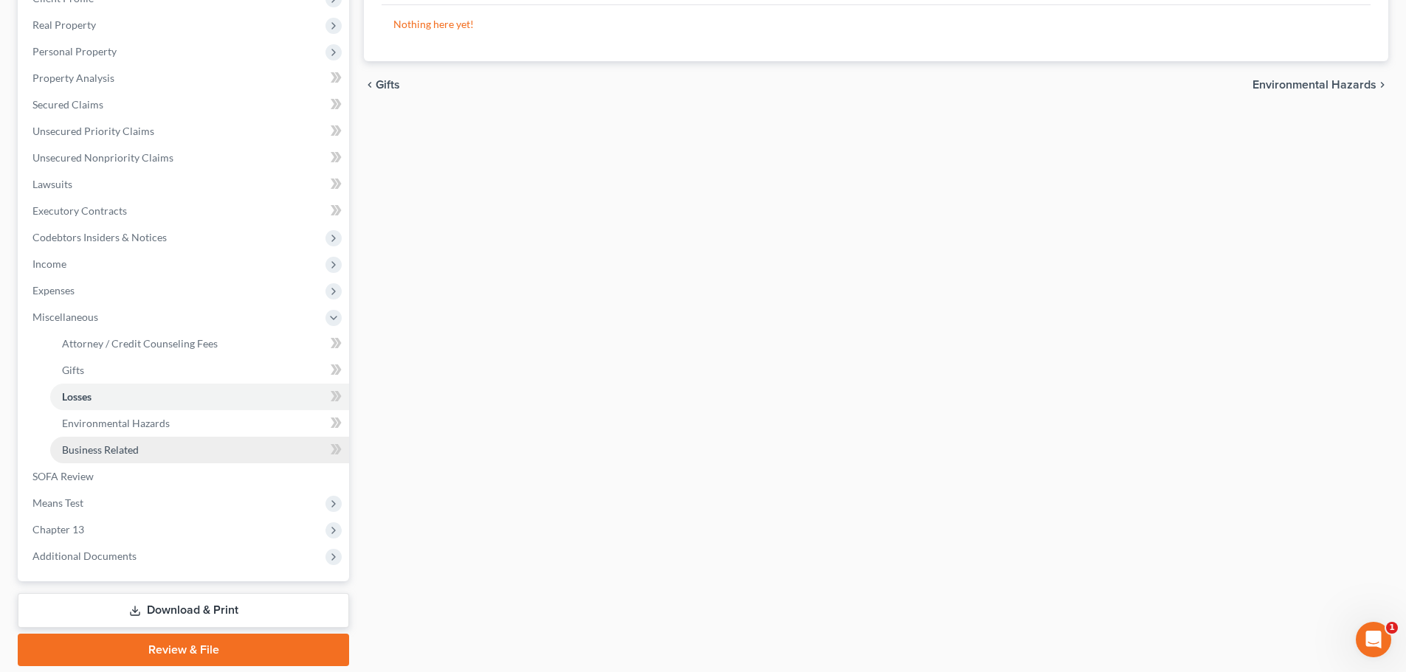
click at [111, 438] on link "Business Related" at bounding box center [199, 450] width 299 height 27
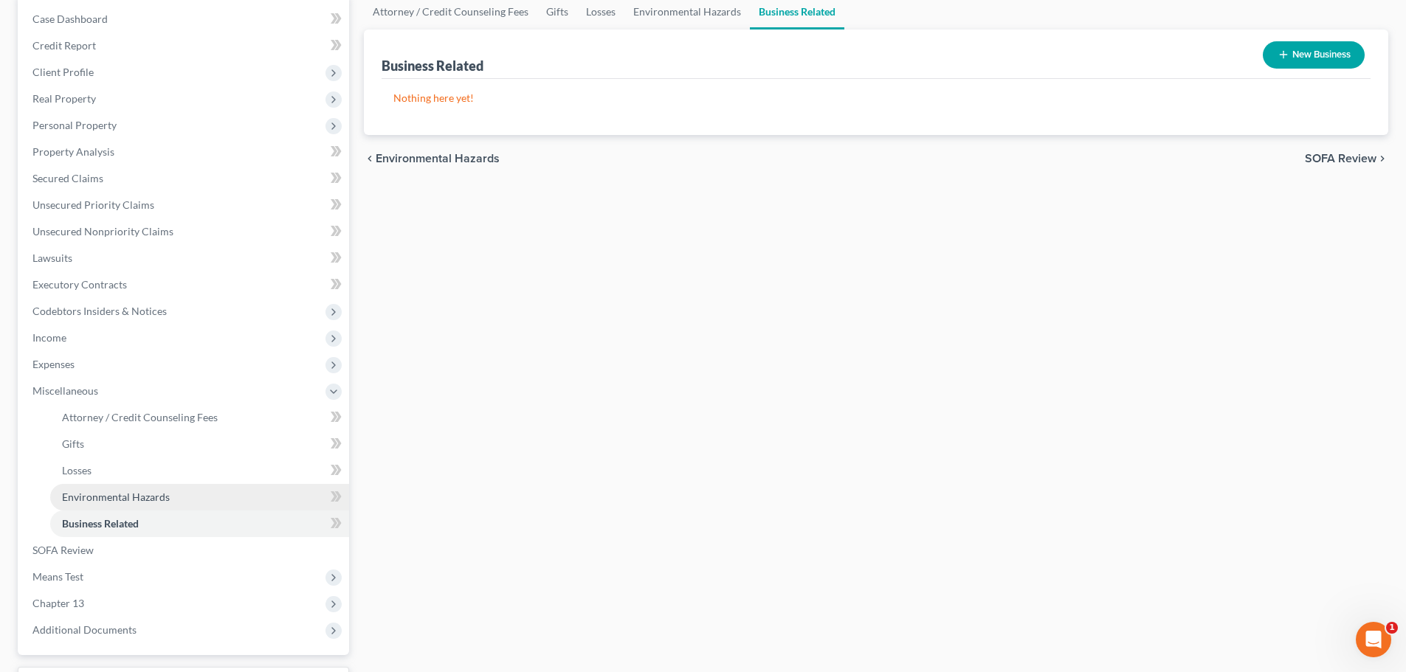
click at [107, 493] on span "Environmental Hazards" at bounding box center [116, 497] width 108 height 13
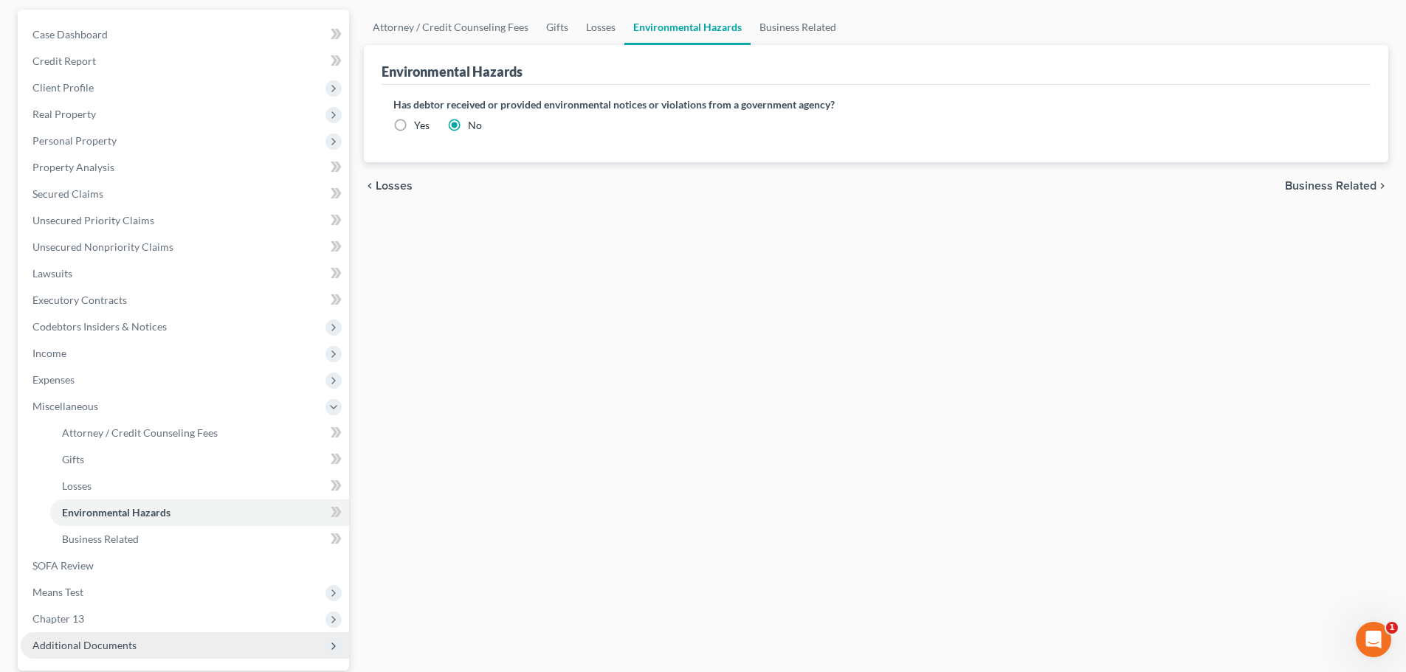
scroll to position [272, 0]
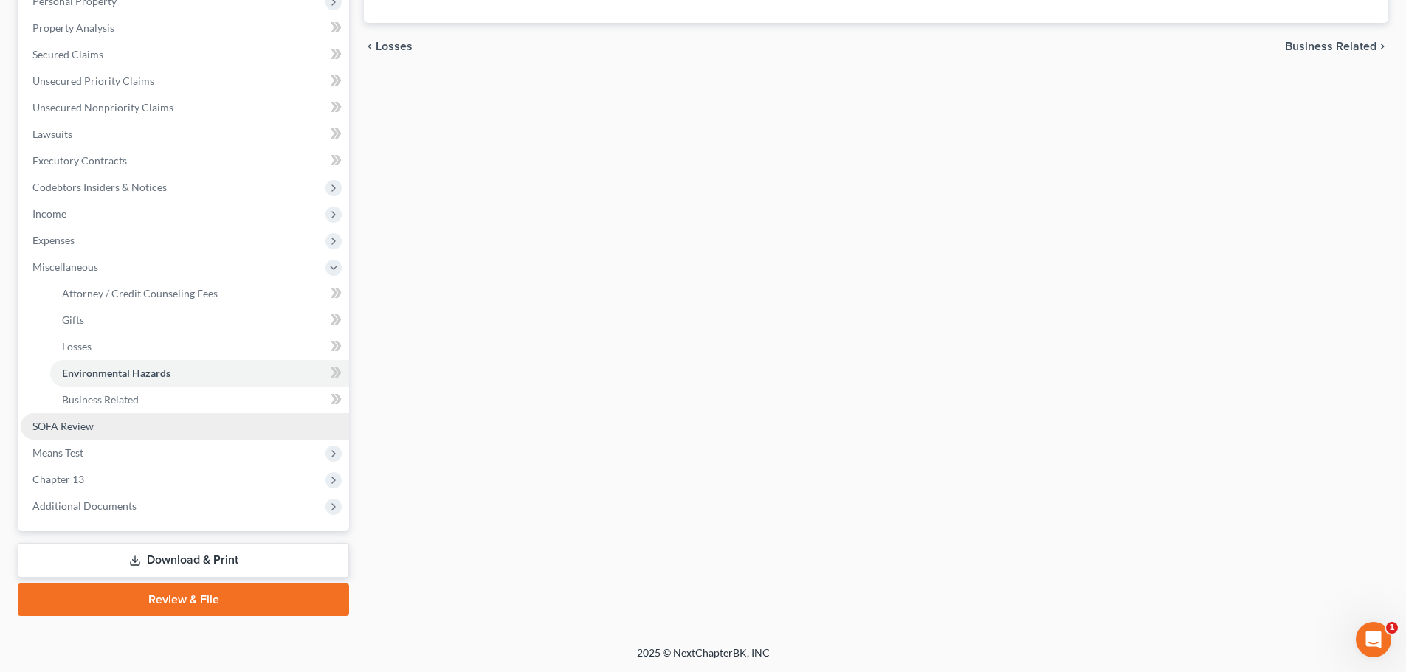
click at [85, 430] on span "SOFA Review" at bounding box center [62, 426] width 61 height 13
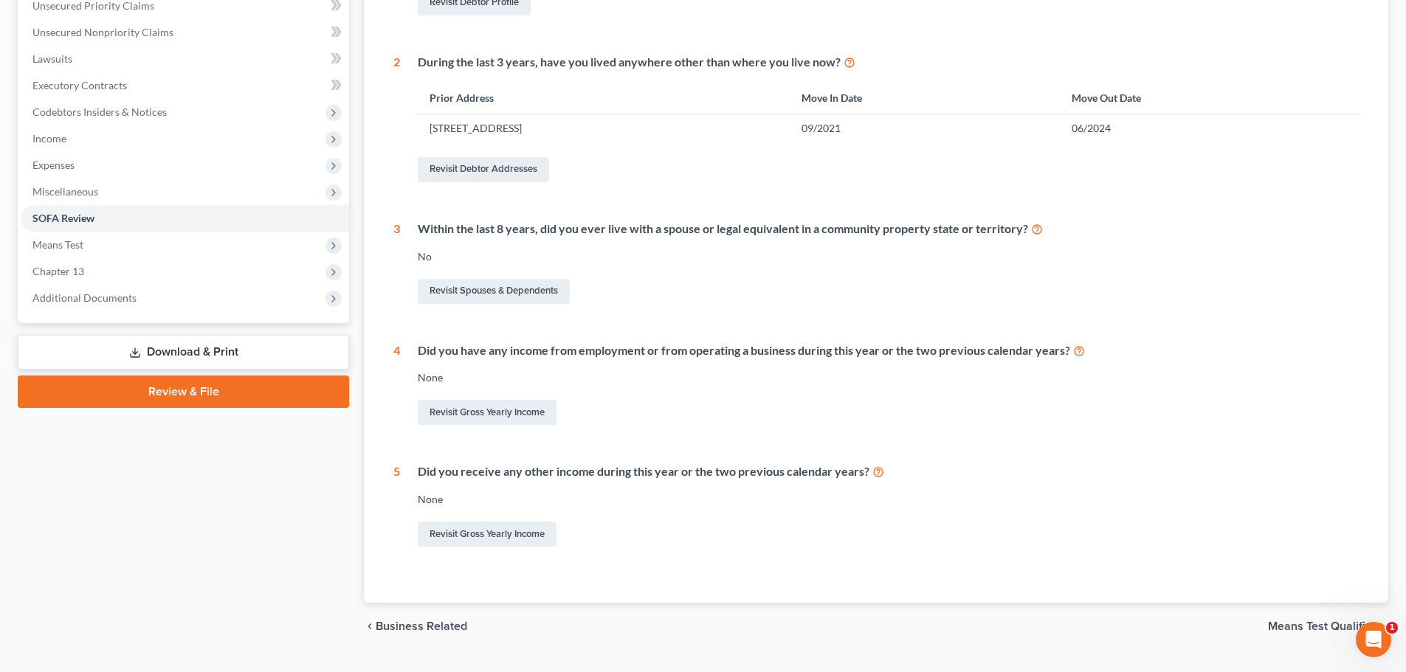
scroll to position [369, 0]
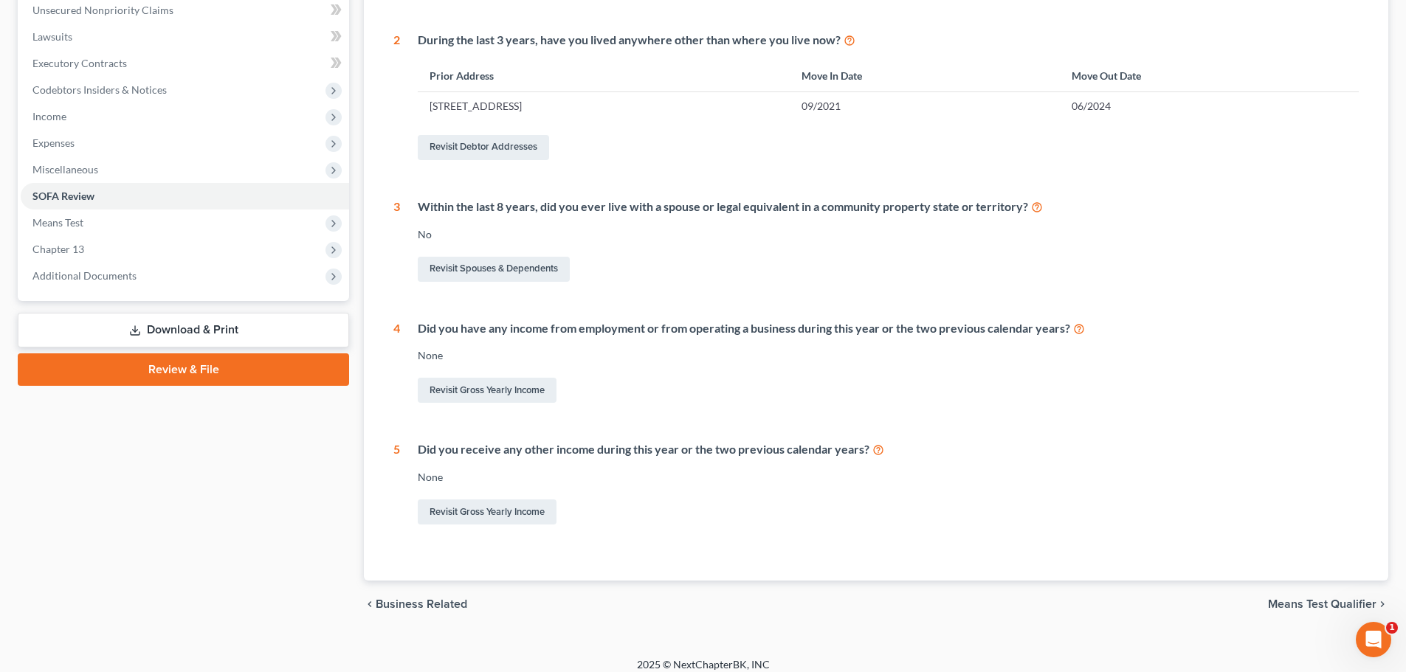
click at [1288, 605] on span "Means Test Qualifier" at bounding box center [1322, 604] width 108 height 12
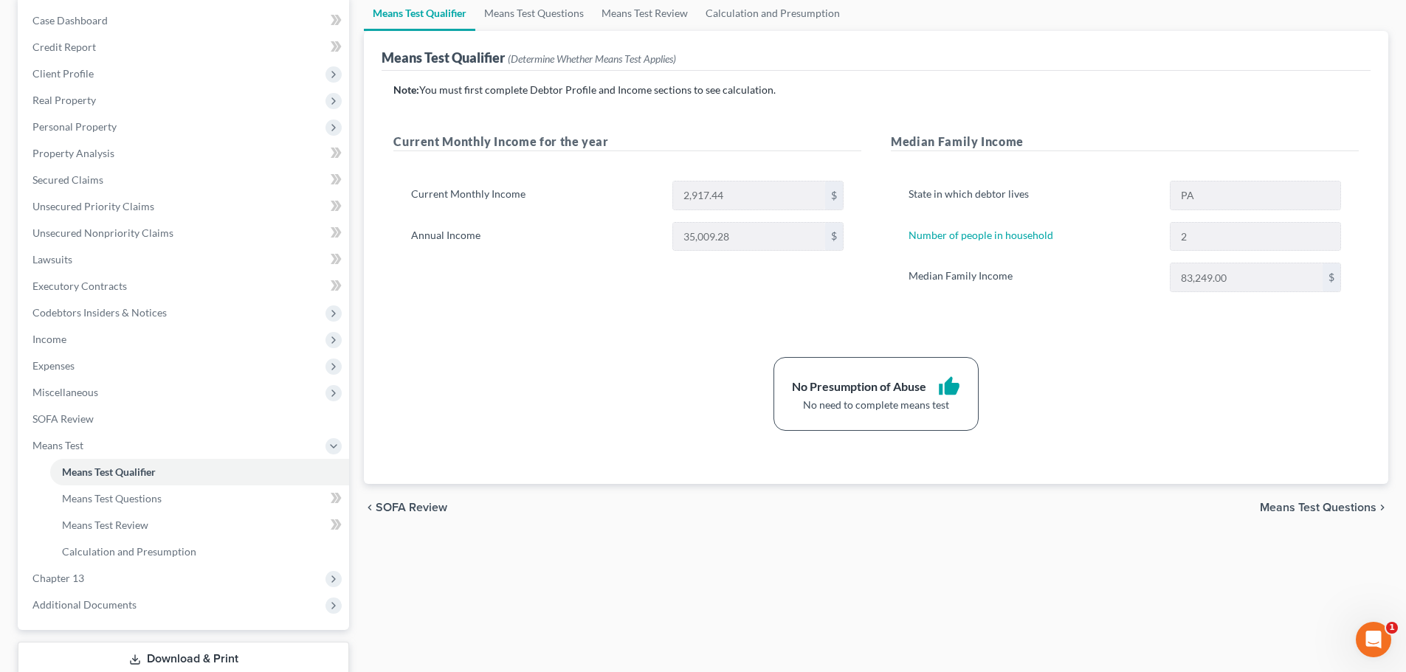
scroll to position [148, 0]
click at [108, 419] on link "SOFA Review" at bounding box center [185, 417] width 328 height 27
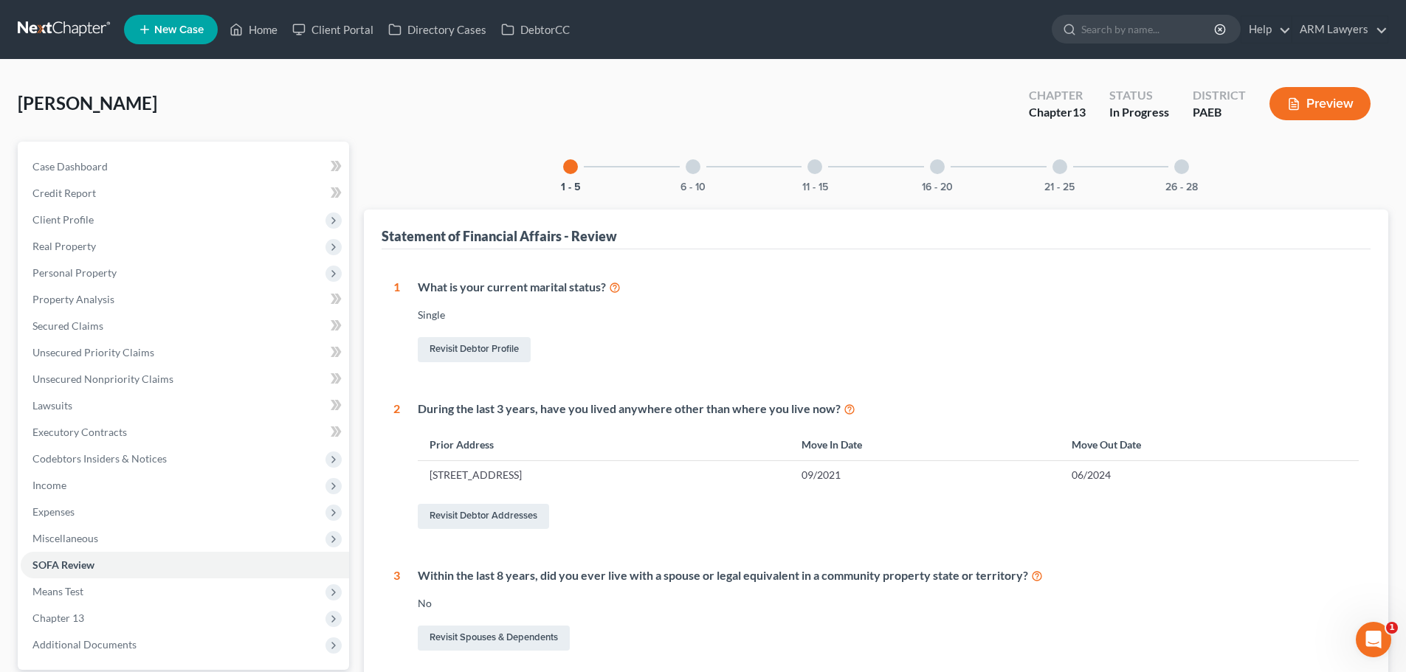
click at [694, 169] on div at bounding box center [692, 166] width 15 height 15
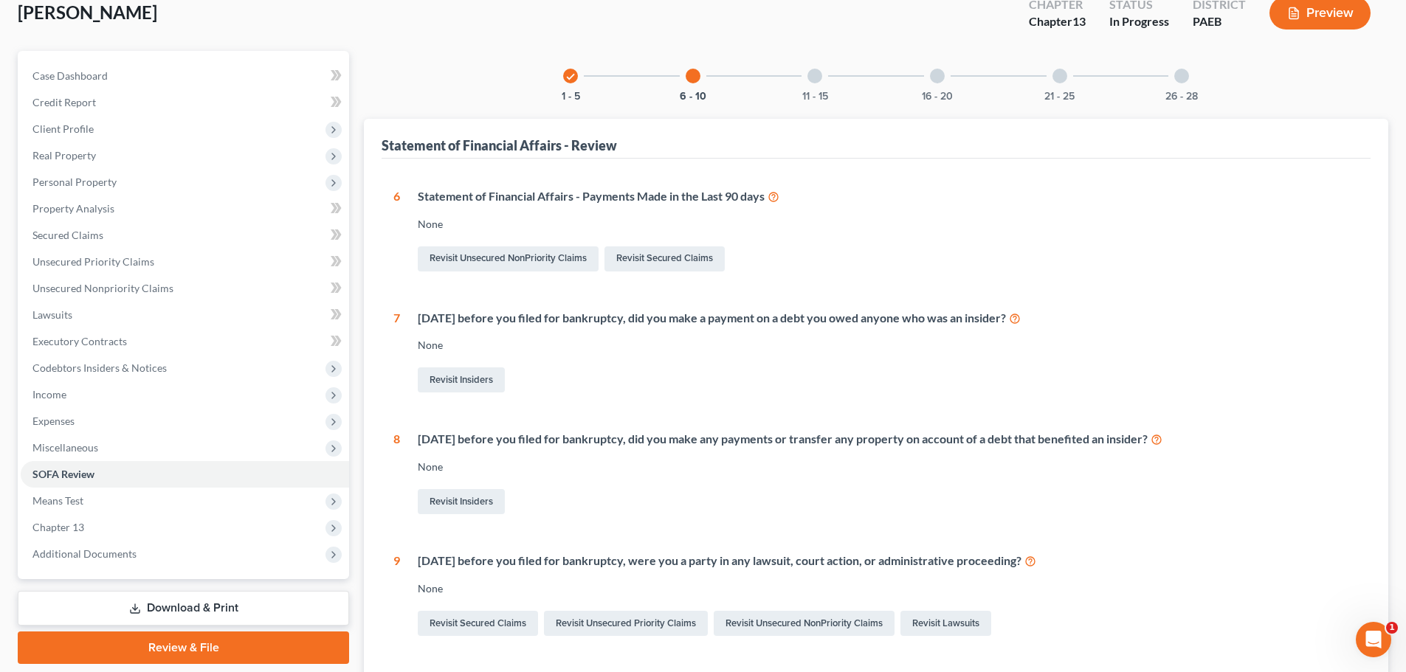
scroll to position [74, 0]
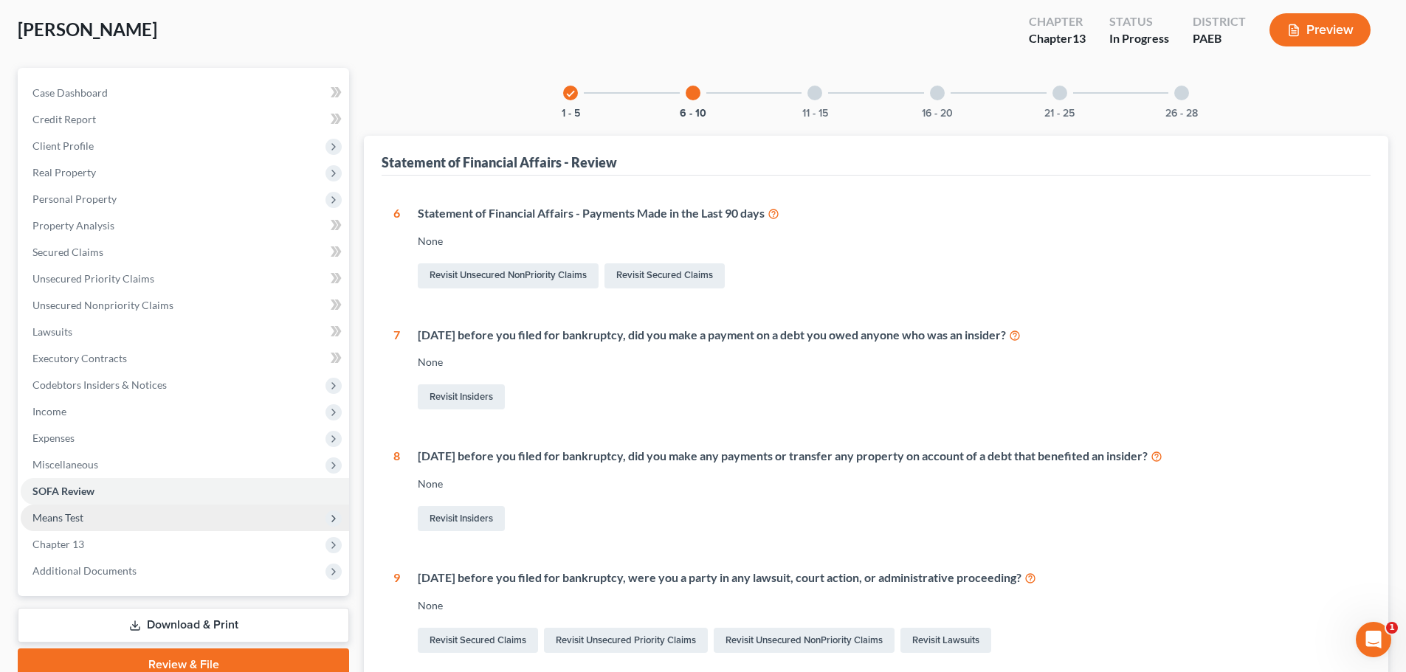
click at [191, 525] on span "Means Test" at bounding box center [185, 518] width 328 height 27
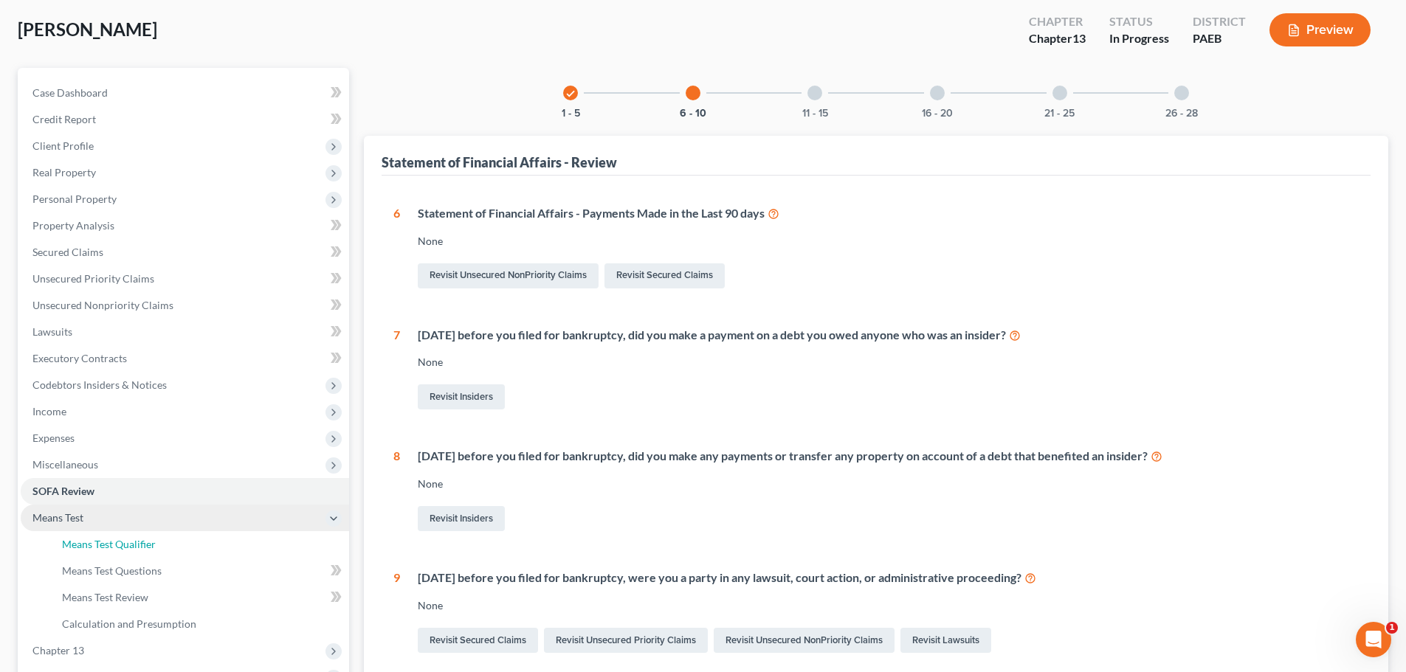
click at [190, 537] on link "Means Test Qualifier" at bounding box center [199, 544] width 299 height 27
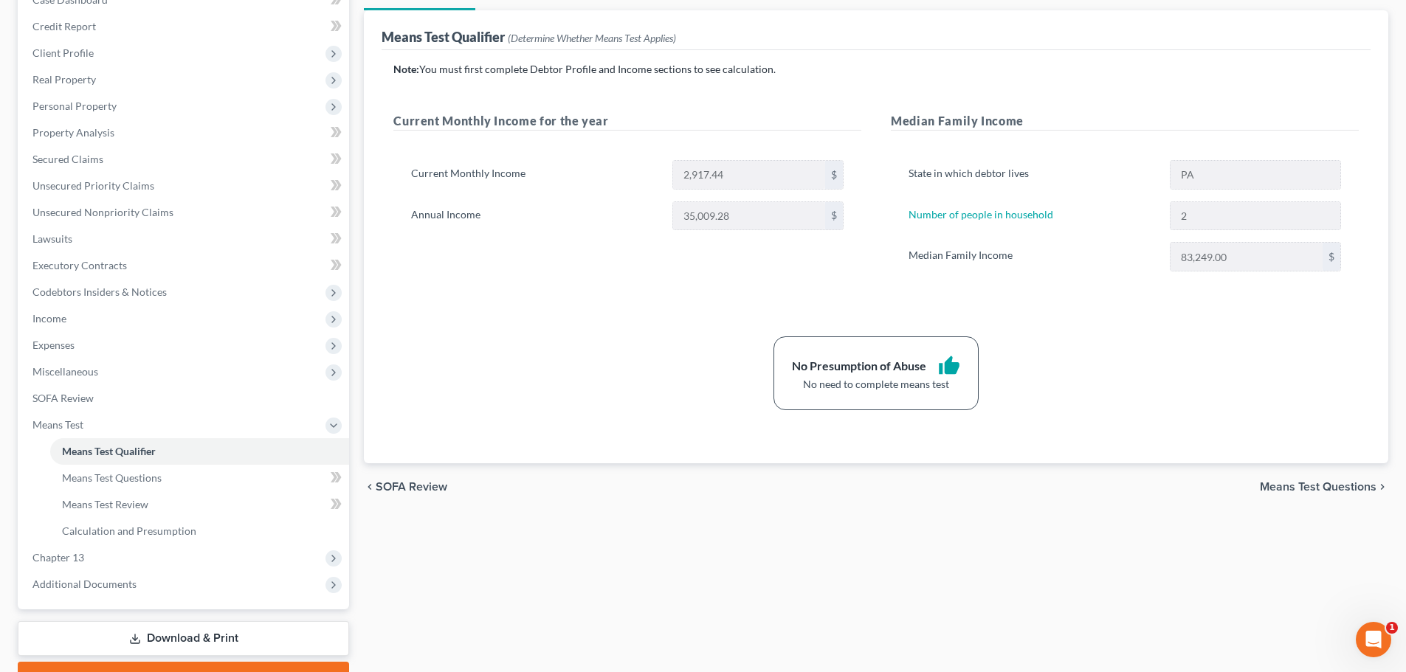
scroll to position [221, 0]
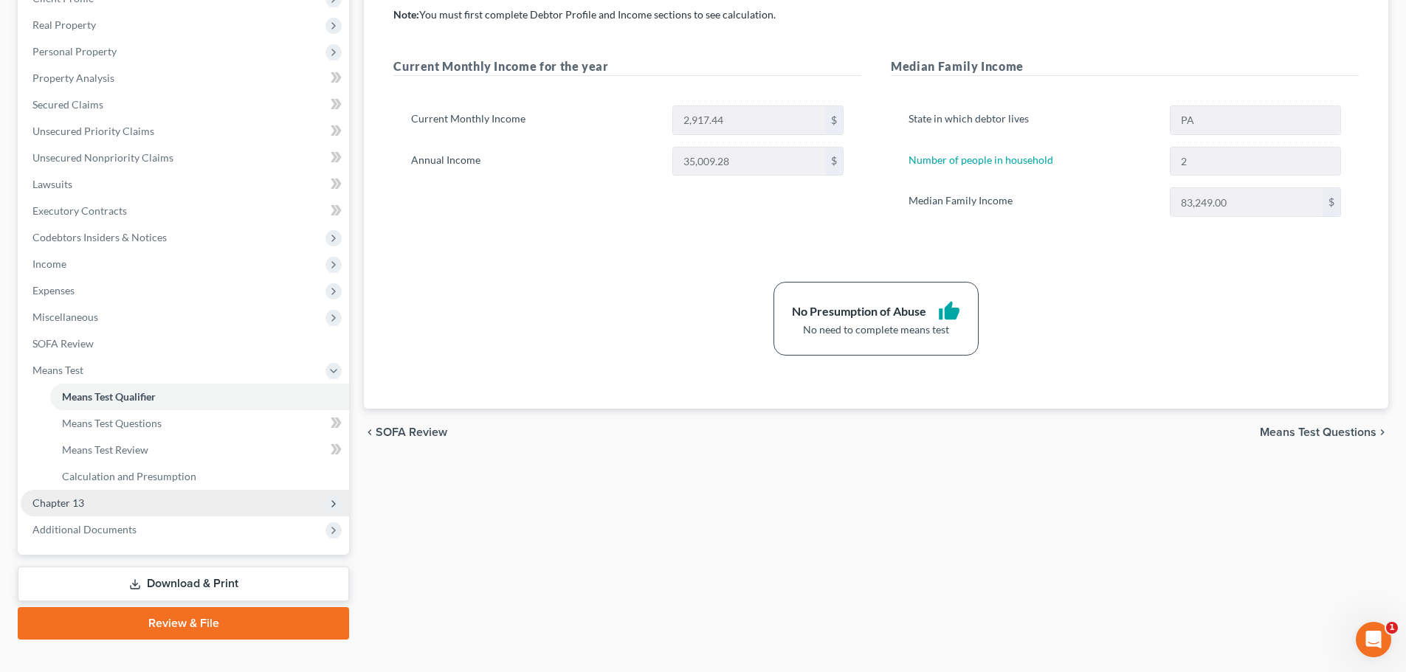
click at [77, 507] on span "Chapter 13" at bounding box center [58, 503] width 52 height 13
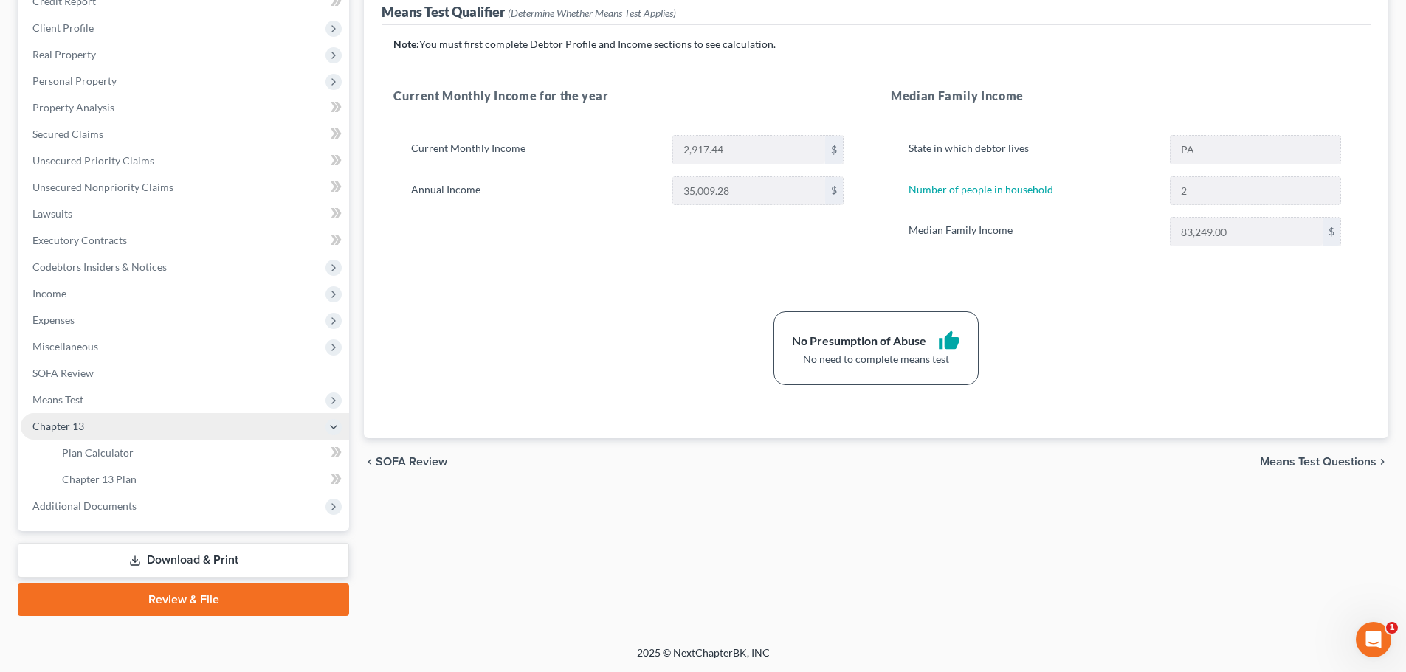
scroll to position [192, 0]
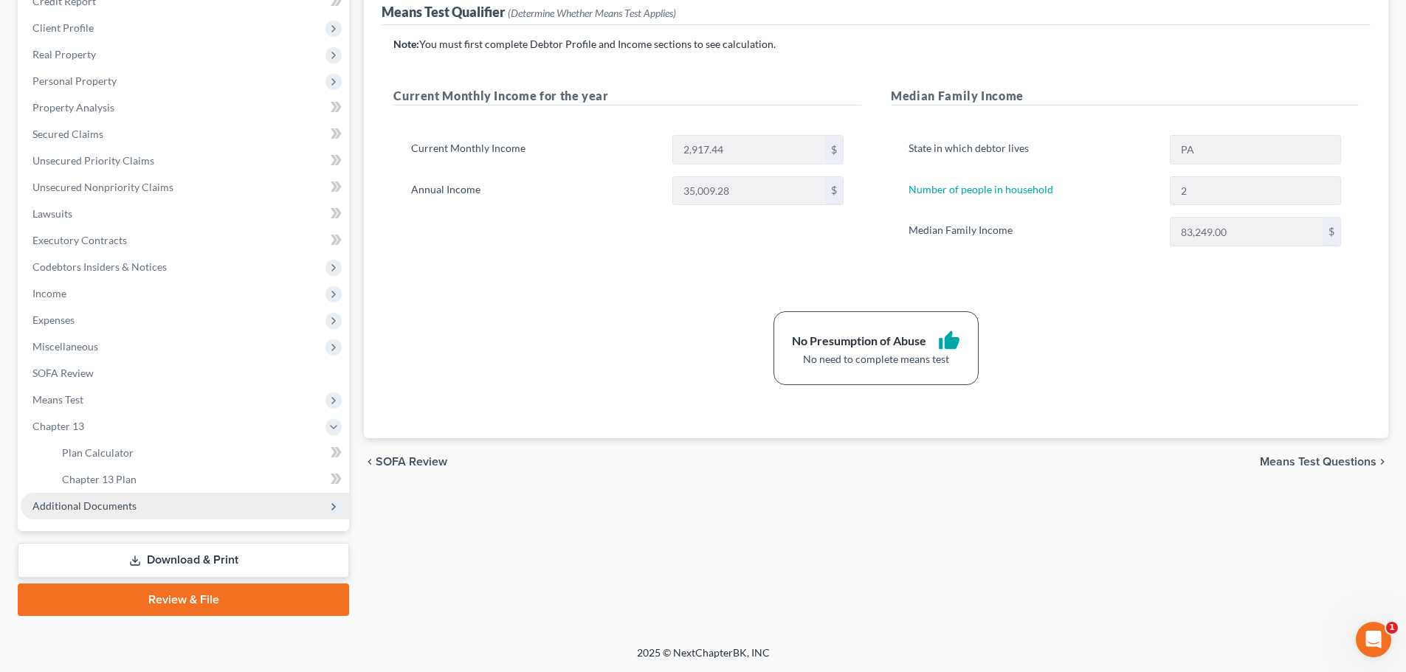
click at [87, 507] on span "Additional Documents" at bounding box center [84, 506] width 104 height 13
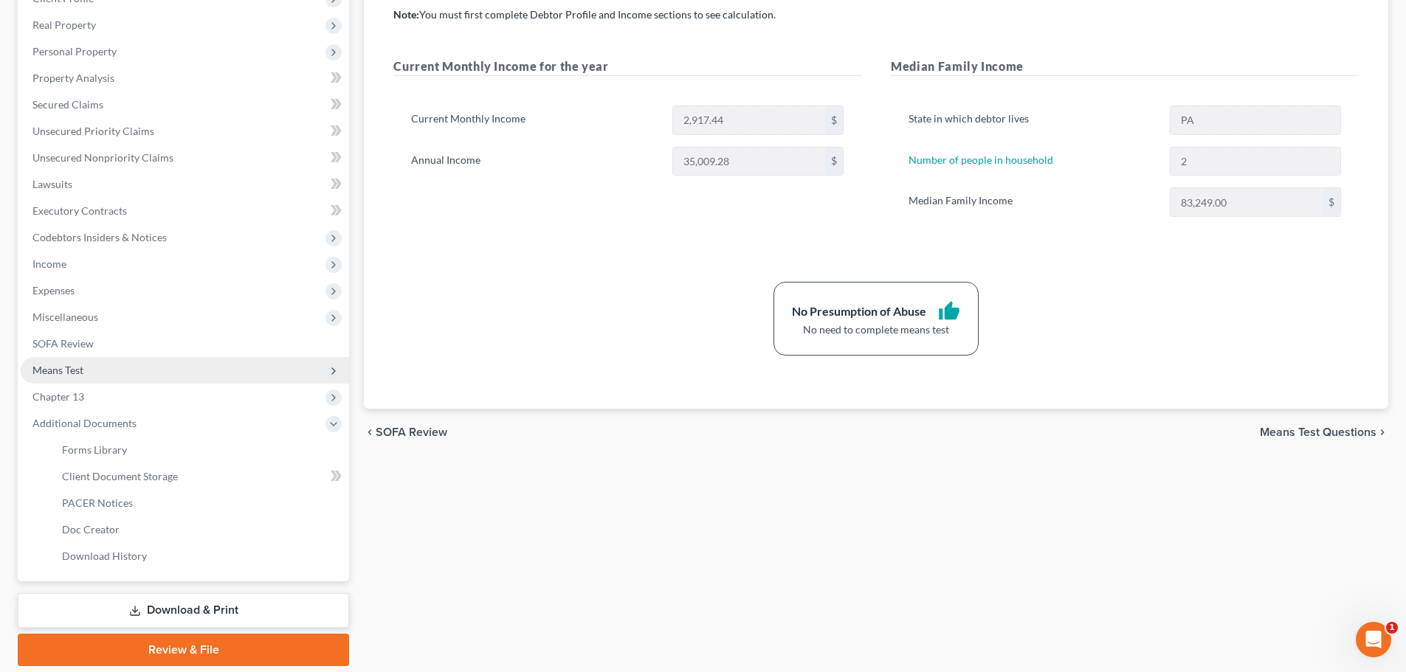
scroll to position [114, 0]
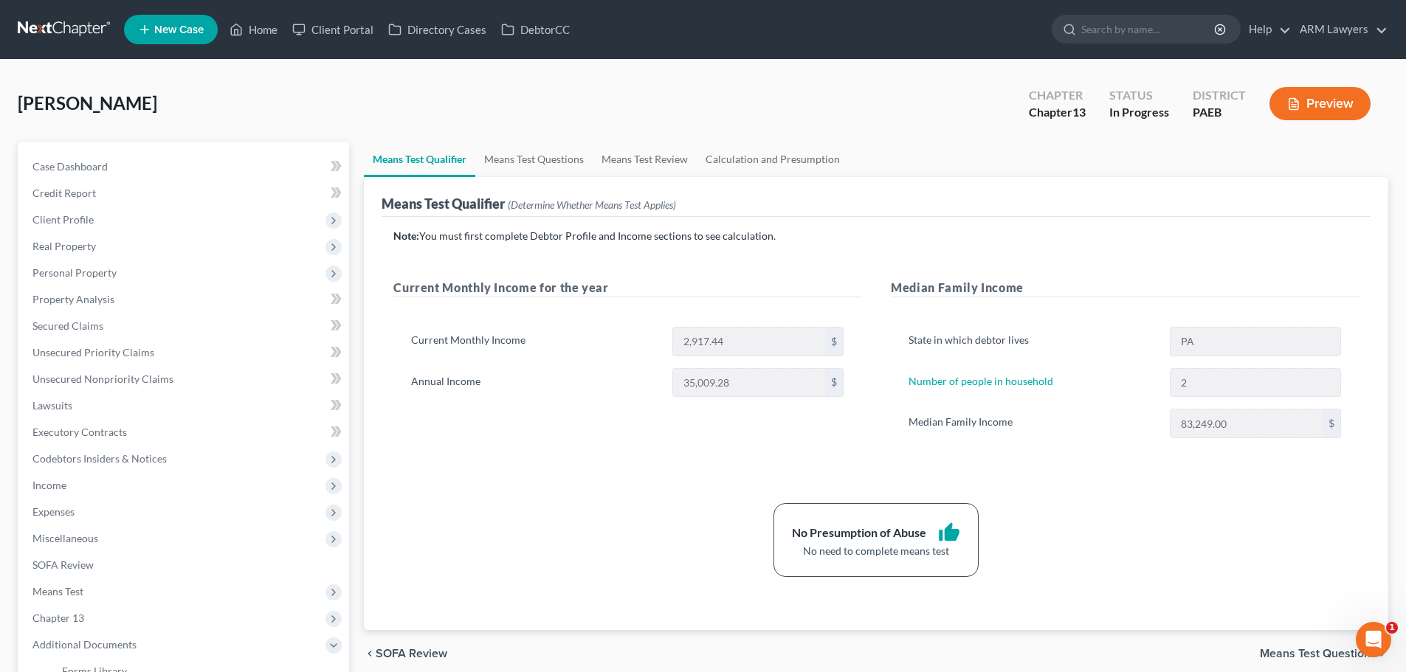
click at [118, 106] on span "[PERSON_NAME]" at bounding box center [87, 102] width 139 height 21
click at [92, 27] on link at bounding box center [65, 29] width 94 height 27
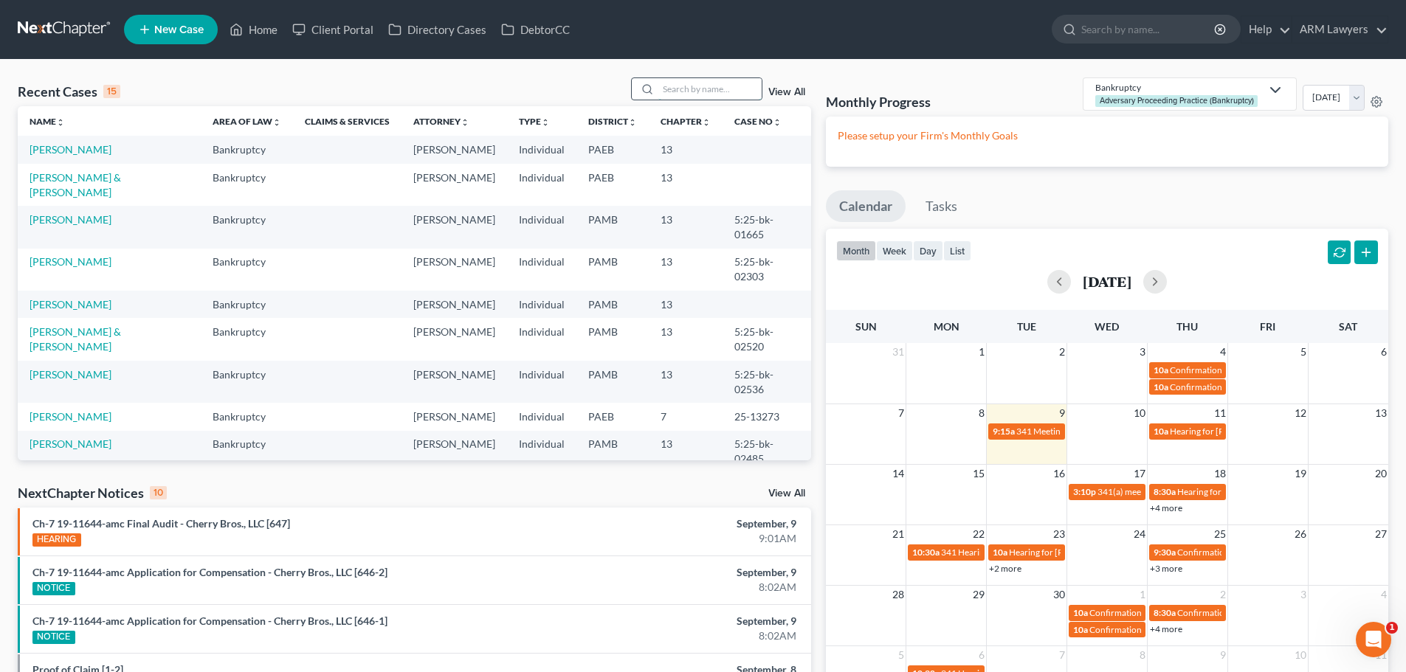
drag, startPoint x: 682, startPoint y: 85, endPoint x: 689, endPoint y: 80, distance: 9.0
click at [682, 85] on input "search" at bounding box center [709, 88] width 103 height 21
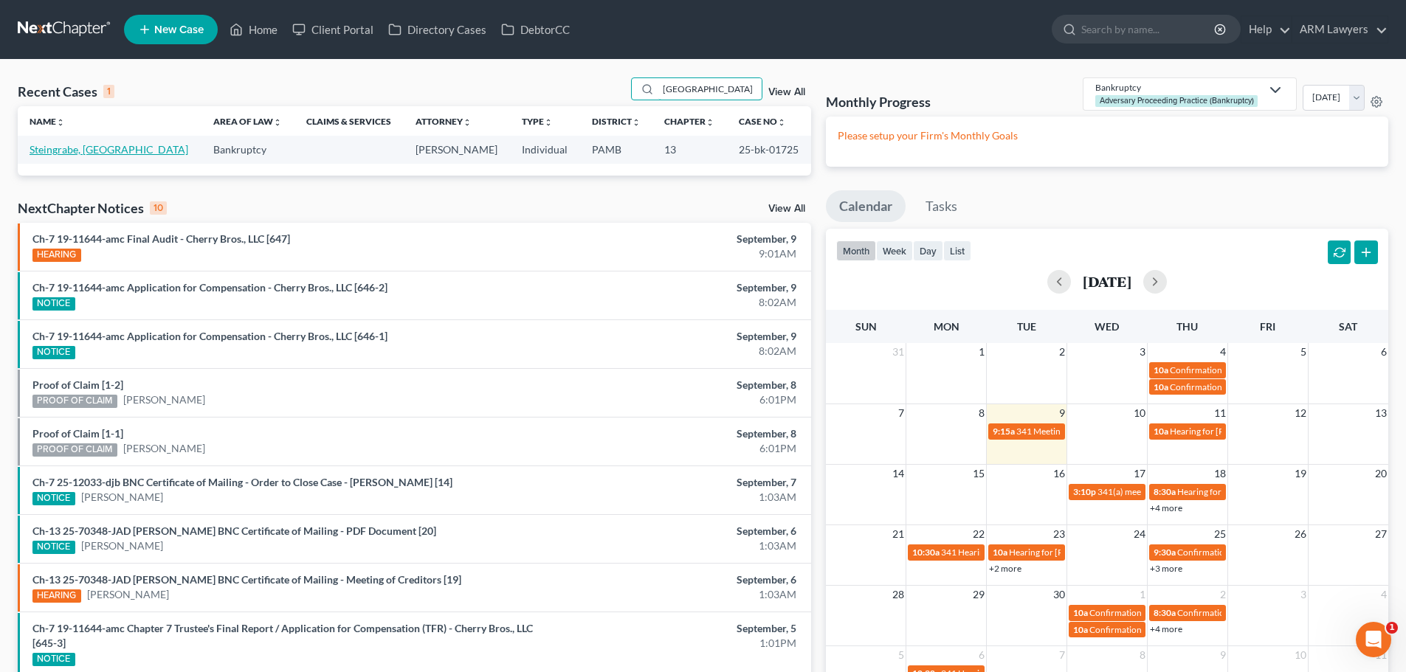
type input "[GEOGRAPHIC_DATA]"
click at [49, 147] on link "Steingrabe, [GEOGRAPHIC_DATA]" at bounding box center [109, 149] width 159 height 13
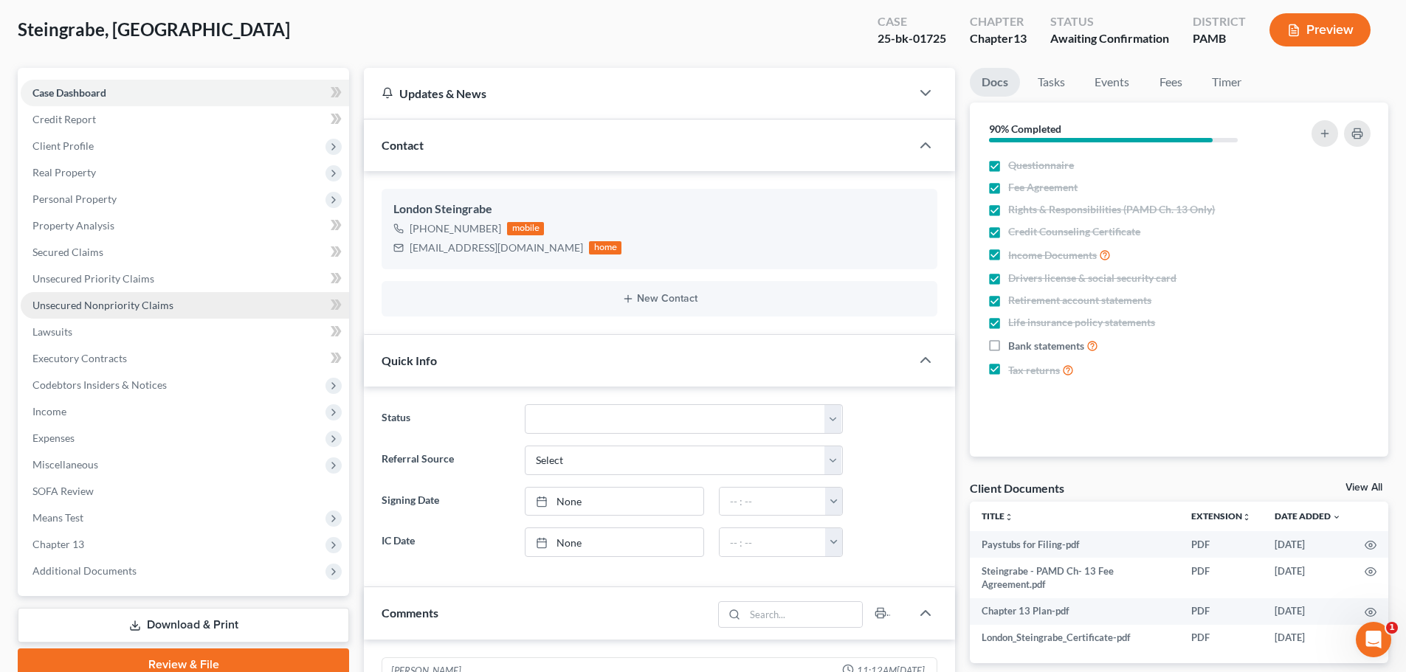
click at [86, 297] on link "Unsecured Nonpriority Claims" at bounding box center [185, 305] width 328 height 27
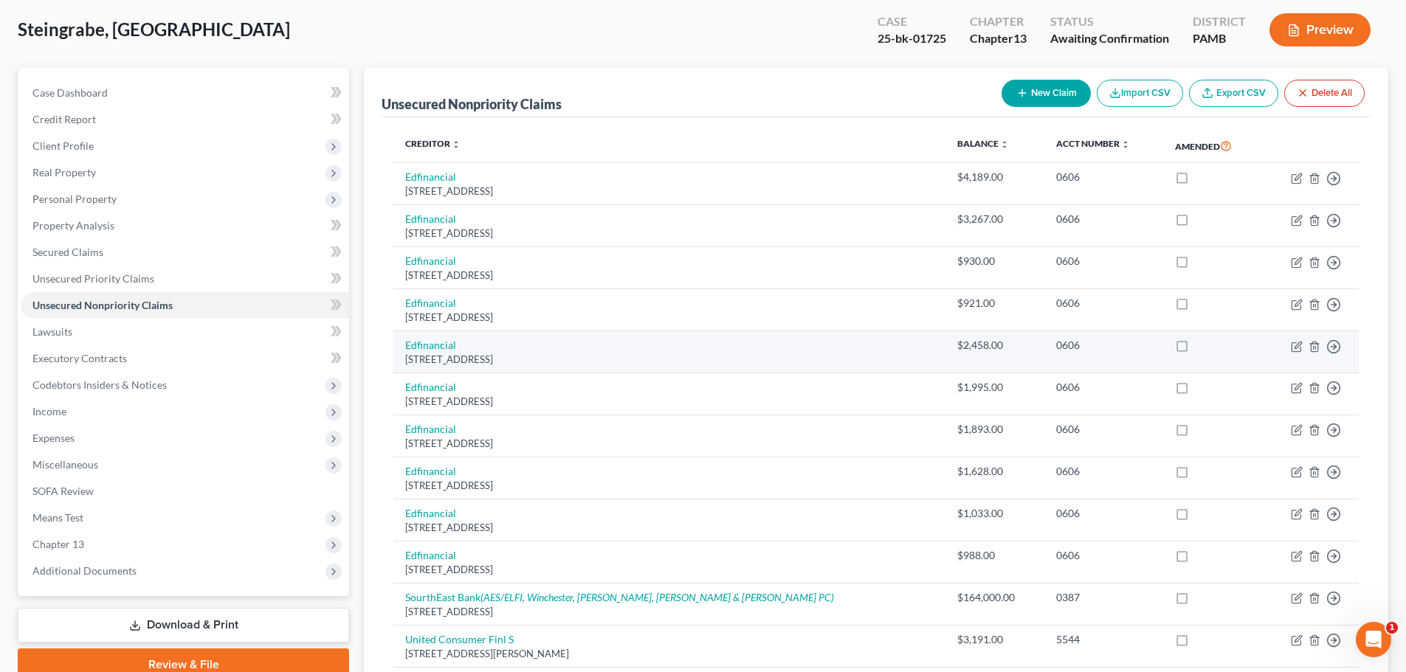
scroll to position [148, 0]
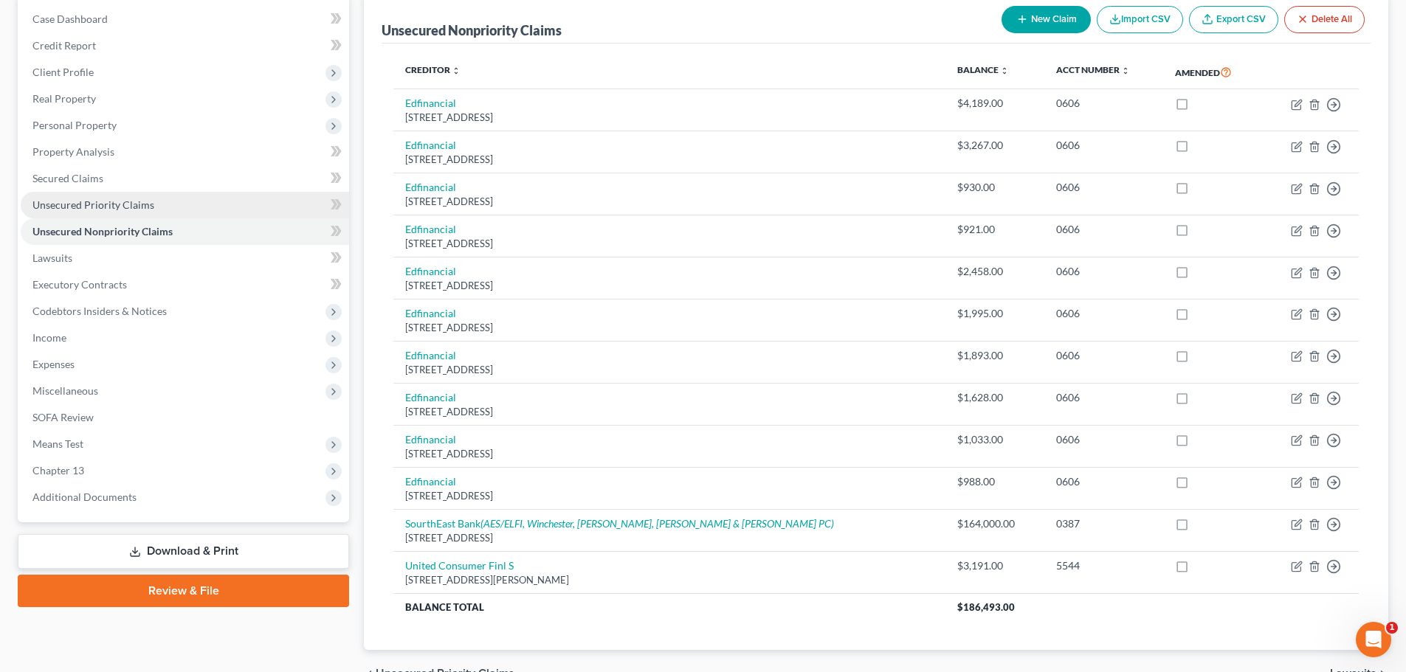
click at [117, 207] on span "Unsecured Priority Claims" at bounding box center [93, 204] width 122 height 13
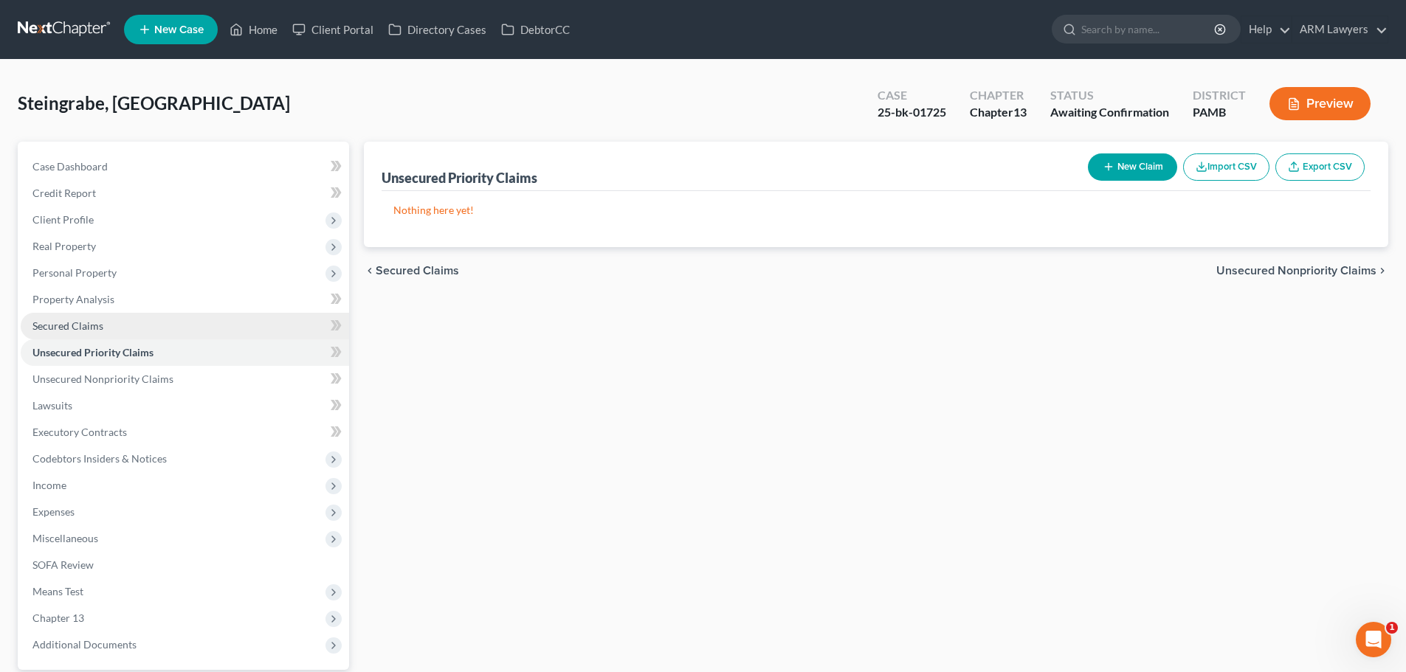
click at [97, 327] on span "Secured Claims" at bounding box center [67, 325] width 71 height 13
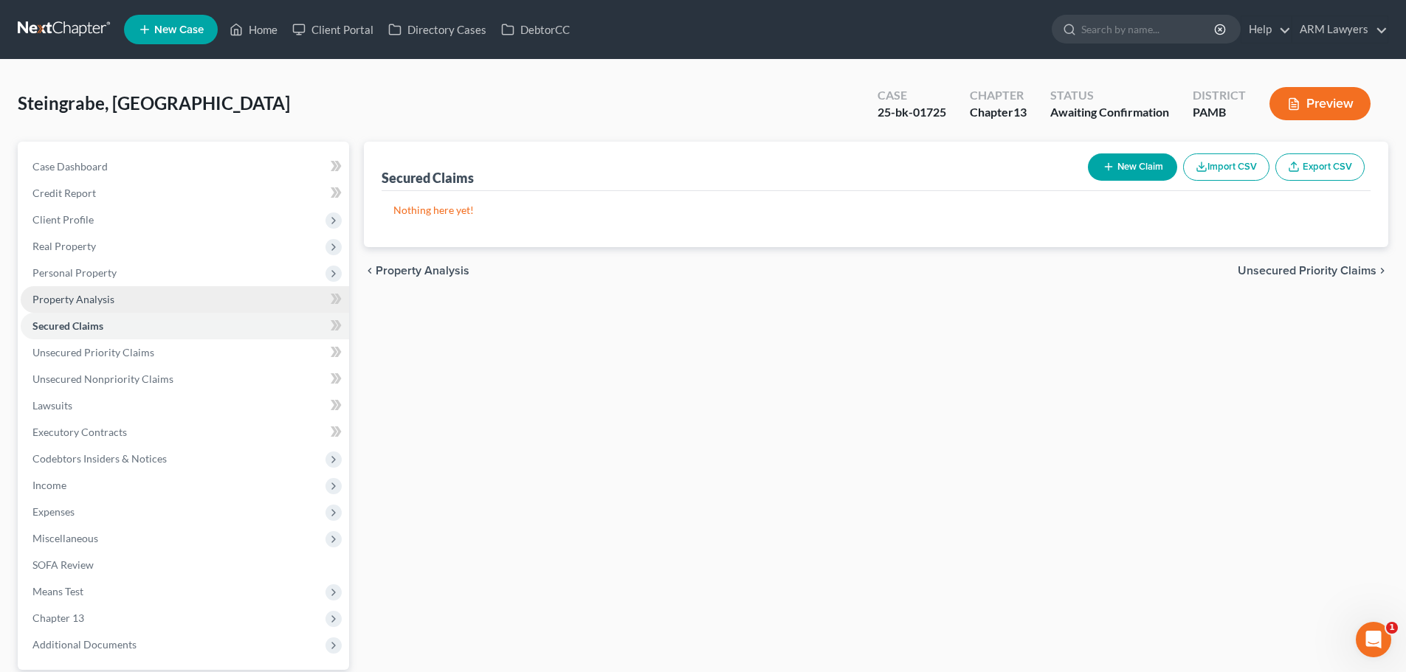
click at [94, 297] on span "Property Analysis" at bounding box center [73, 299] width 82 height 13
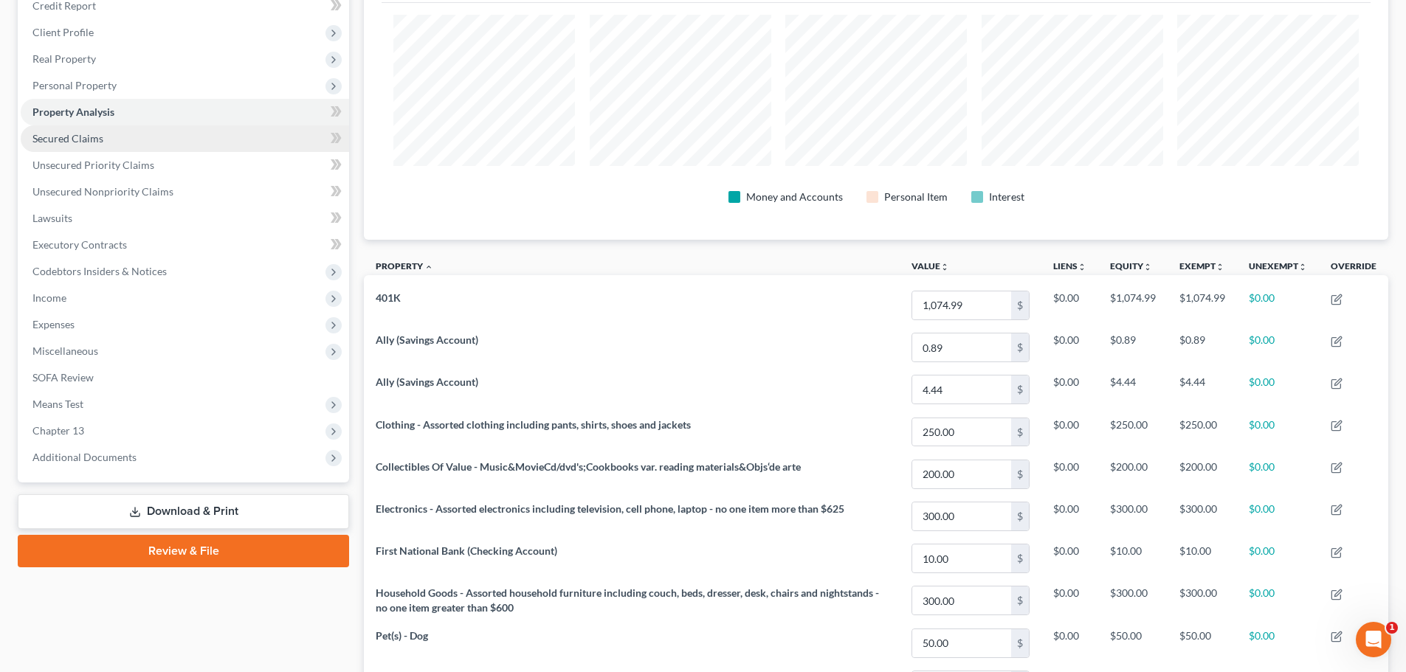
scroll to position [114, 0]
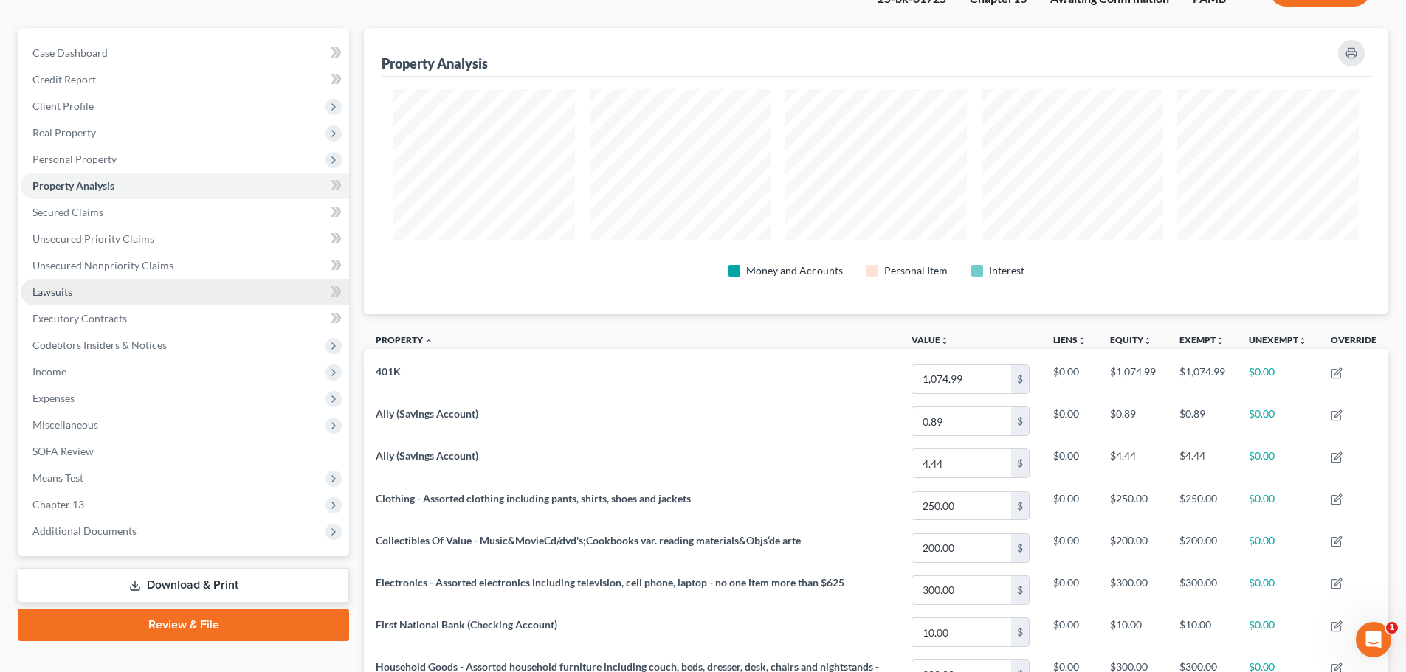
click at [87, 296] on link "Lawsuits" at bounding box center [185, 292] width 328 height 27
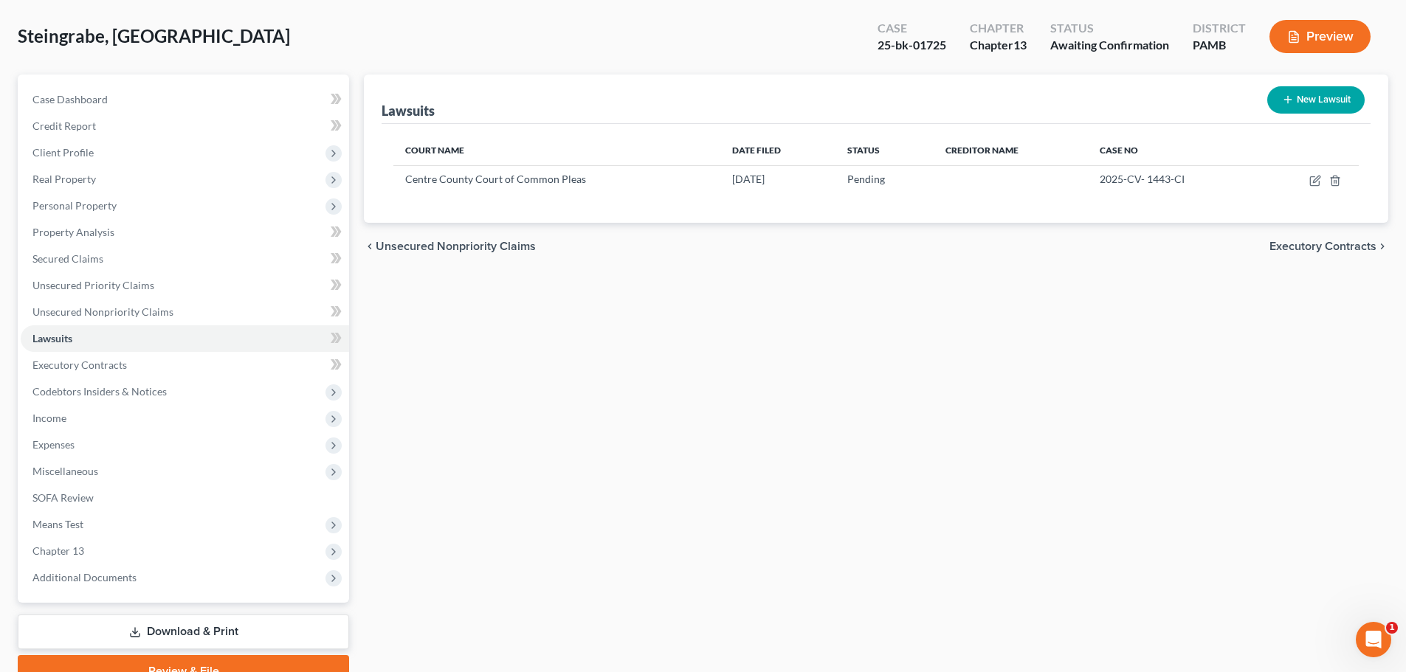
scroll to position [74, 0]
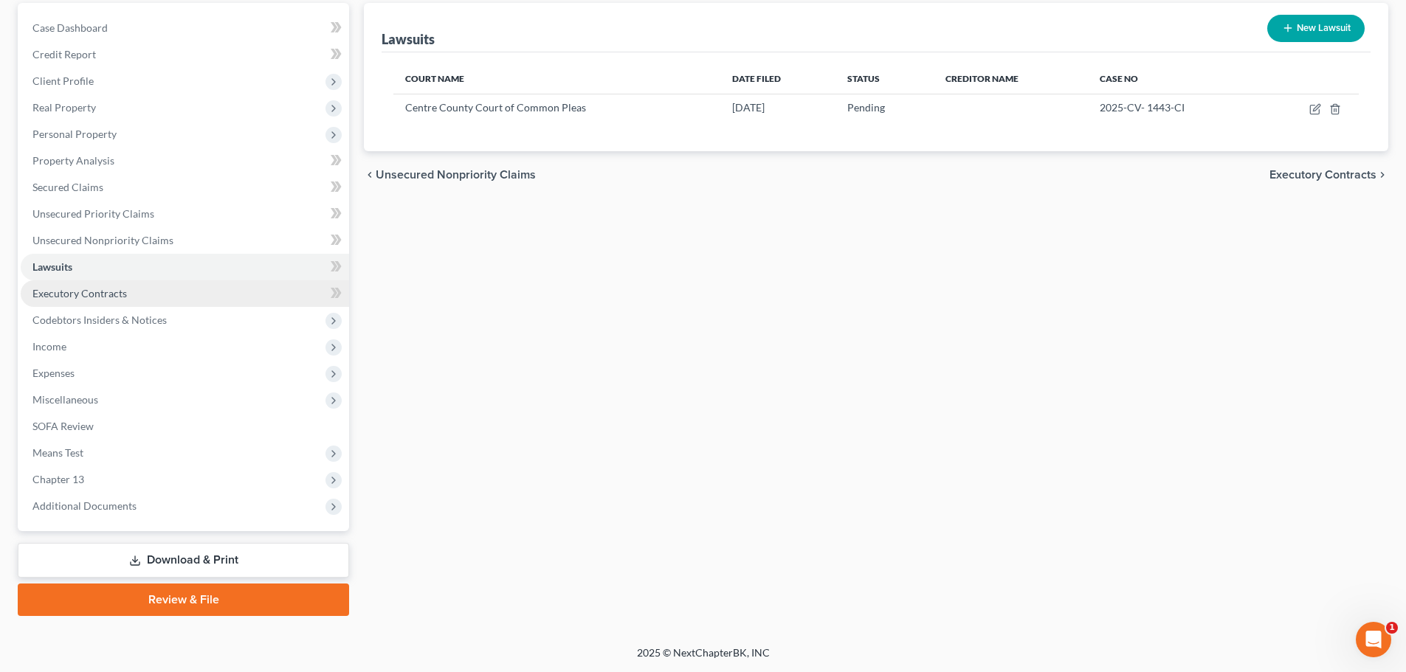
click at [117, 297] on span "Executory Contracts" at bounding box center [79, 293] width 94 height 13
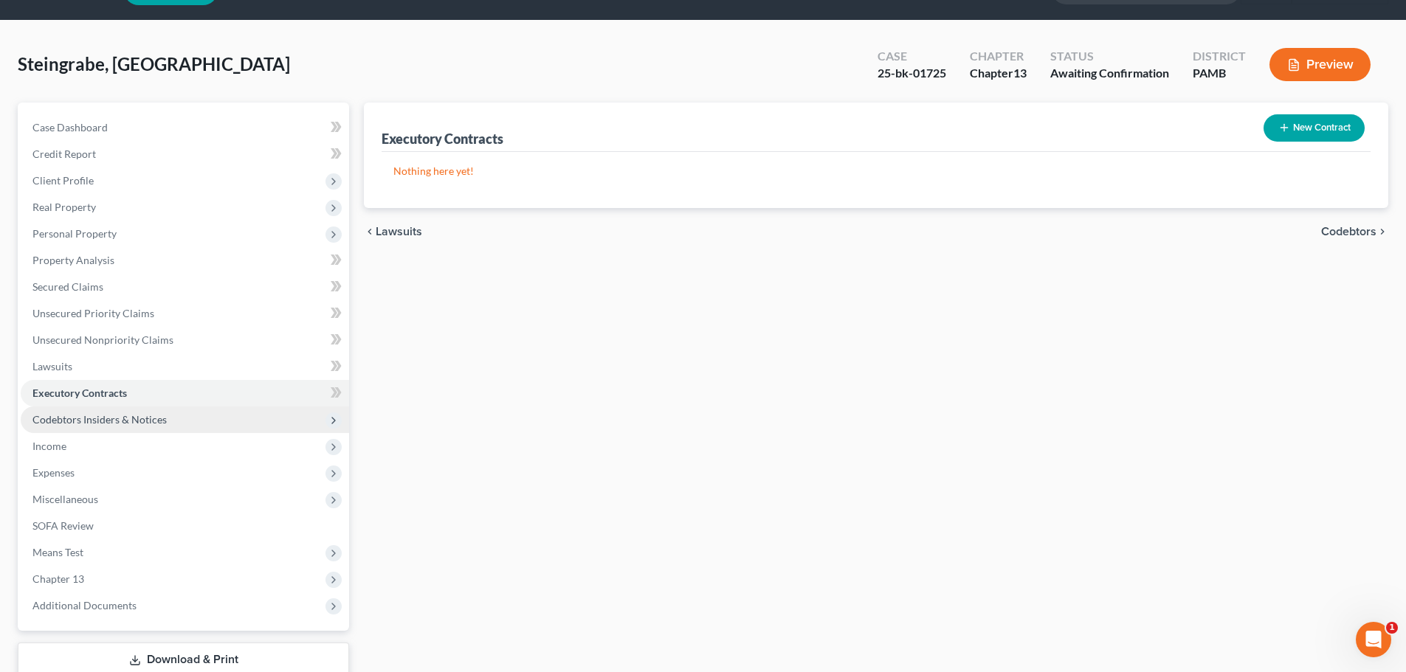
scroll to position [74, 0]
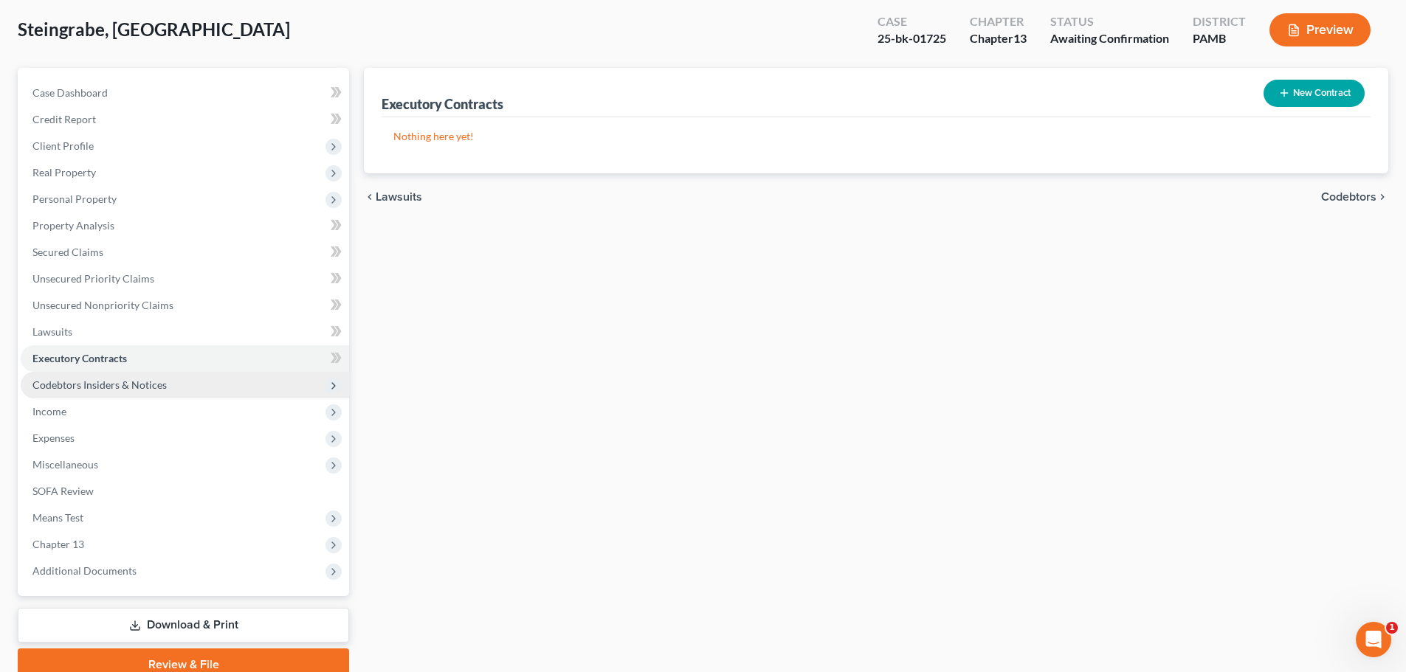
click at [124, 379] on span "Codebtors Insiders & Notices" at bounding box center [99, 385] width 134 height 13
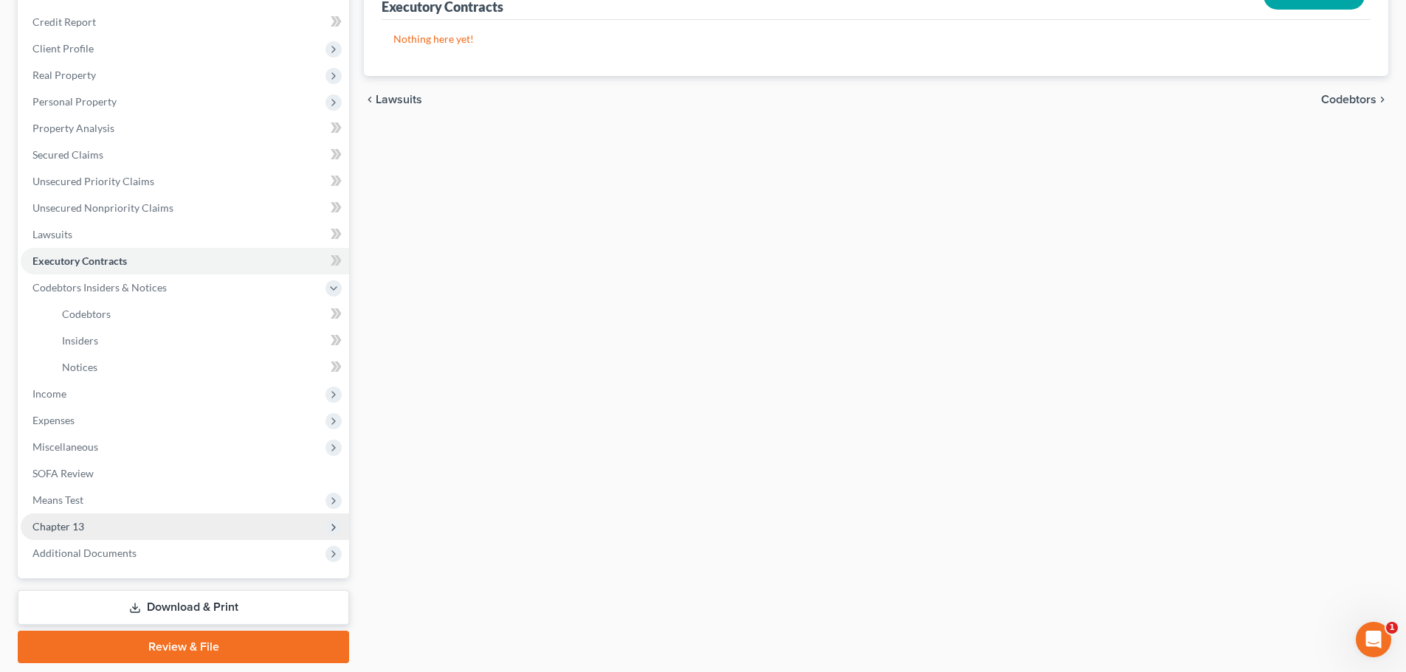
scroll to position [218, 0]
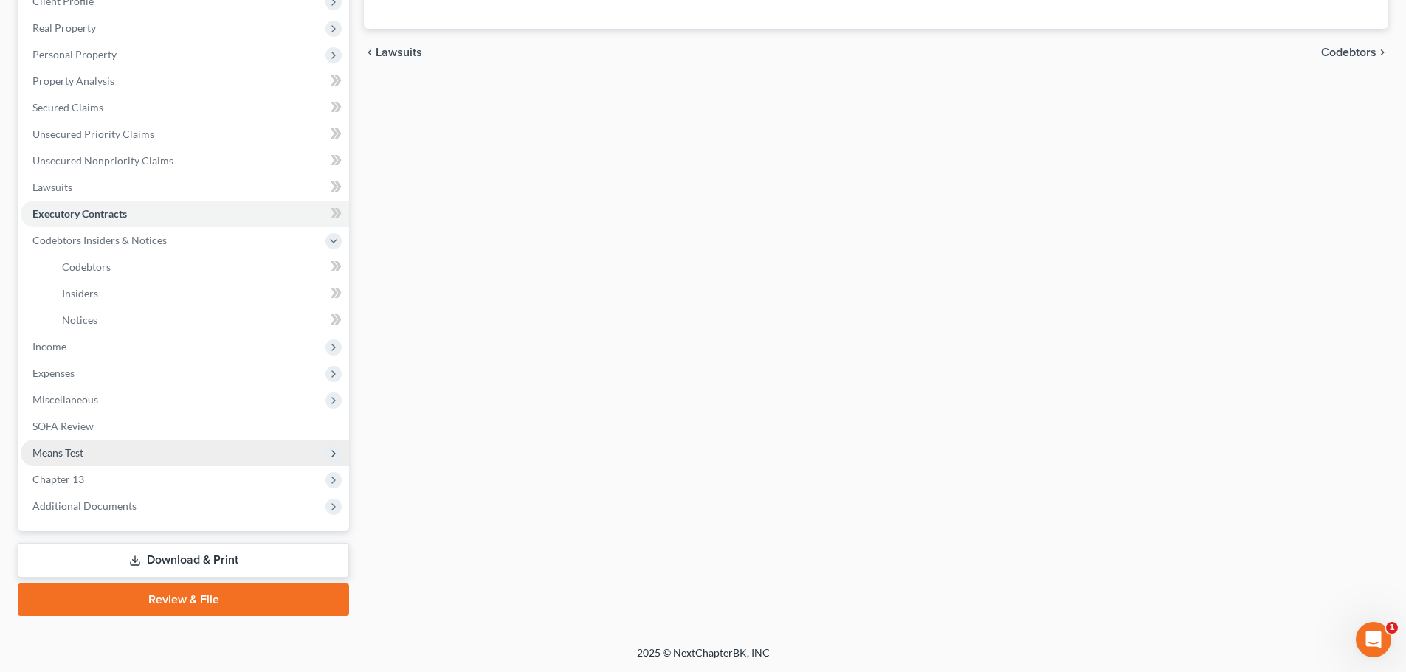
click at [57, 452] on span "Means Test" at bounding box center [57, 452] width 51 height 13
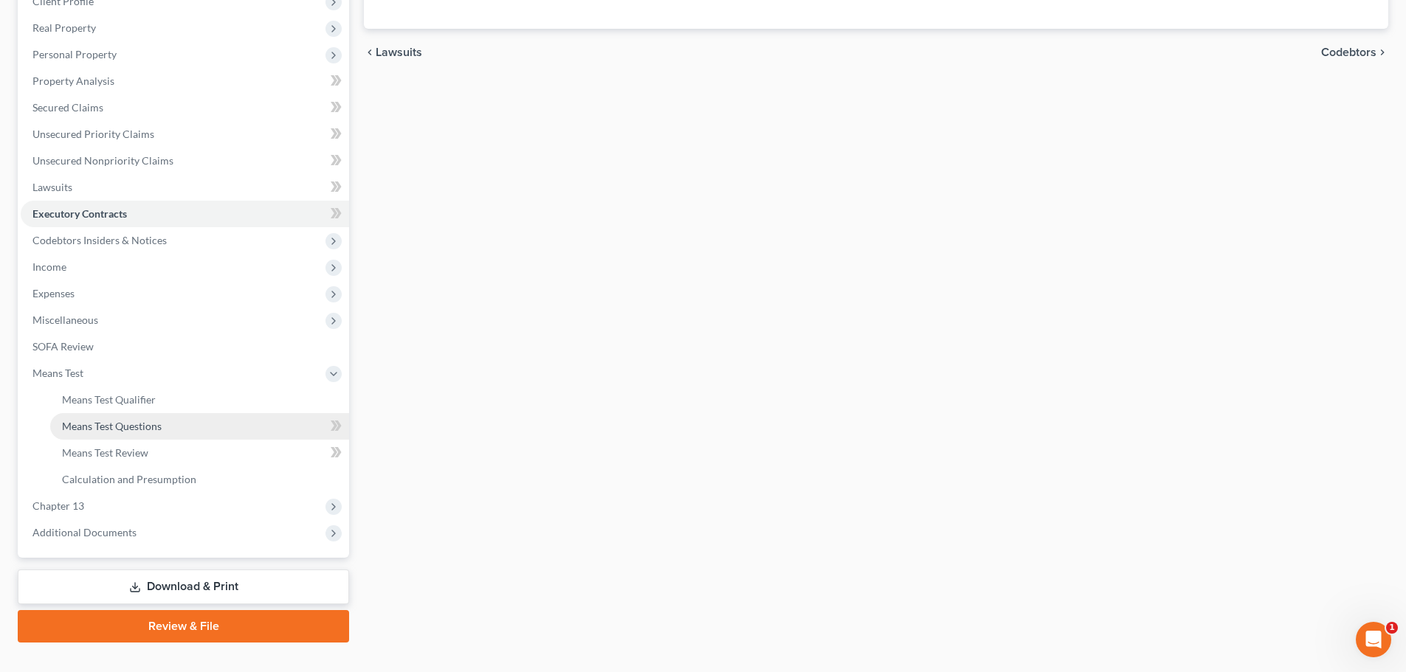
click at [89, 428] on span "Means Test Questions" at bounding box center [112, 426] width 100 height 13
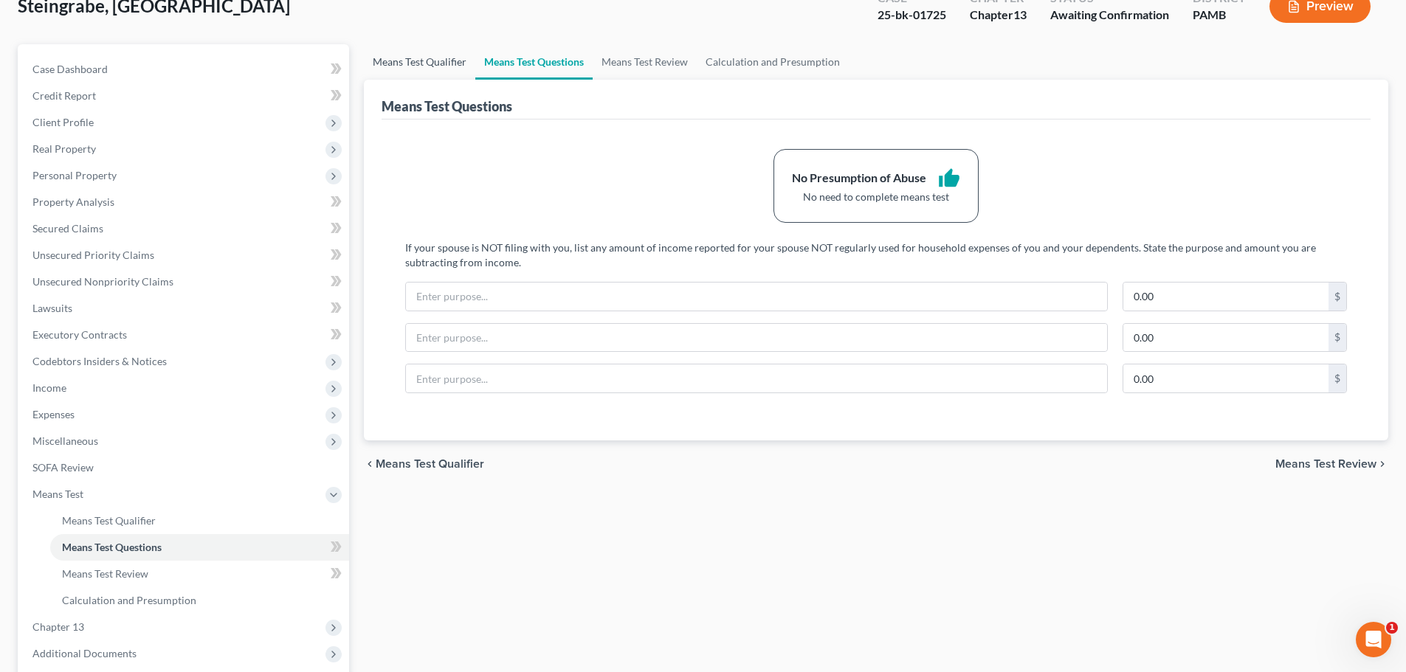
click at [412, 63] on link "Means Test Qualifier" at bounding box center [419, 61] width 111 height 35
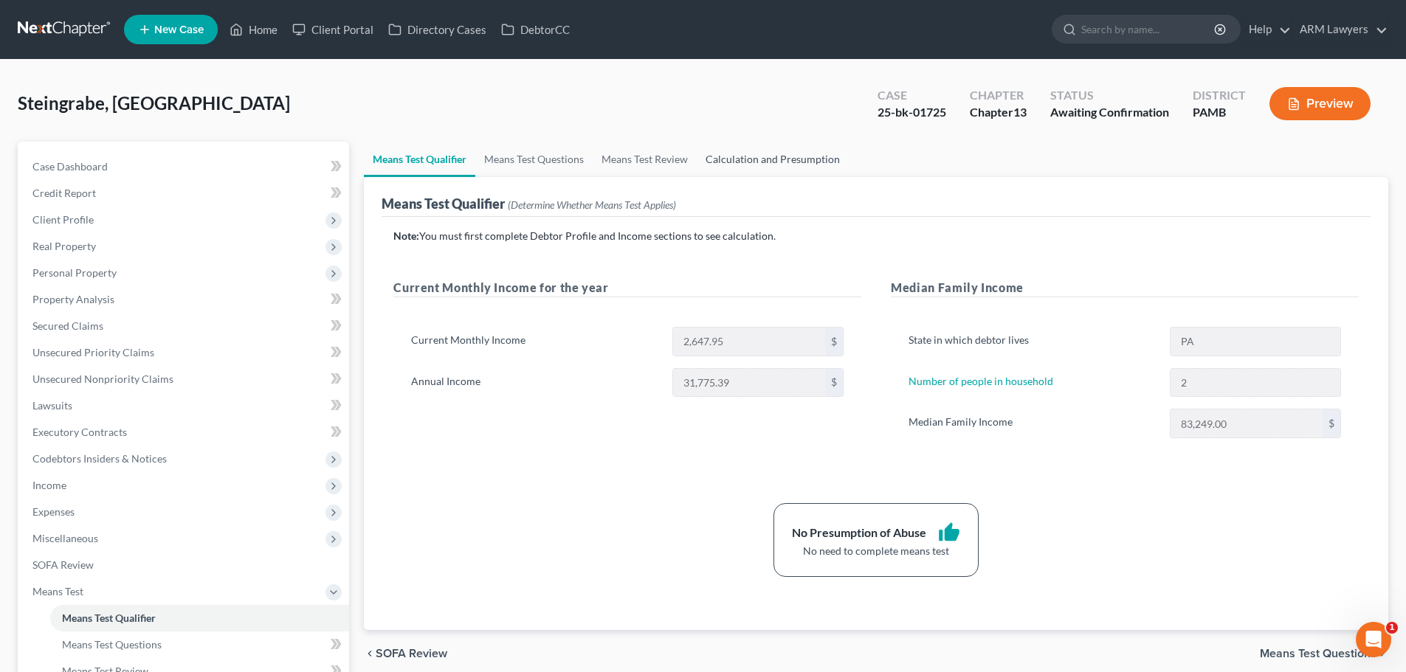
click at [740, 157] on link "Calculation and Presumption" at bounding box center [773, 159] width 152 height 35
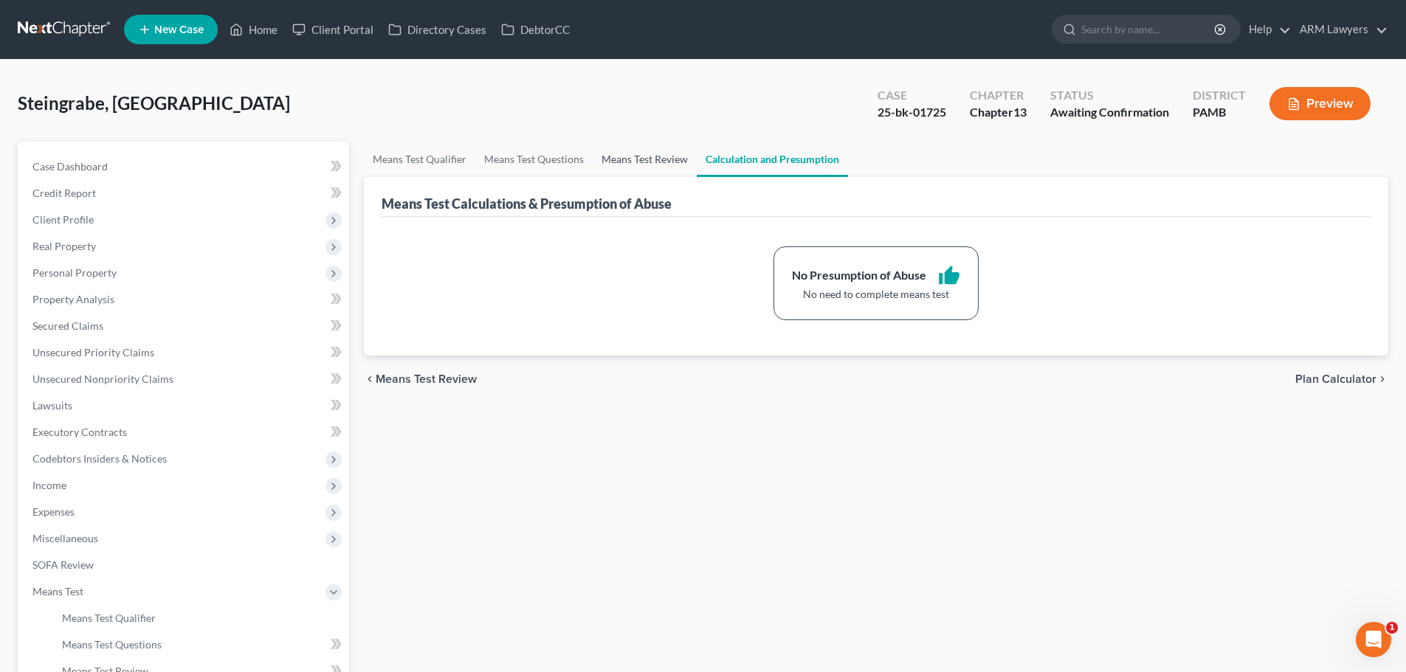
click at [634, 156] on link "Means Test Review" at bounding box center [644, 159] width 104 height 35
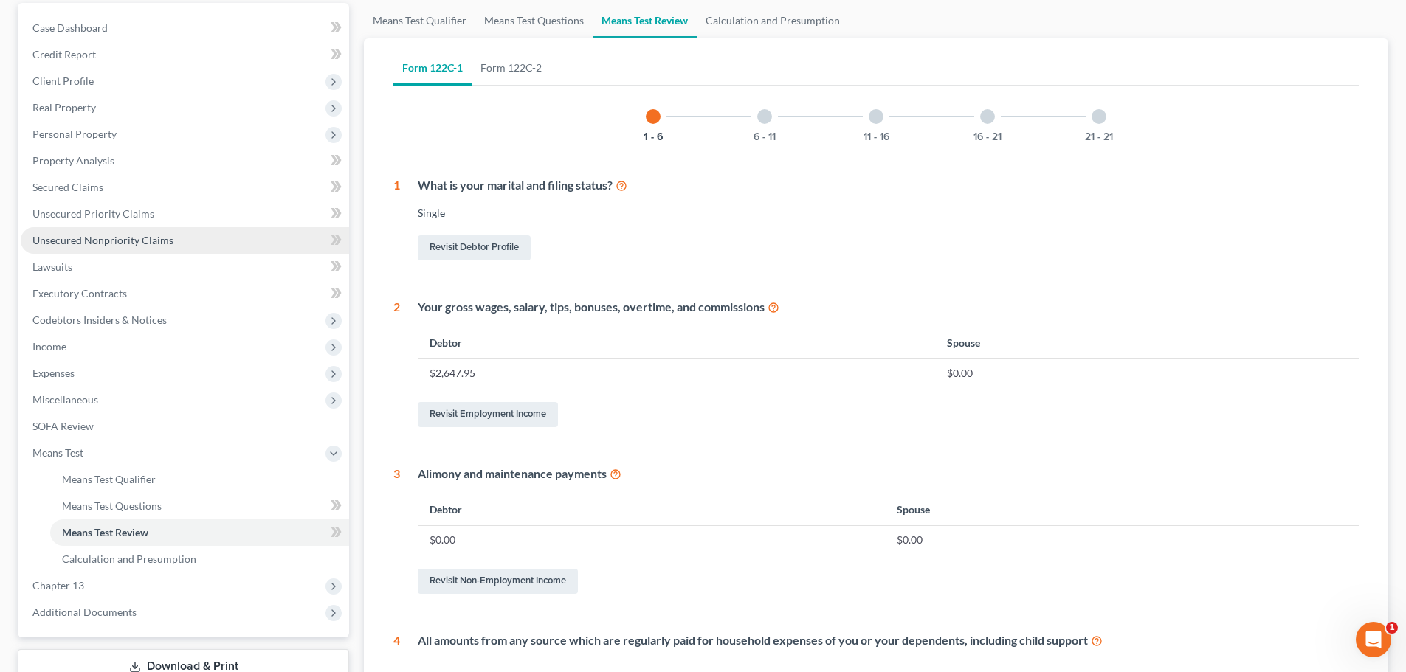
click at [159, 242] on span "Unsecured Nonpriority Claims" at bounding box center [102, 240] width 141 height 13
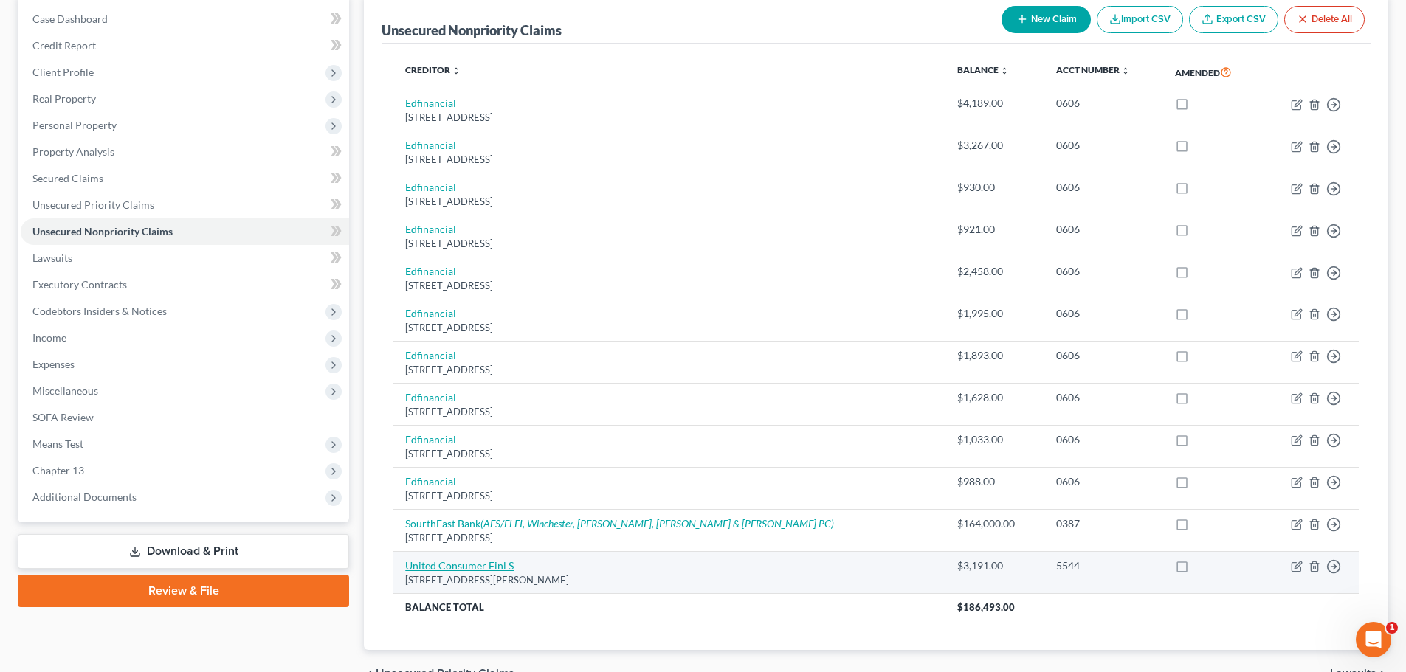
click at [492, 564] on link "United Consumer Finl S" at bounding box center [459, 565] width 108 height 13
select select "36"
select select "0"
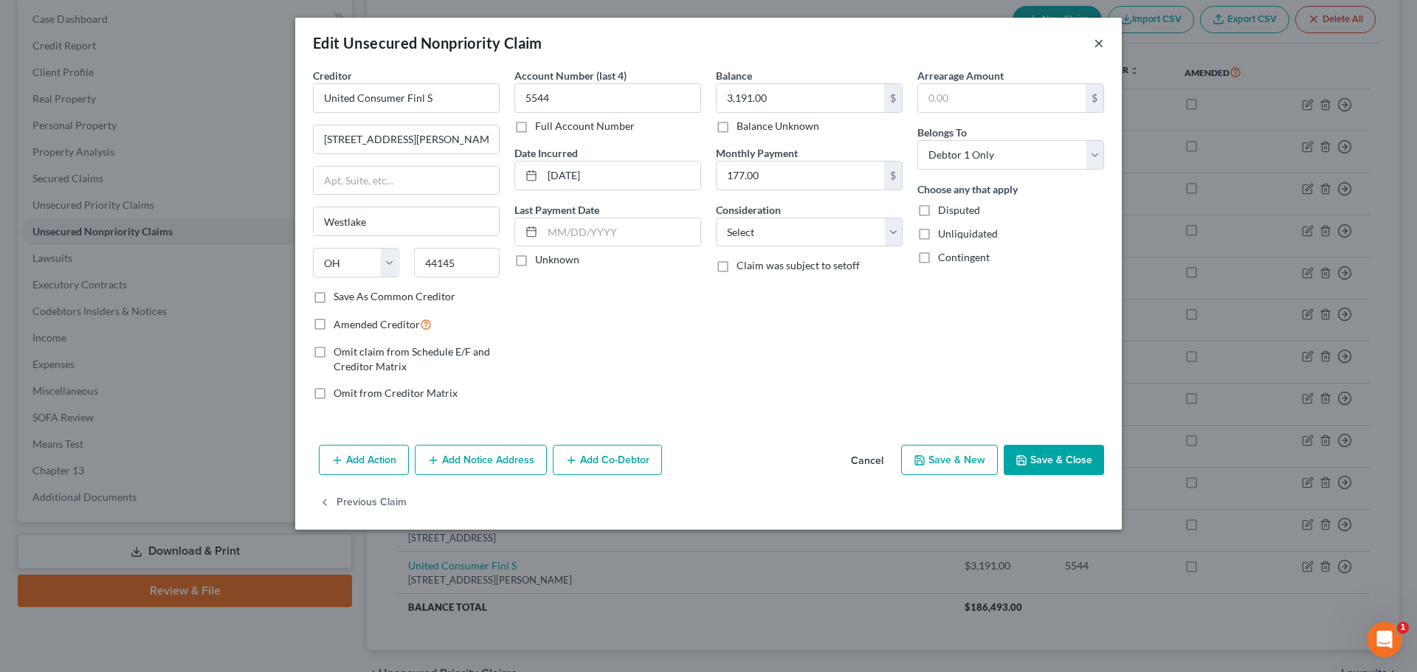
click at [1095, 43] on button "×" at bounding box center [1098, 43] width 10 height 18
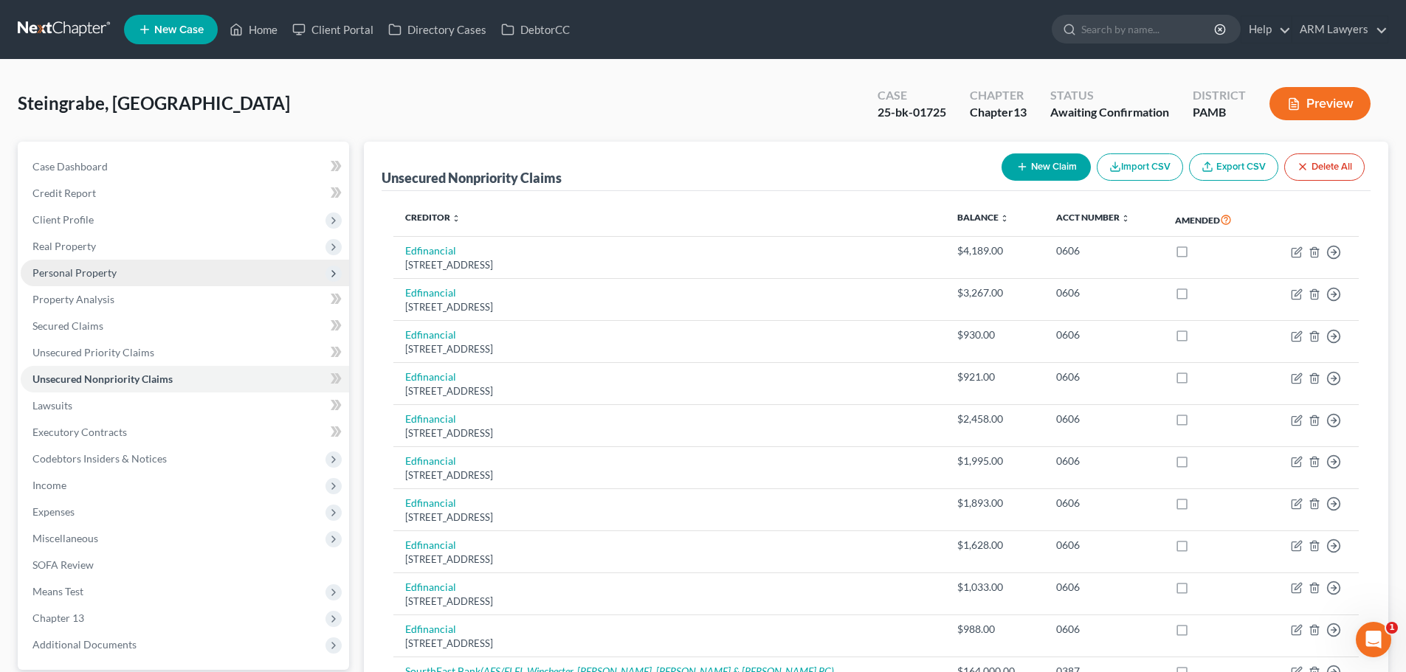
click at [100, 277] on span "Personal Property" at bounding box center [74, 272] width 84 height 13
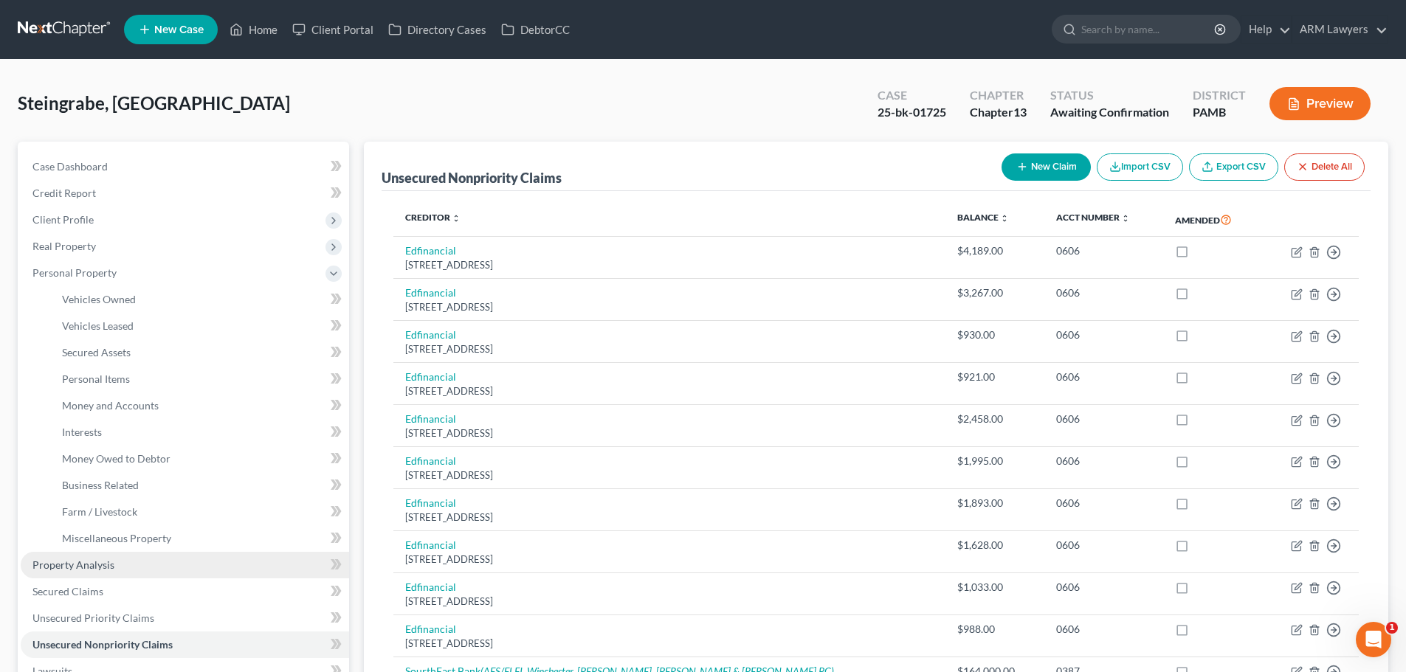
click at [129, 567] on link "Property Analysis" at bounding box center [185, 565] width 328 height 27
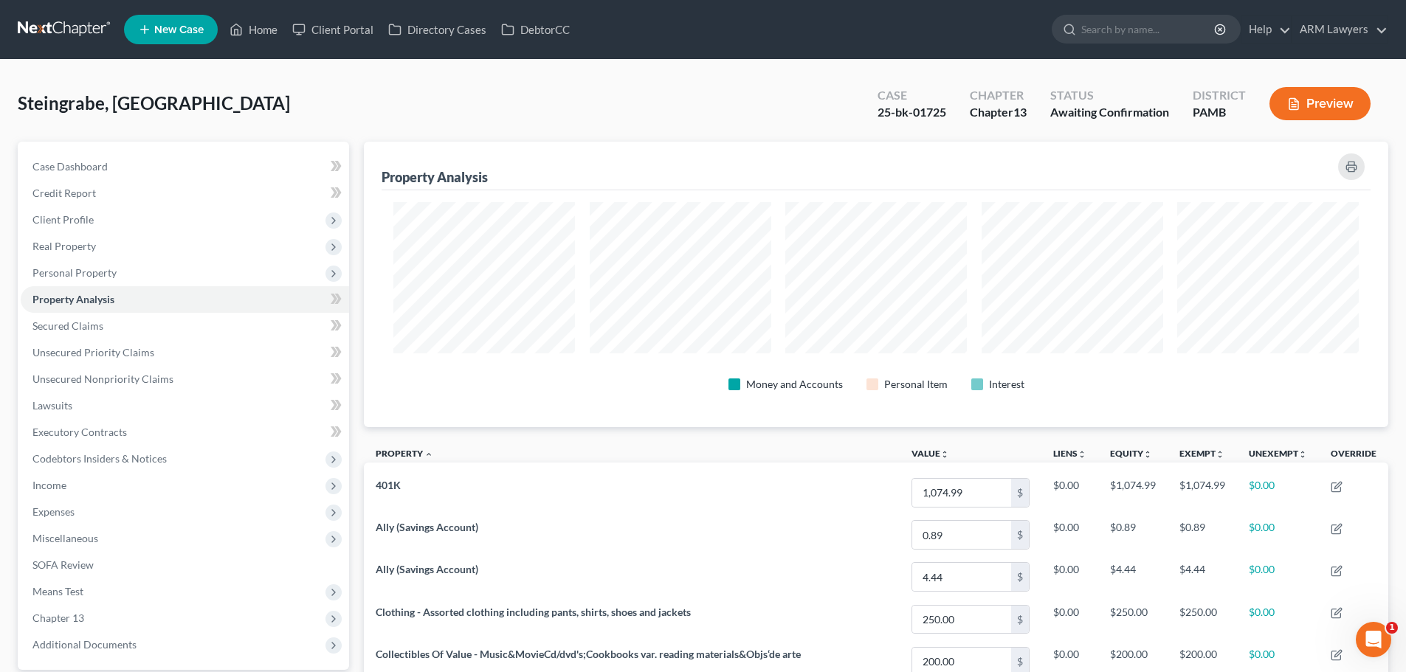
click at [86, 32] on link at bounding box center [65, 29] width 94 height 27
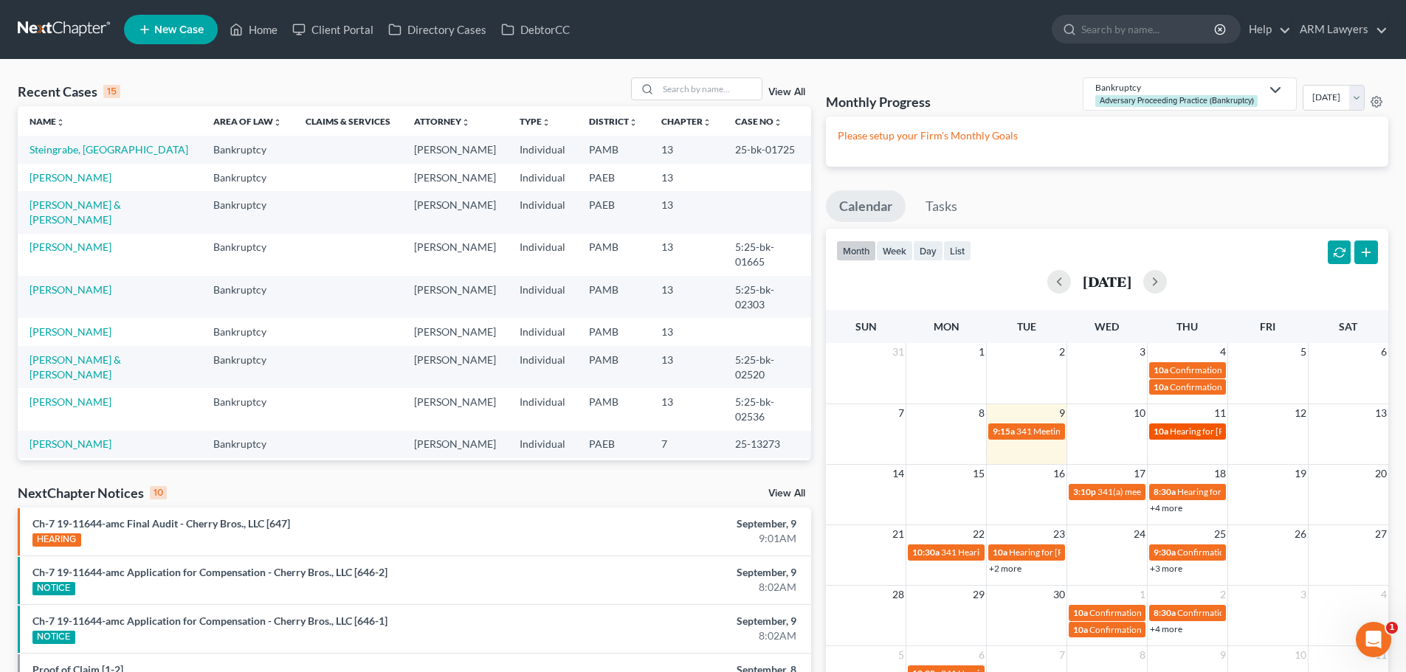
click at [1173, 434] on span "Hearing for [PERSON_NAME] [PERSON_NAME]" at bounding box center [1262, 431] width 186 height 11
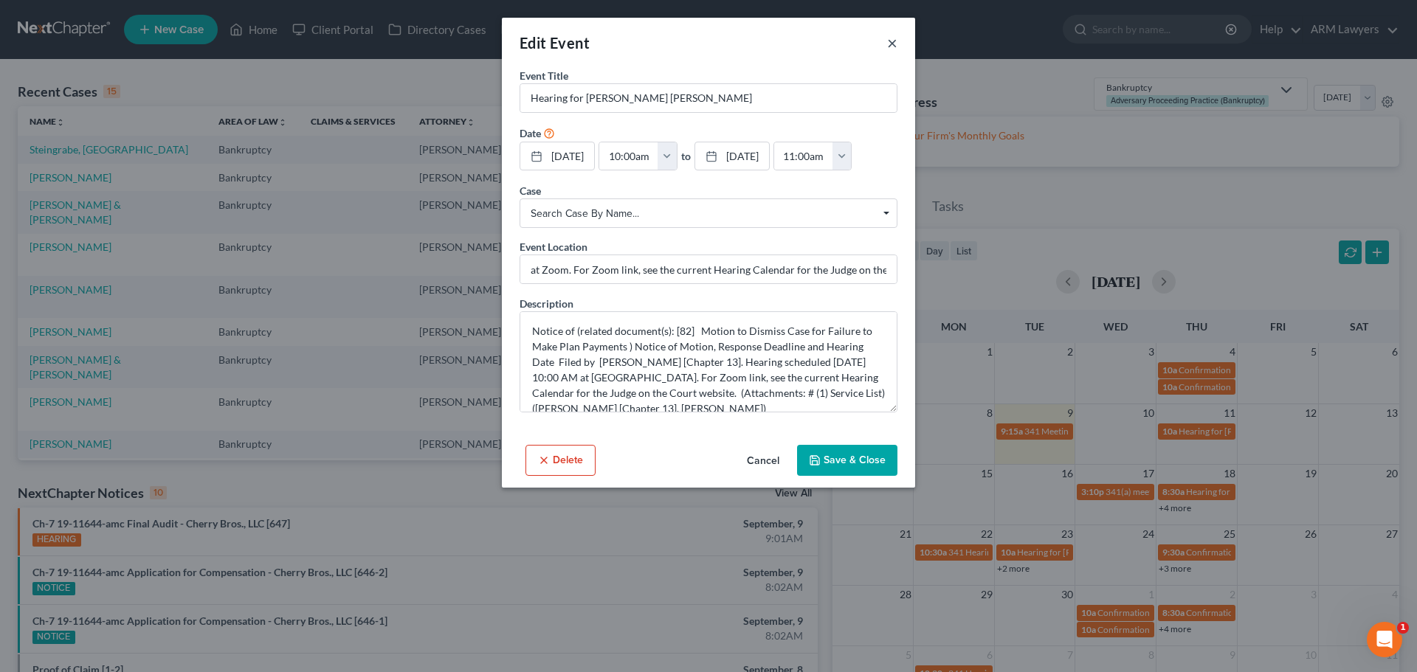
click at [888, 41] on button "×" at bounding box center [892, 43] width 10 height 18
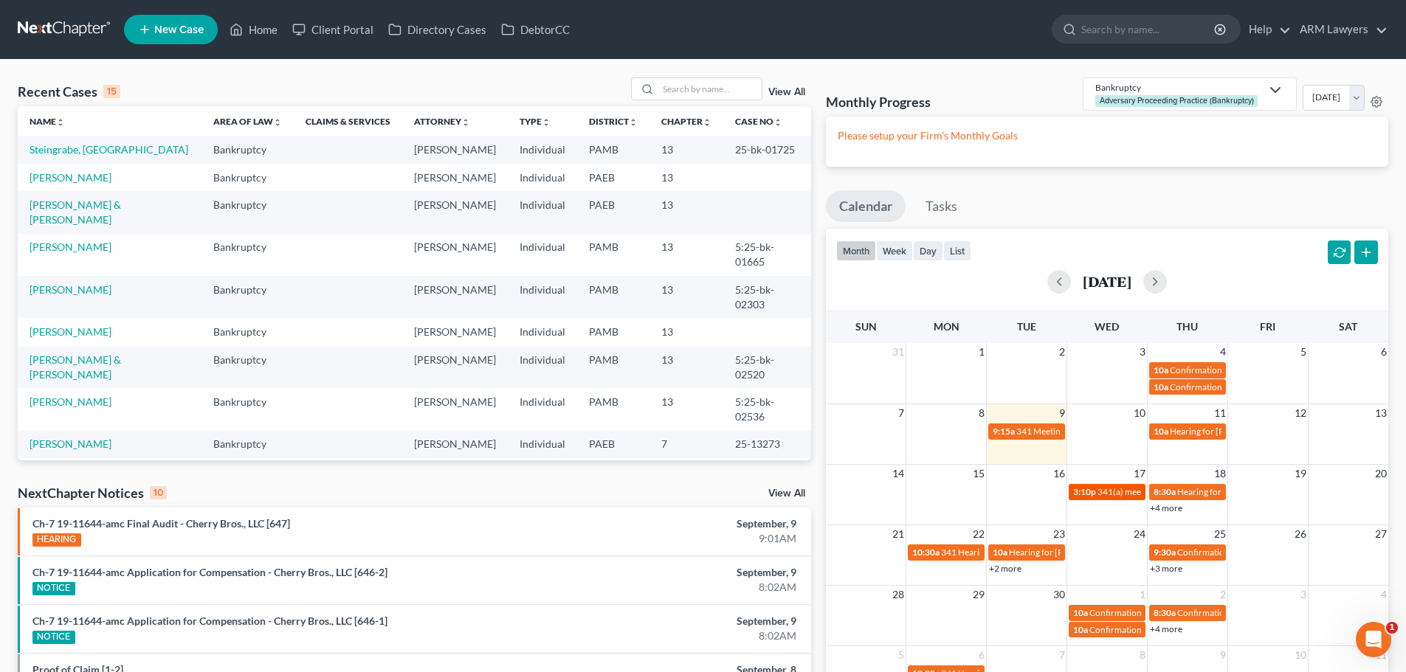
click at [1122, 493] on span "341(a) meeting for [PERSON_NAME]" at bounding box center [1168, 491] width 142 height 11
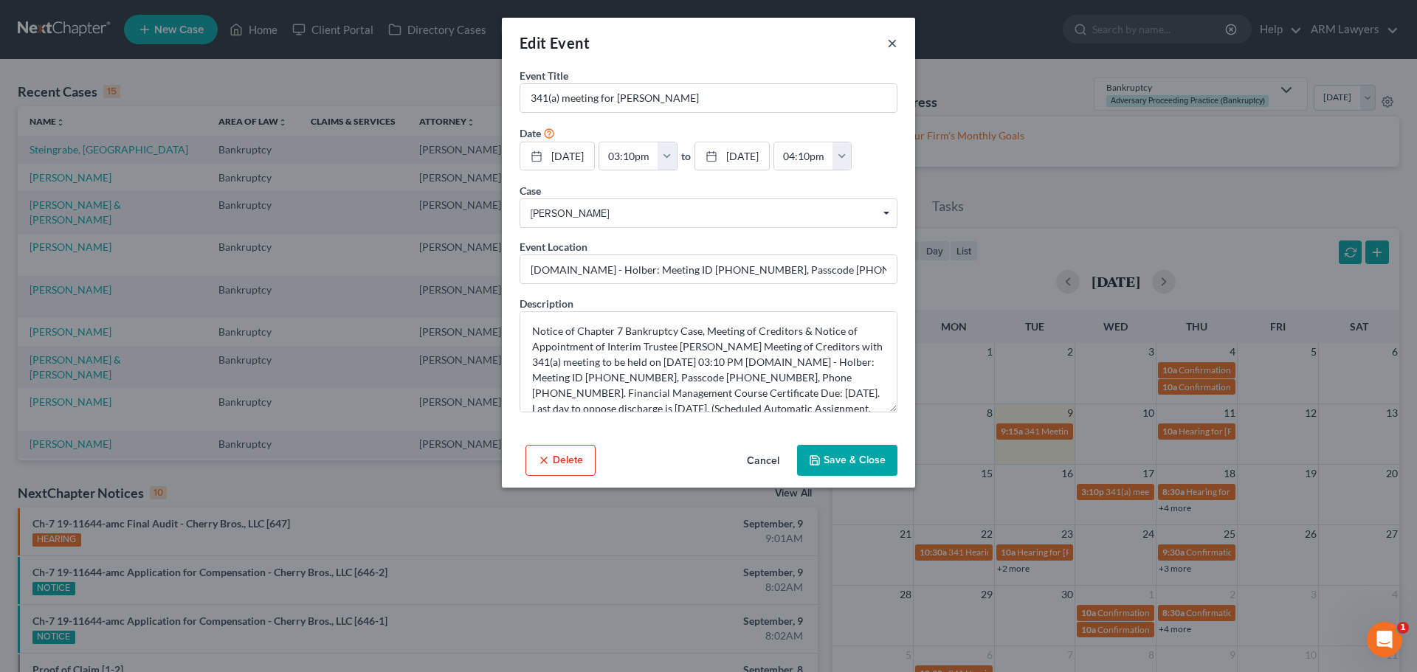
click at [891, 45] on button "×" at bounding box center [892, 43] width 10 height 18
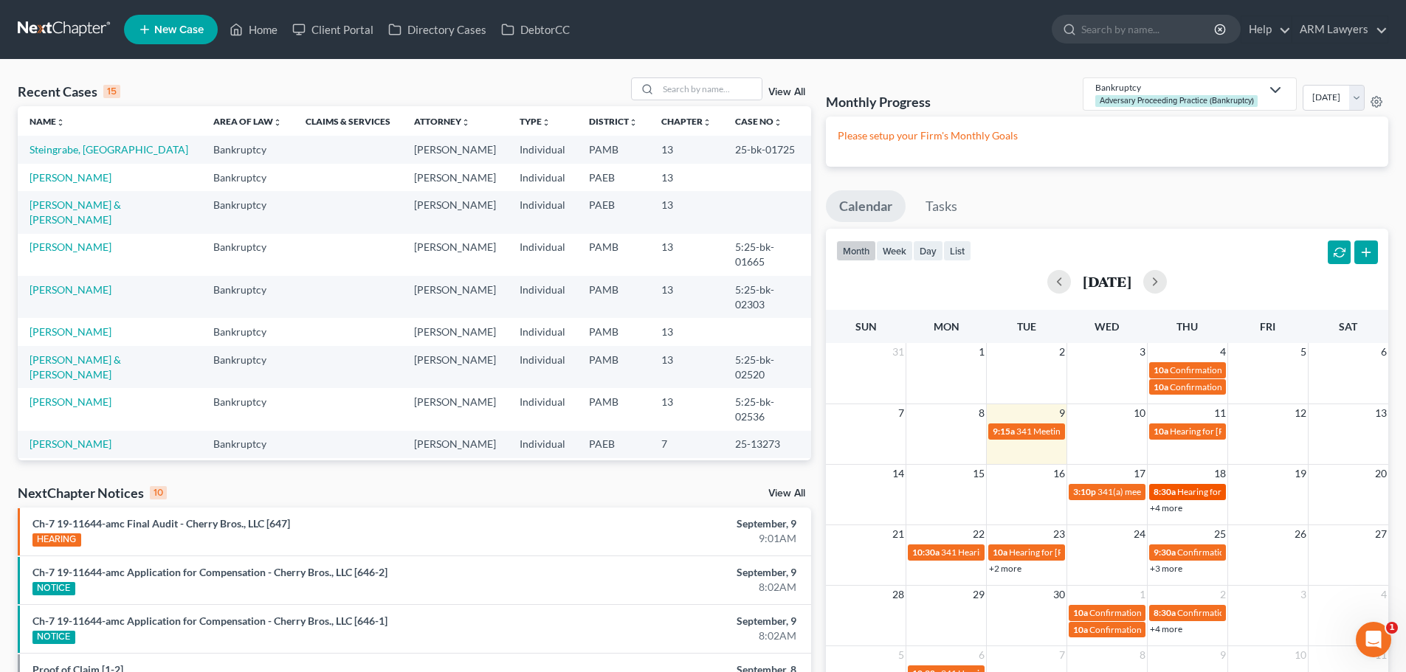
click at [1201, 490] on span "Hearing for Rhinesca [PERSON_NAME]" at bounding box center [1253, 491] width 152 height 11
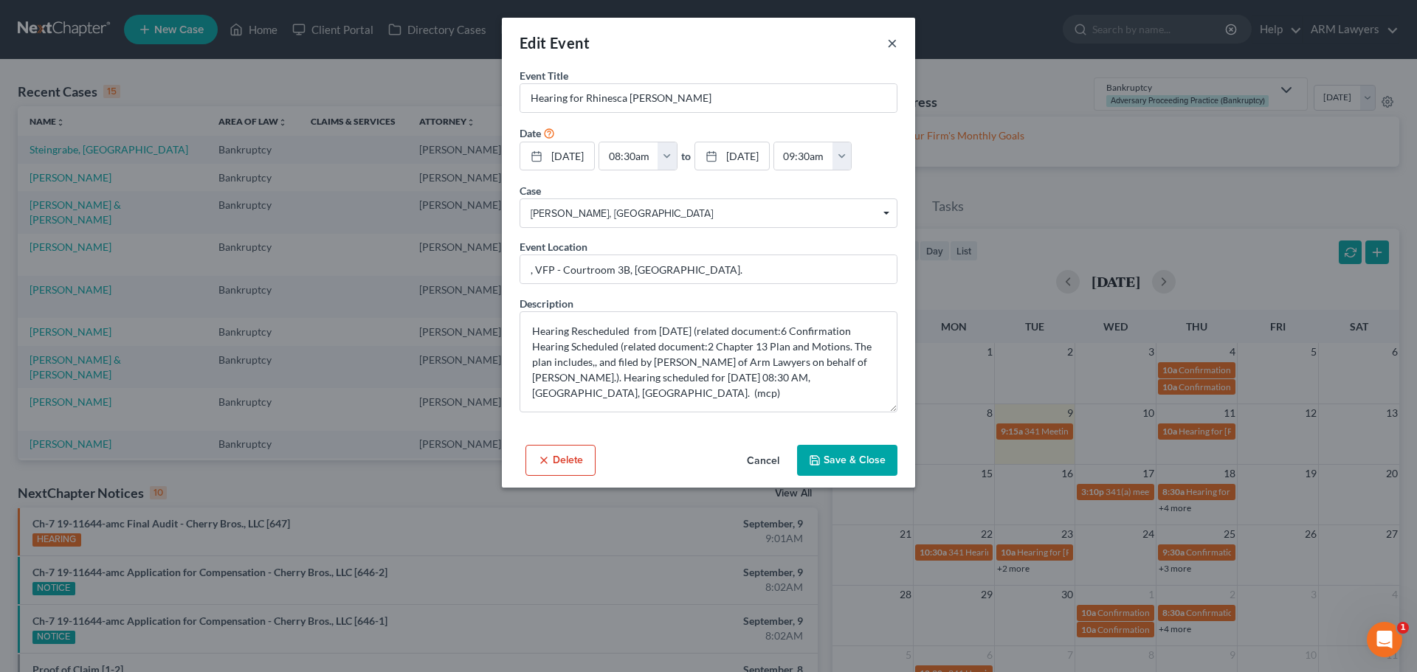
click at [893, 44] on button "×" at bounding box center [892, 43] width 10 height 18
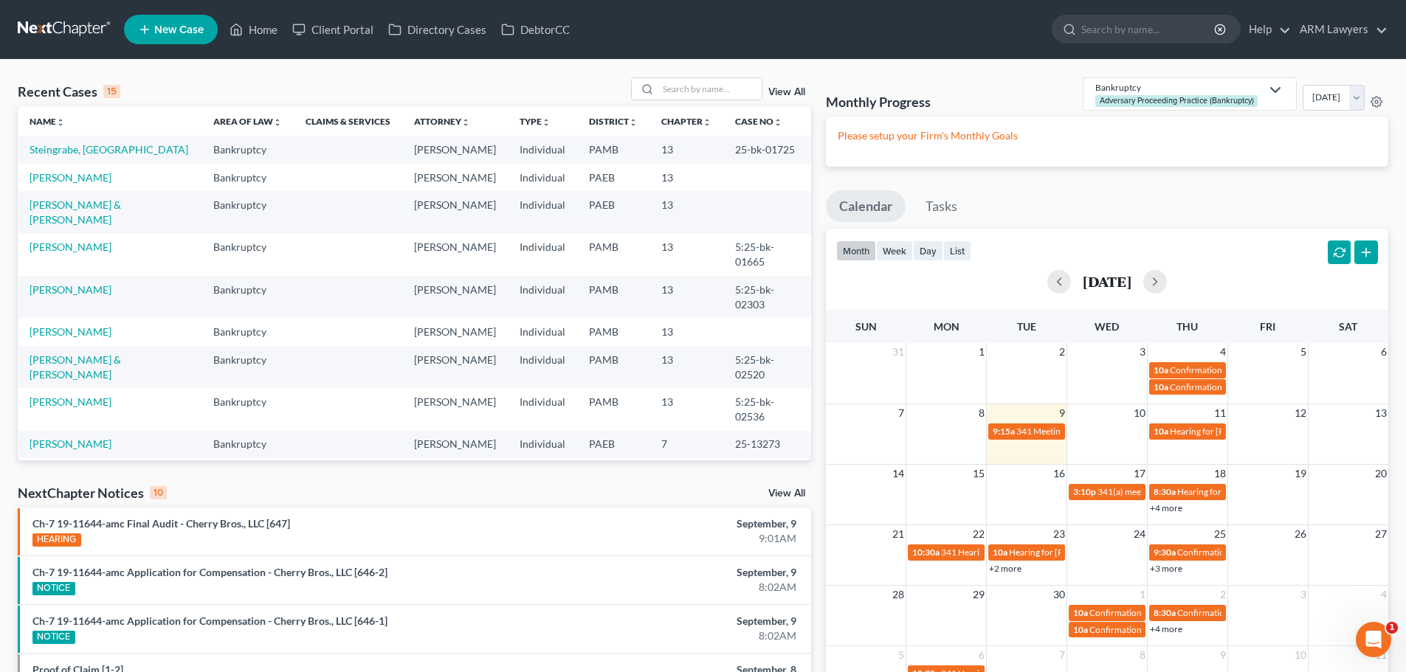
click at [1161, 509] on link "+4 more" at bounding box center [1166, 507] width 32 height 11
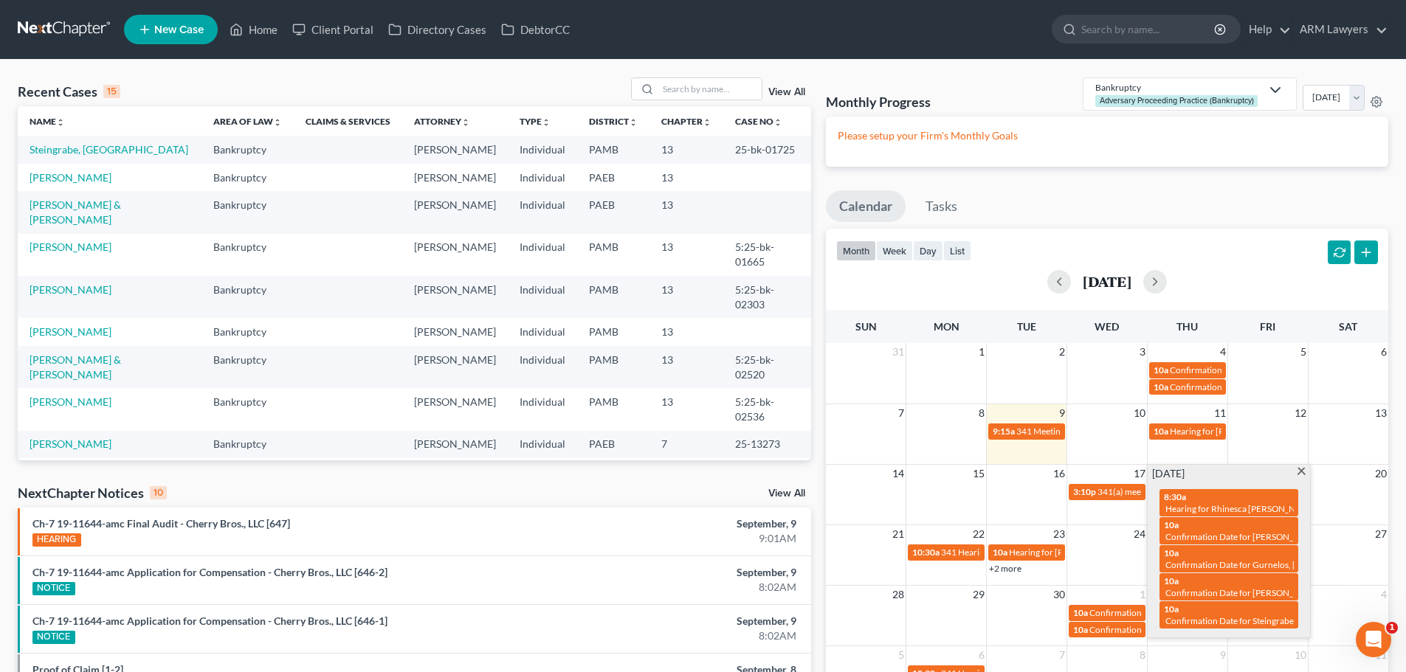
click at [905, 483] on span "14" at bounding box center [898, 474] width 15 height 18
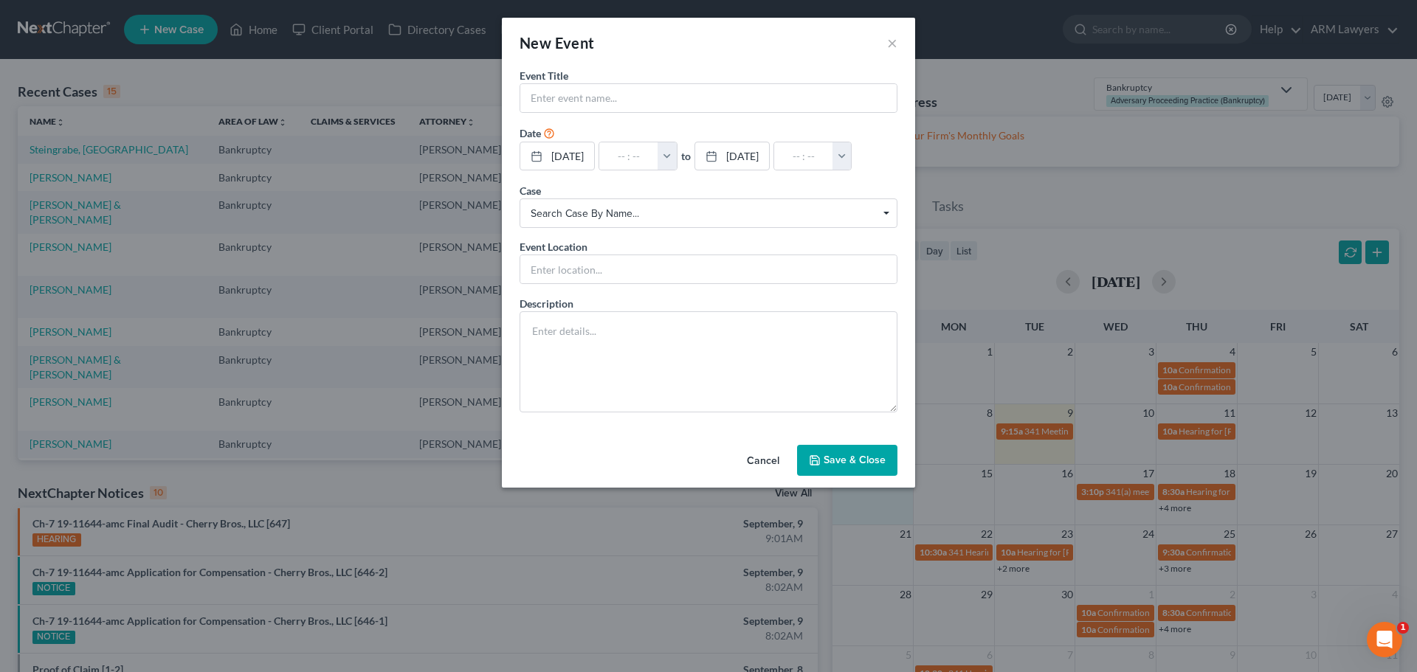
click at [770, 463] on button "Cancel" at bounding box center [763, 461] width 56 height 30
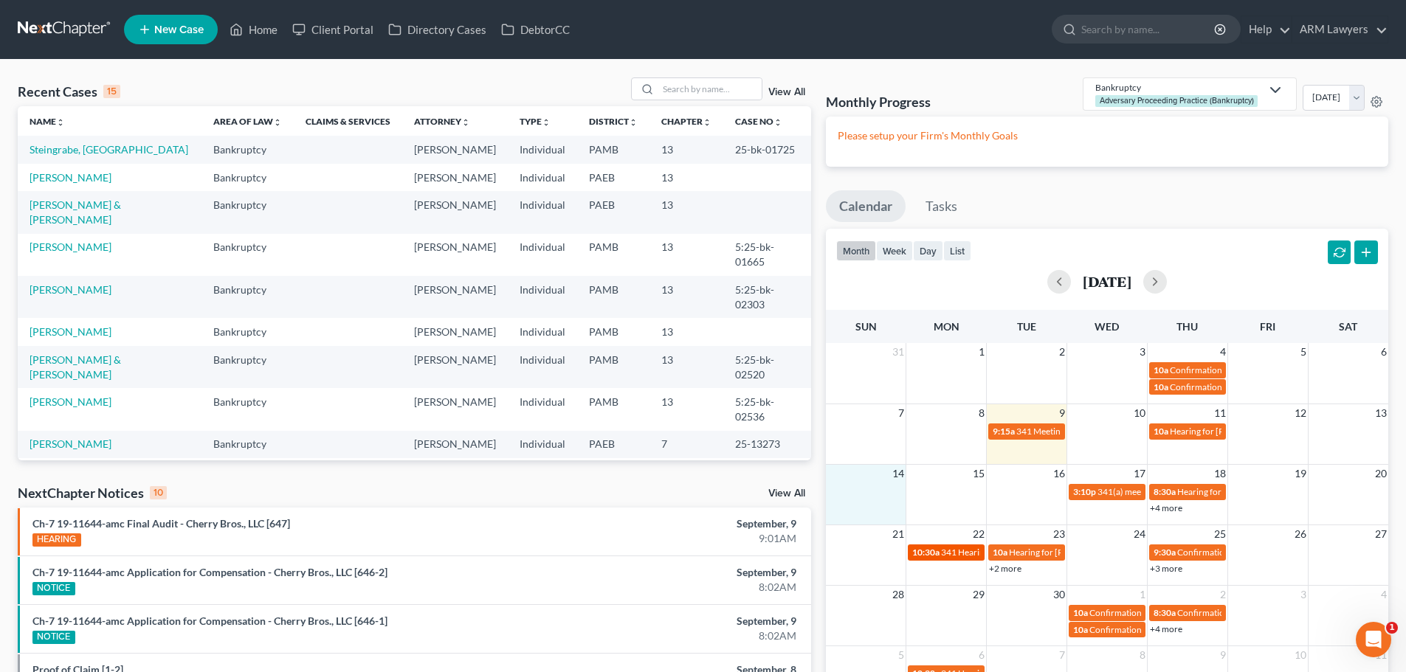
click at [940, 547] on div "10:30a 341 Hearing for [PERSON_NAME]" at bounding box center [946, 552] width 68 height 11
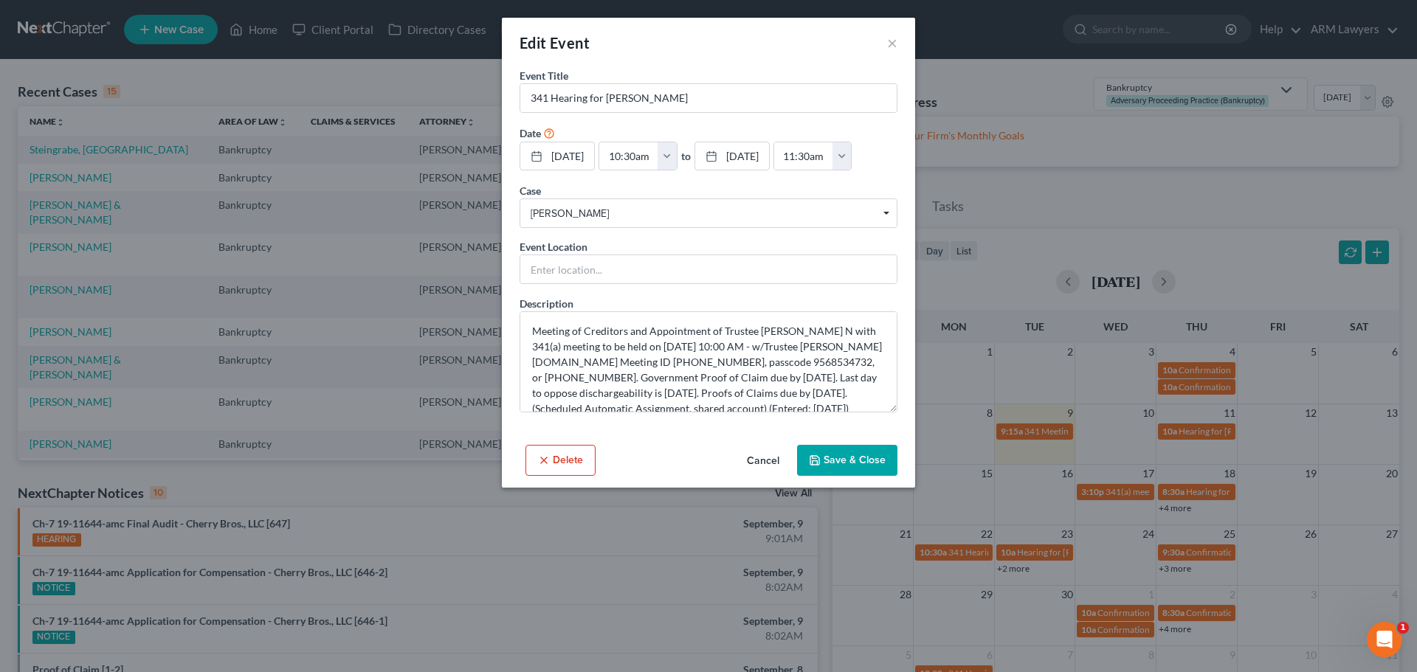
click at [764, 457] on button "Cancel" at bounding box center [763, 461] width 56 height 30
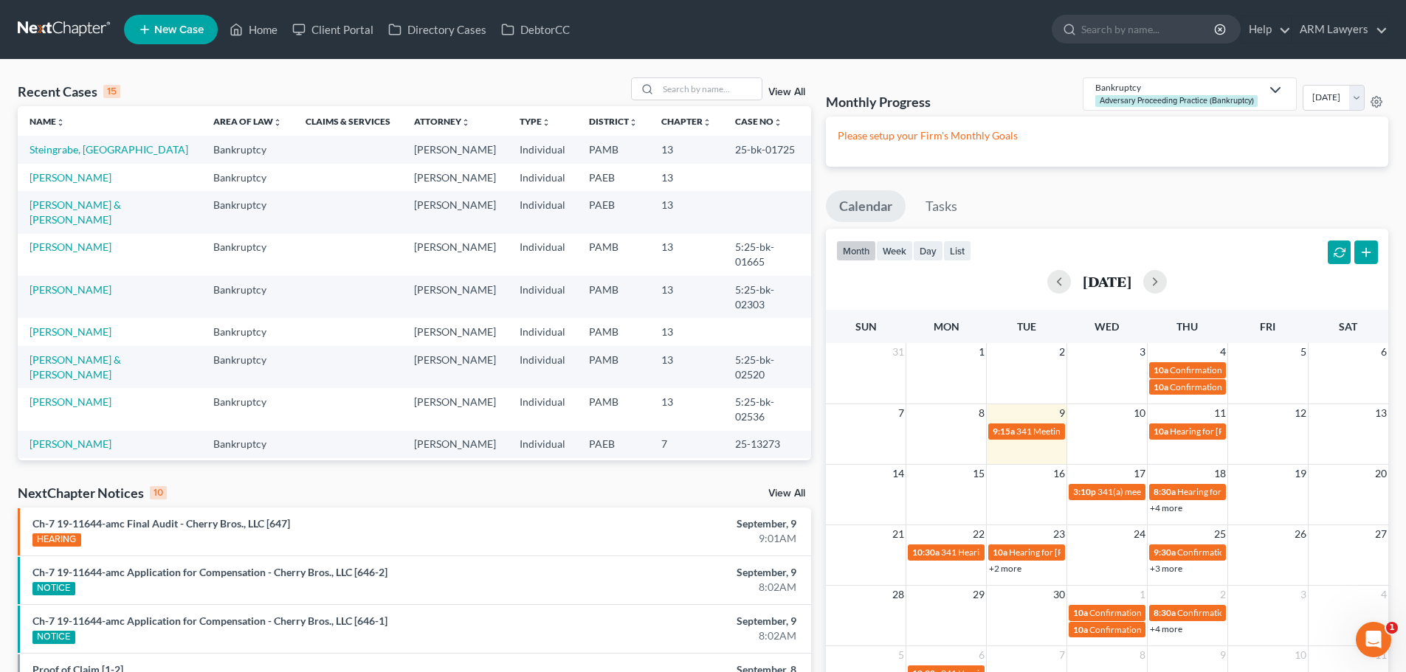
click at [1013, 571] on link "+2 more" at bounding box center [1005, 568] width 32 height 11
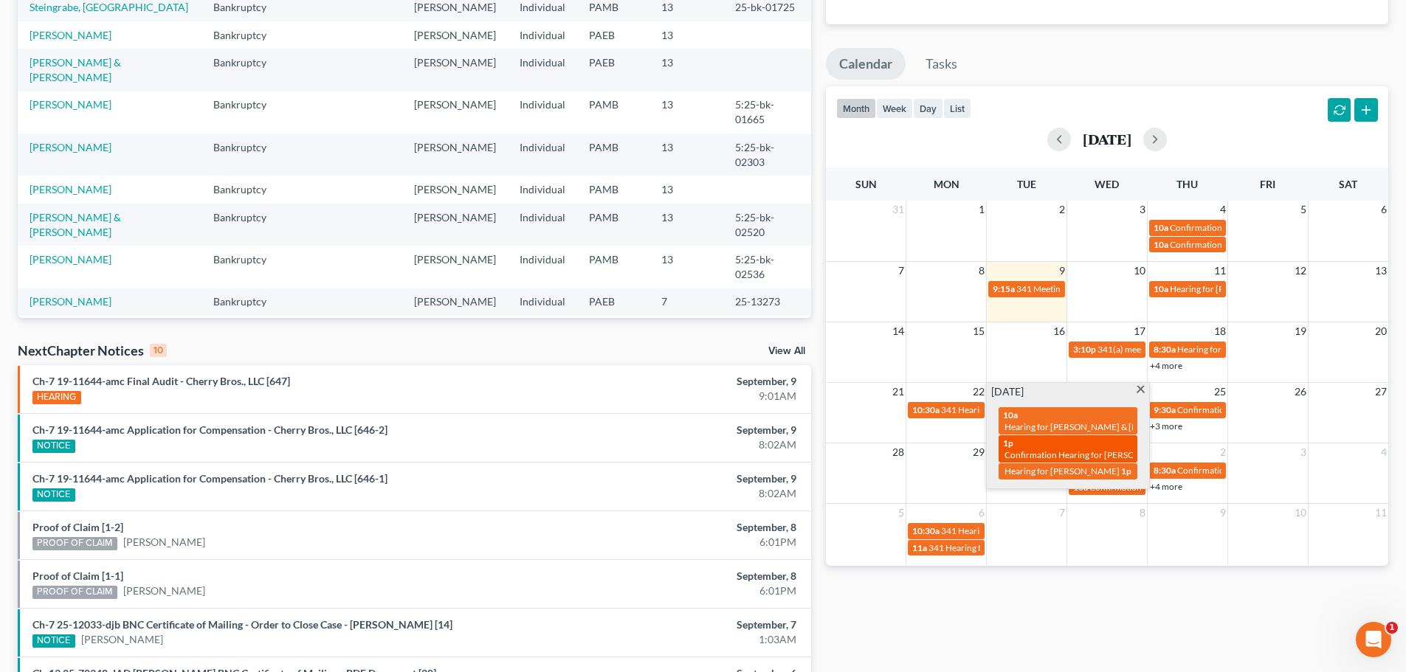
scroll to position [148, 0]
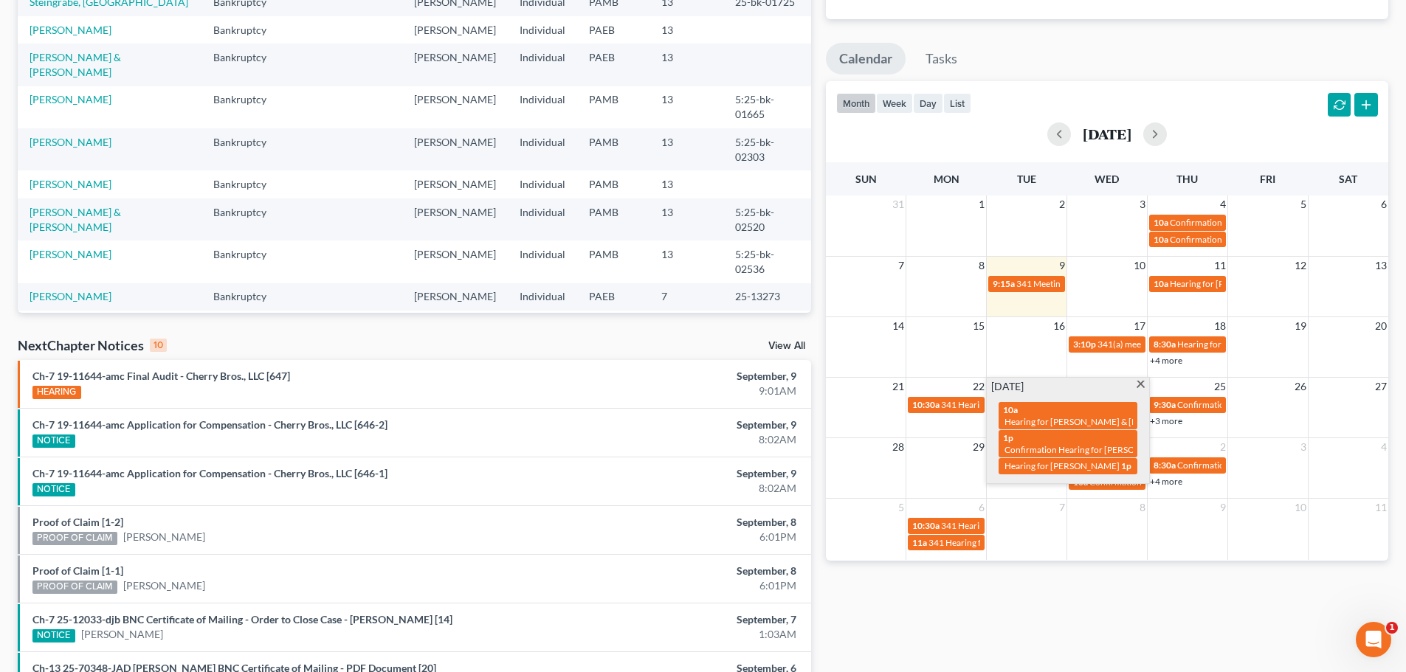
click at [1054, 563] on div "Monthly Progress Bankruptcy Adversary Proceeding Practice (Bankruptcy) Bankrupt…" at bounding box center [1106, 415] width 577 height 970
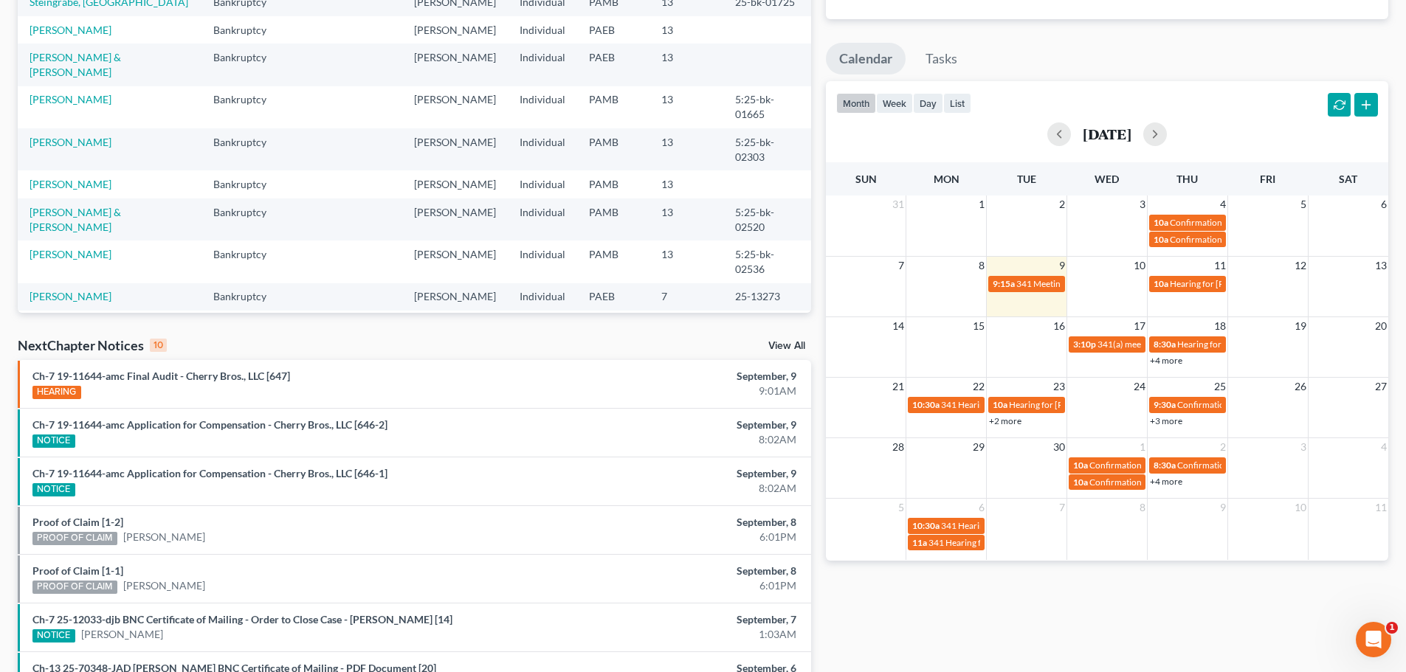
click at [1169, 420] on link "+3 more" at bounding box center [1166, 420] width 32 height 11
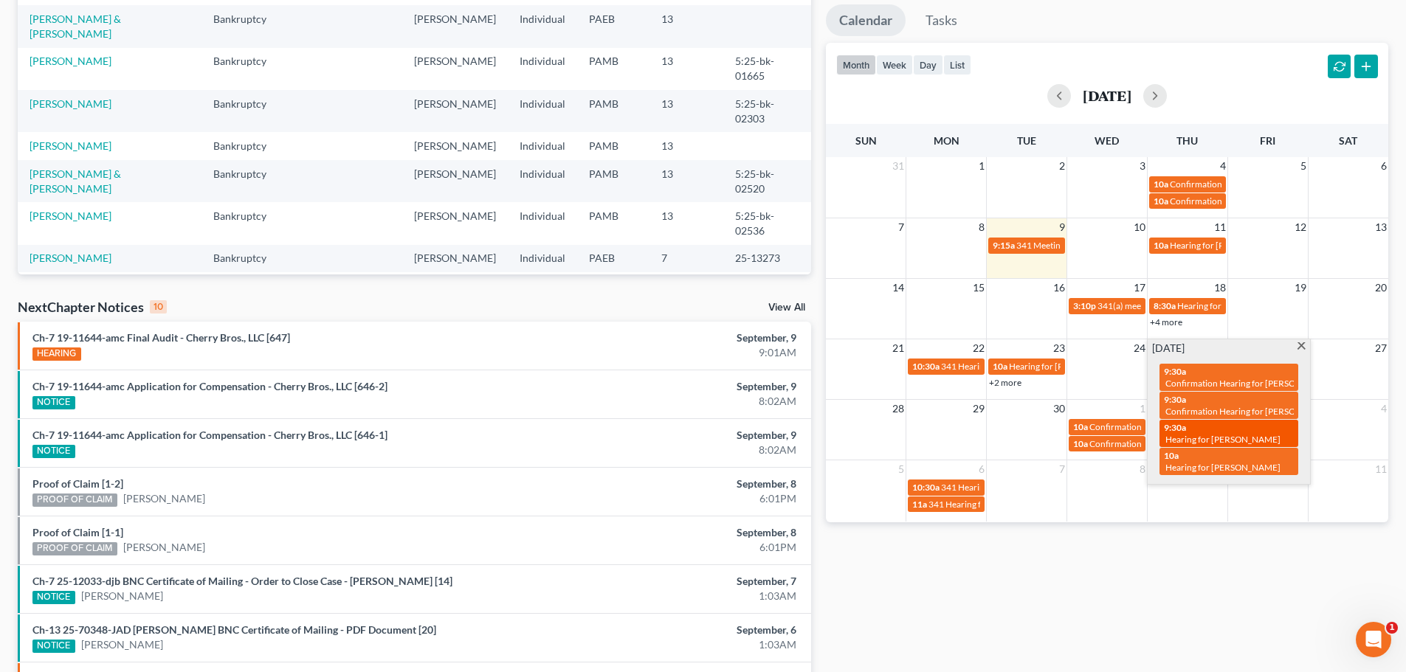
scroll to position [221, 0]
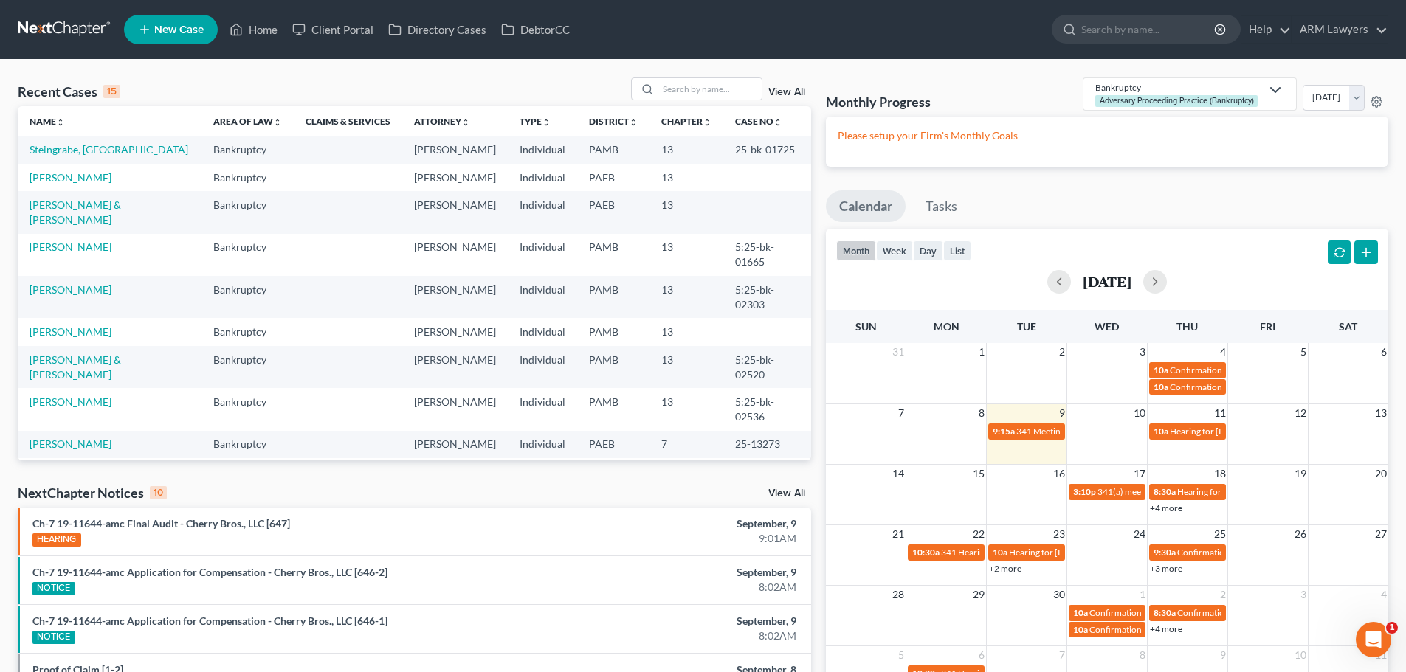
click at [786, 85] on div "View All" at bounding box center [721, 88] width 180 height 23
click at [786, 94] on link "View All" at bounding box center [786, 92] width 37 height 10
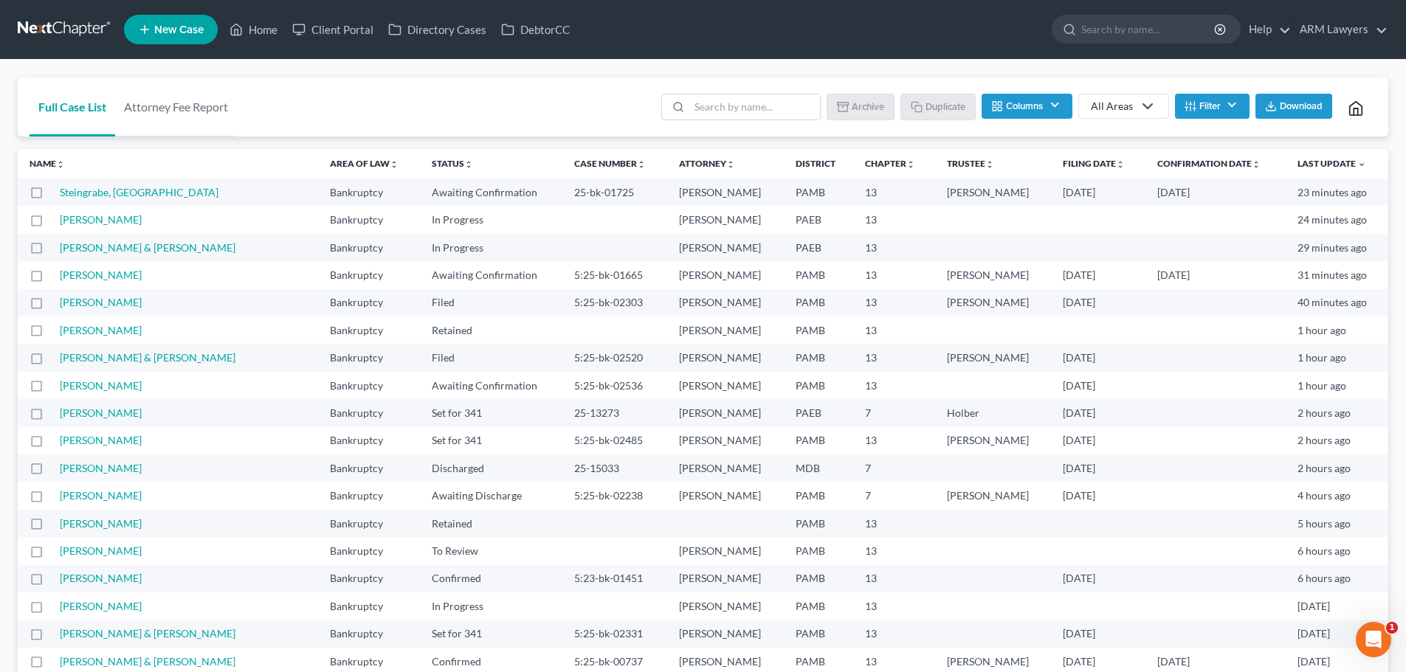
click at [1217, 100] on button "Filter" at bounding box center [1212, 106] width 75 height 25
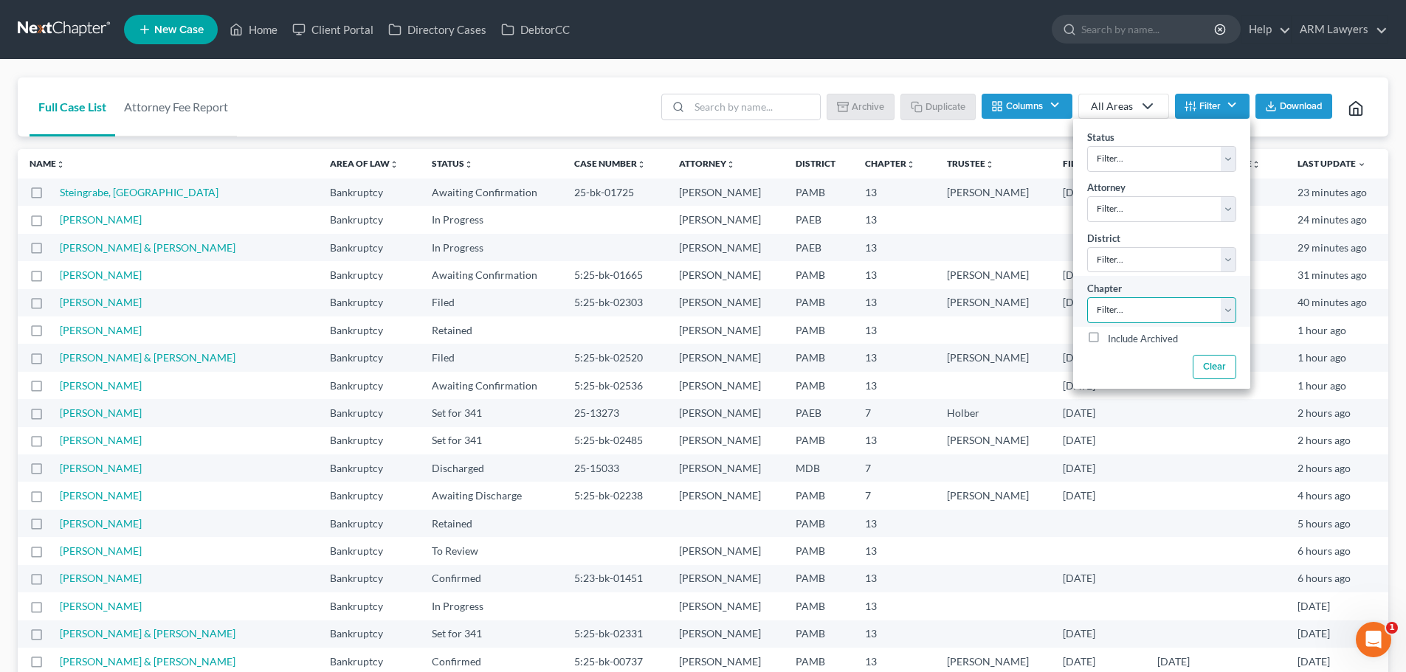
click at [1171, 301] on select "Filter... 7 11 13" at bounding box center [1161, 310] width 149 height 26
select select "2"
click at [1087, 297] on select "Filter... 7 11 13" at bounding box center [1161, 310] width 149 height 26
click at [1114, 263] on select "Filter... Filter... [US_STATE] - [GEOGRAPHIC_DATA] [US_STATE] - [GEOGRAPHIC_DAT…" at bounding box center [1161, 260] width 149 height 26
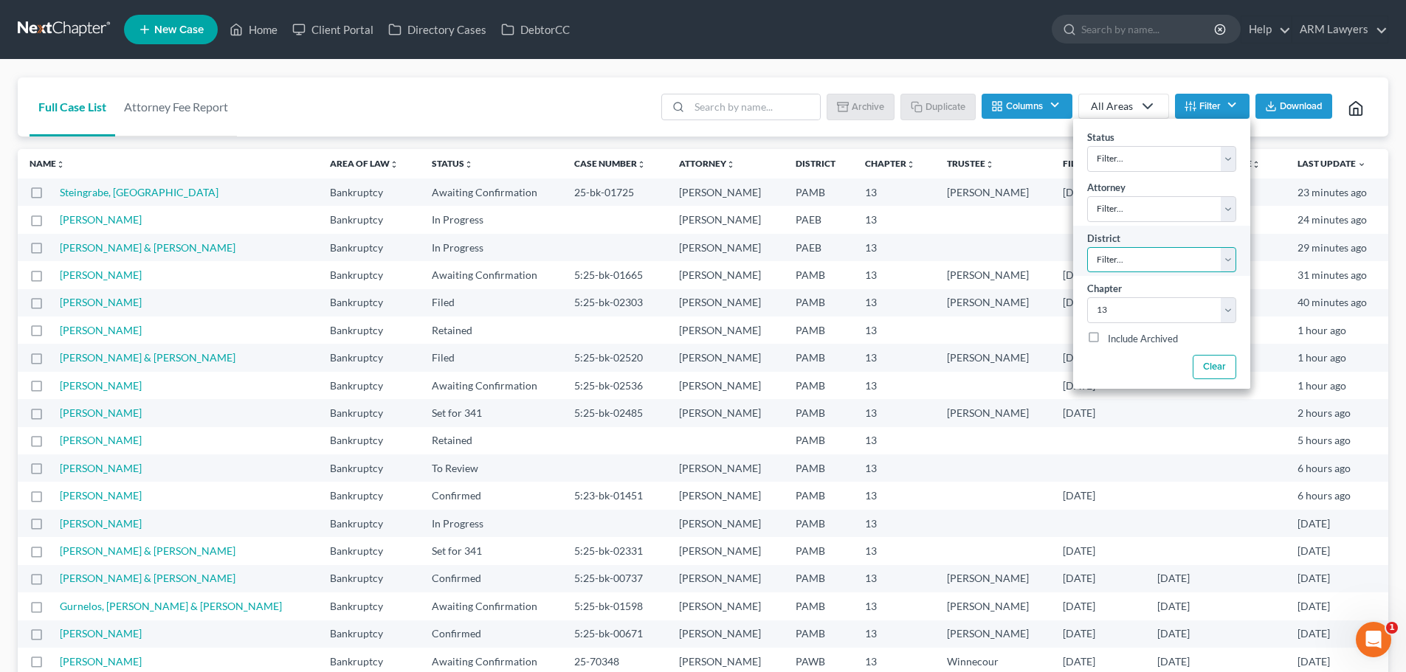
select select "67"
click at [1087, 247] on select "Filter... Filter... [US_STATE] - [GEOGRAPHIC_DATA] [US_STATE] - [GEOGRAPHIC_DAT…" at bounding box center [1161, 260] width 149 height 26
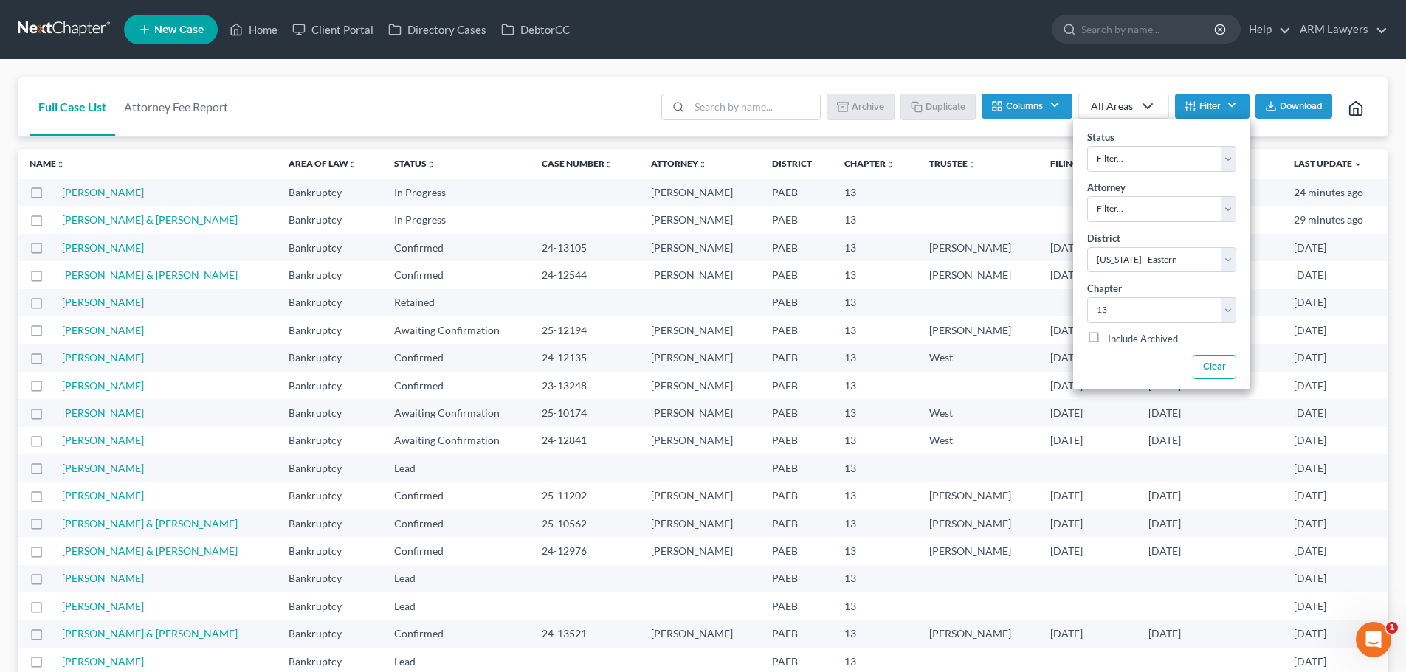
click at [425, 87] on div "Full Case List Attorney Fee Report Batch Download Archive Un-archive Duplicate …" at bounding box center [703, 107] width 1370 height 60
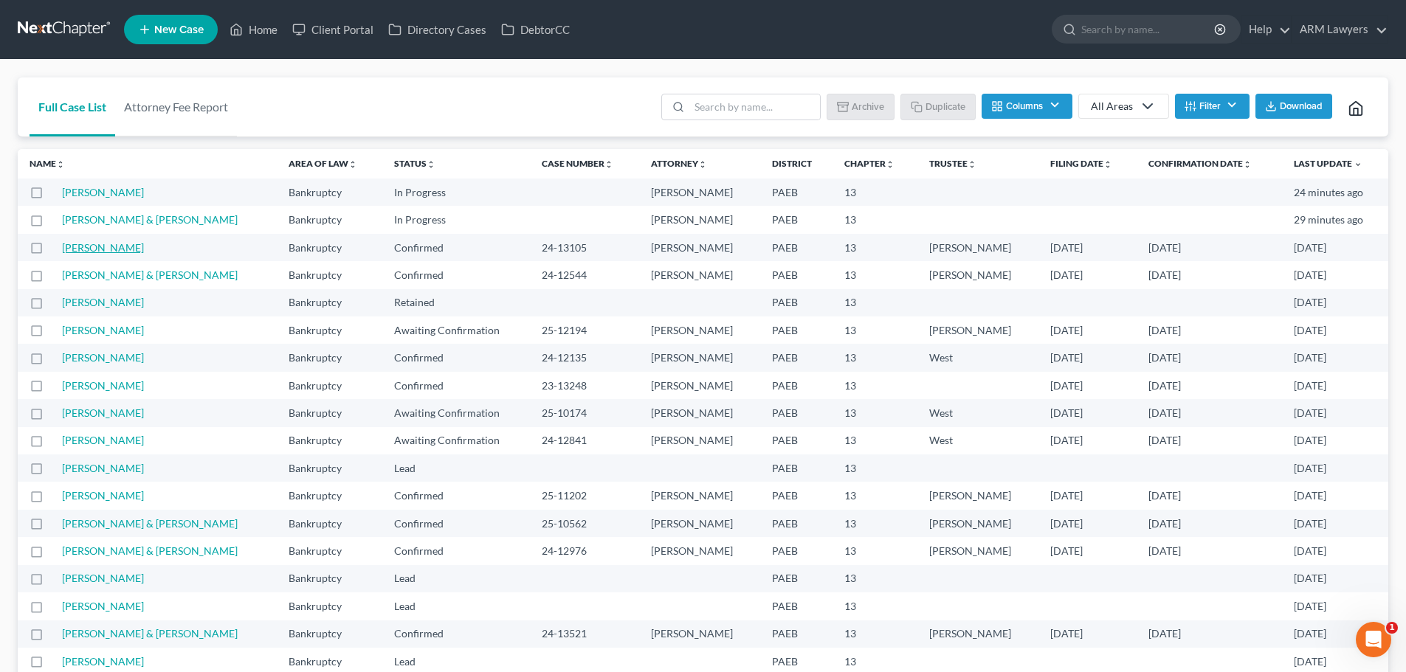
click at [102, 252] on link "[PERSON_NAME]" at bounding box center [103, 247] width 82 height 13
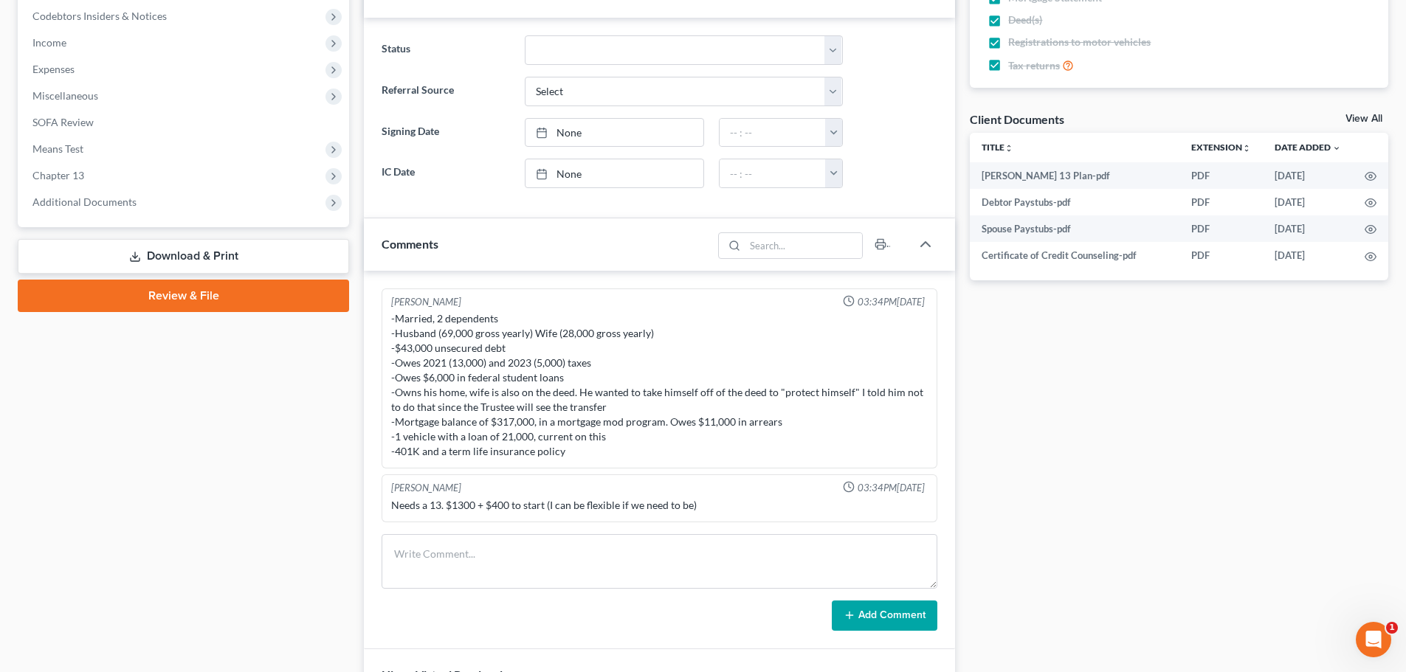
scroll to position [369, 0]
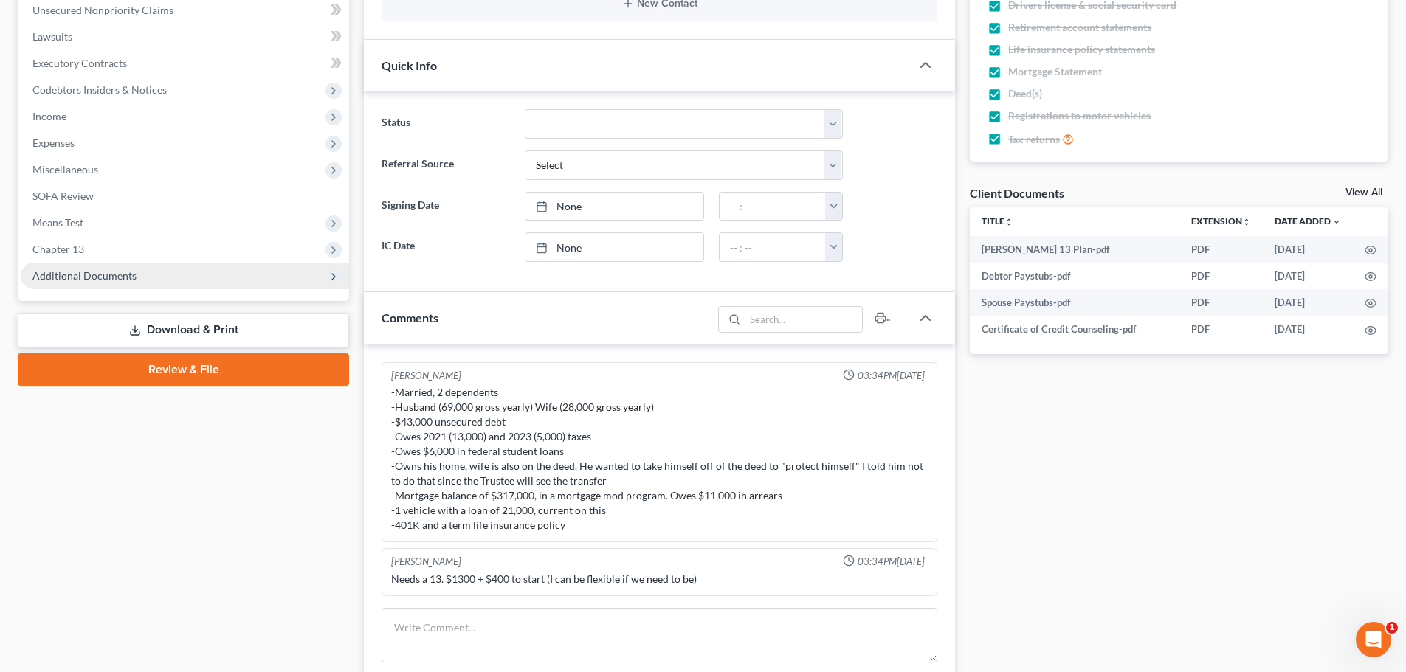
click at [87, 266] on span "Additional Documents" at bounding box center [185, 276] width 328 height 27
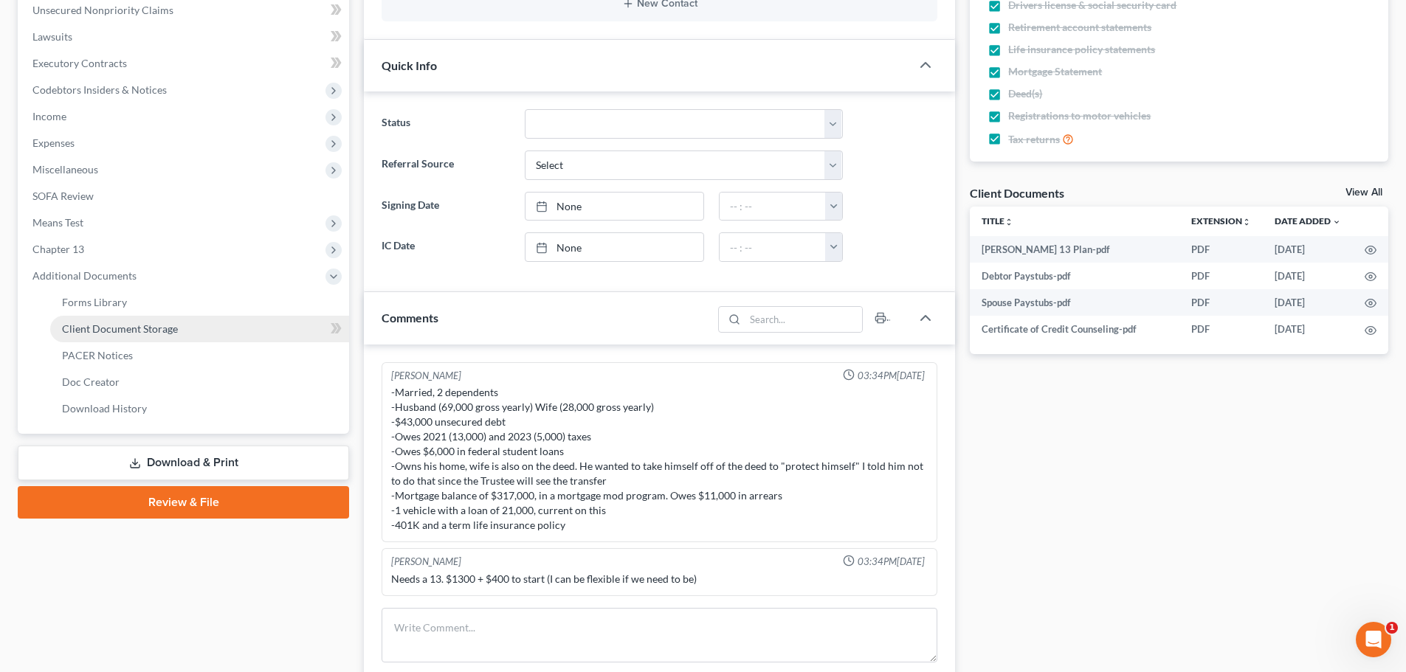
click at [99, 332] on span "Client Document Storage" at bounding box center [120, 328] width 116 height 13
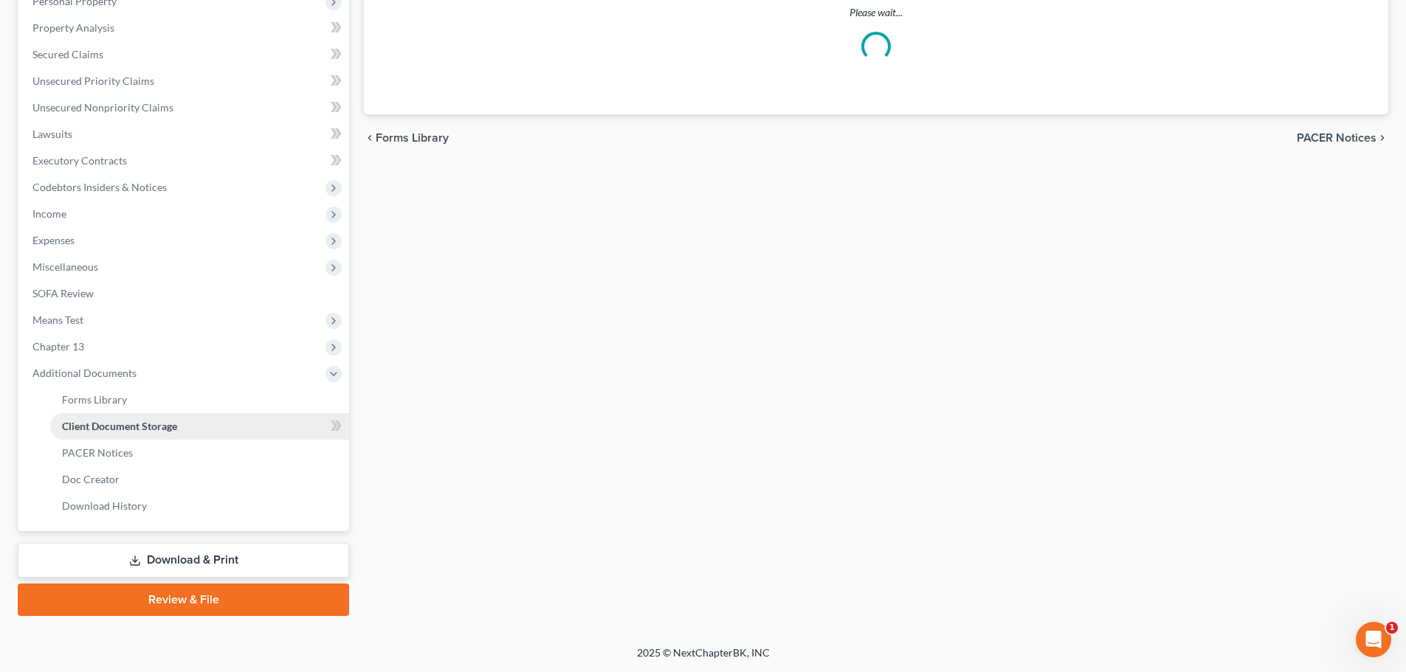
scroll to position [44, 0]
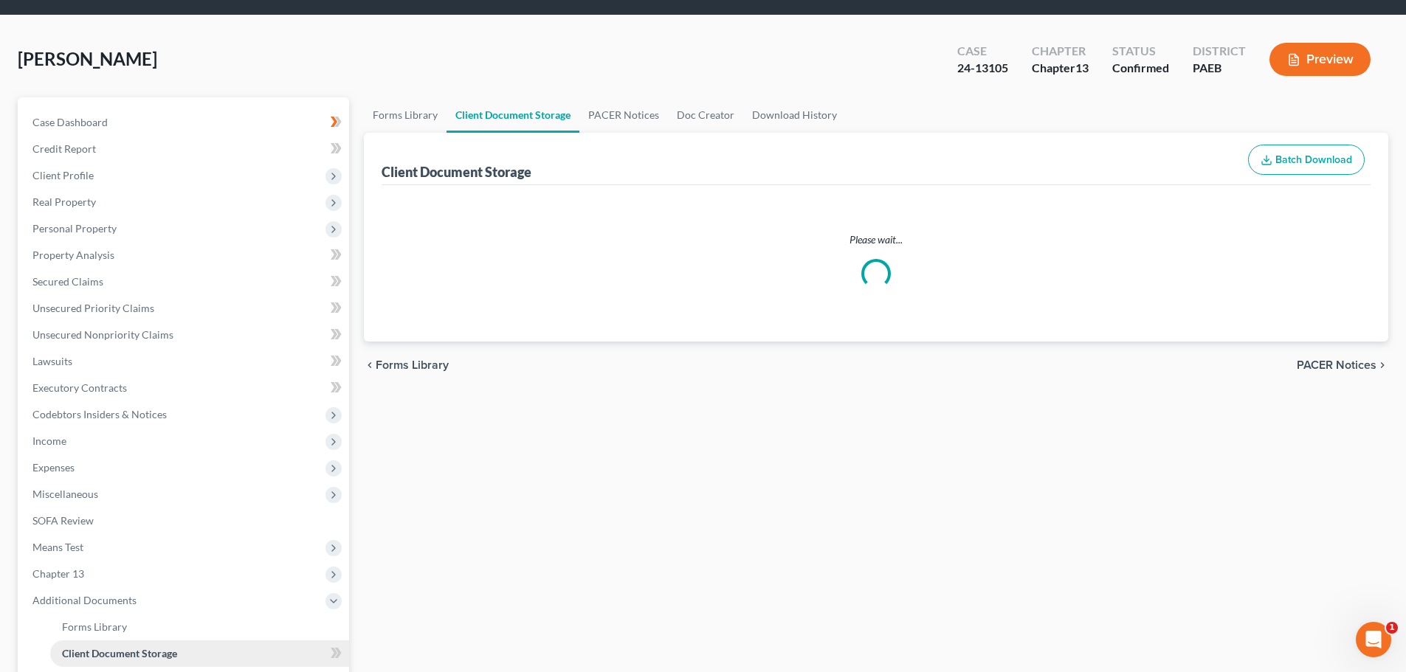
select select "2"
select select "16"
select select "8"
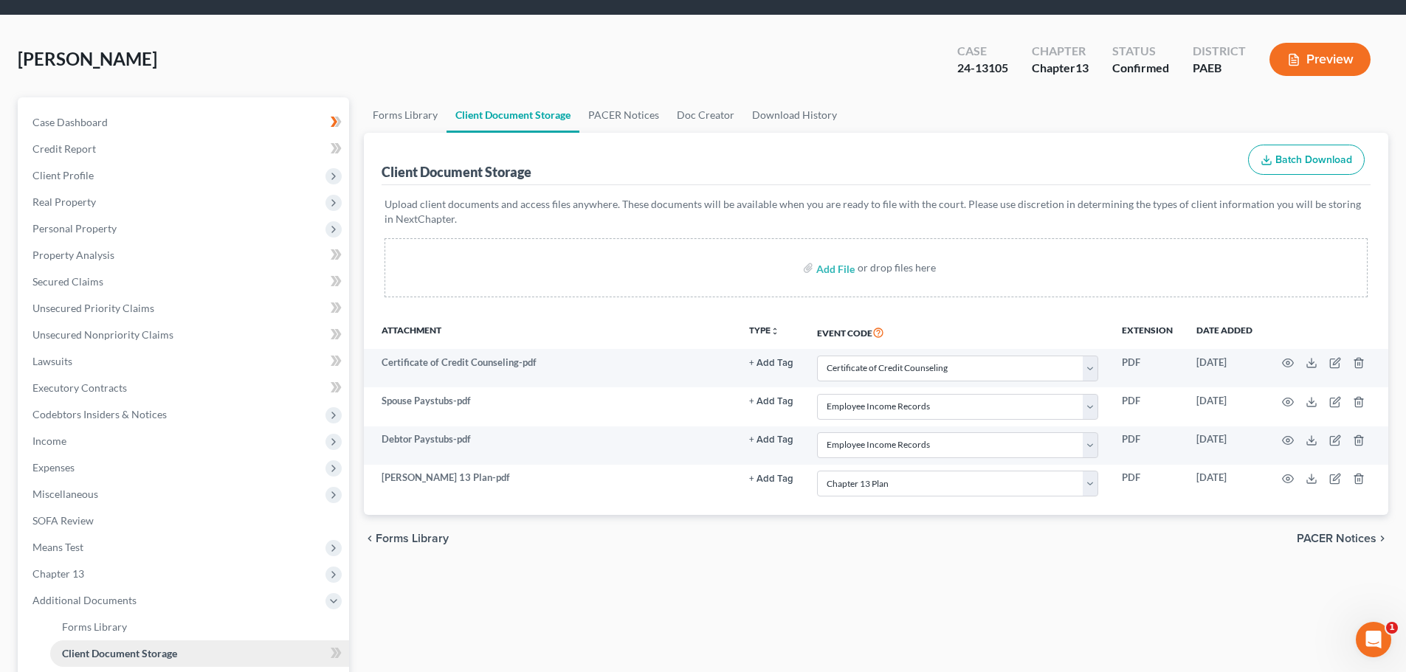
scroll to position [0, 0]
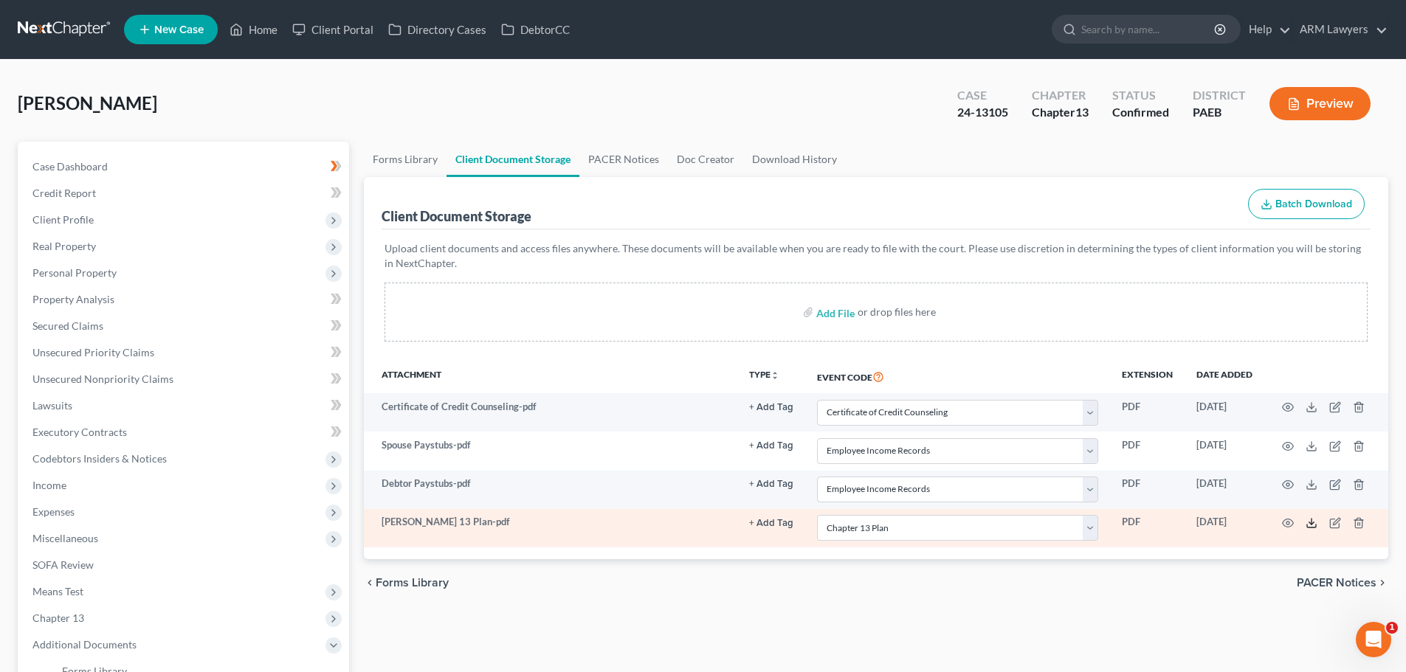
click at [1310, 524] on icon at bounding box center [1311, 523] width 12 height 12
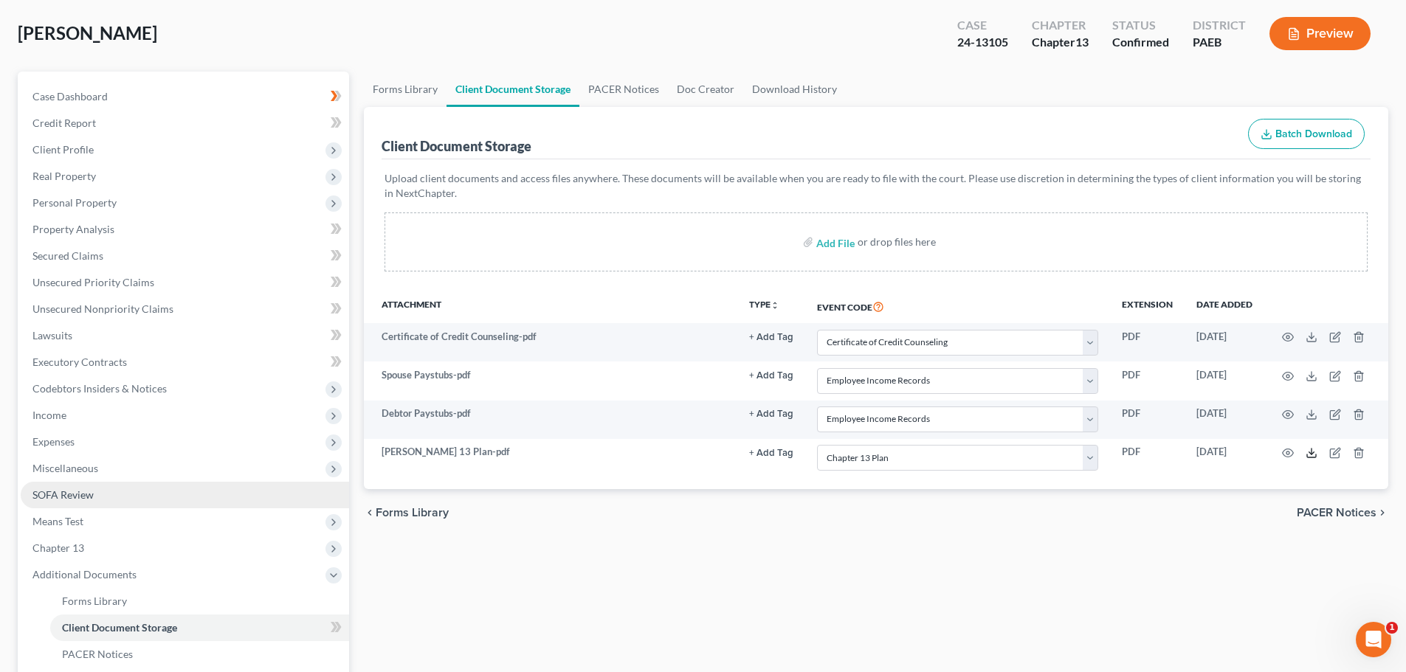
scroll to position [272, 0]
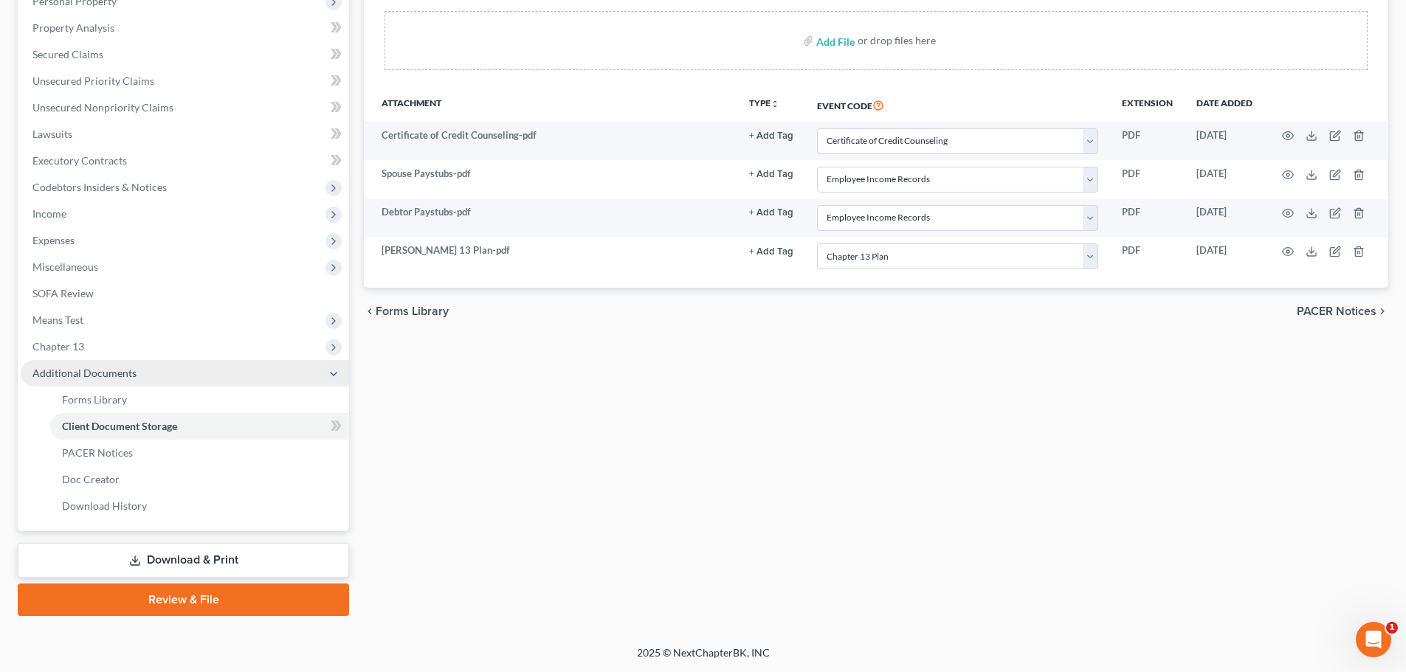
click at [87, 367] on span "Additional Documents" at bounding box center [84, 373] width 104 height 13
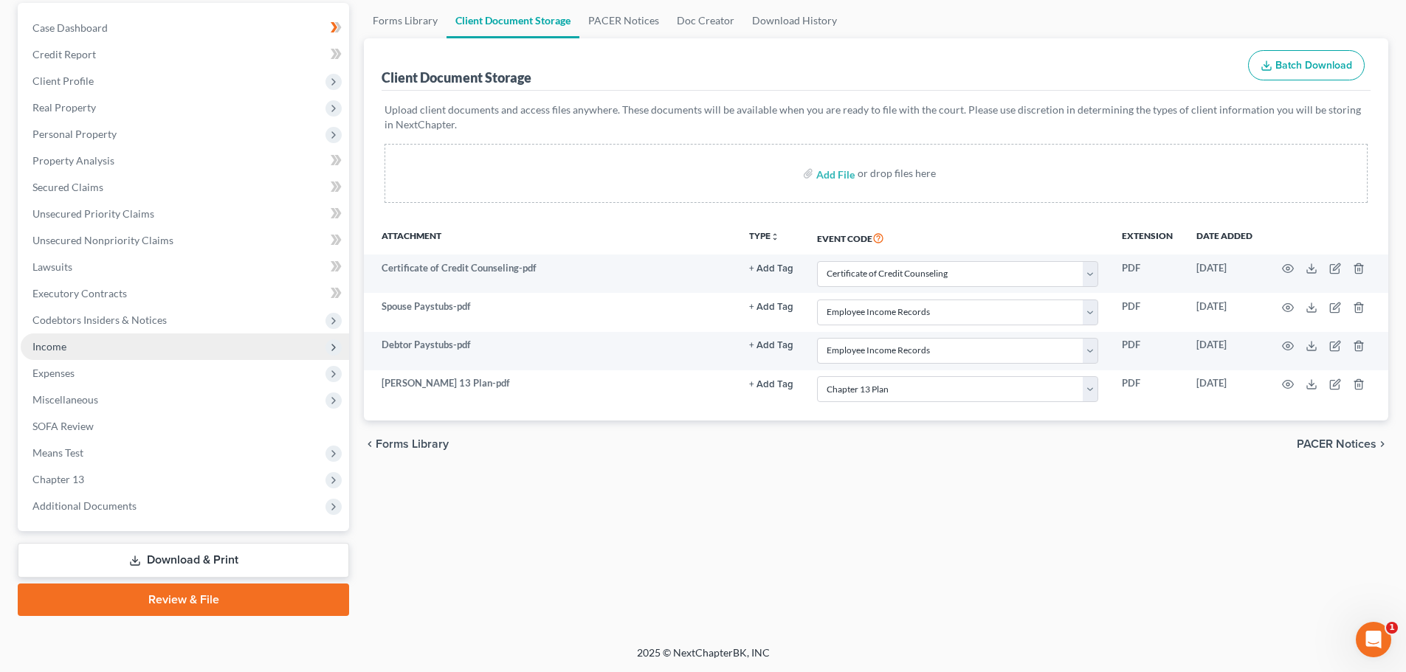
scroll to position [139, 0]
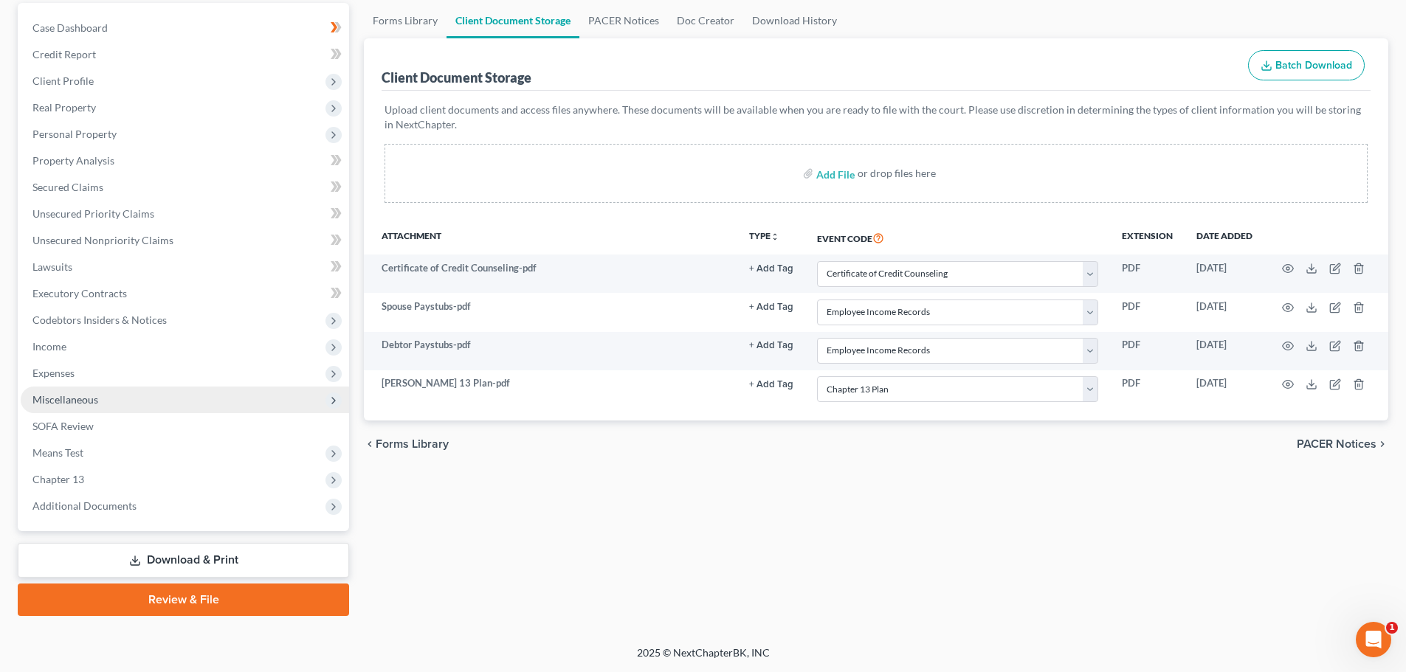
click at [69, 398] on span "Miscellaneous" at bounding box center [65, 399] width 66 height 13
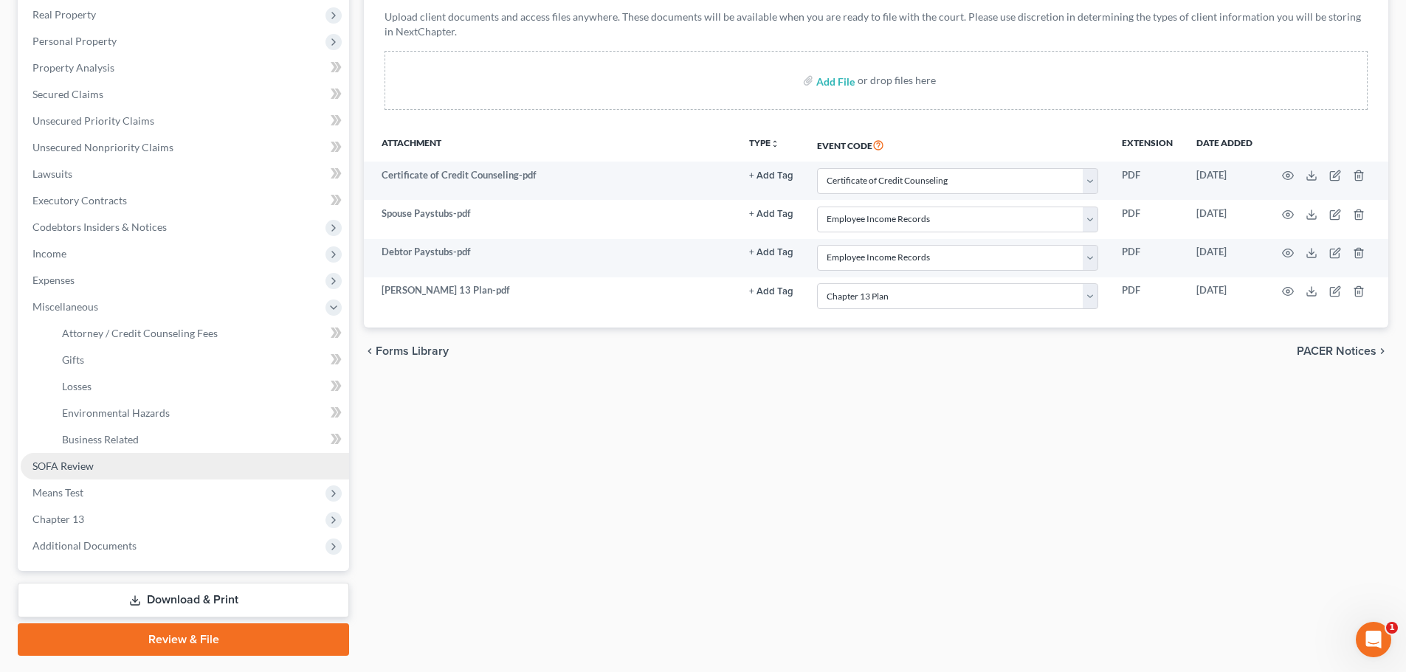
scroll to position [272, 0]
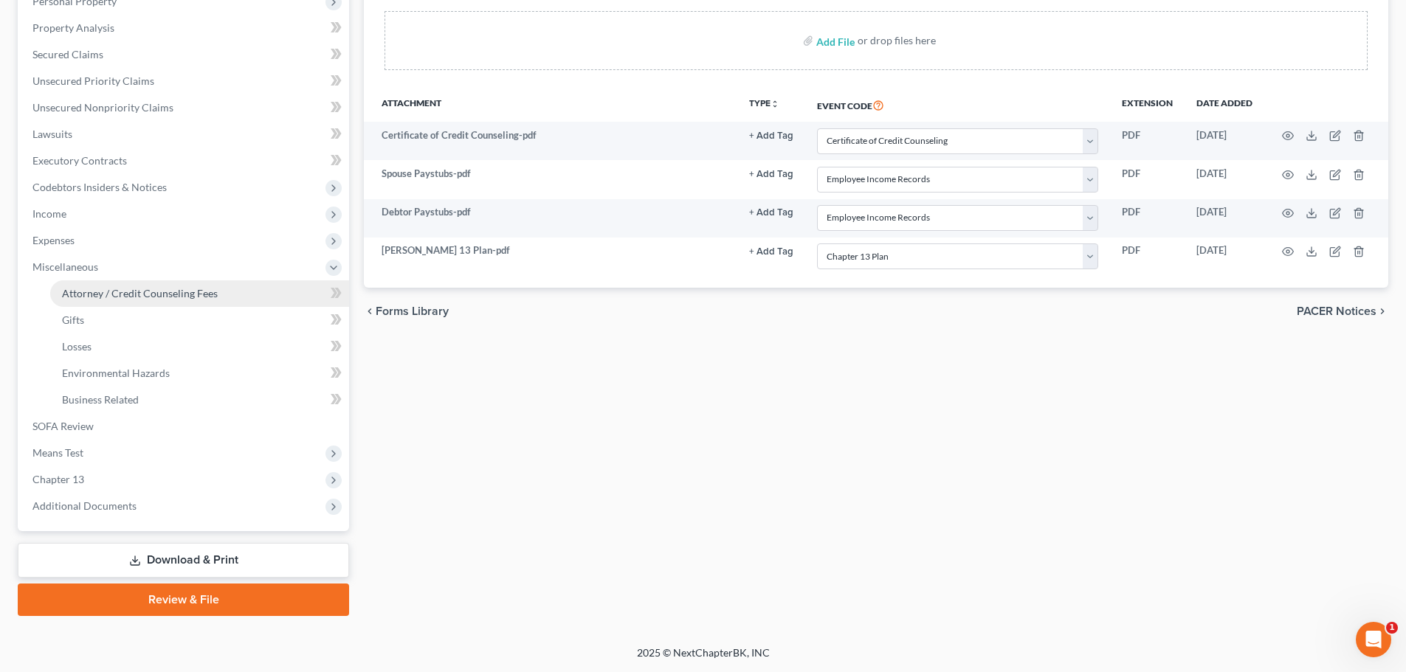
click at [109, 298] on span "Attorney / Credit Counseling Fees" at bounding box center [140, 293] width 156 height 13
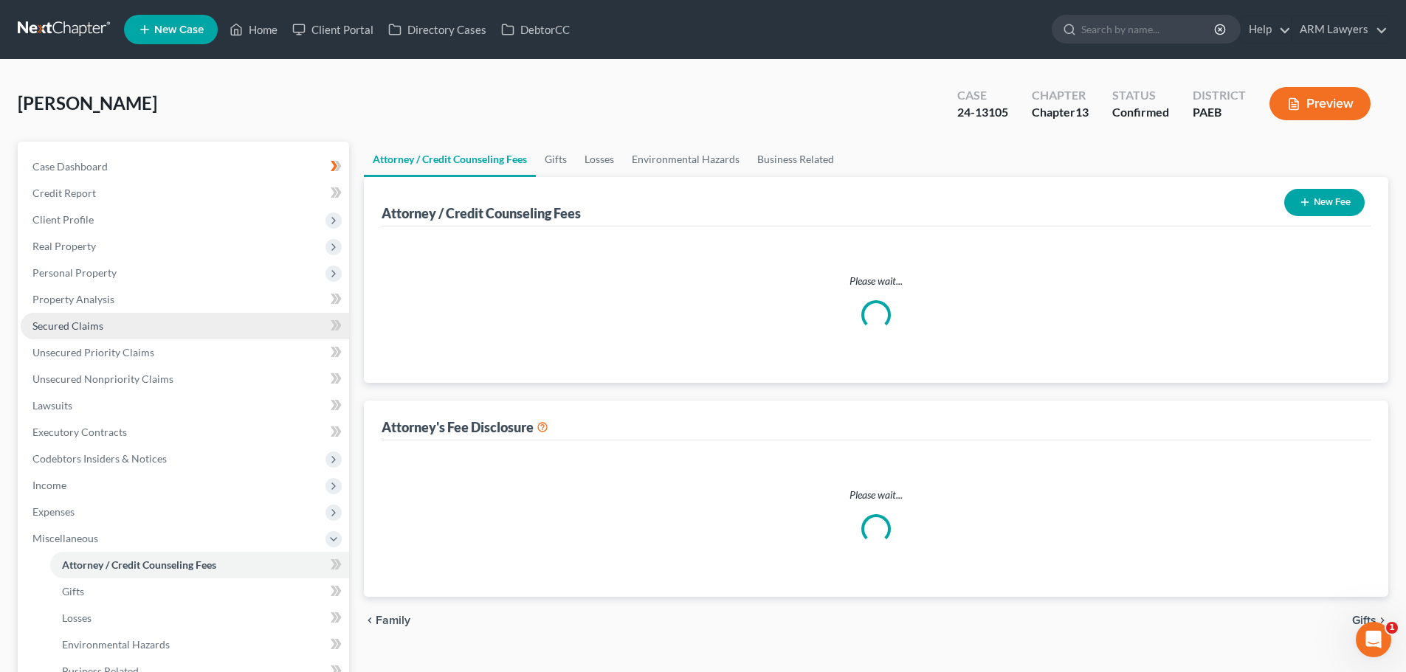
select select "0"
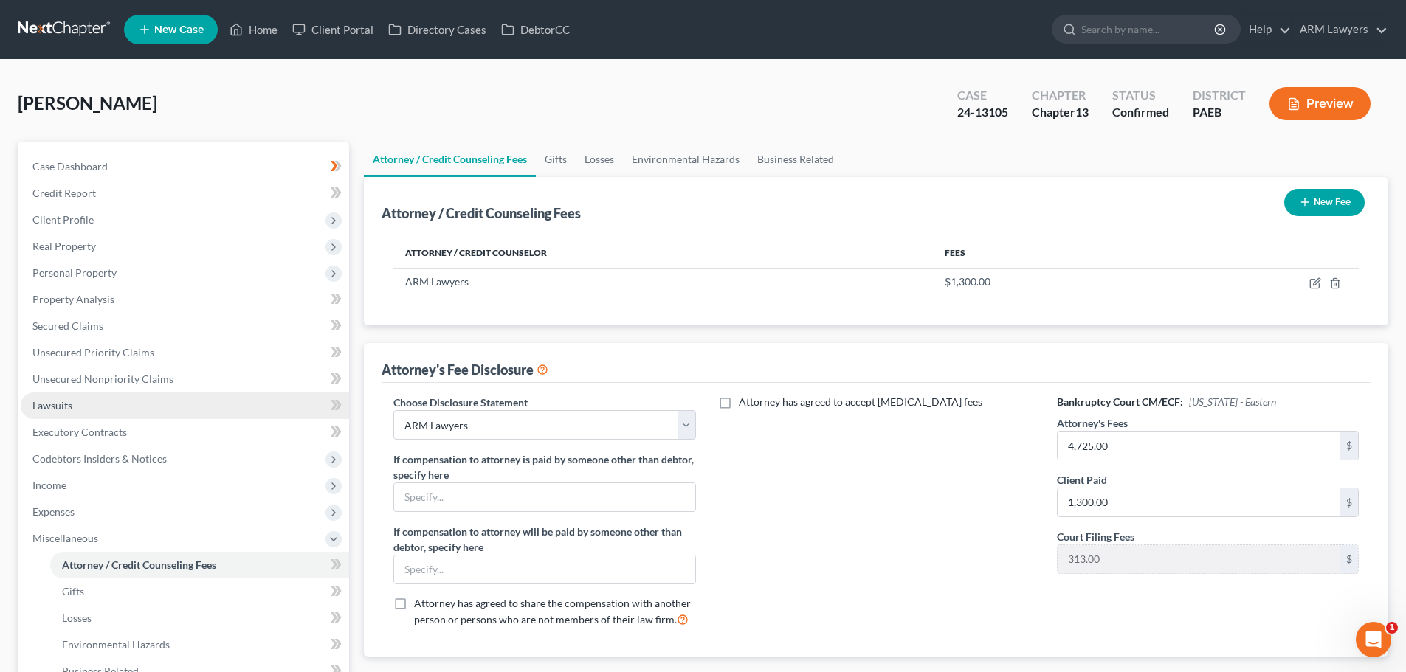
click at [86, 409] on link "Lawsuits" at bounding box center [185, 406] width 328 height 27
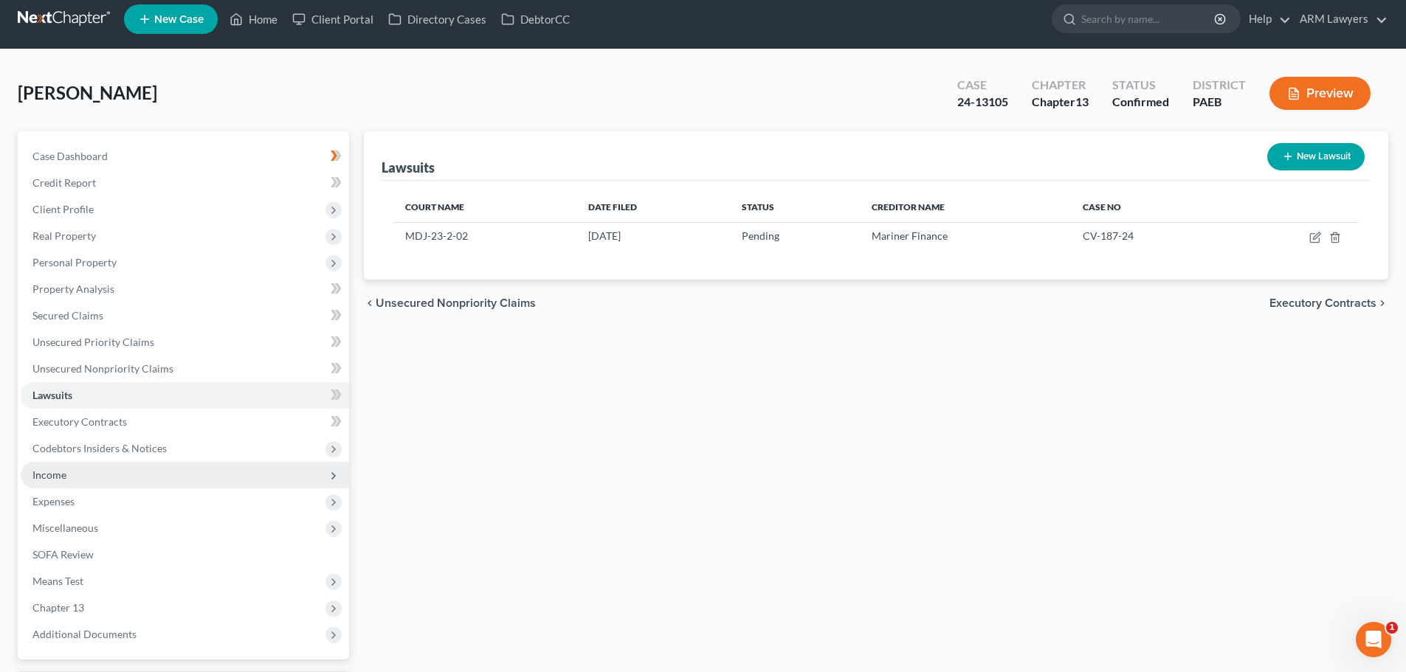
scroll to position [74, 0]
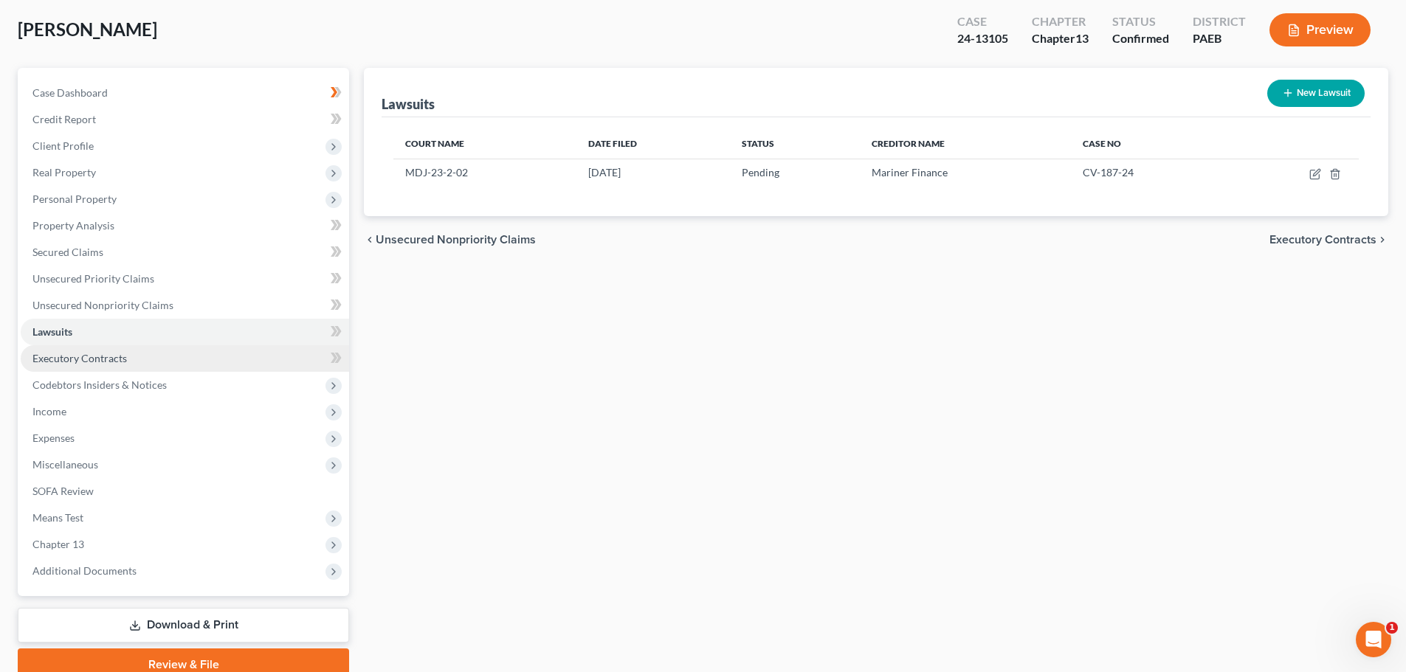
click at [91, 358] on span "Executory Contracts" at bounding box center [79, 358] width 94 height 13
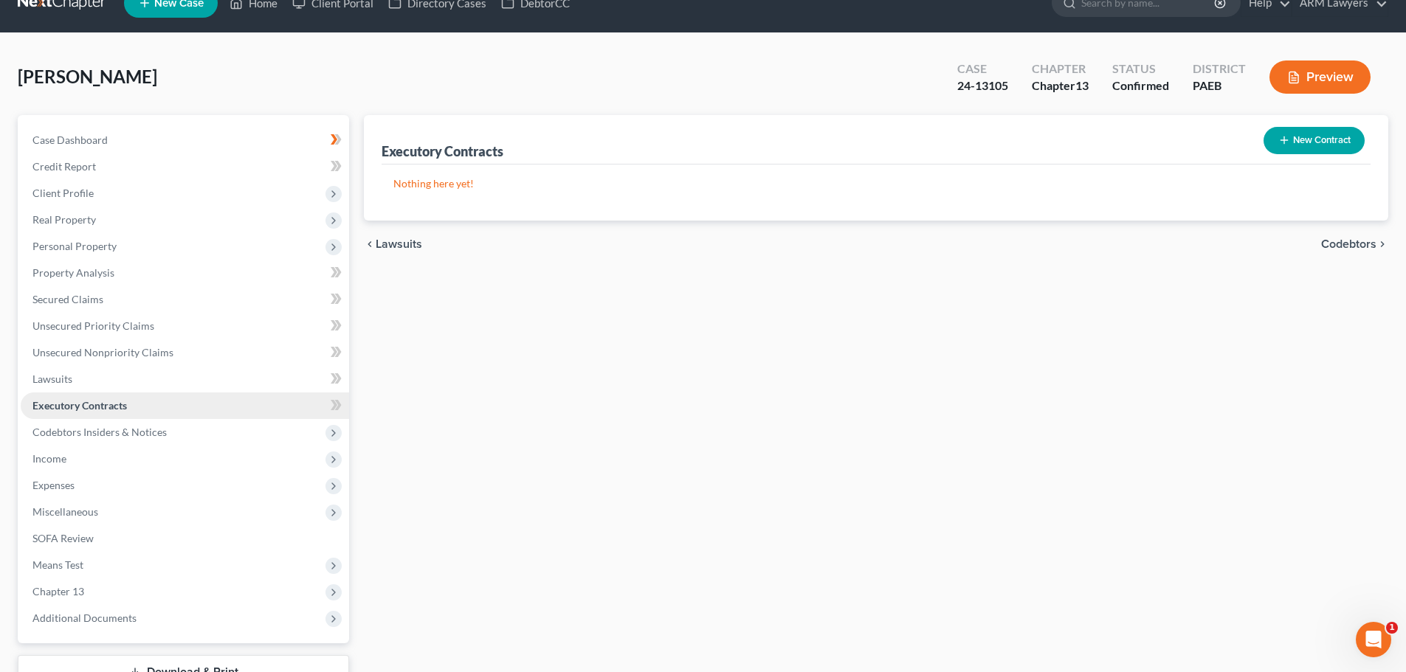
scroll to position [74, 0]
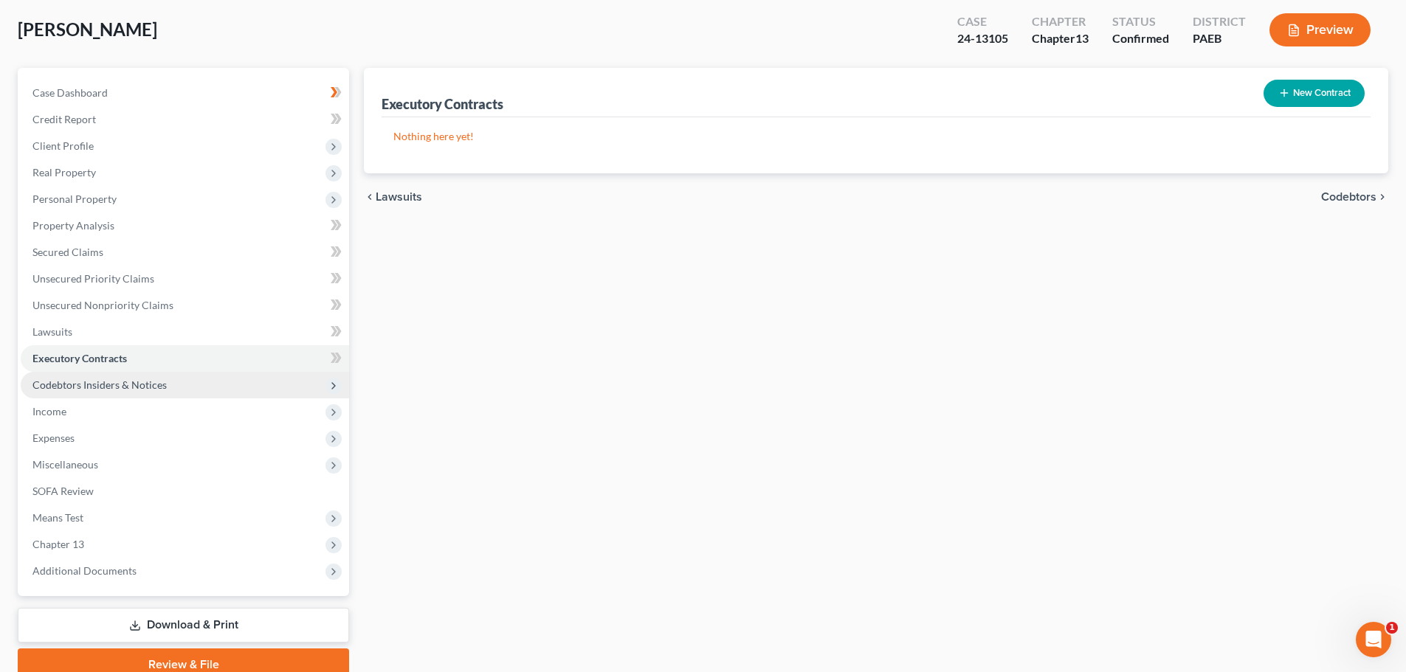
click at [55, 390] on span "Codebtors Insiders & Notices" at bounding box center [99, 385] width 134 height 13
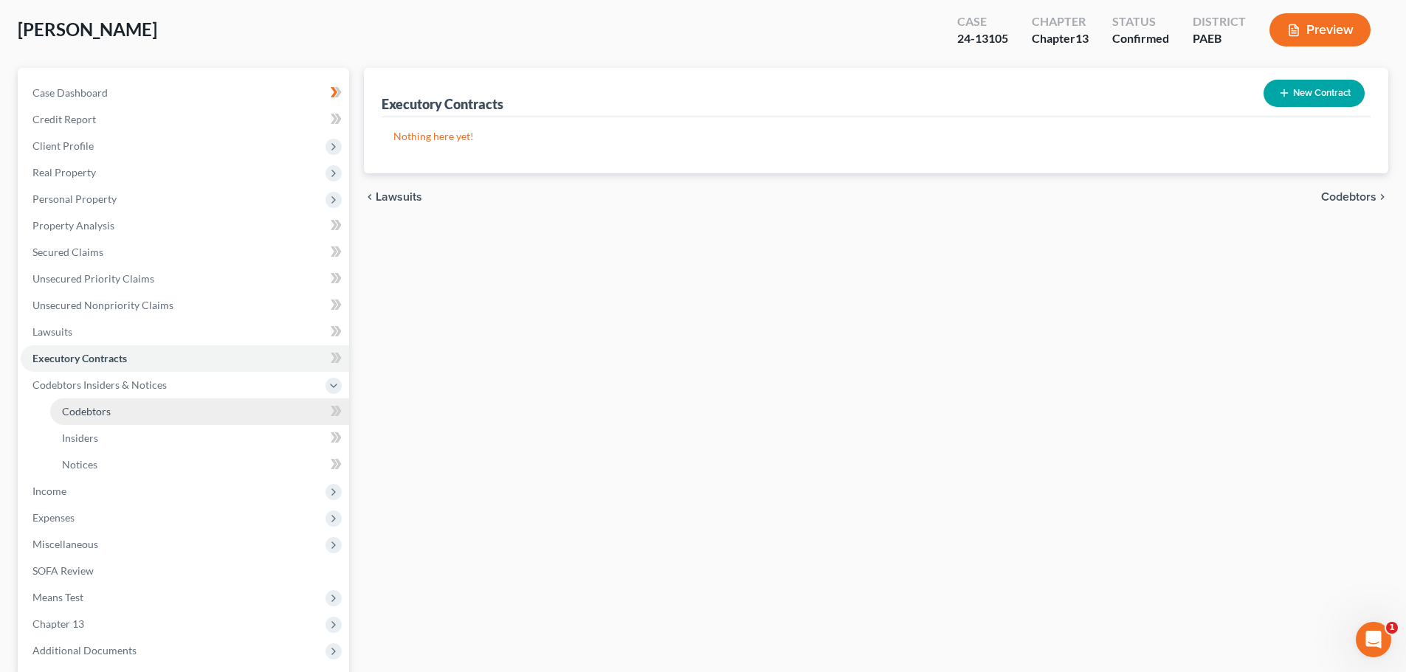
click at [80, 413] on span "Codebtors" at bounding box center [86, 411] width 49 height 13
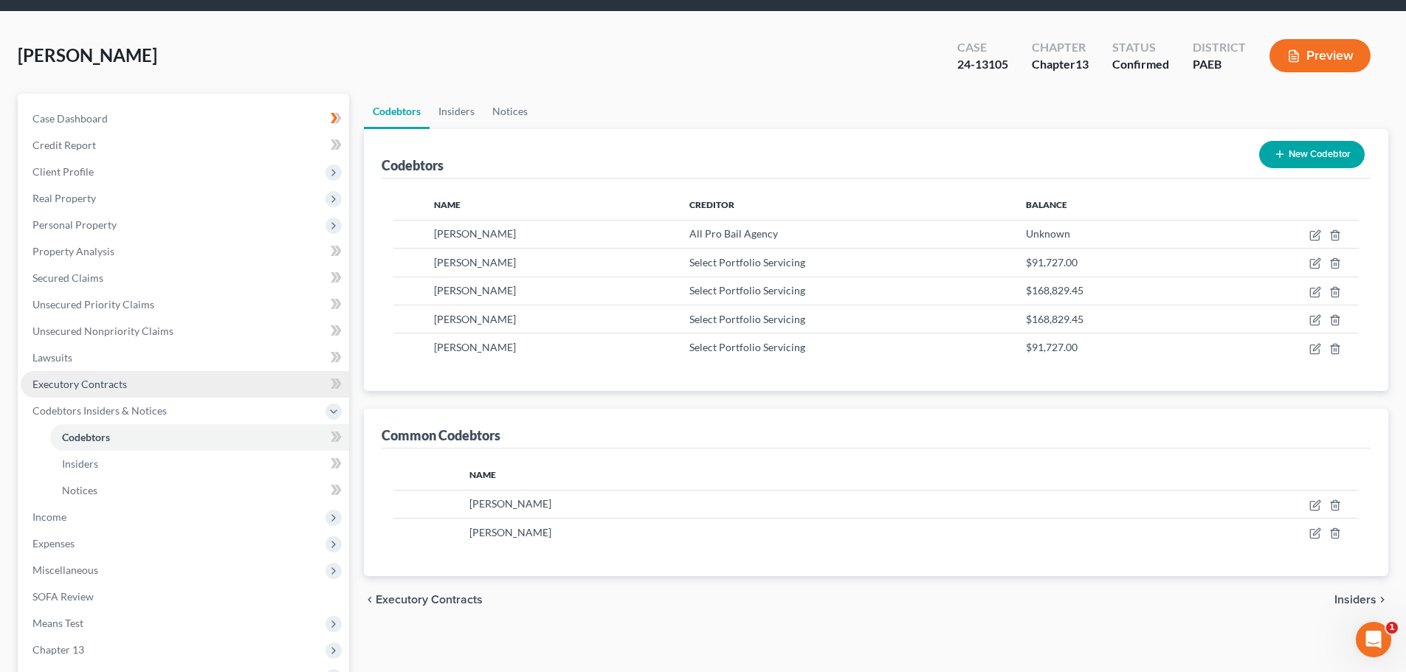
scroll to position [74, 0]
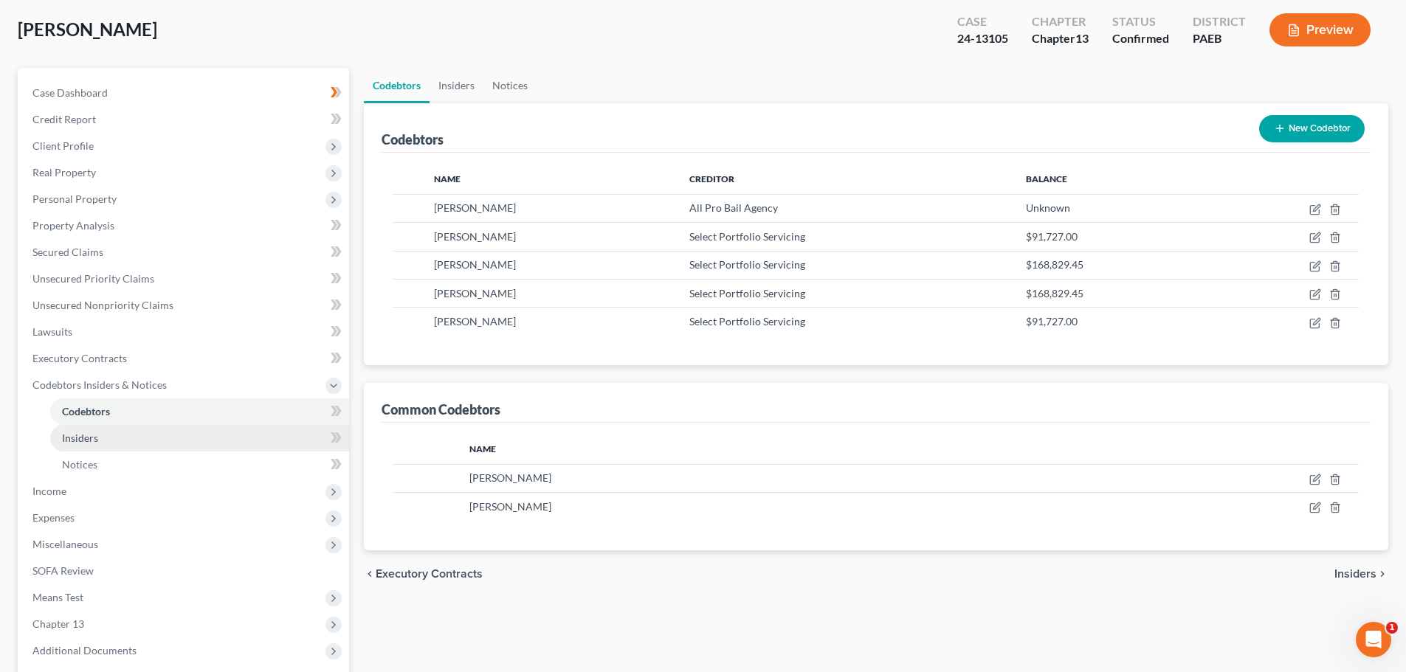
click at [114, 437] on link "Insiders" at bounding box center [199, 438] width 299 height 27
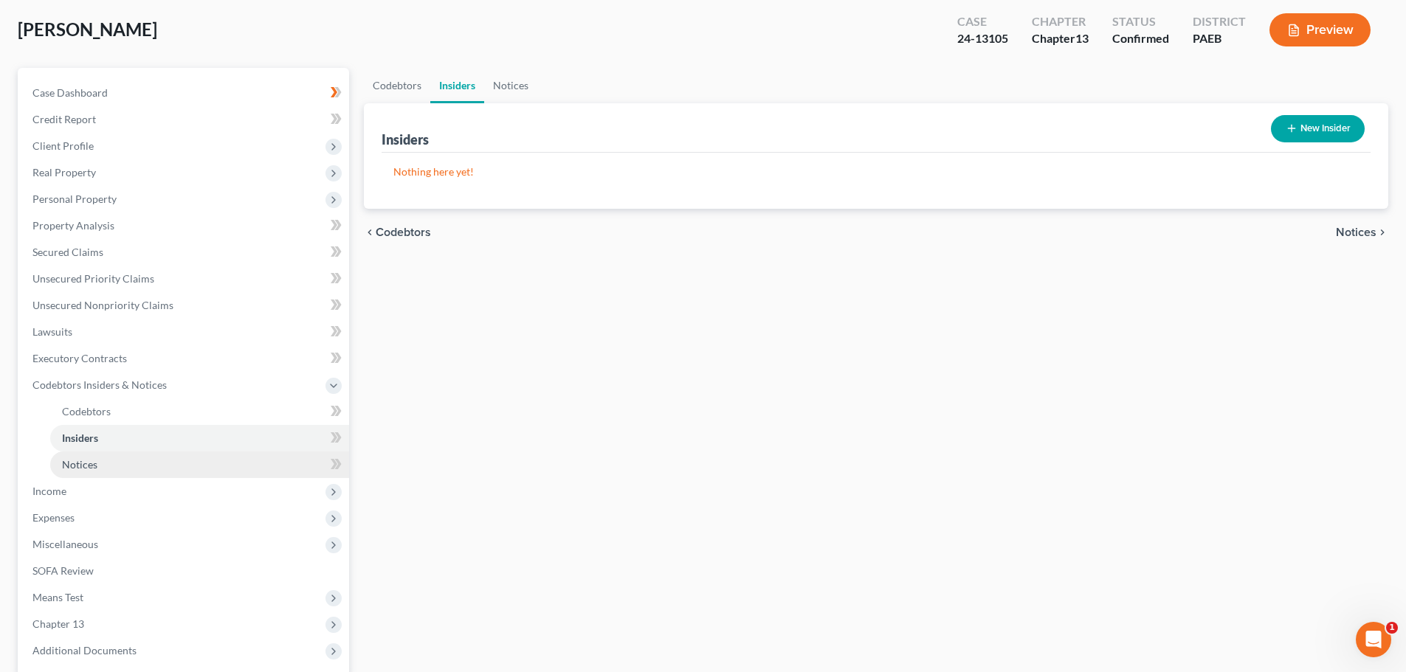
click at [97, 452] on link "Notices" at bounding box center [199, 465] width 299 height 27
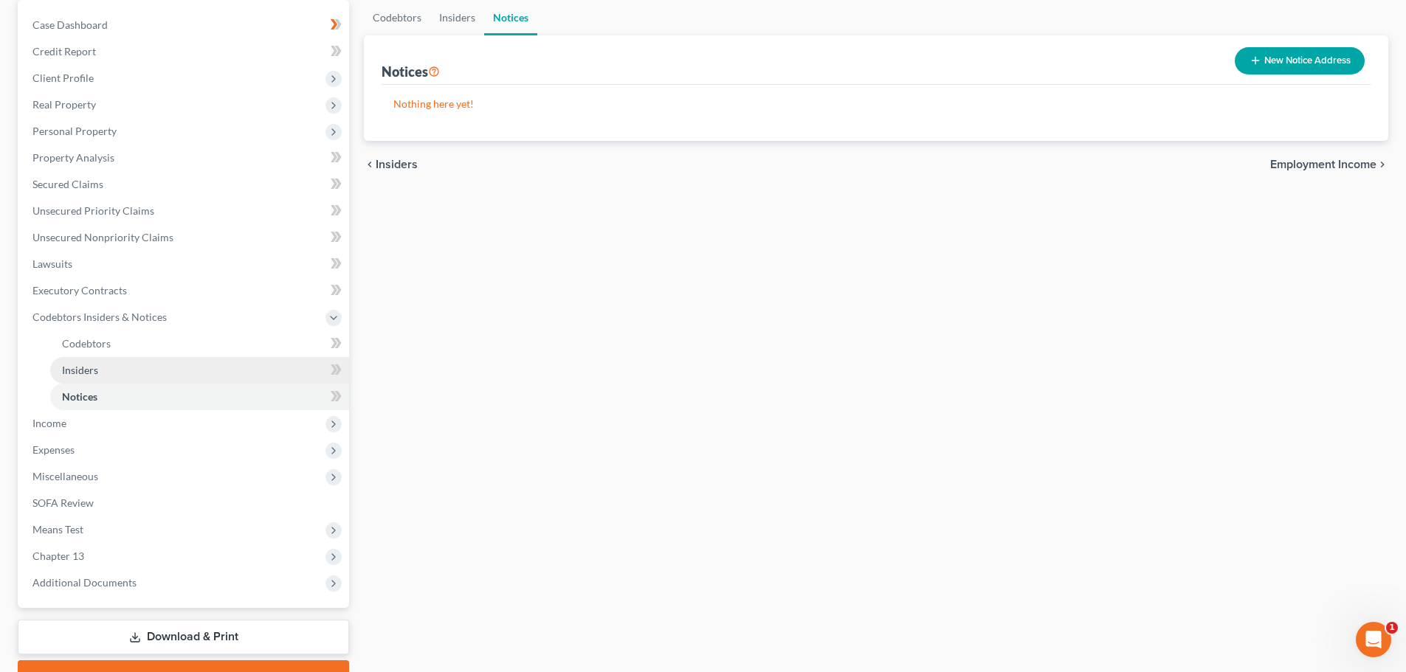
scroll to position [148, 0]
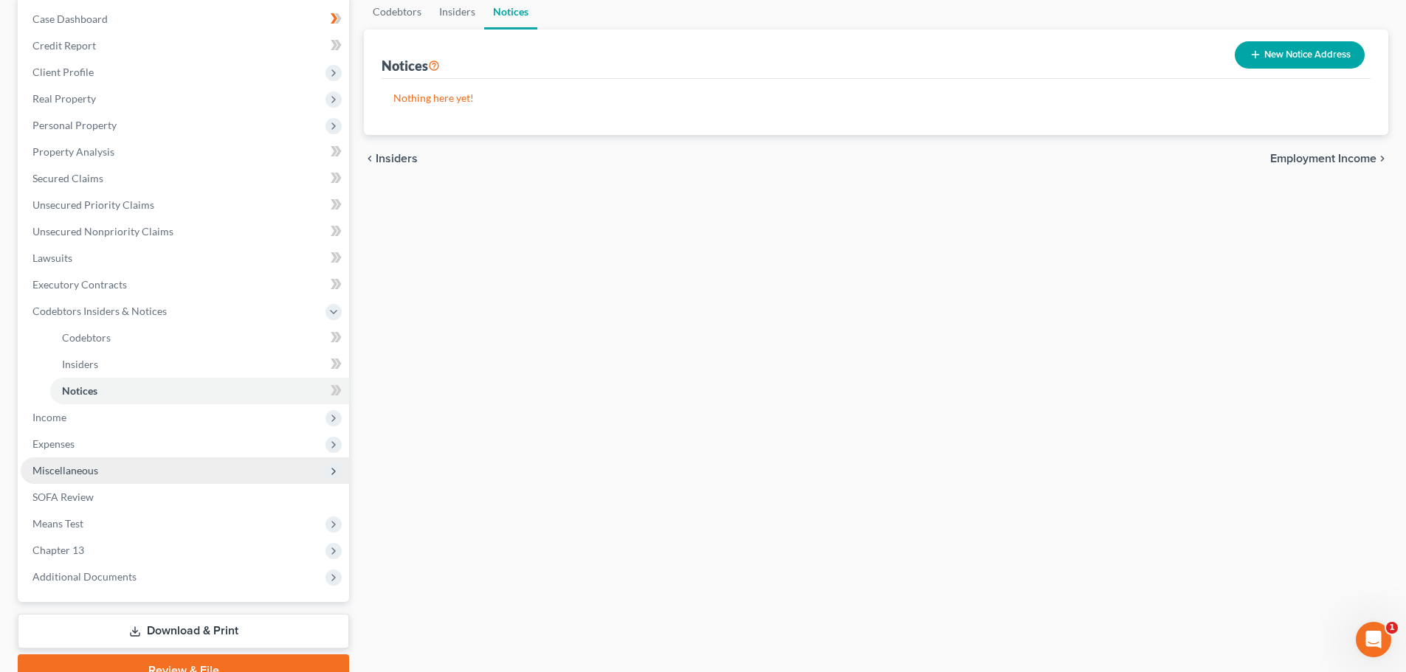
click at [71, 471] on span "Miscellaneous" at bounding box center [65, 470] width 66 height 13
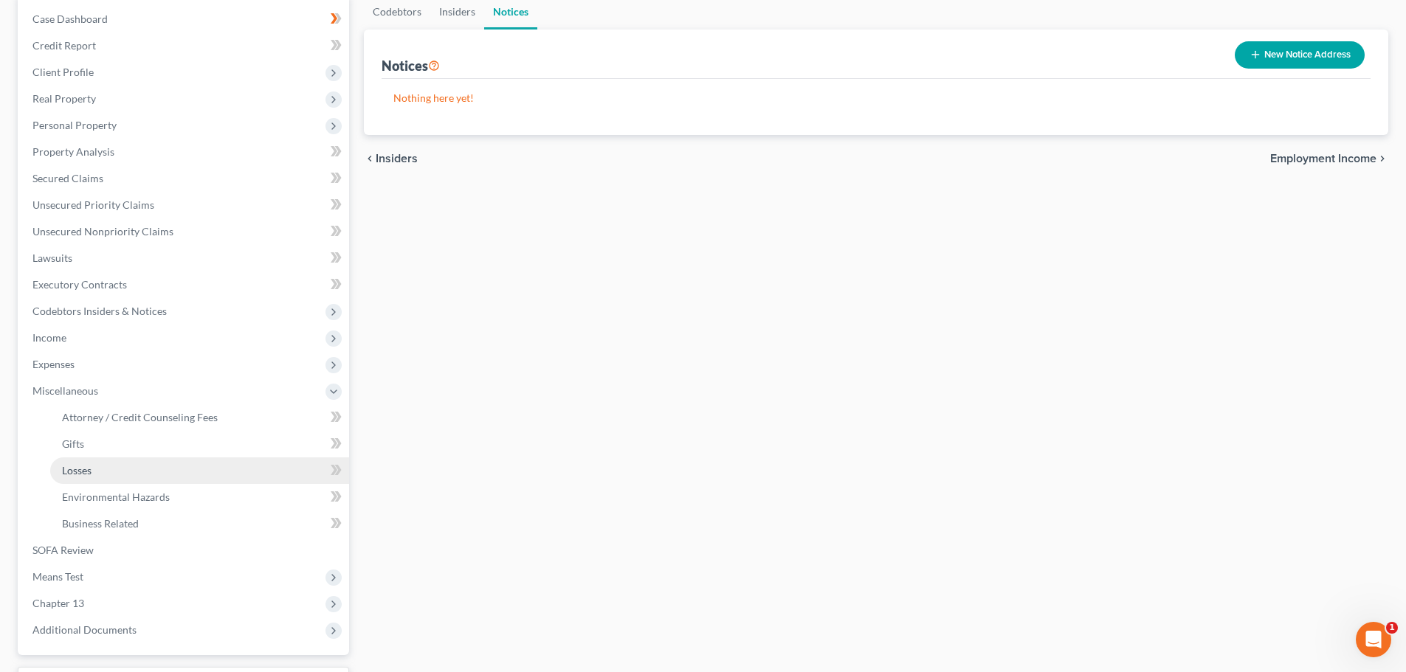
click at [83, 465] on span "Losses" at bounding box center [77, 470] width 30 height 13
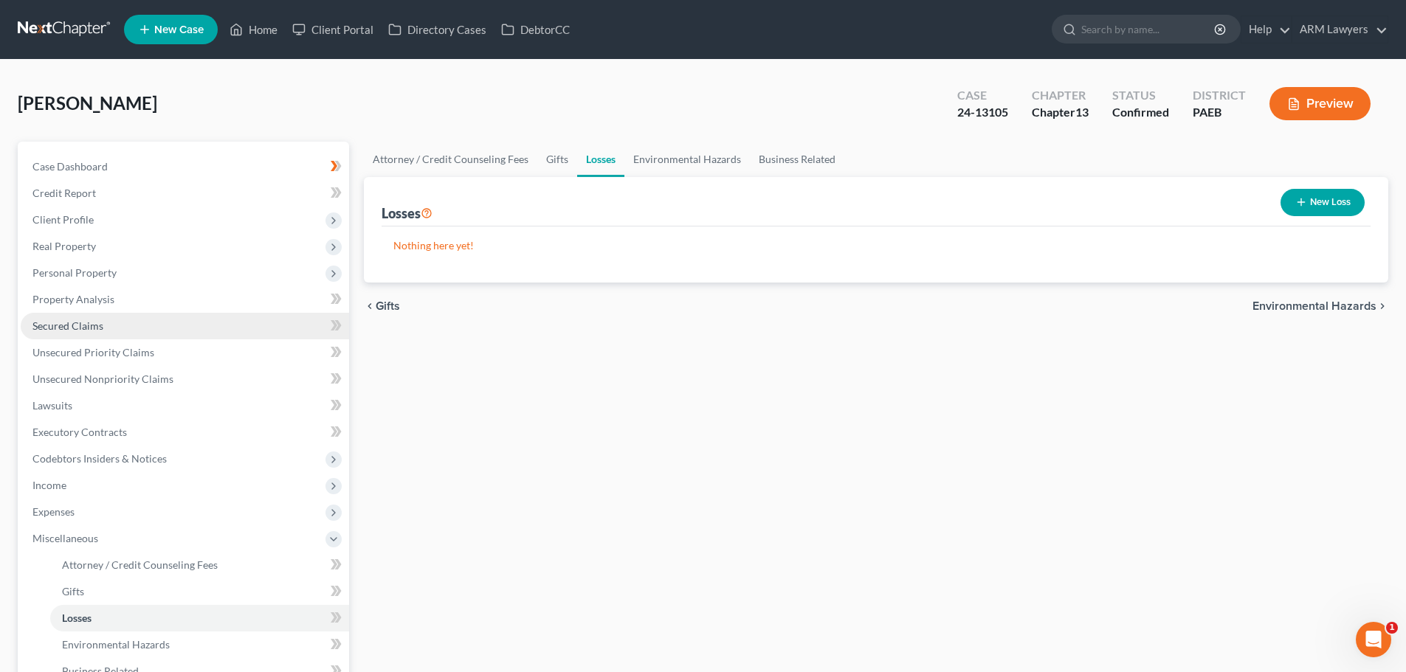
click at [56, 314] on link "Secured Claims" at bounding box center [185, 326] width 328 height 27
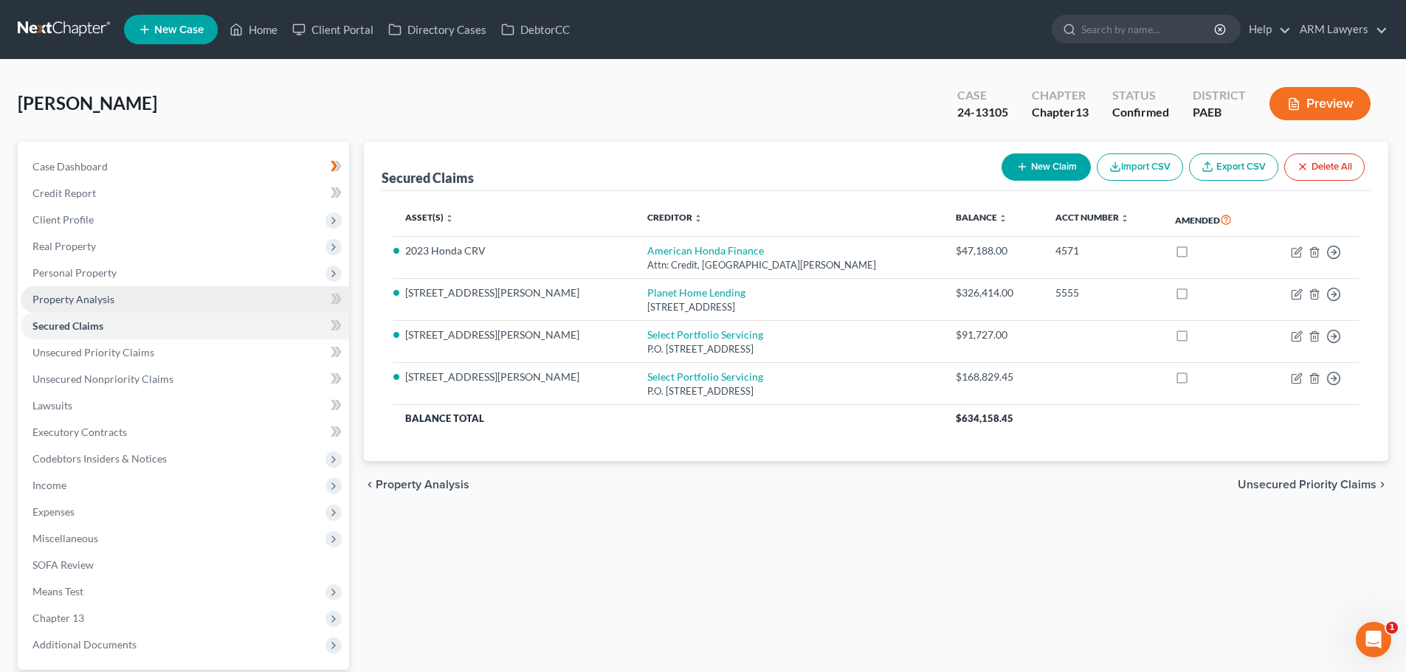
click at [89, 300] on span "Property Analysis" at bounding box center [73, 299] width 82 height 13
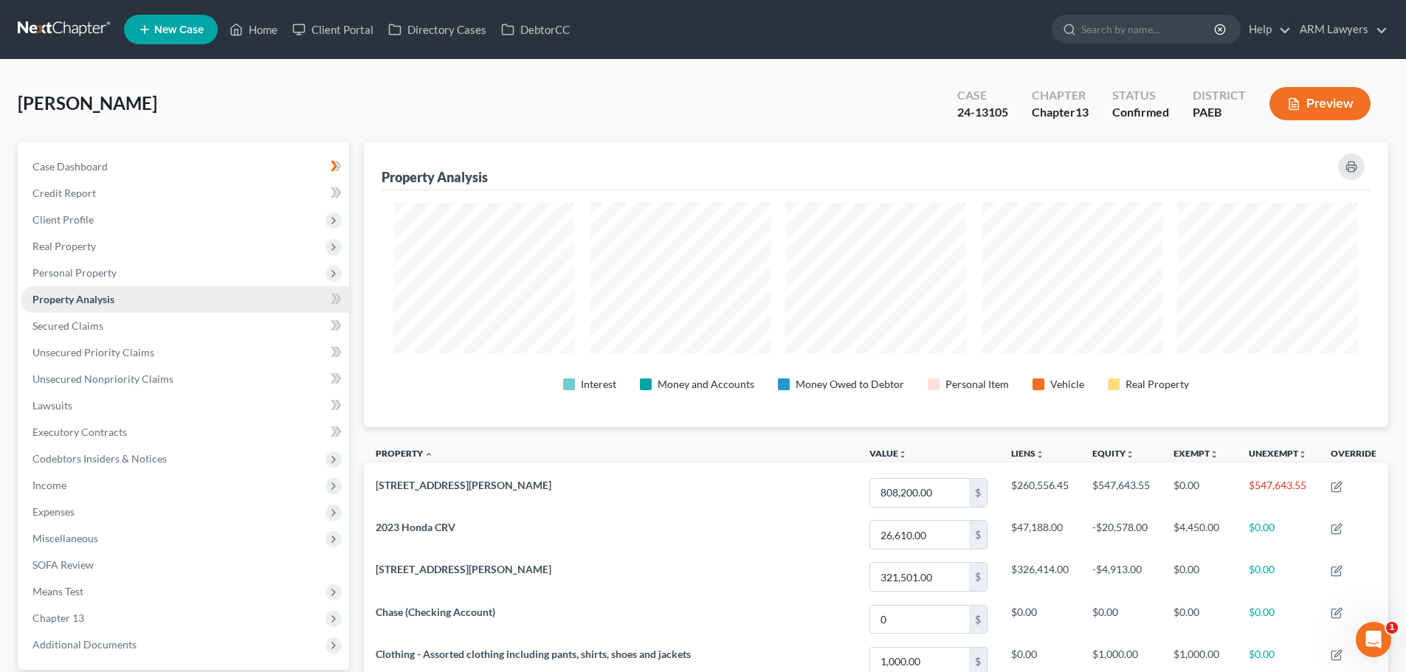
scroll to position [286, 1024]
click at [89, 324] on span "Secured Claims" at bounding box center [67, 325] width 71 height 13
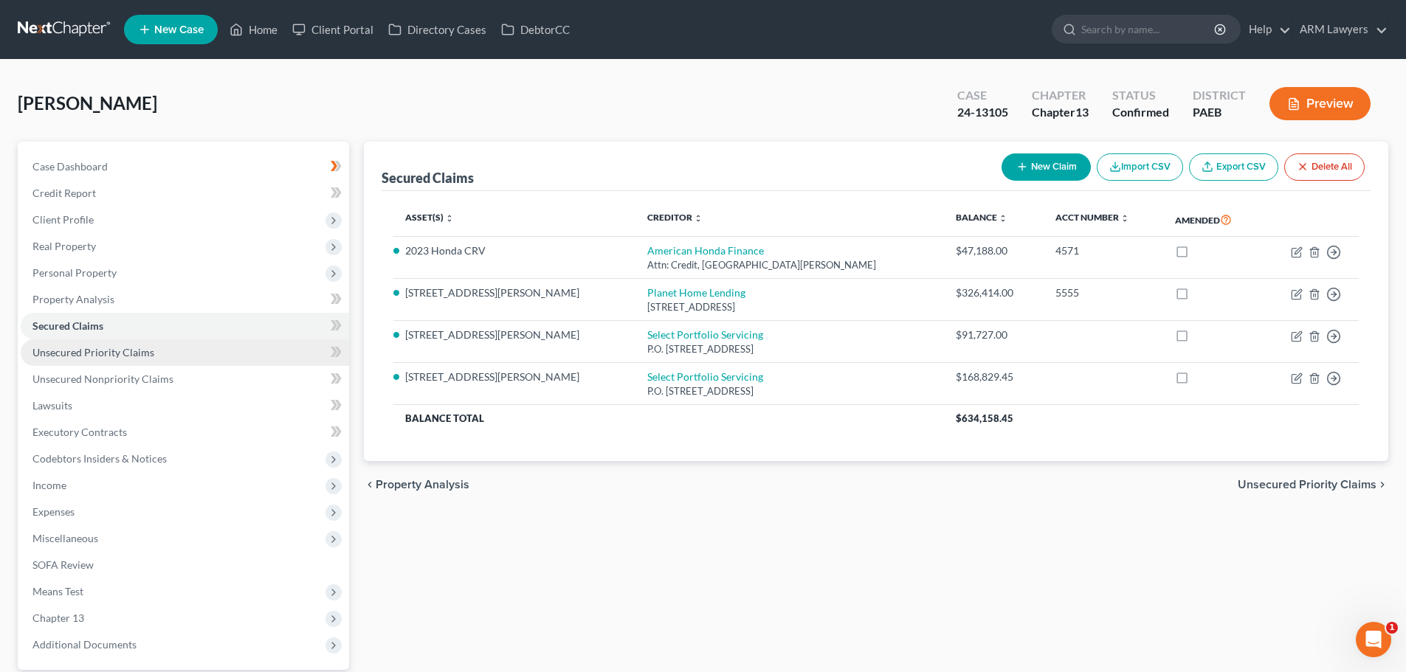
click at [101, 356] on span "Unsecured Priority Claims" at bounding box center [93, 352] width 122 height 13
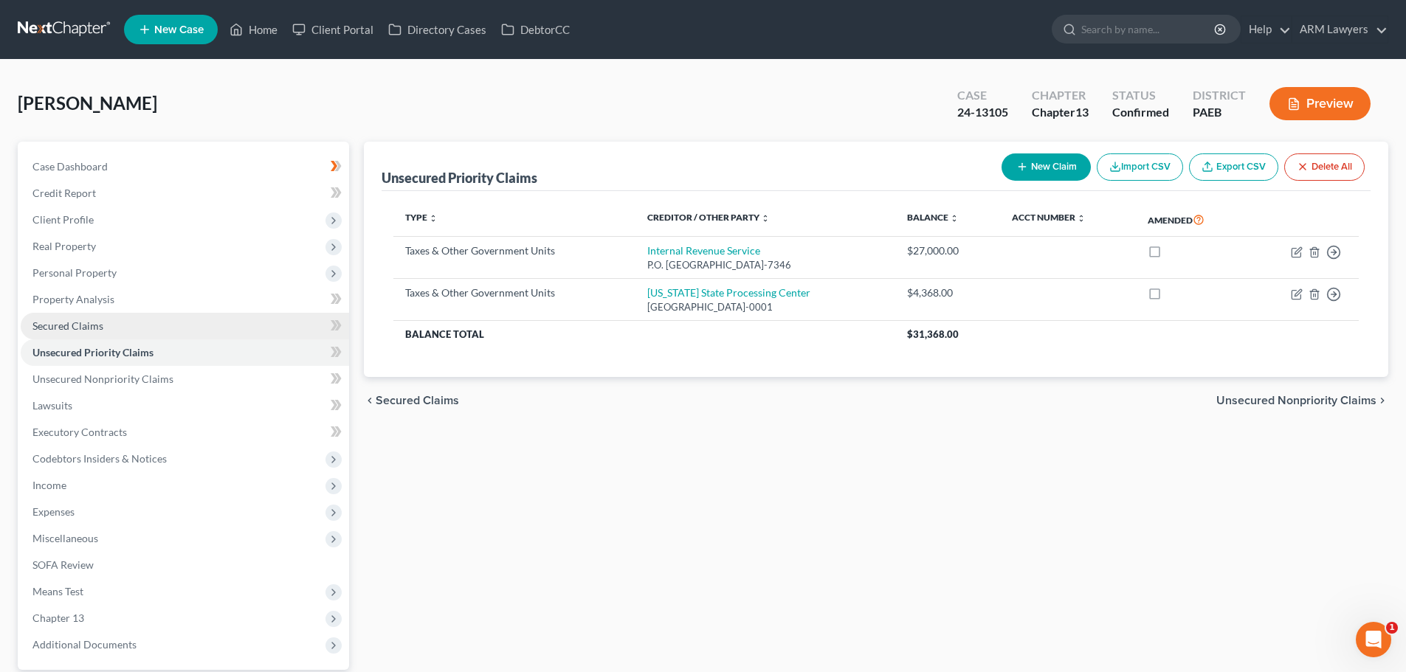
click at [100, 325] on span "Secured Claims" at bounding box center [67, 325] width 71 height 13
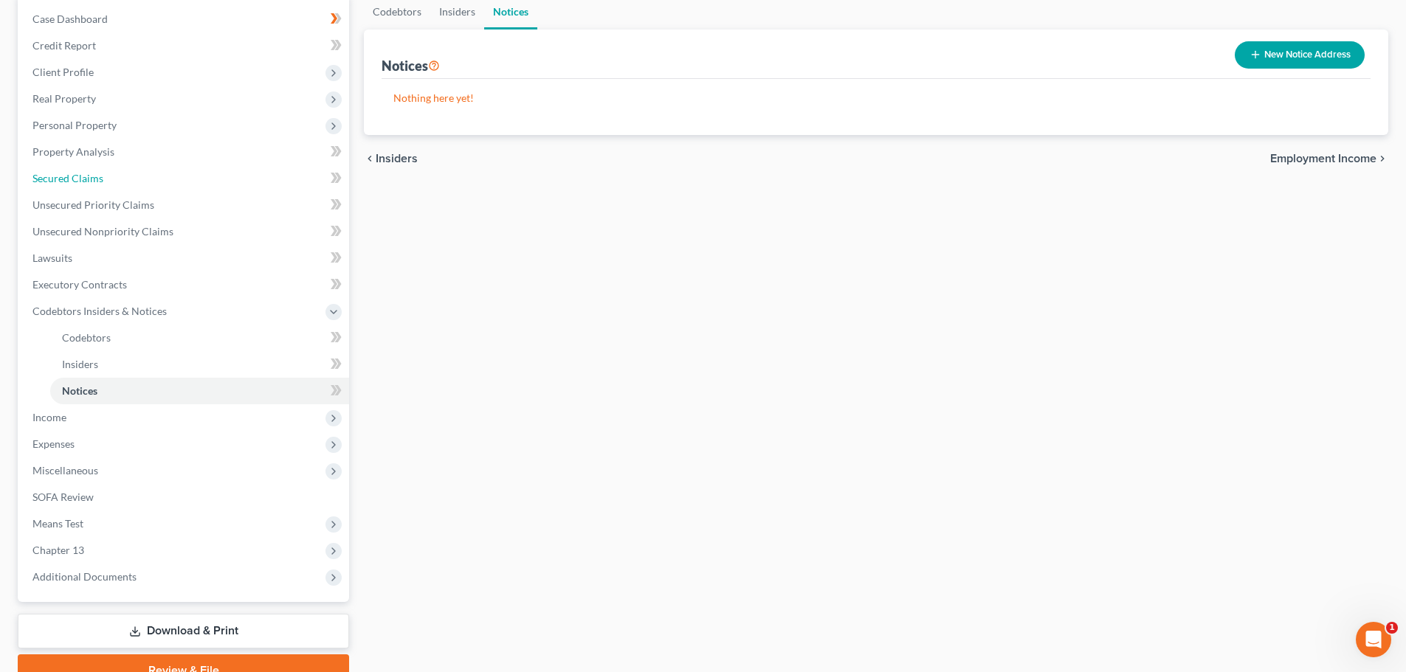
scroll to position [74, 0]
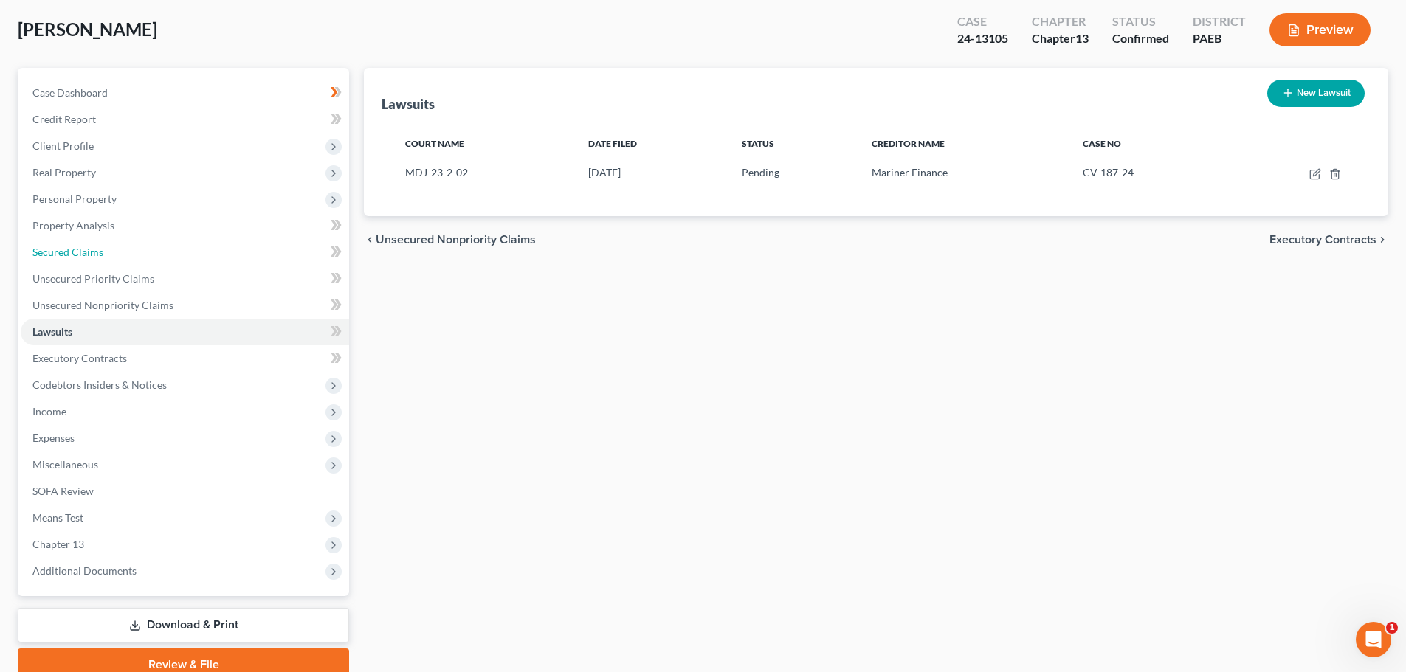
select select "0"
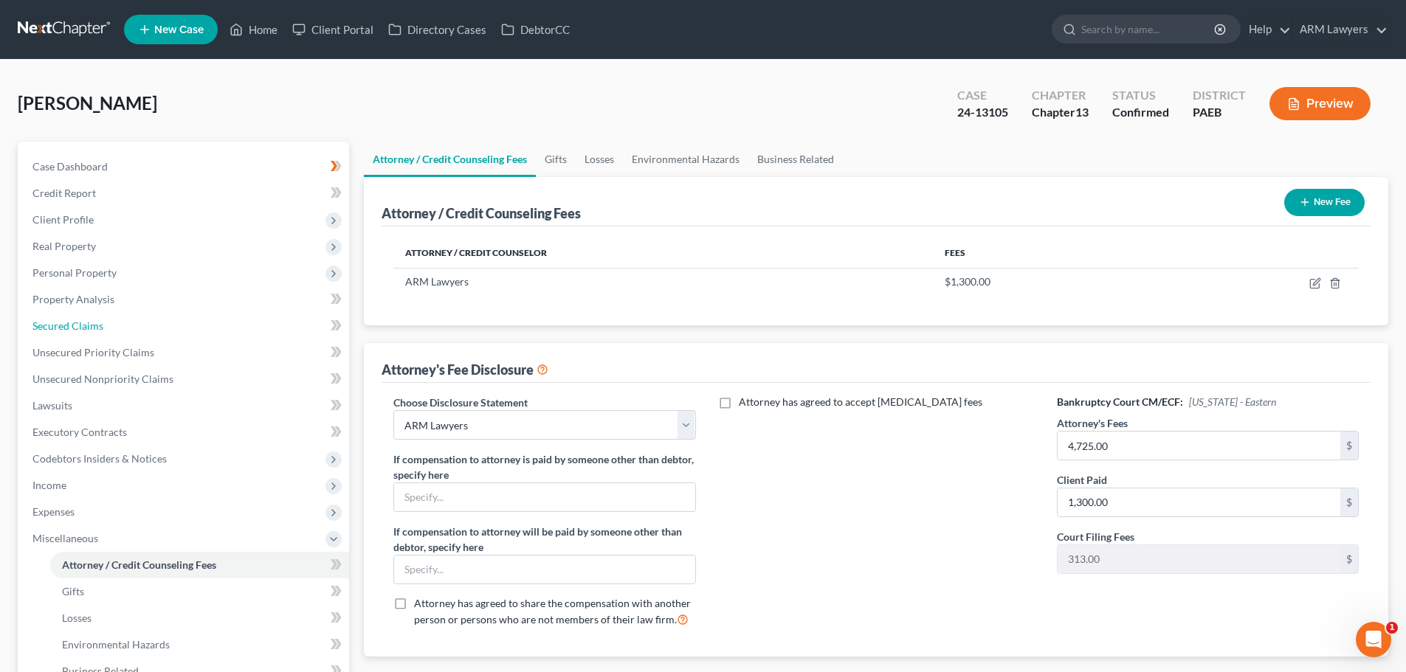
scroll to position [272, 0]
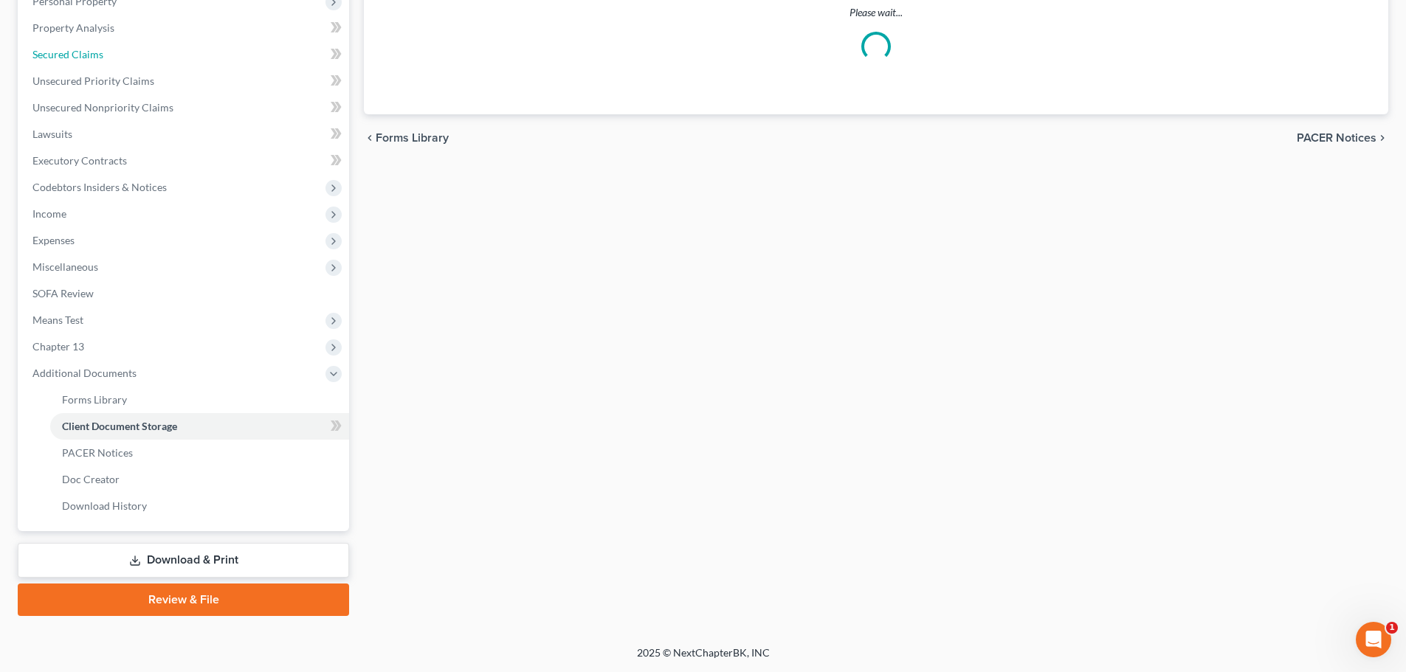
select select "2"
select select "16"
select select "8"
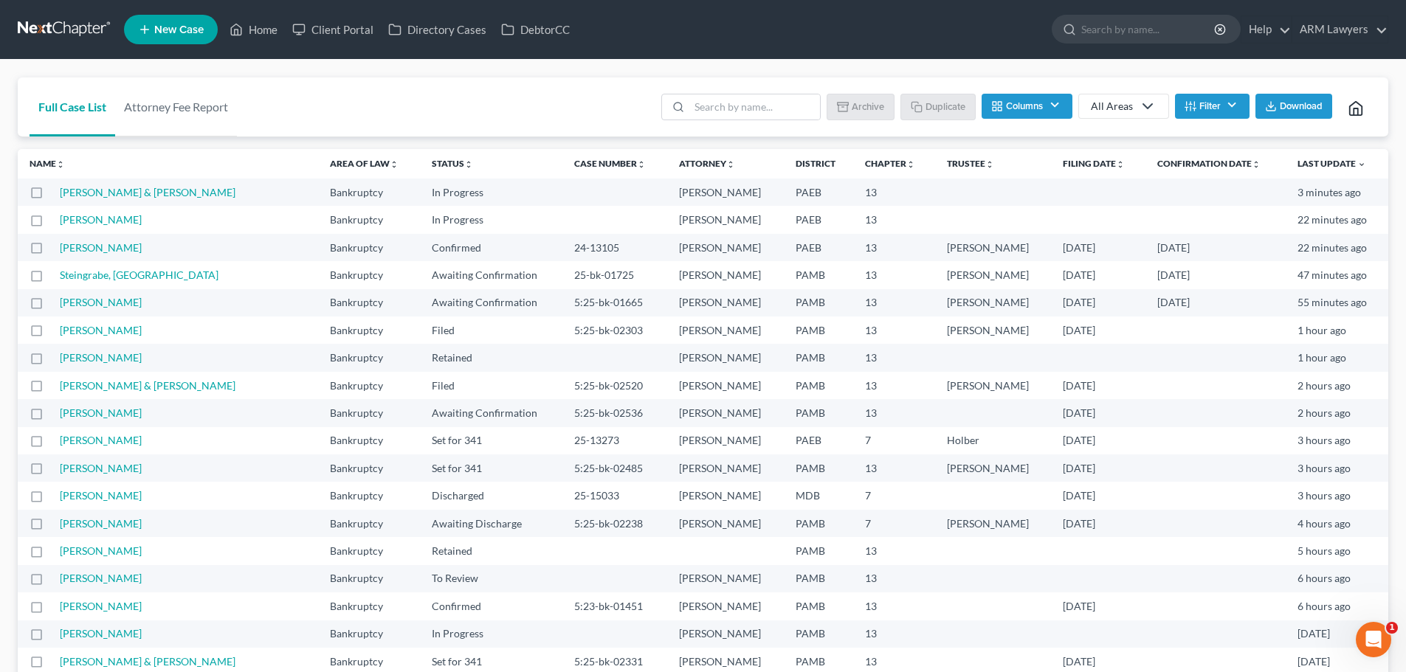
click at [1220, 106] on button "Filter" at bounding box center [1212, 106] width 75 height 25
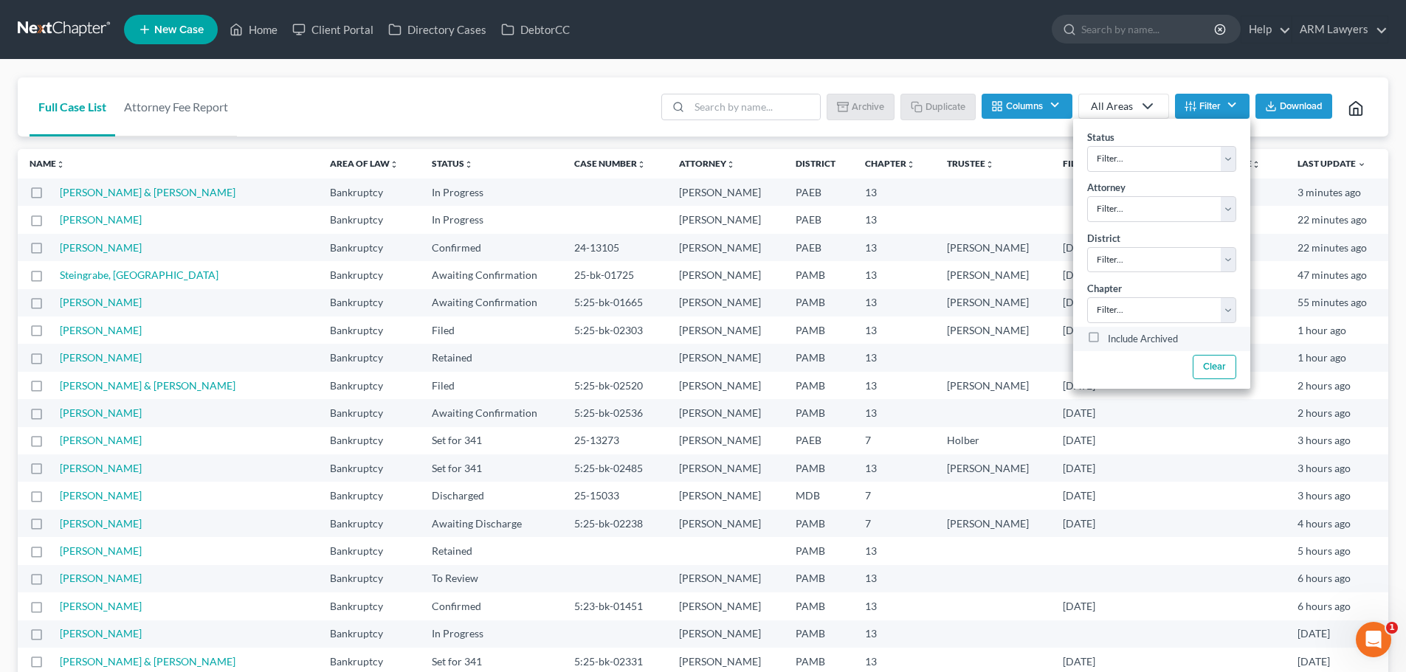
click at [1171, 328] on div "Include Archived" at bounding box center [1161, 339] width 177 height 25
click at [1174, 308] on select "Filter... 7 11 13" at bounding box center [1161, 310] width 149 height 26
select select "2"
click at [1087, 297] on select "Filter... 7 11 13" at bounding box center [1161, 310] width 149 height 26
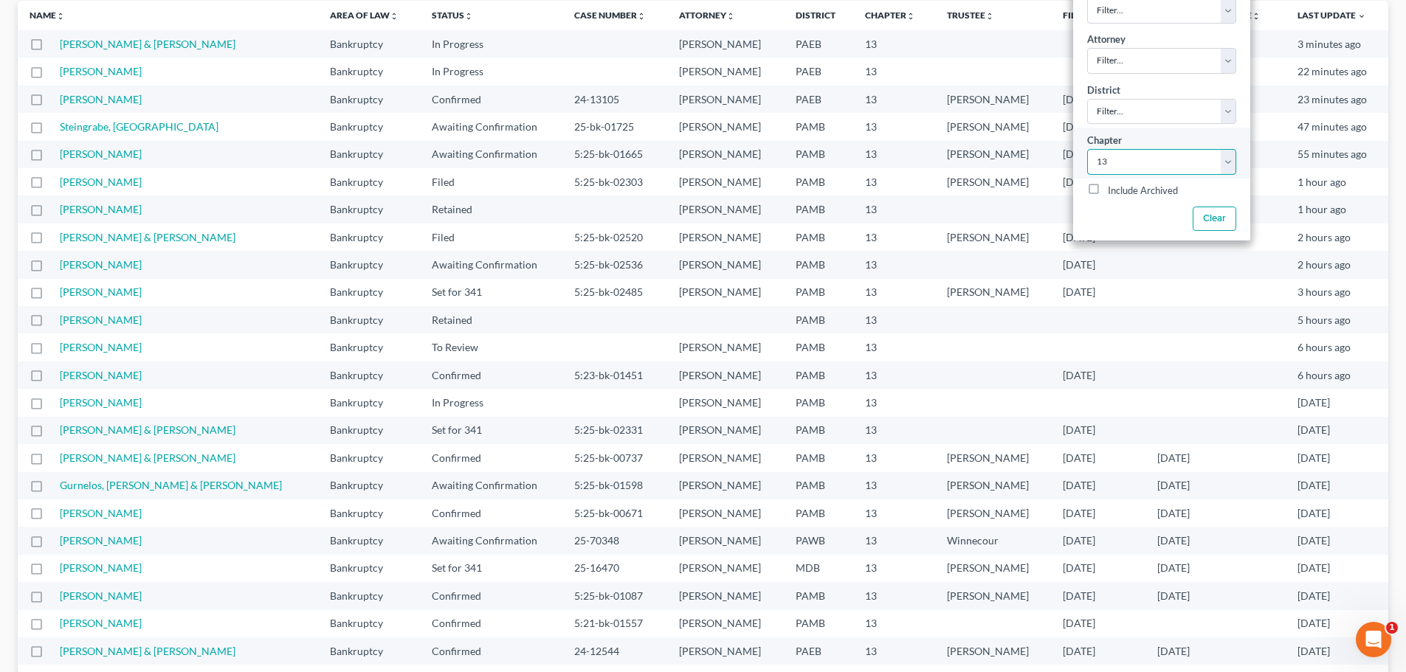
scroll to position [148, 0]
drag, startPoint x: 1116, startPoint y: 114, endPoint x: 1112, endPoint y: 122, distance: 8.9
click at [1116, 114] on select "Filter... Filter... Alabama - Middle Alabama - Northern Alabama - Southern Alas…" at bounding box center [1161, 113] width 149 height 26
select select "67"
click at [1087, 100] on select "Filter... Filter... Alabama - Middle Alabama - Northern Alabama - Southern Alas…" at bounding box center [1161, 113] width 149 height 26
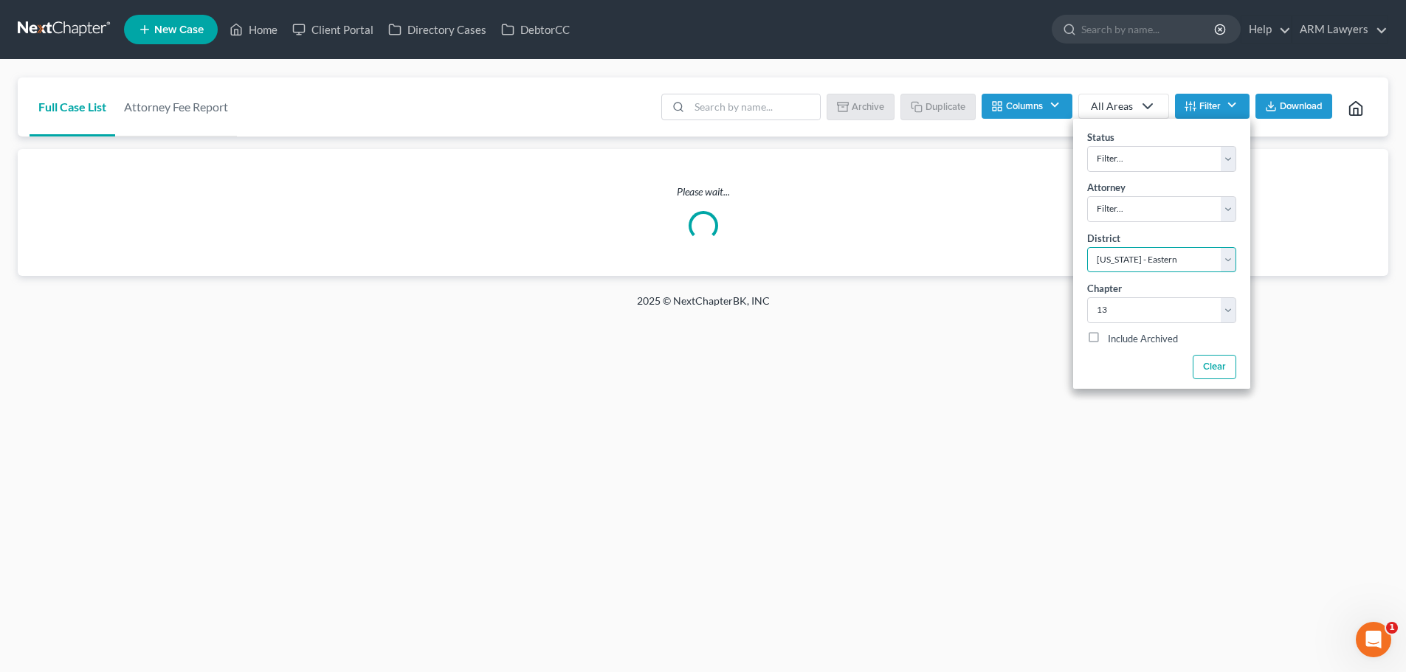
scroll to position [0, 0]
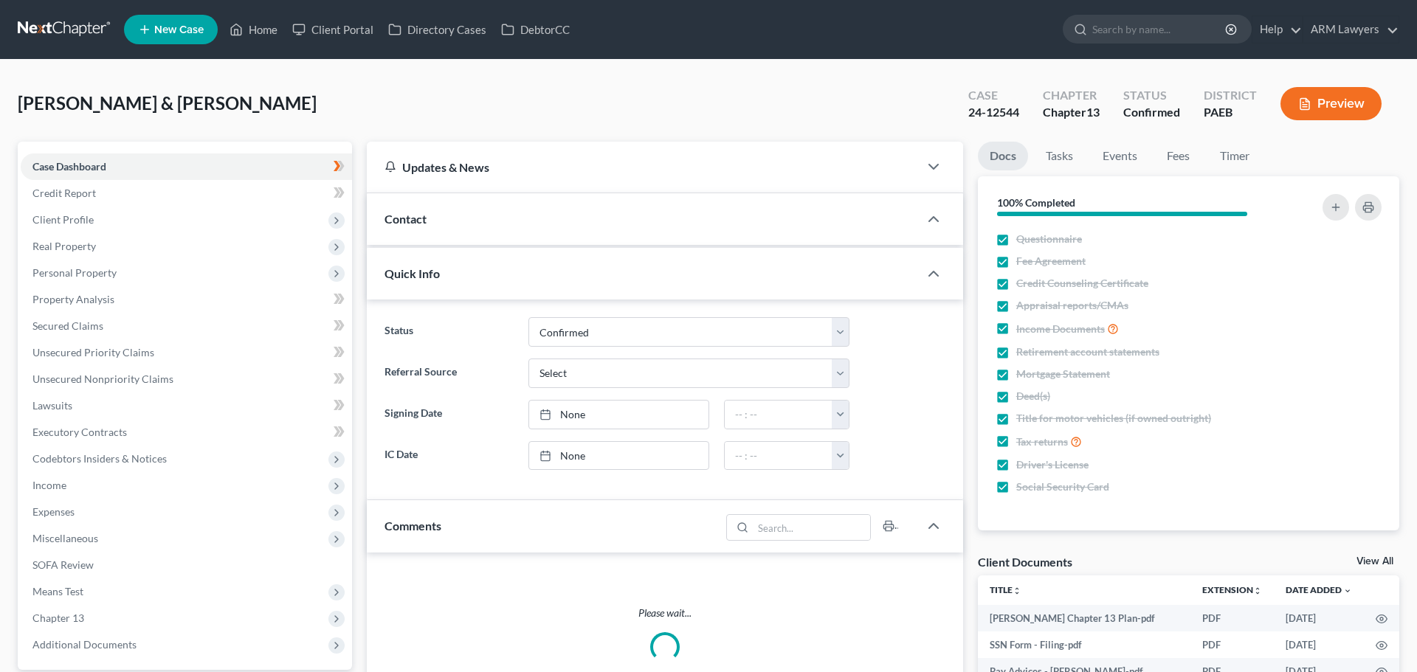
select select "3"
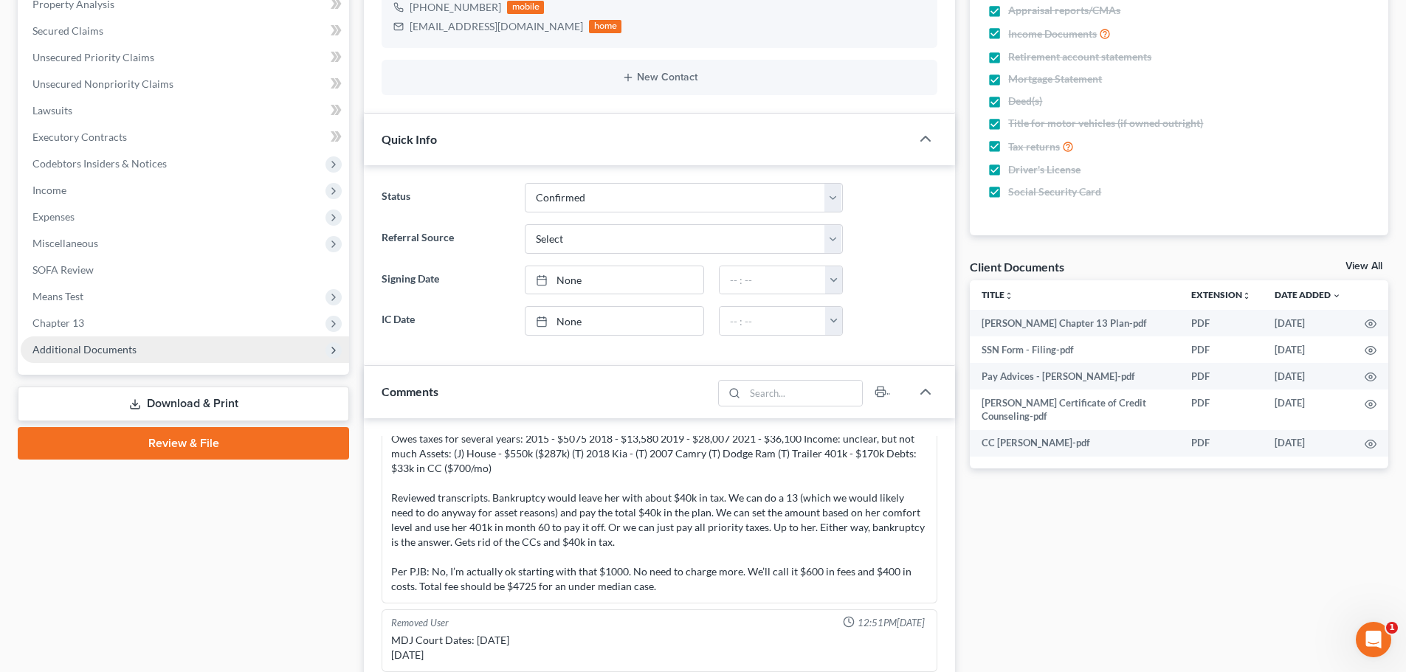
click at [75, 348] on span "Additional Documents" at bounding box center [84, 349] width 104 height 13
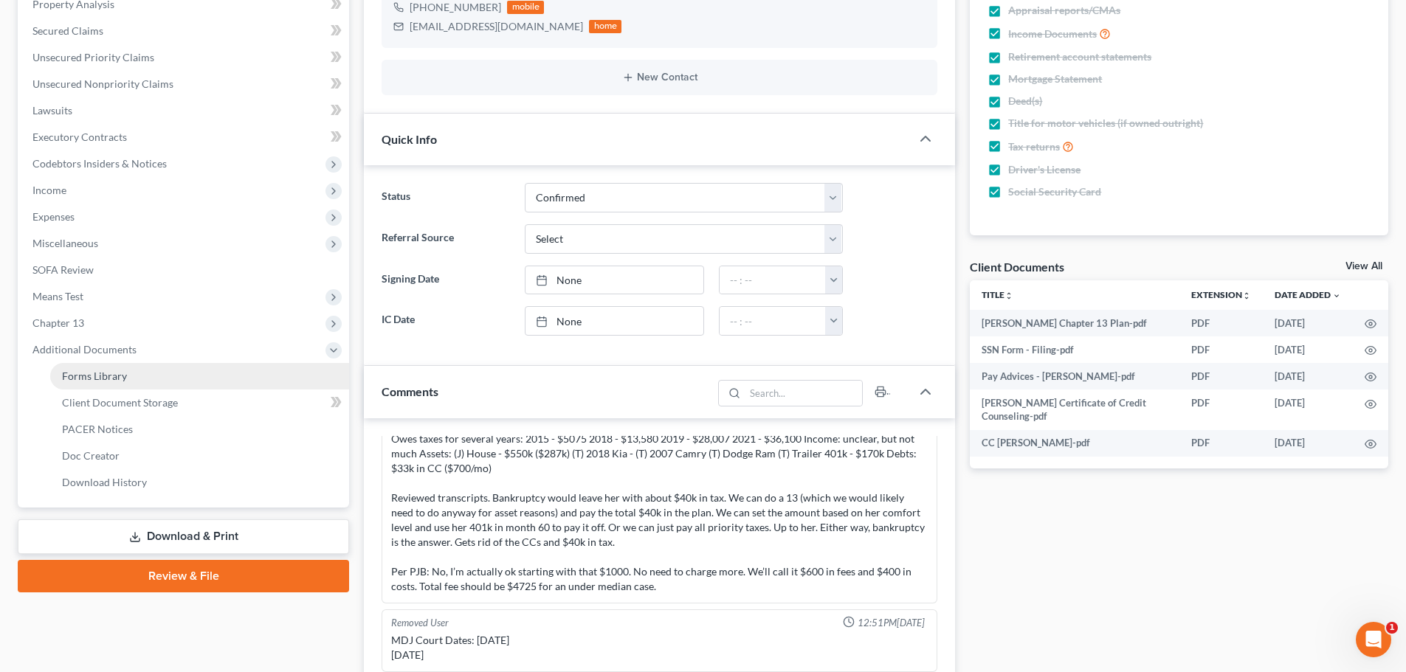
click at [102, 381] on span "Forms Library" at bounding box center [94, 376] width 65 height 13
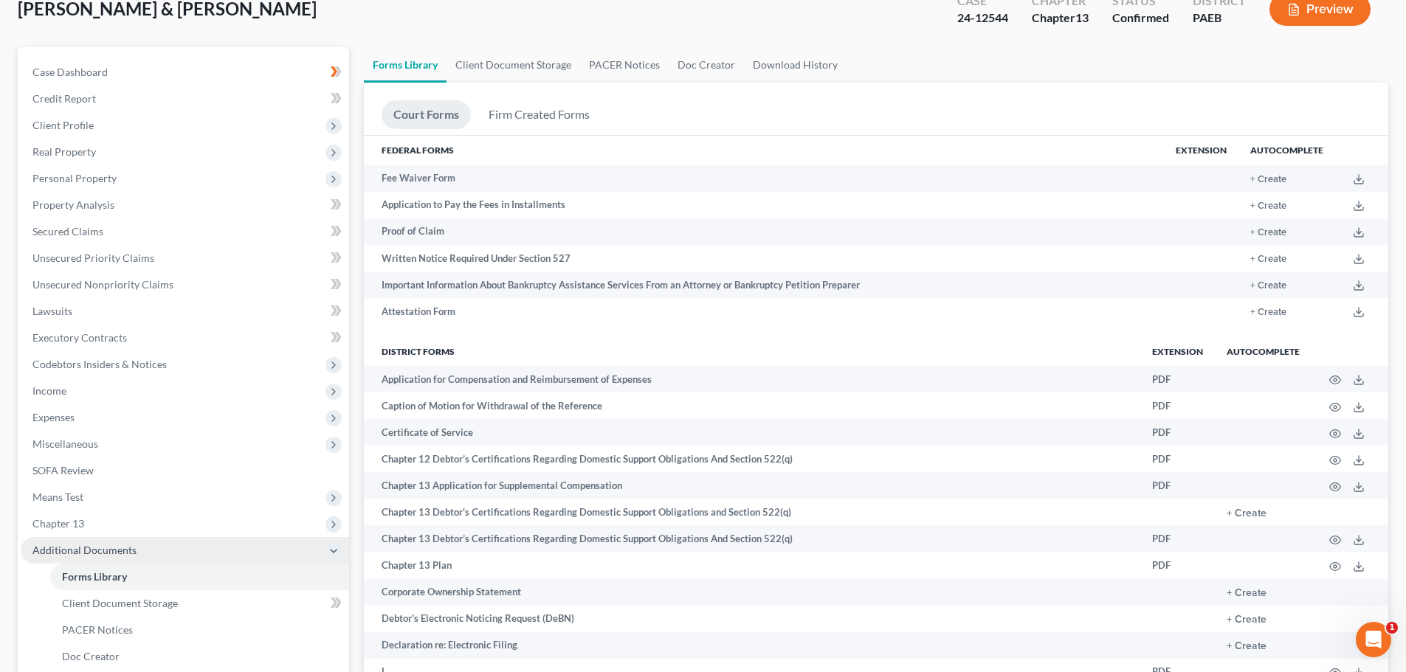
scroll to position [148, 0]
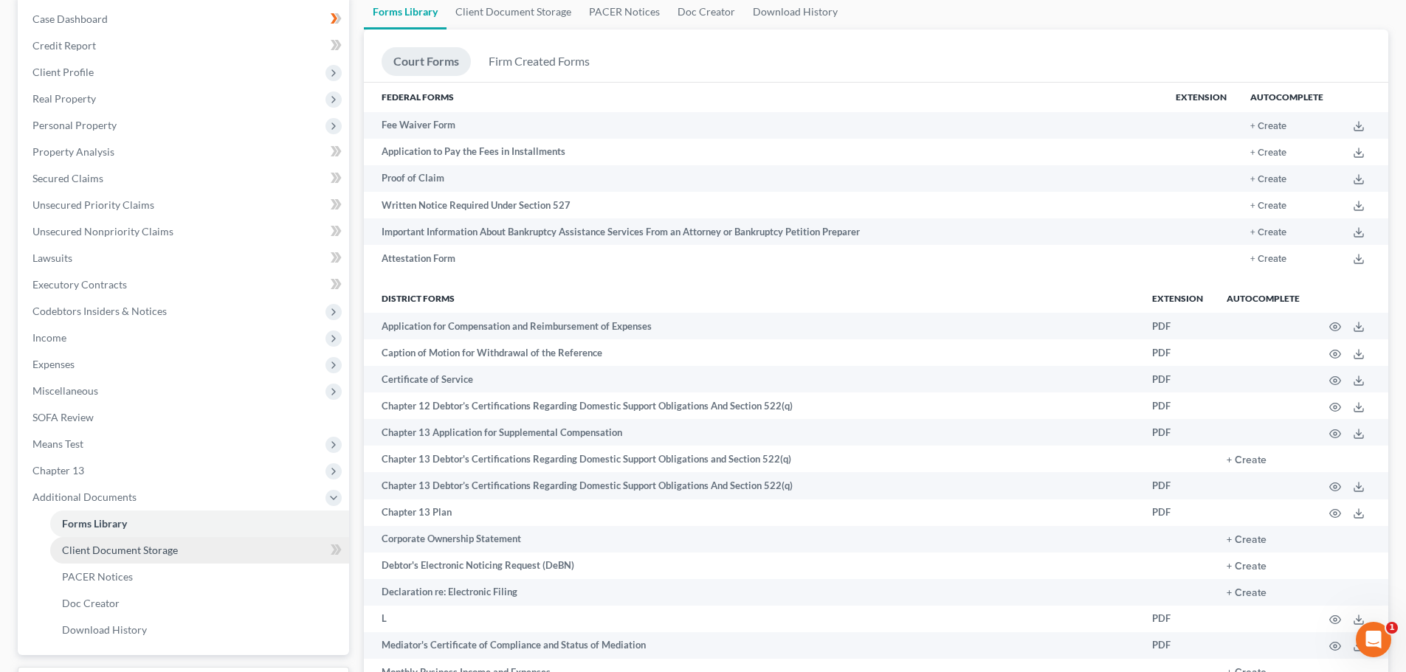
click at [119, 555] on span "Client Document Storage" at bounding box center [120, 550] width 116 height 13
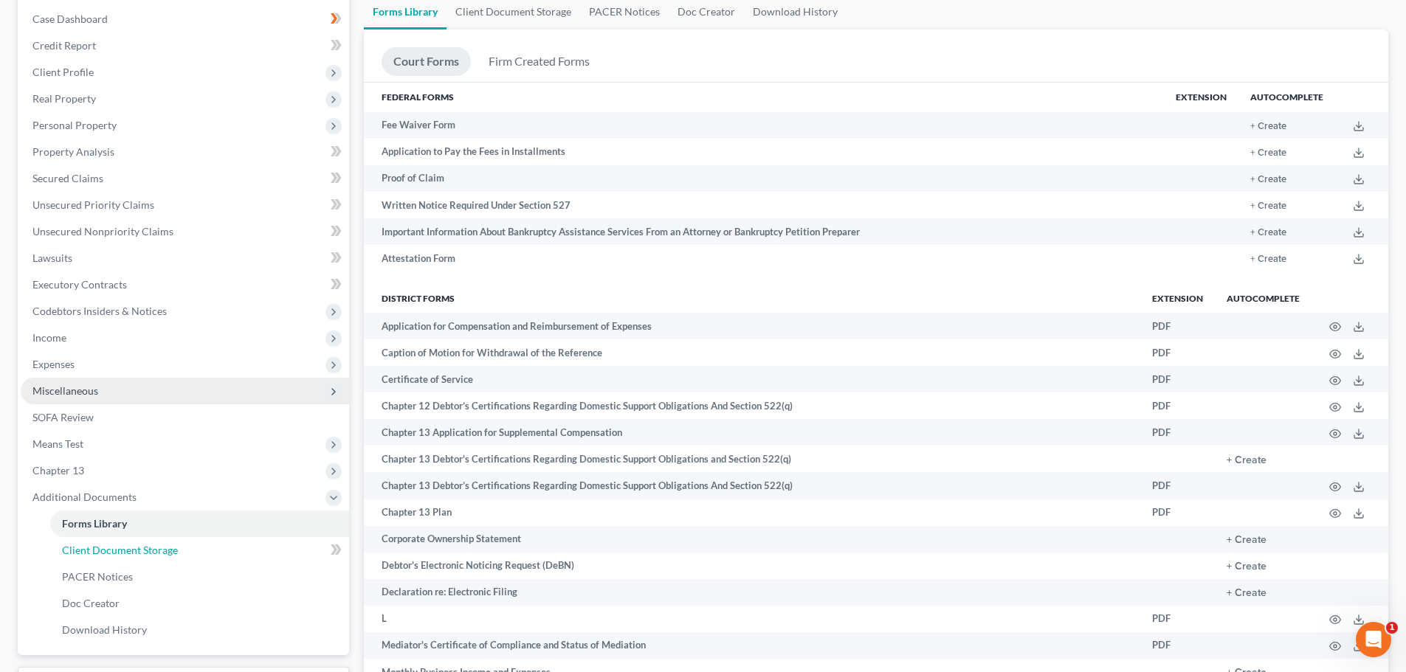
select select "2"
select select "16"
select select "8"
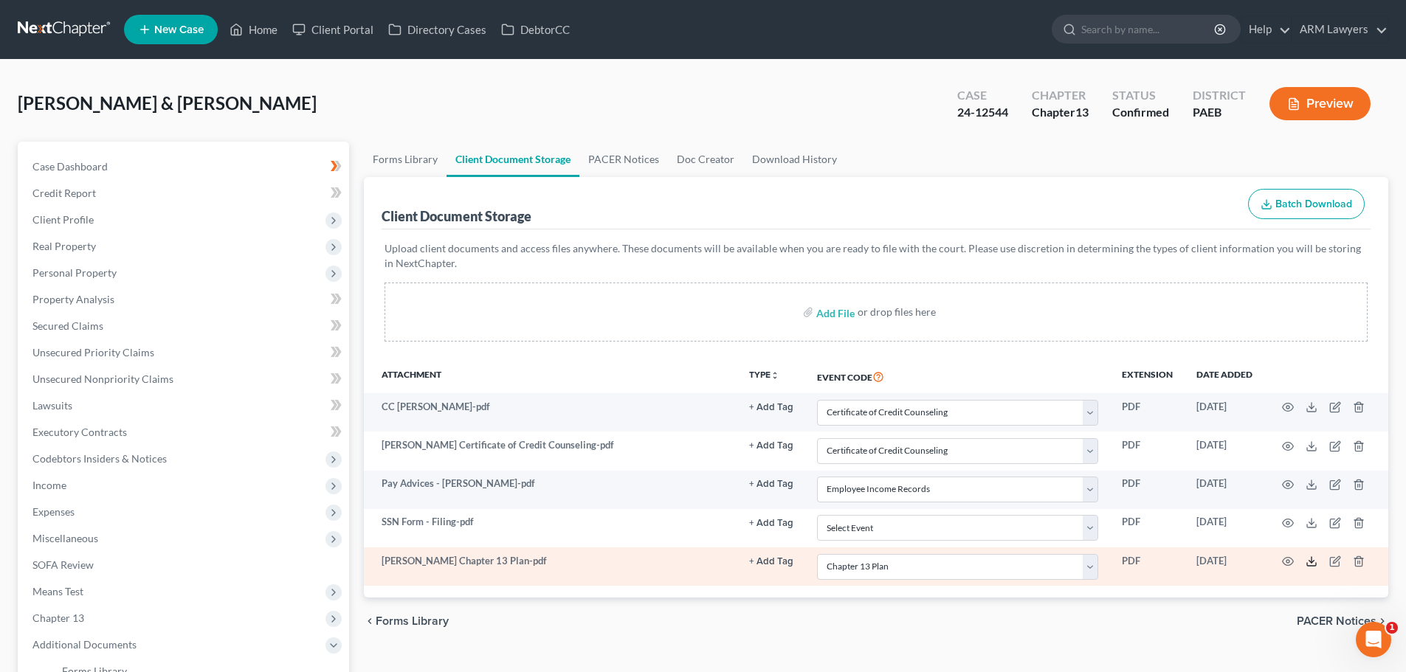
click at [1309, 561] on icon at bounding box center [1311, 562] width 12 height 12
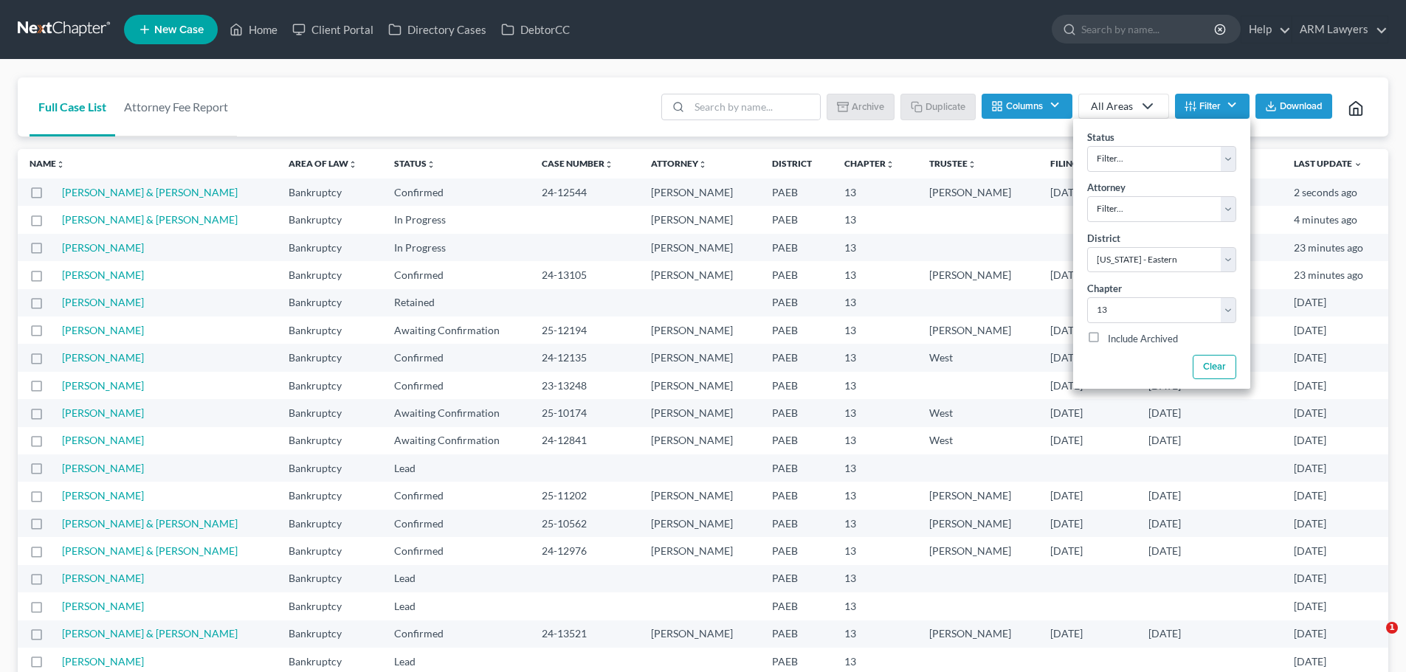
select select "67"
select select "2"
